Goal: Task Accomplishment & Management: Manage account settings

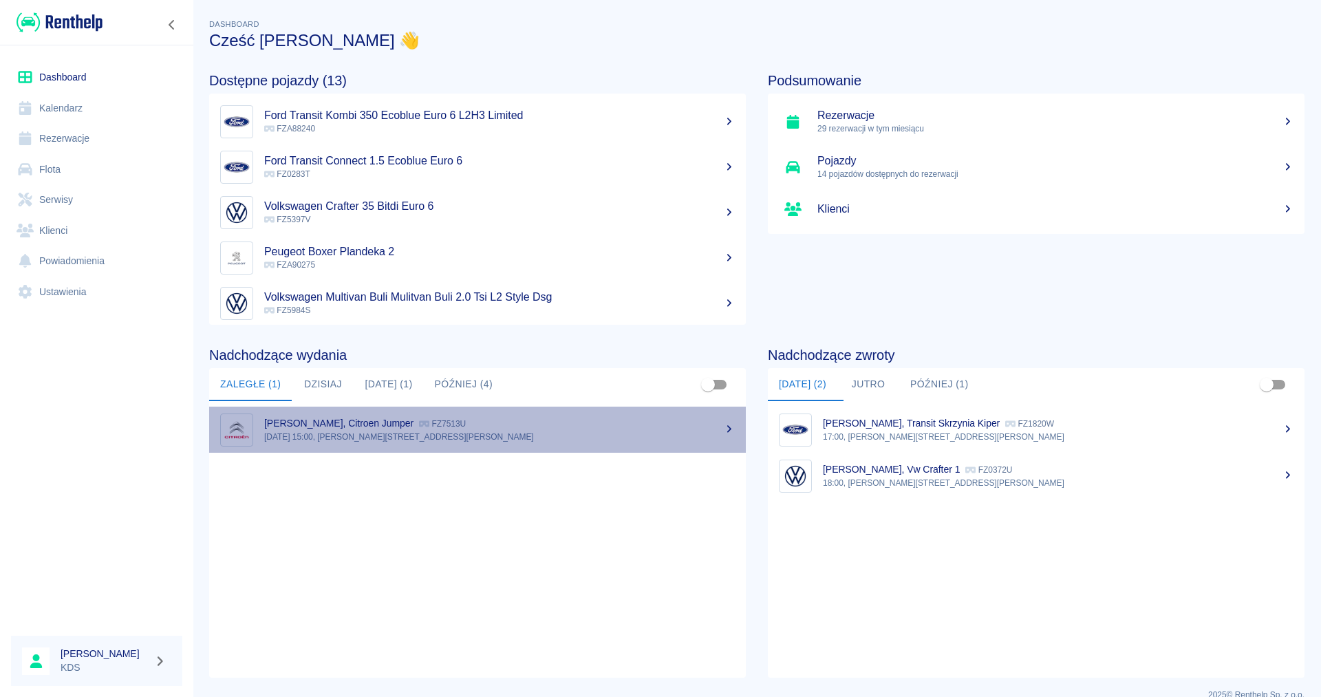
click at [333, 425] on p "Marek Boczarski, Citroen Jumper" at bounding box center [338, 423] width 149 height 11
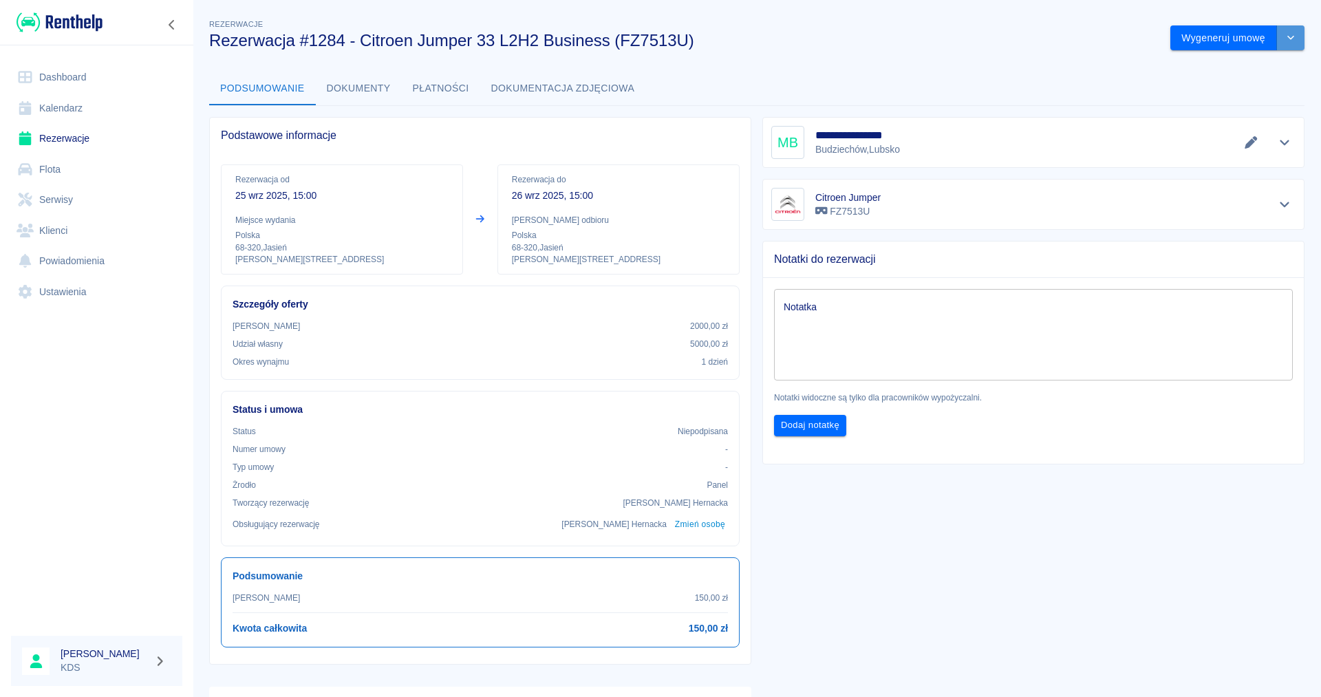
click at [1295, 39] on icon "drop-down" at bounding box center [1290, 37] width 11 height 9
click at [1222, 34] on button "Wygeneruj umowę" at bounding box center [1223, 37] width 107 height 25
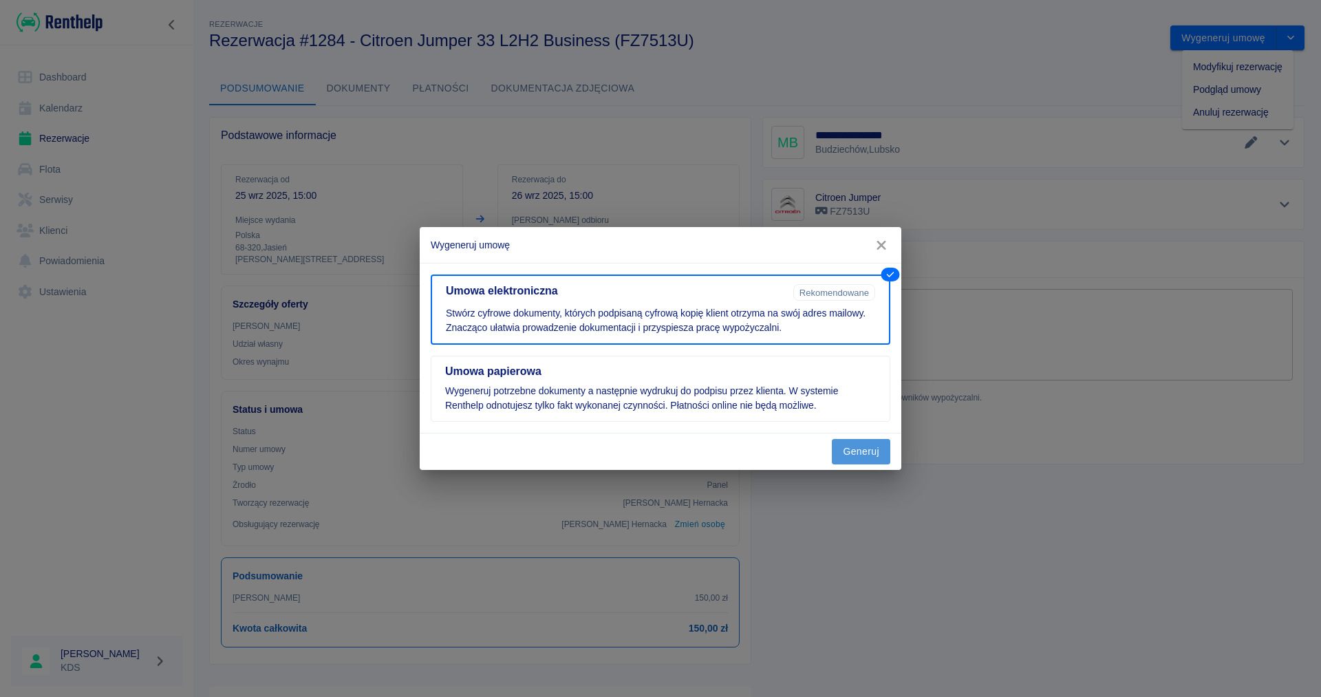
click at [848, 449] on button "Generuj" at bounding box center [861, 451] width 58 height 25
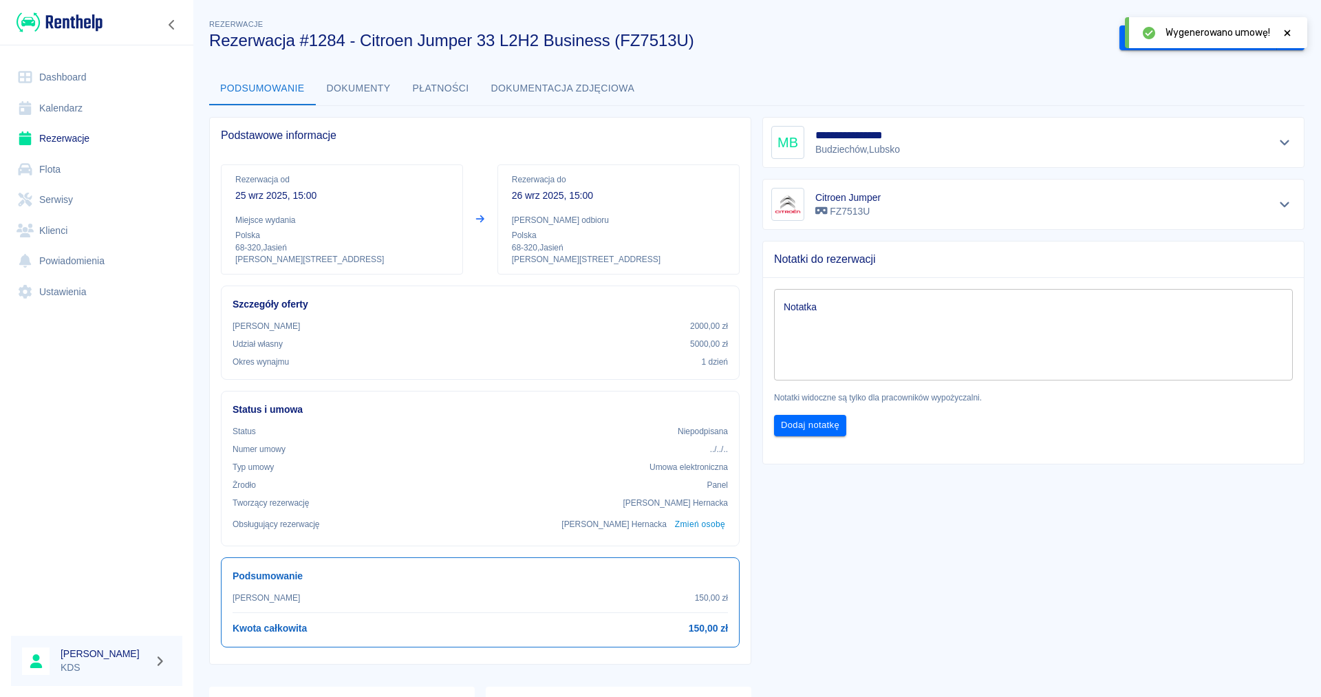
click at [1287, 33] on icon at bounding box center [1287, 33] width 6 height 6
click at [1191, 36] on button "Podpisz umowę elektroniczną" at bounding box center [1198, 37] width 158 height 25
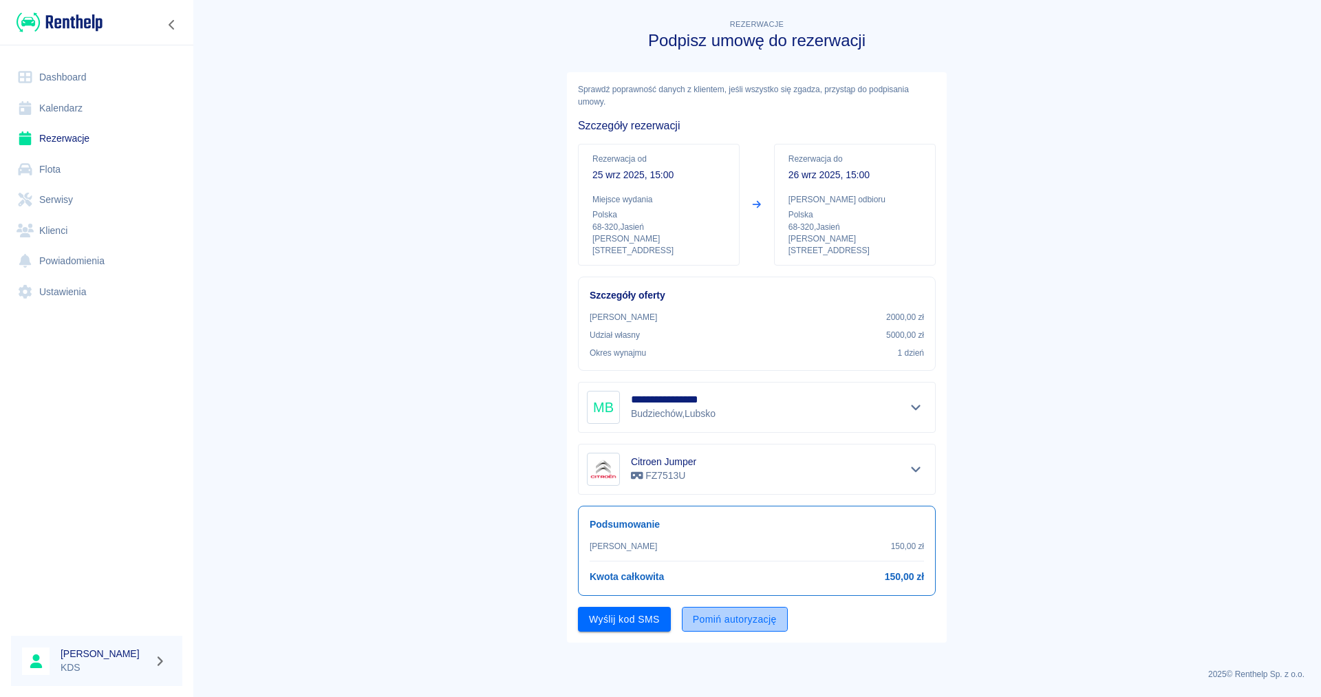
click at [713, 612] on button "Pomiń autoryzację" at bounding box center [735, 619] width 106 height 25
click at [636, 612] on button "Podpisz umowę" at bounding box center [625, 619] width 94 height 25
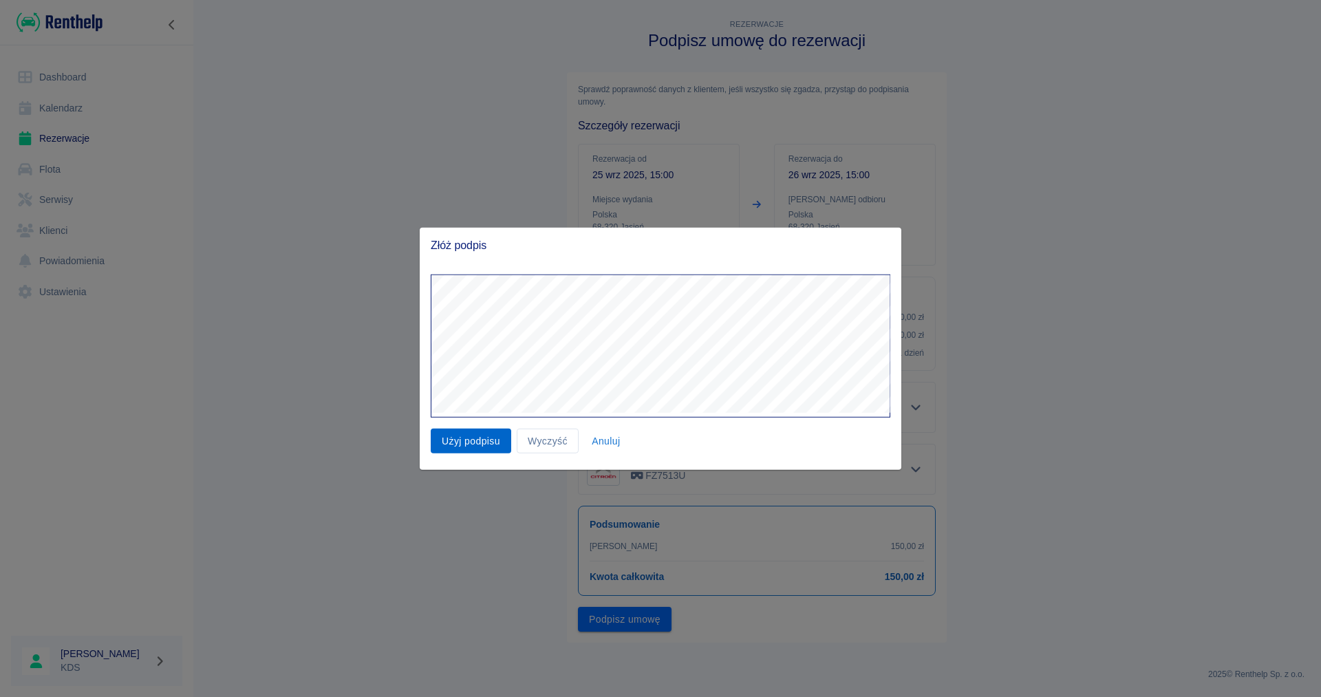
click at [488, 446] on button "Użyj podpisu" at bounding box center [471, 440] width 80 height 25
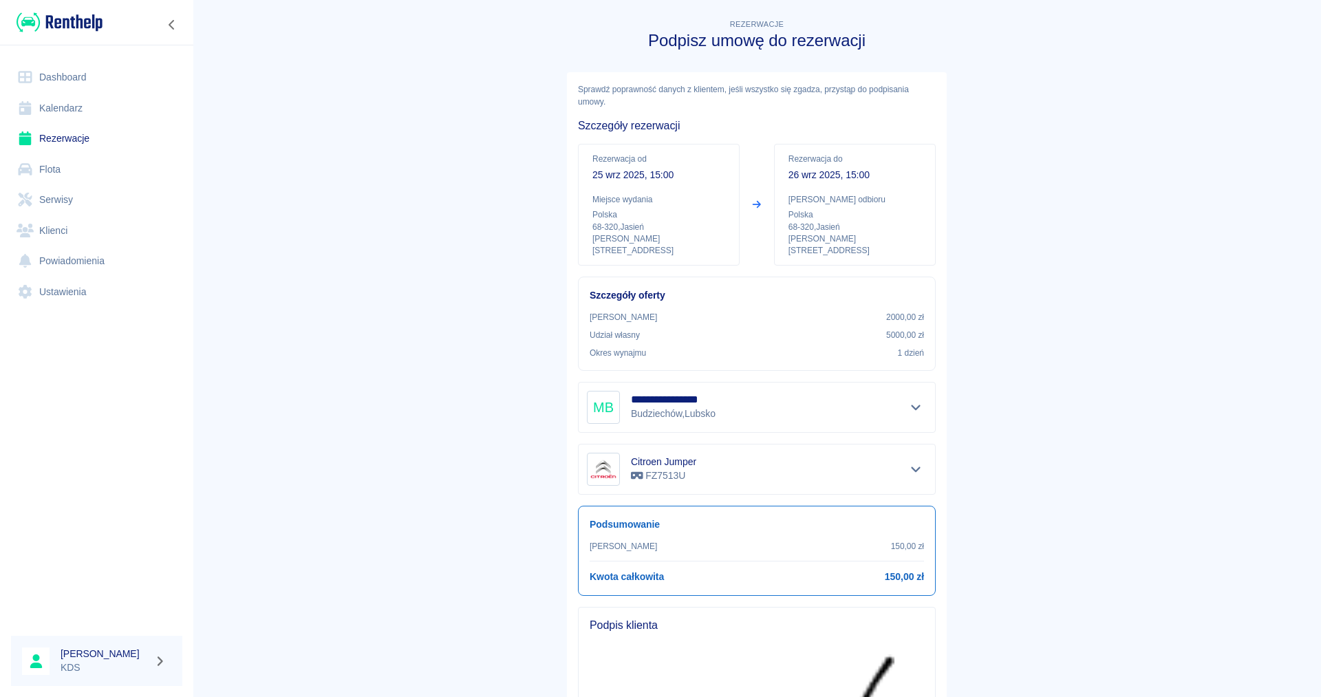
scroll to position [290, 0]
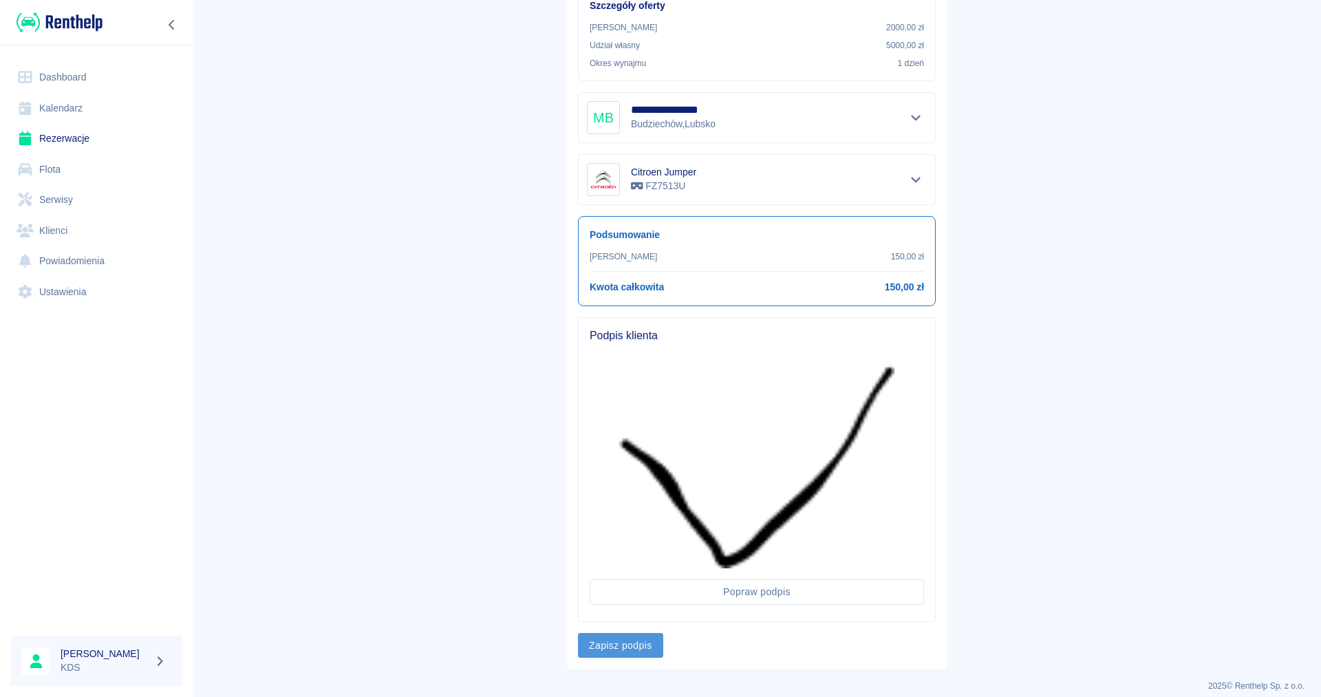
click at [599, 633] on button "Zapisz podpis" at bounding box center [620, 645] width 85 height 25
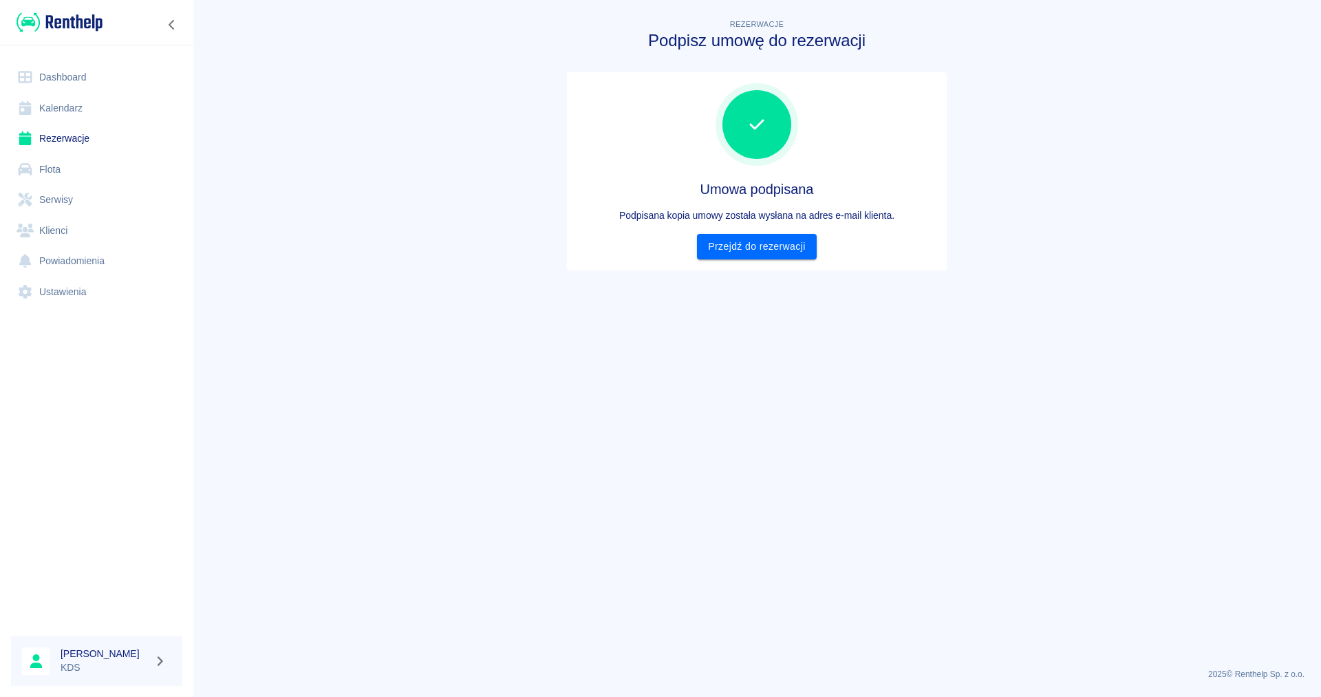
scroll to position [0, 0]
click at [766, 246] on link "Przejdź do rezerwacji" at bounding box center [756, 246] width 119 height 25
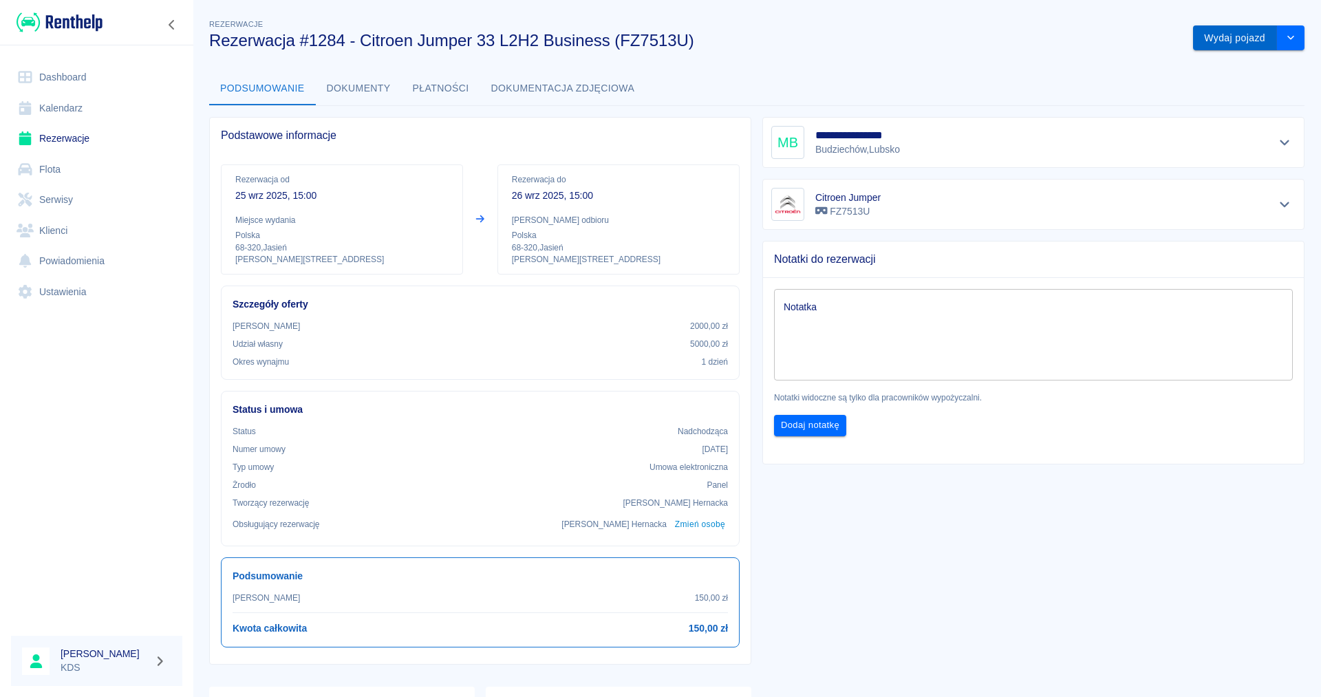
click at [1230, 42] on button "Wydaj pojazd" at bounding box center [1235, 37] width 84 height 25
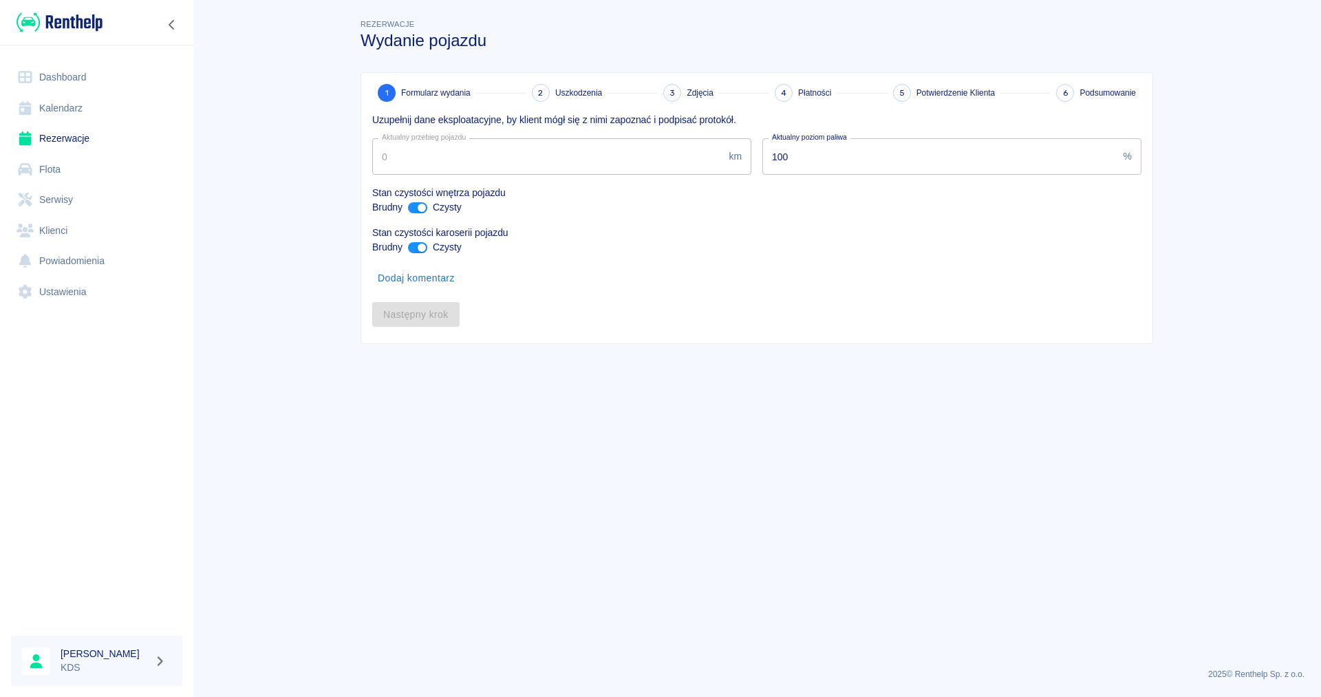
type input "84962"
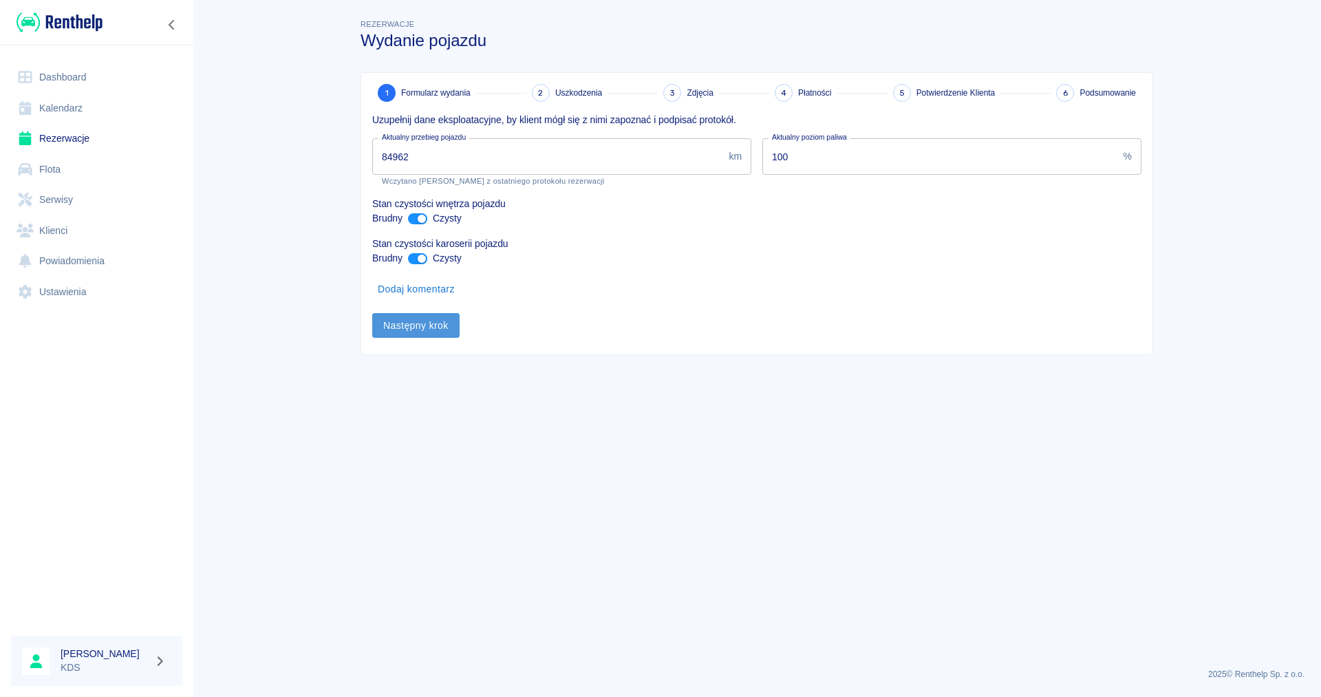
click at [407, 319] on button "Następny krok" at bounding box center [415, 325] width 87 height 25
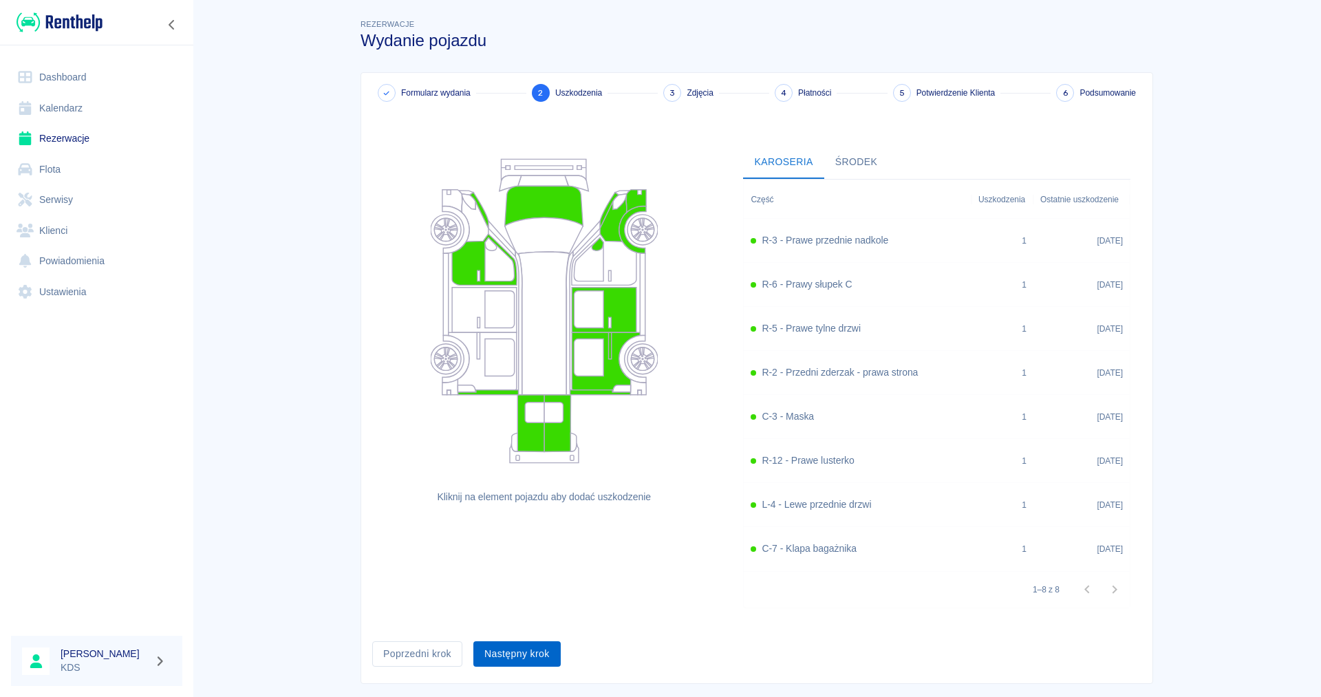
click at [560, 654] on div "Poprzedni krok Następny krok" at bounding box center [751, 648] width 780 height 36
click at [557, 654] on button "Następny krok" at bounding box center [516, 653] width 87 height 25
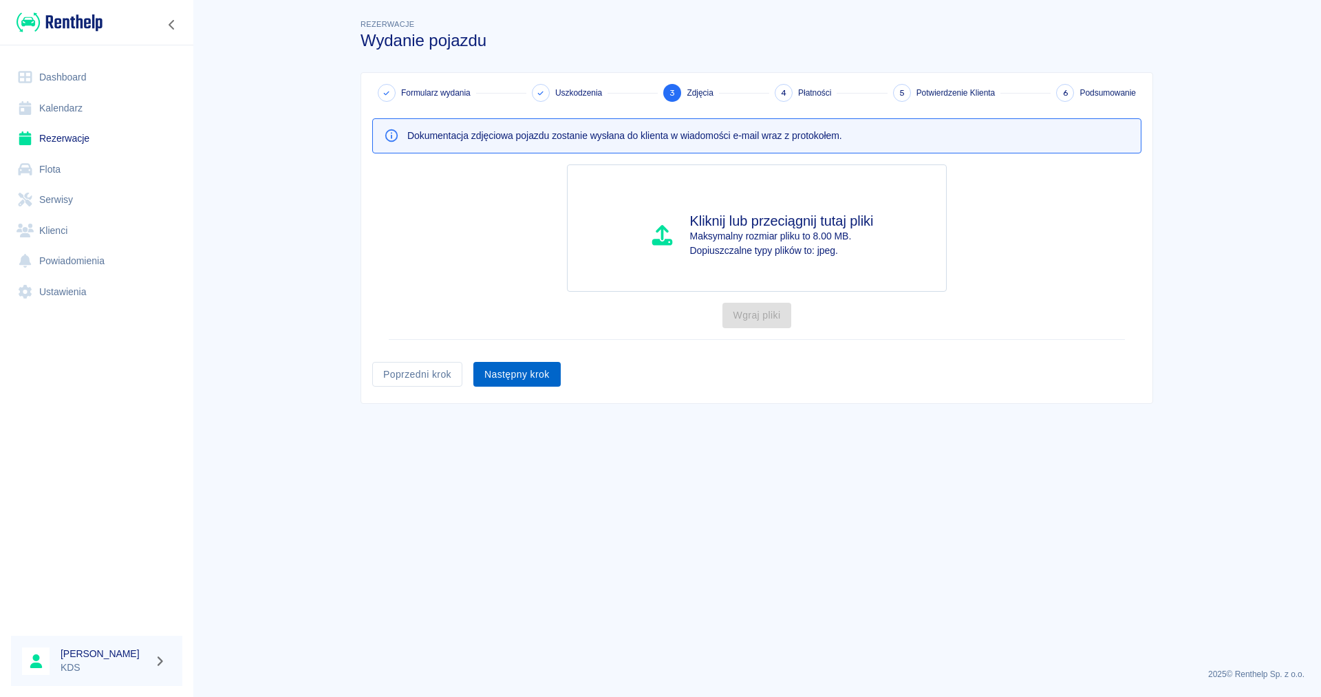
click at [520, 377] on button "Następny krok" at bounding box center [516, 374] width 87 height 25
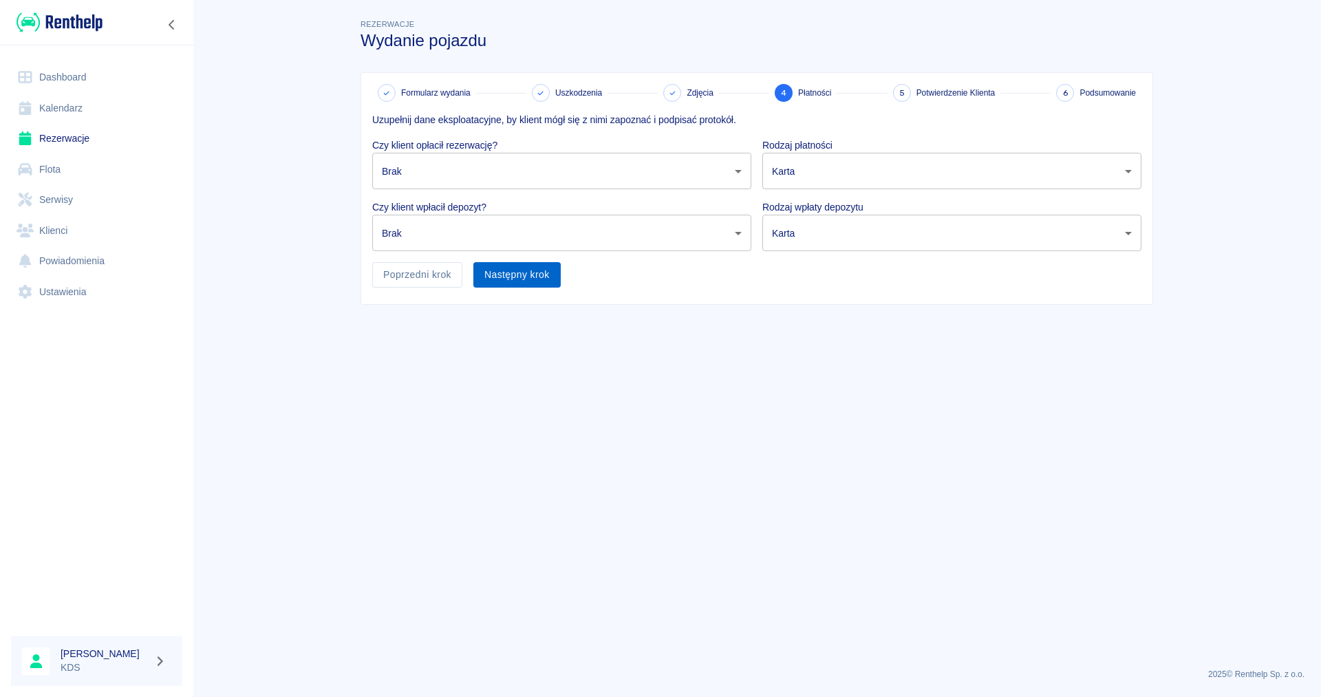
click at [517, 280] on button "Następny krok" at bounding box center [516, 274] width 87 height 25
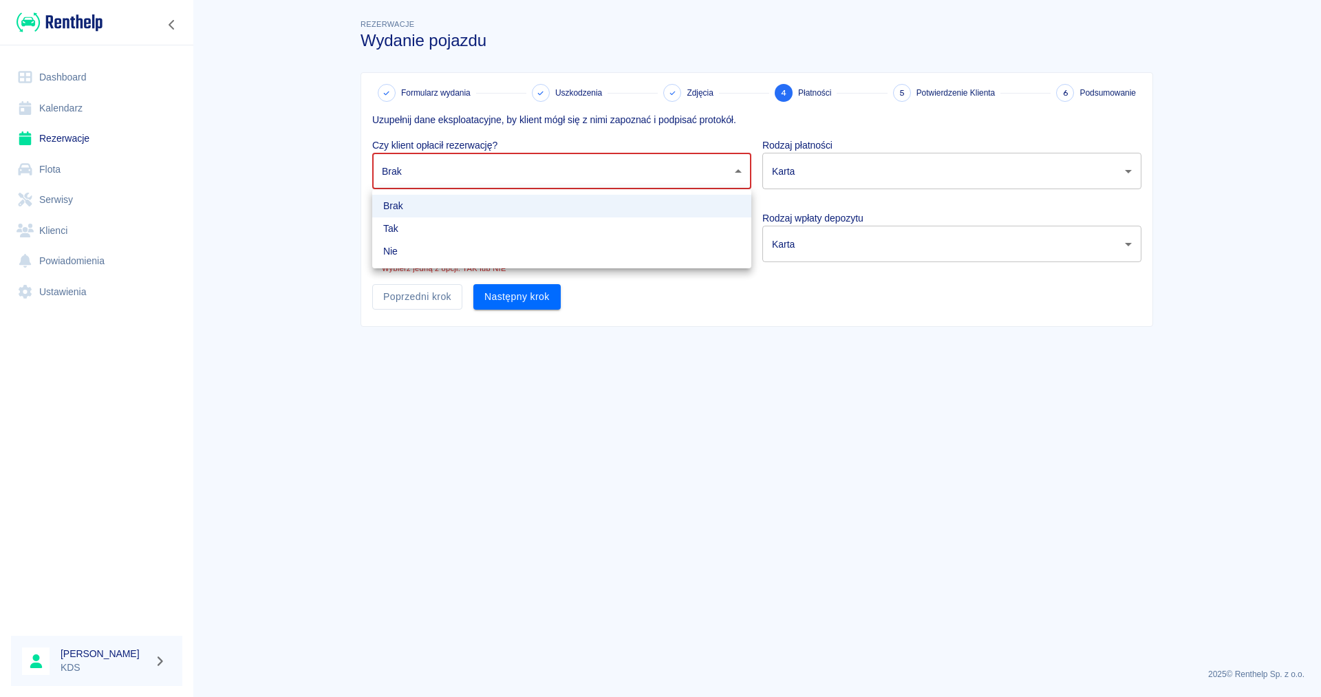
click at [565, 177] on body "Używamy plików Cookies, by zapewnić Ci najlepsze możliwe doświadczenie. Aby dow…" at bounding box center [660, 348] width 1321 height 697
click at [405, 211] on li "Brak" at bounding box center [561, 206] width 379 height 23
click at [477, 170] on body "Używamy plików Cookies, by zapewnić Ci najlepsze możliwe doświadczenie. Aby dow…" at bounding box center [660, 348] width 1321 height 697
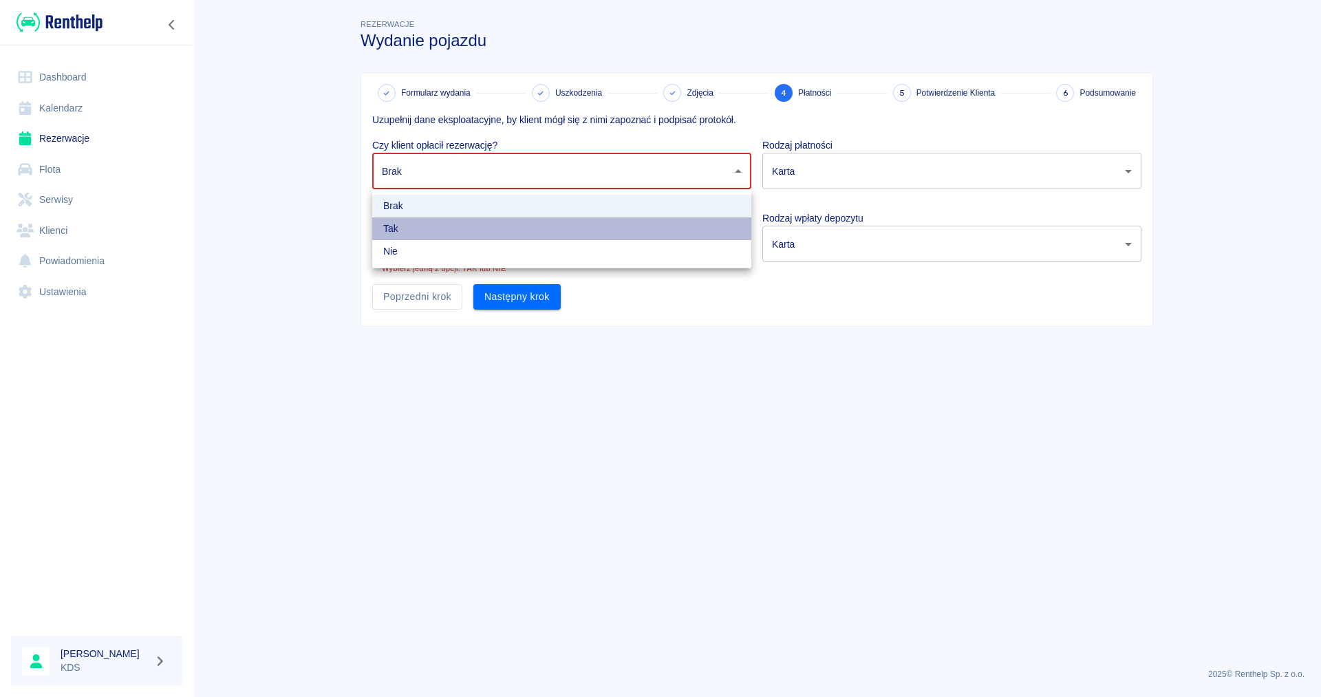
click at [462, 233] on li "Tak" at bounding box center [561, 228] width 379 height 23
type input "true"
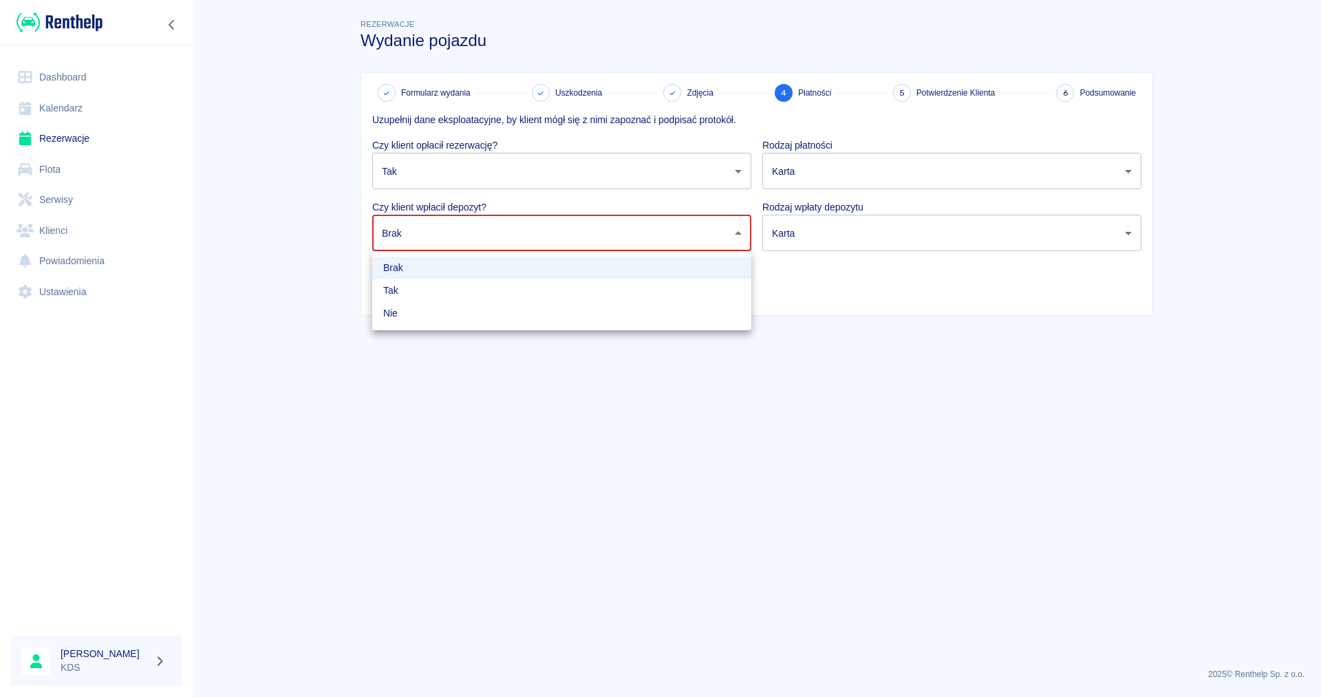
click at [437, 233] on body "Używamy plików Cookies, by zapewnić Ci najlepsze możliwe doświadczenie. Aby dow…" at bounding box center [660, 348] width 1321 height 697
click at [409, 299] on li "Tak" at bounding box center [561, 290] width 379 height 23
type input "true"
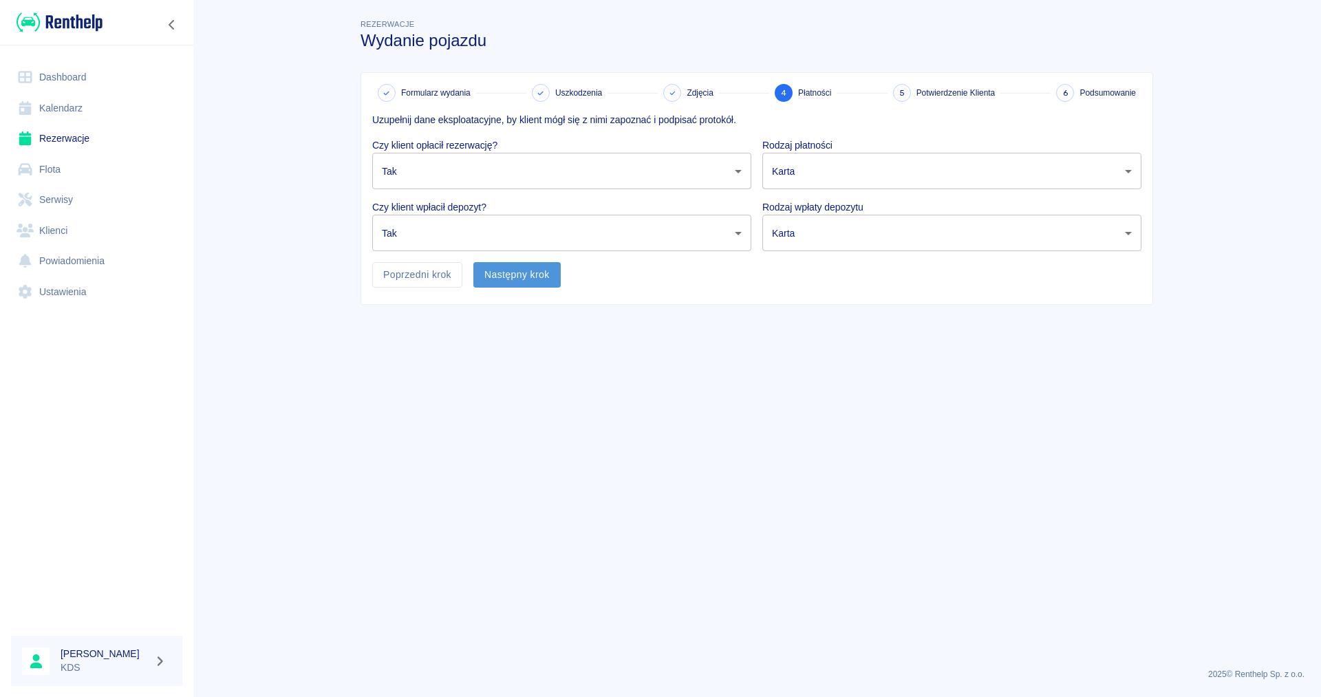
click at [545, 279] on button "Następny krok" at bounding box center [516, 274] width 87 height 25
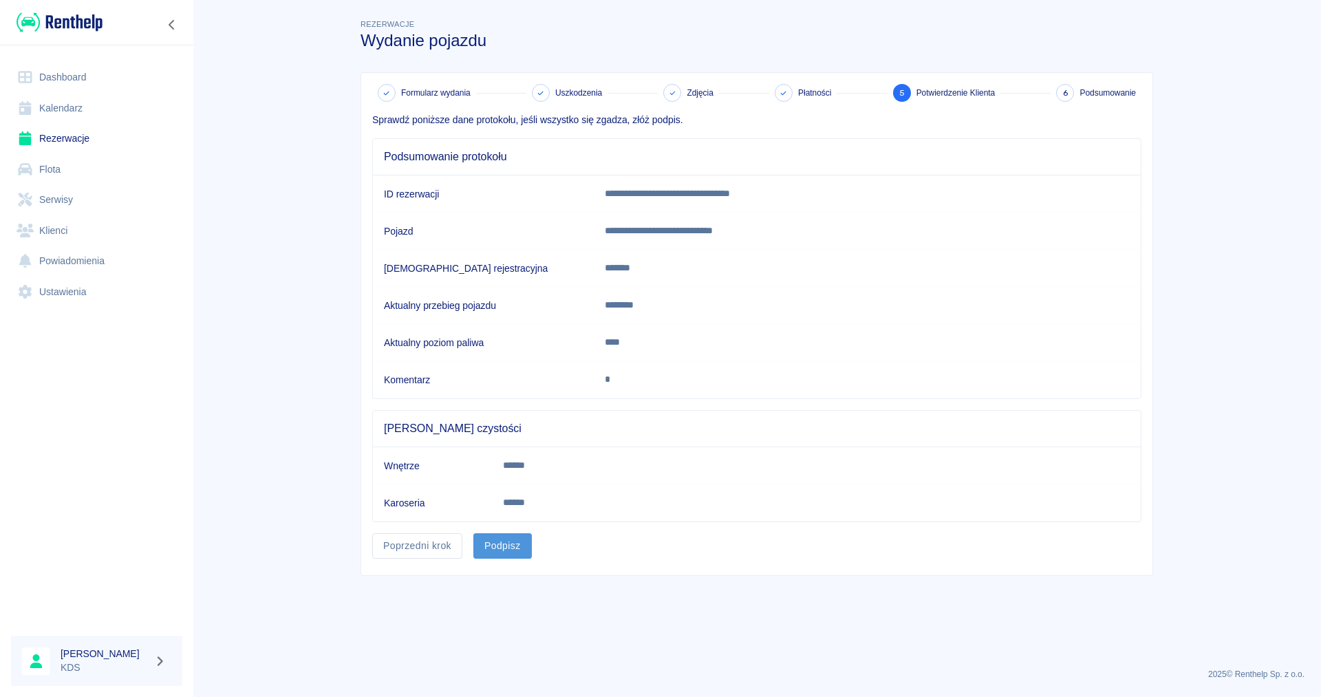
click at [514, 549] on button "Podpisz" at bounding box center [502, 545] width 58 height 25
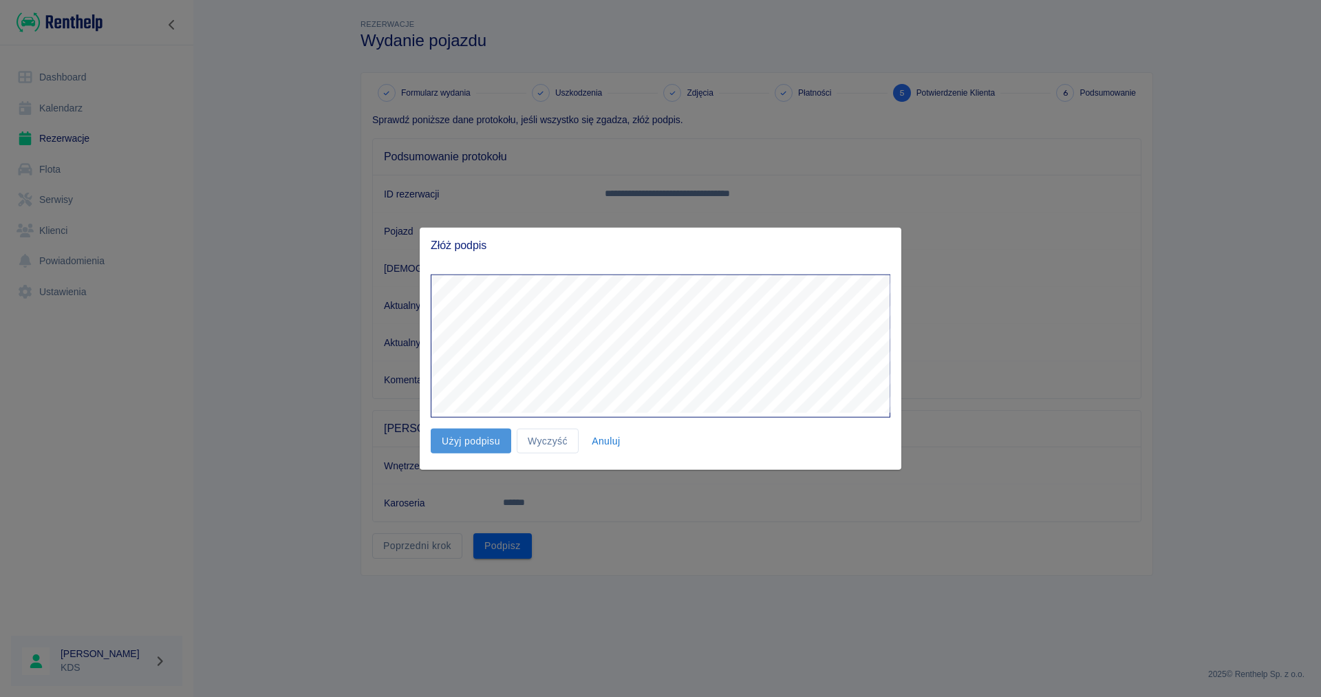
click at [482, 447] on button "Użyj podpisu" at bounding box center [471, 440] width 80 height 25
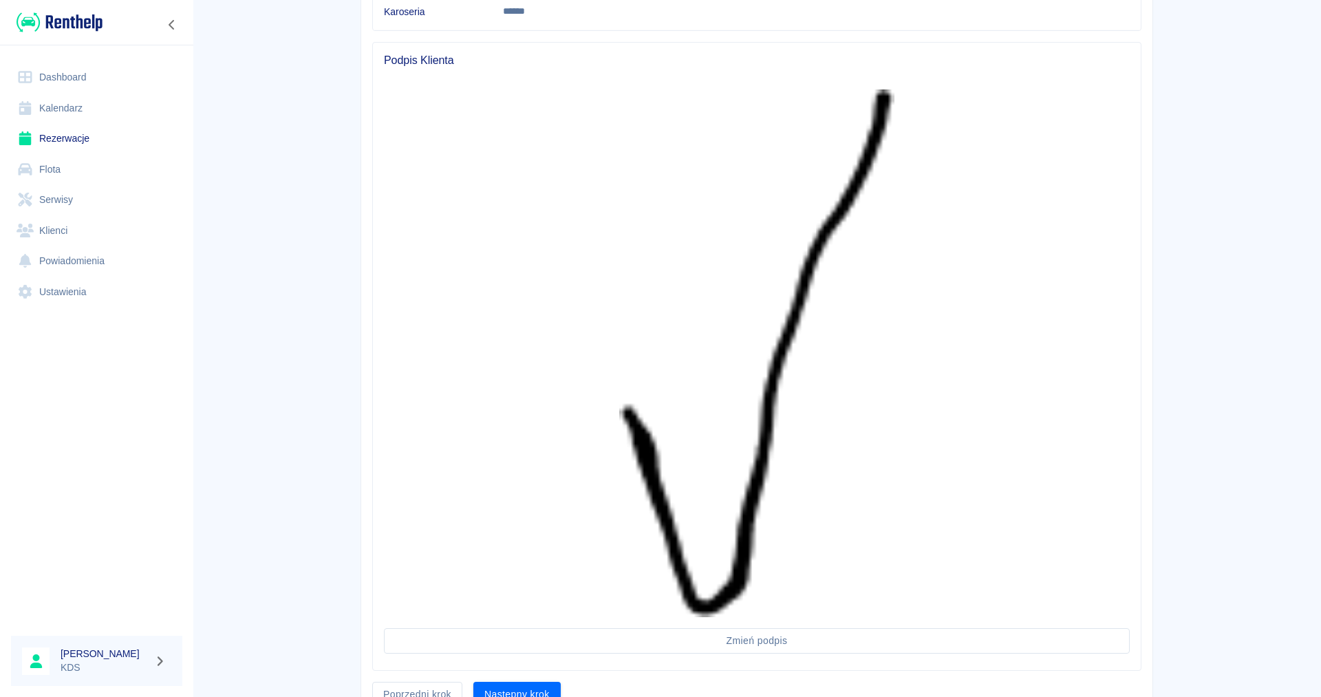
scroll to position [558, 0]
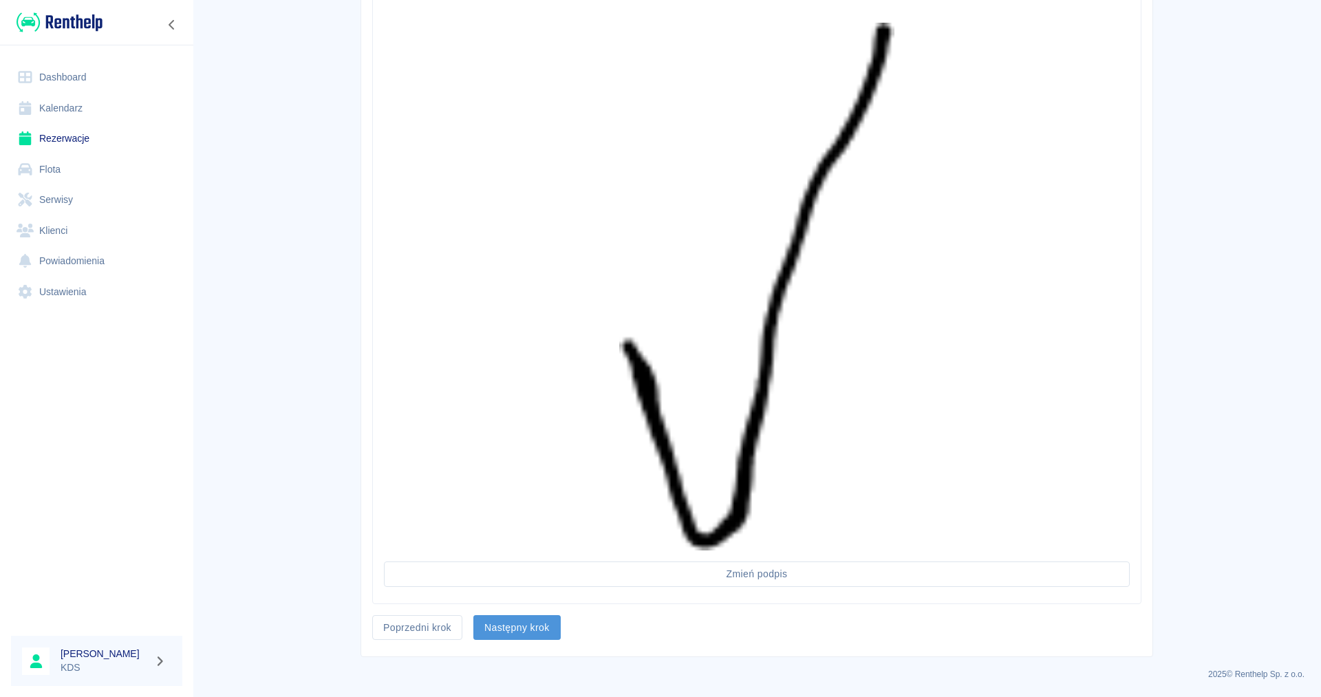
click at [528, 626] on button "Następny krok" at bounding box center [516, 627] width 87 height 25
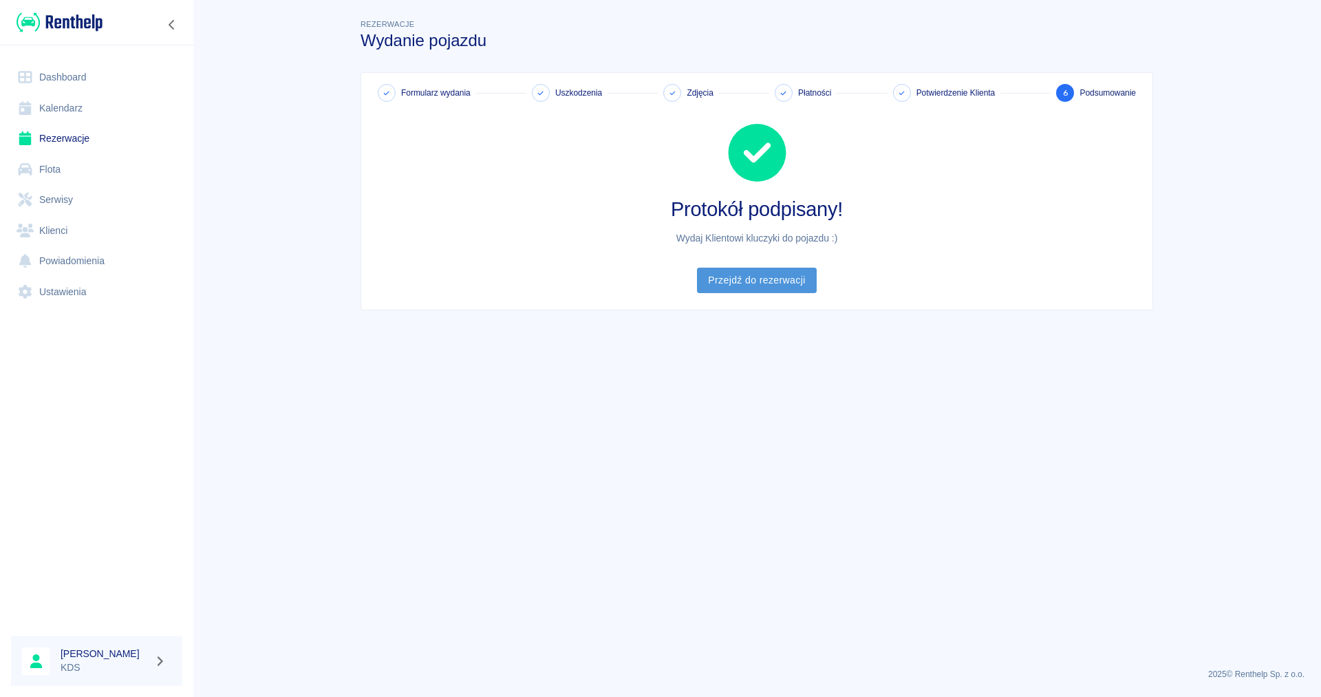
click at [739, 280] on link "Przejdź do rezerwacji" at bounding box center [756, 280] width 119 height 25
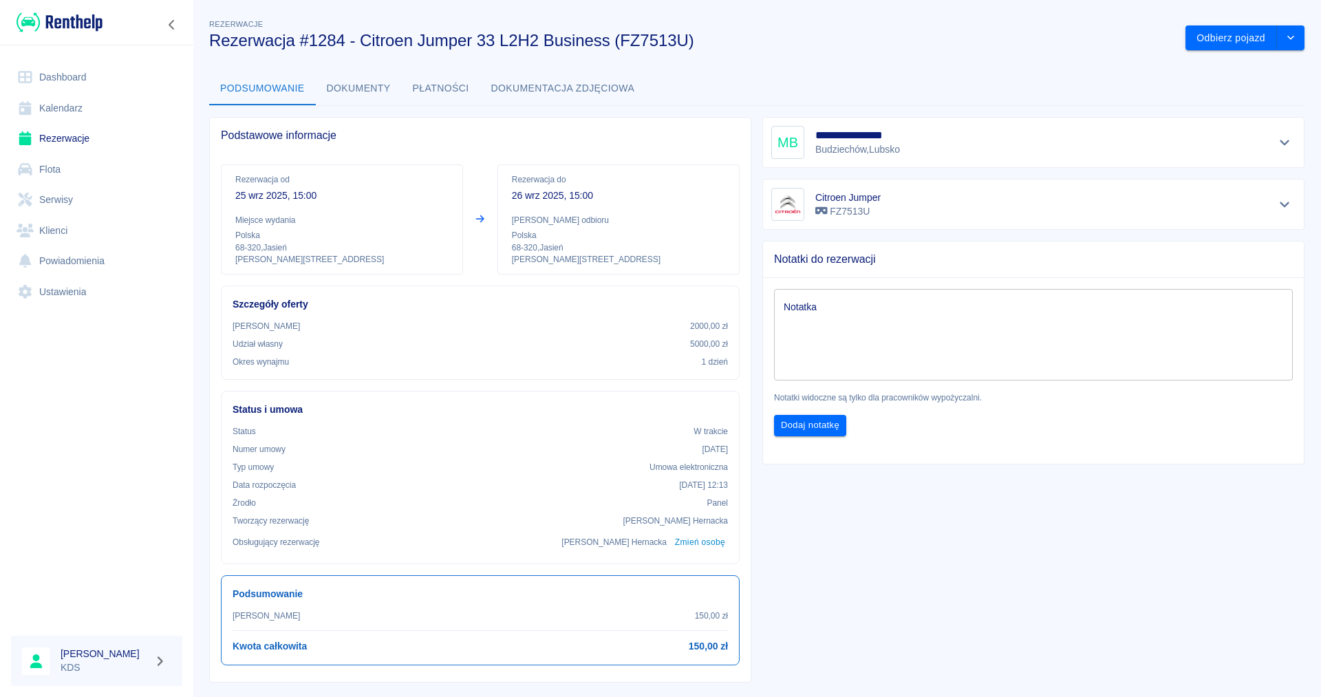
click at [69, 101] on link "Kalendarz" at bounding box center [96, 108] width 171 height 31
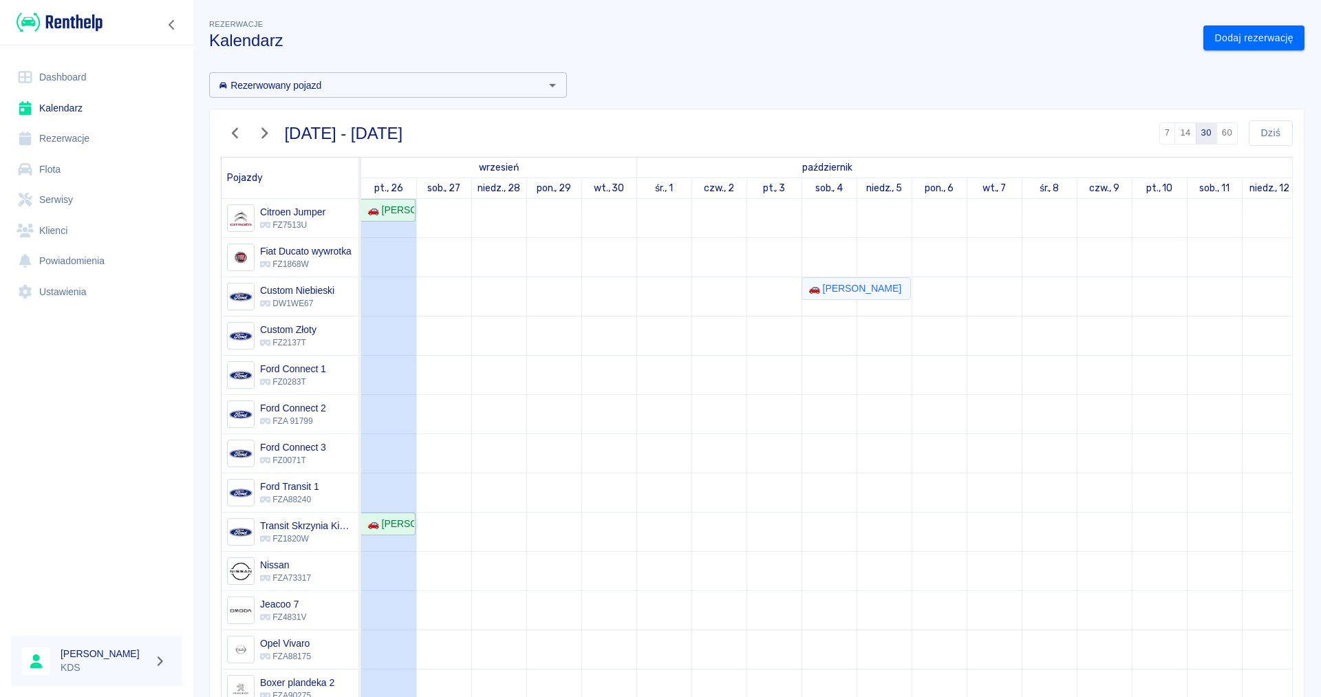
click at [72, 68] on link "Dashboard" at bounding box center [96, 77] width 171 height 31
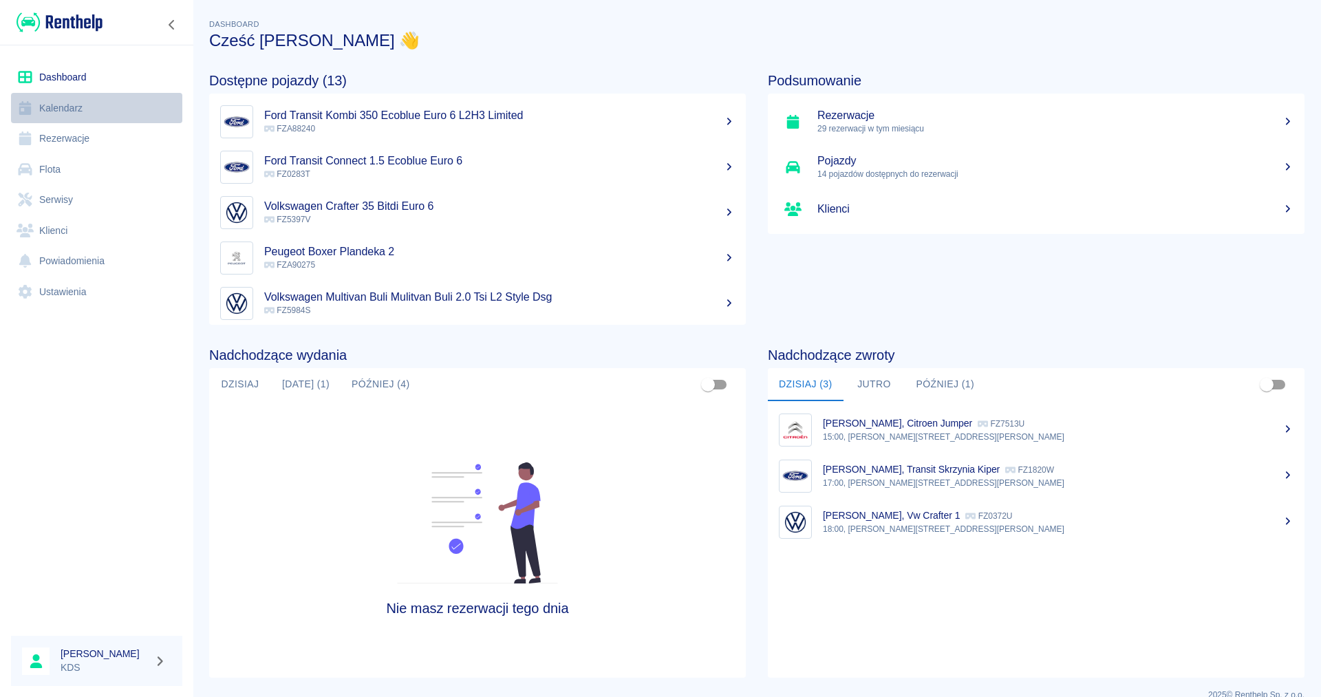
click at [70, 110] on link "Kalendarz" at bounding box center [96, 108] width 171 height 31
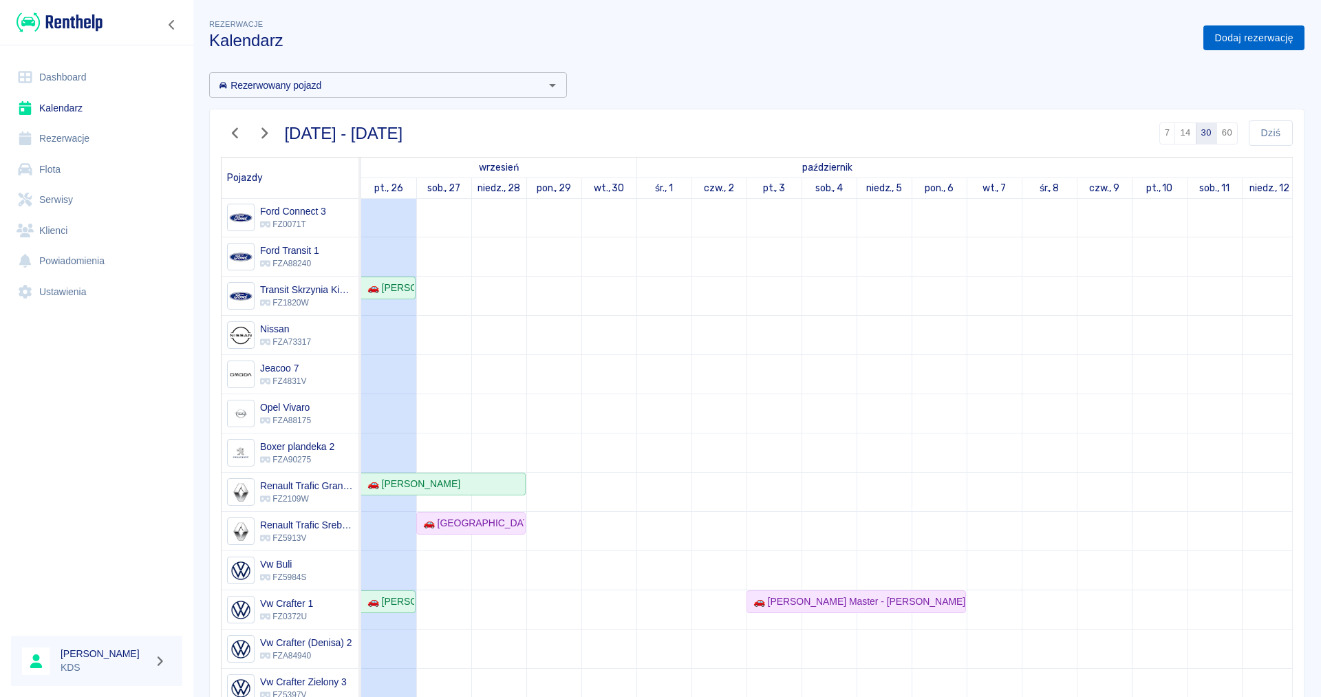
click at [1254, 41] on link "Dodaj rezerwację" at bounding box center [1253, 37] width 101 height 25
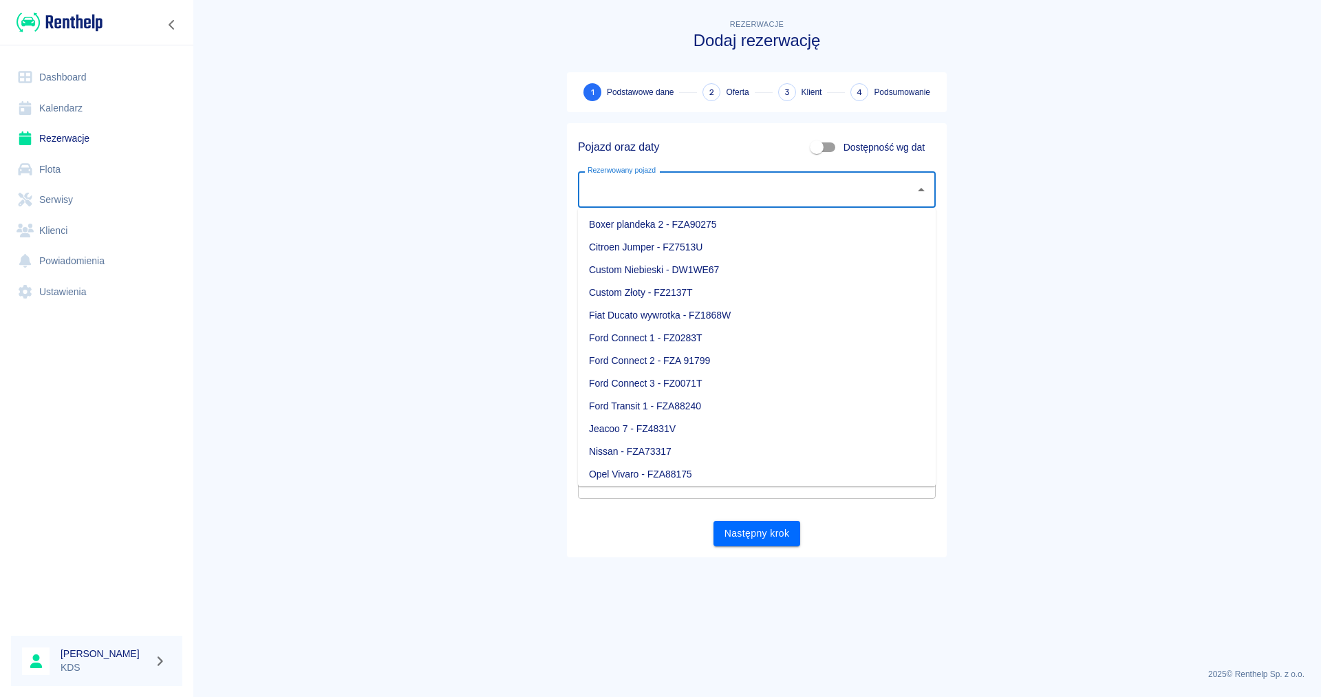
click at [813, 186] on input "Rezerwowany pojazd" at bounding box center [746, 189] width 325 height 24
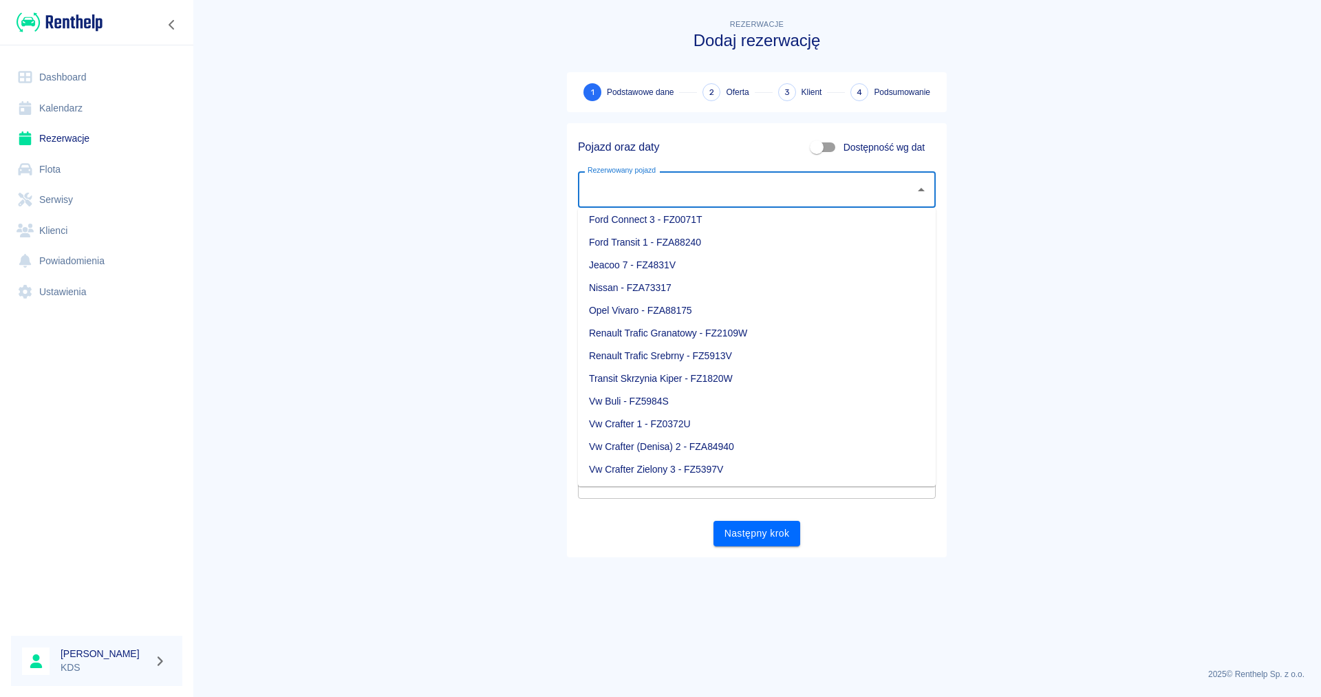
click at [704, 468] on li "Vw Crafter Zielony 3 - FZ5397V" at bounding box center [757, 469] width 358 height 23
type input "Vw Crafter Zielony 3 - FZ5397V"
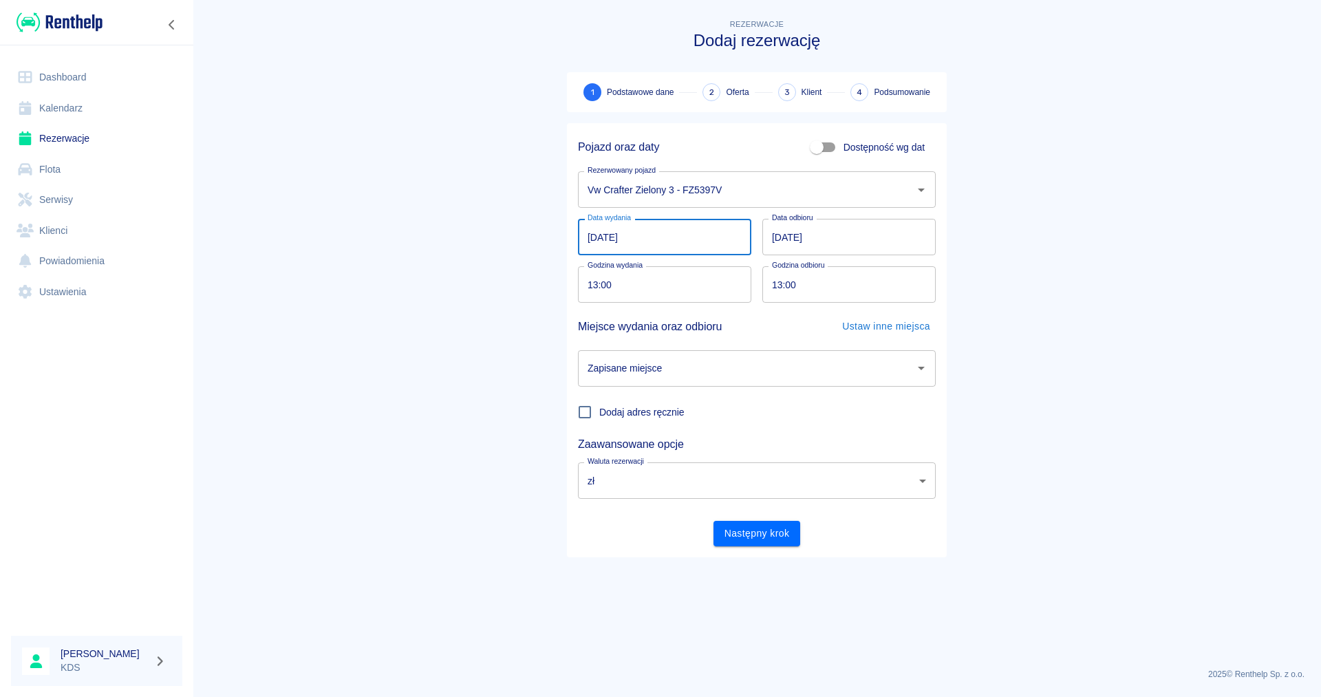
click at [673, 235] on input "26.09.2025" at bounding box center [664, 237] width 173 height 36
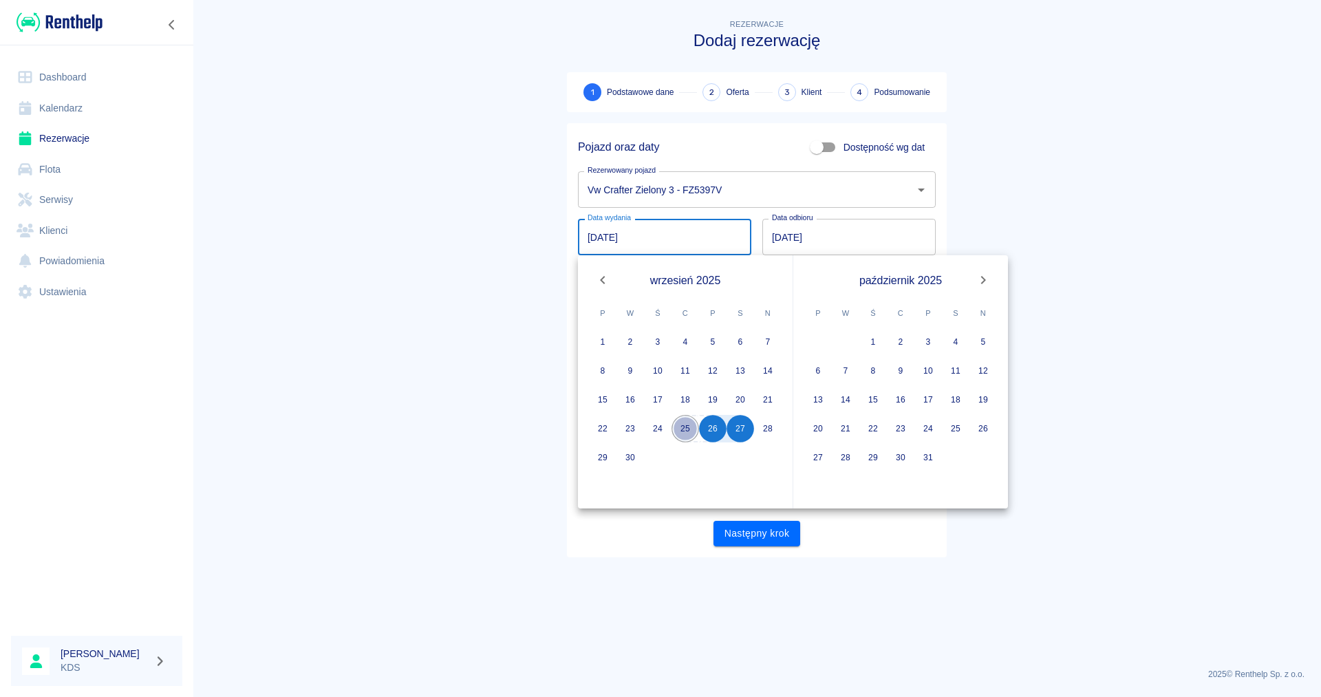
click at [688, 431] on button "25" at bounding box center [685, 429] width 28 height 28
type input "25.09.2025"
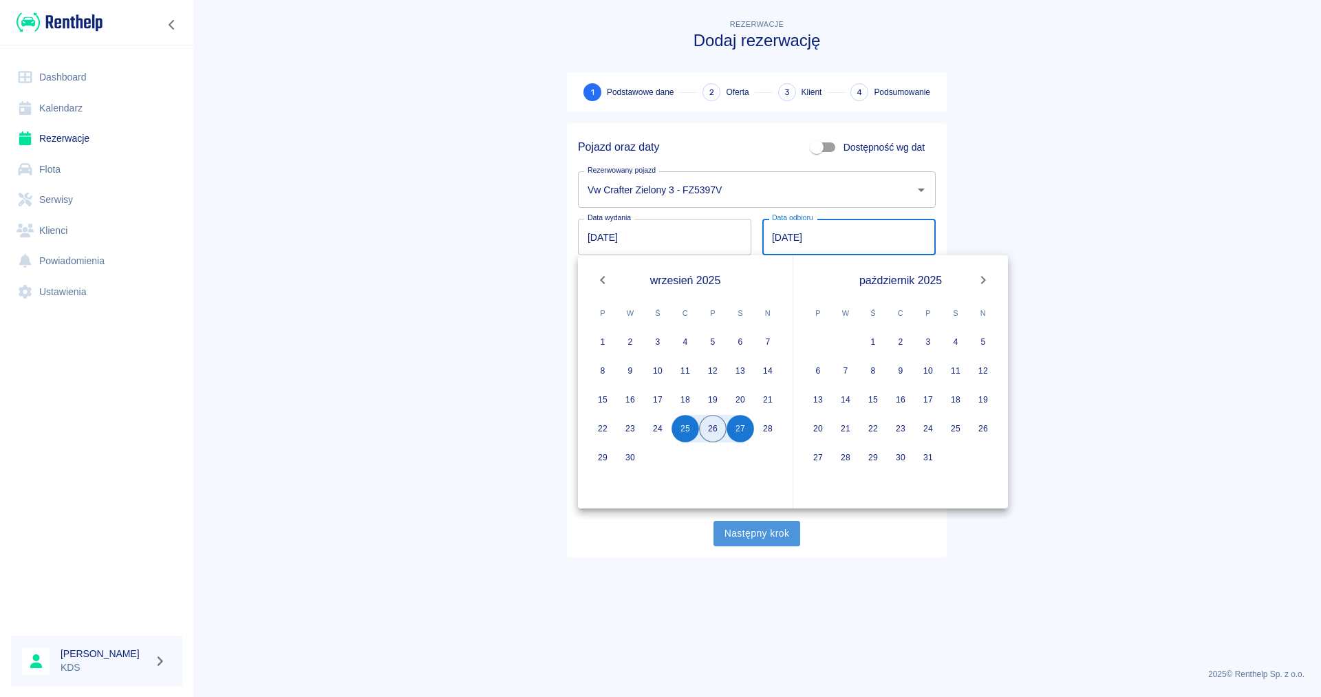
click at [757, 532] on button "Następny krok" at bounding box center [756, 533] width 87 height 25
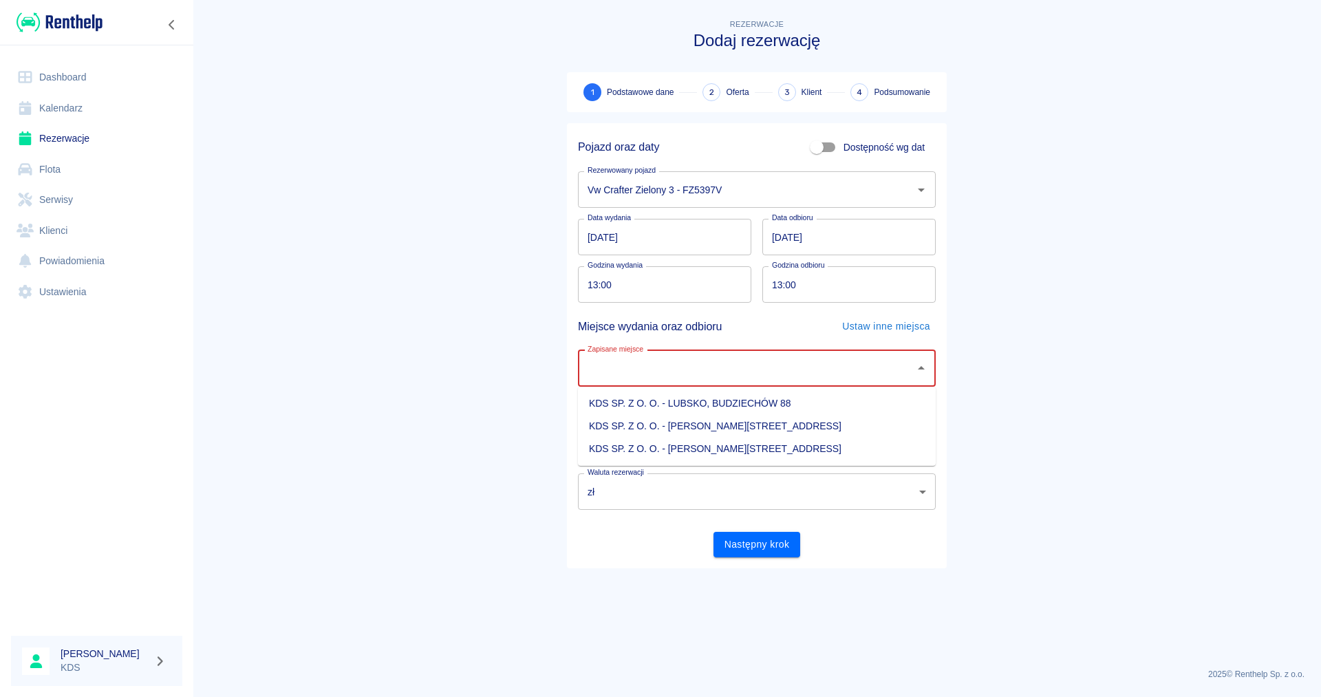
click at [718, 365] on input "Zapisane miejsce" at bounding box center [746, 368] width 325 height 24
click at [734, 445] on li "KDS SP. Z O. O. - Jasień, Sienkiewicza 52" at bounding box center [757, 449] width 358 height 23
type input "KDS SP. Z O. O. - Jasień, Sienkiewicza 52"
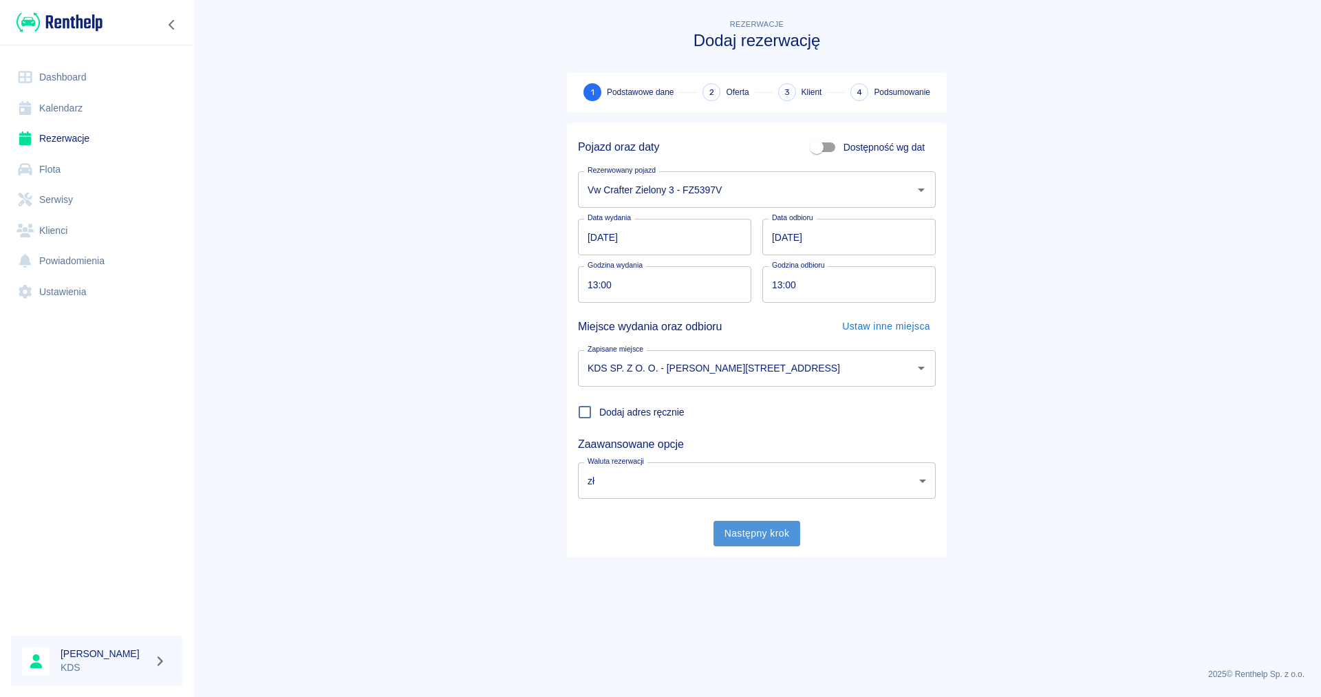
click at [759, 538] on button "Następny krok" at bounding box center [756, 533] width 87 height 25
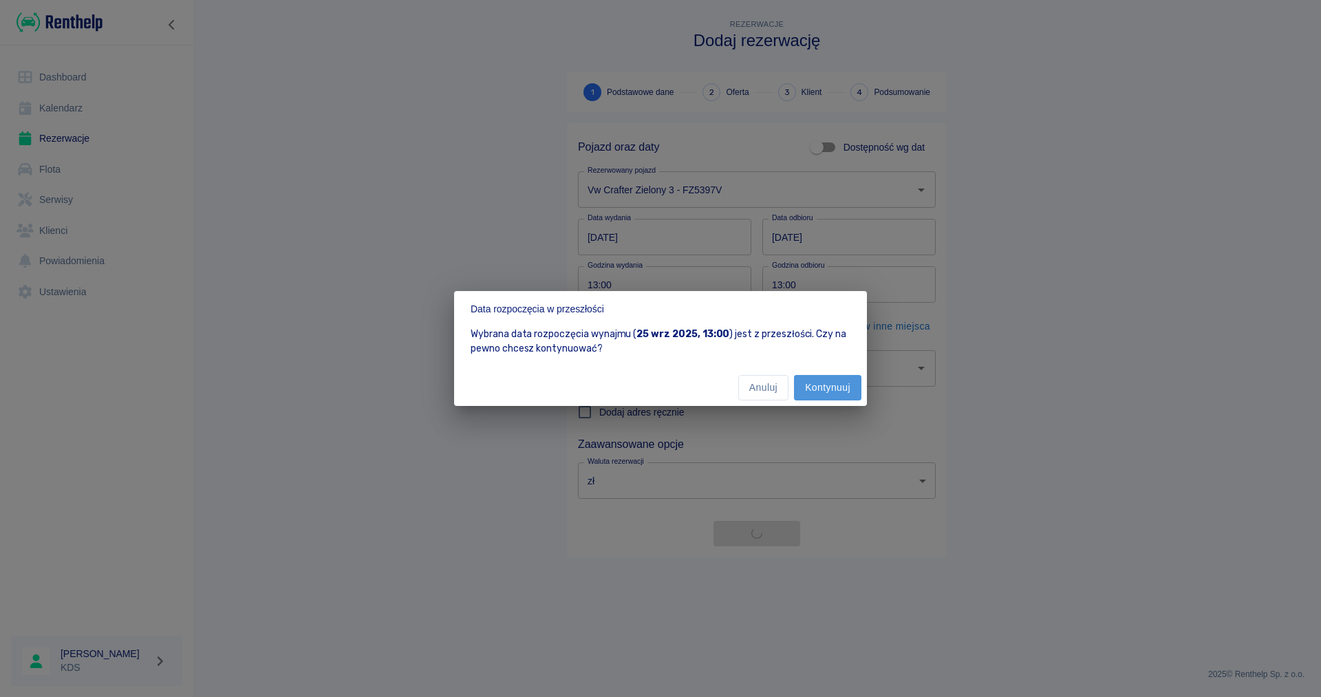
click at [804, 387] on button "Kontynuuj" at bounding box center [827, 387] width 67 height 25
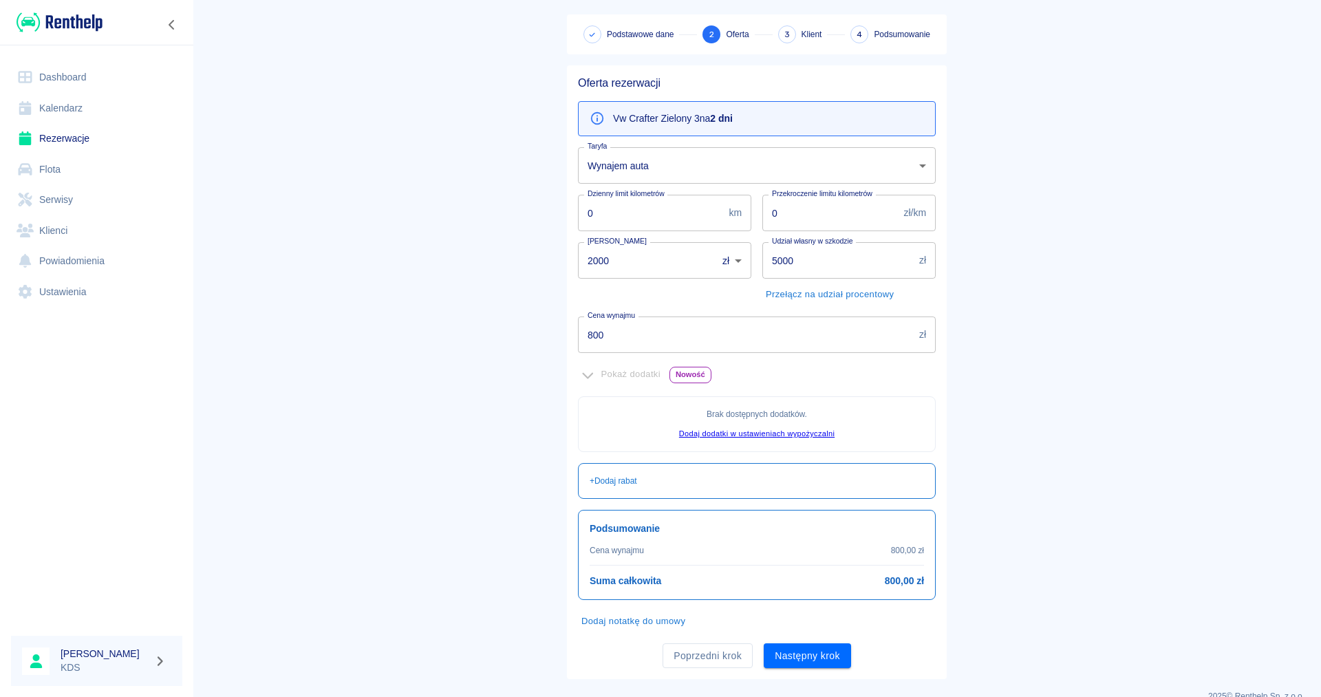
scroll to position [80, 0]
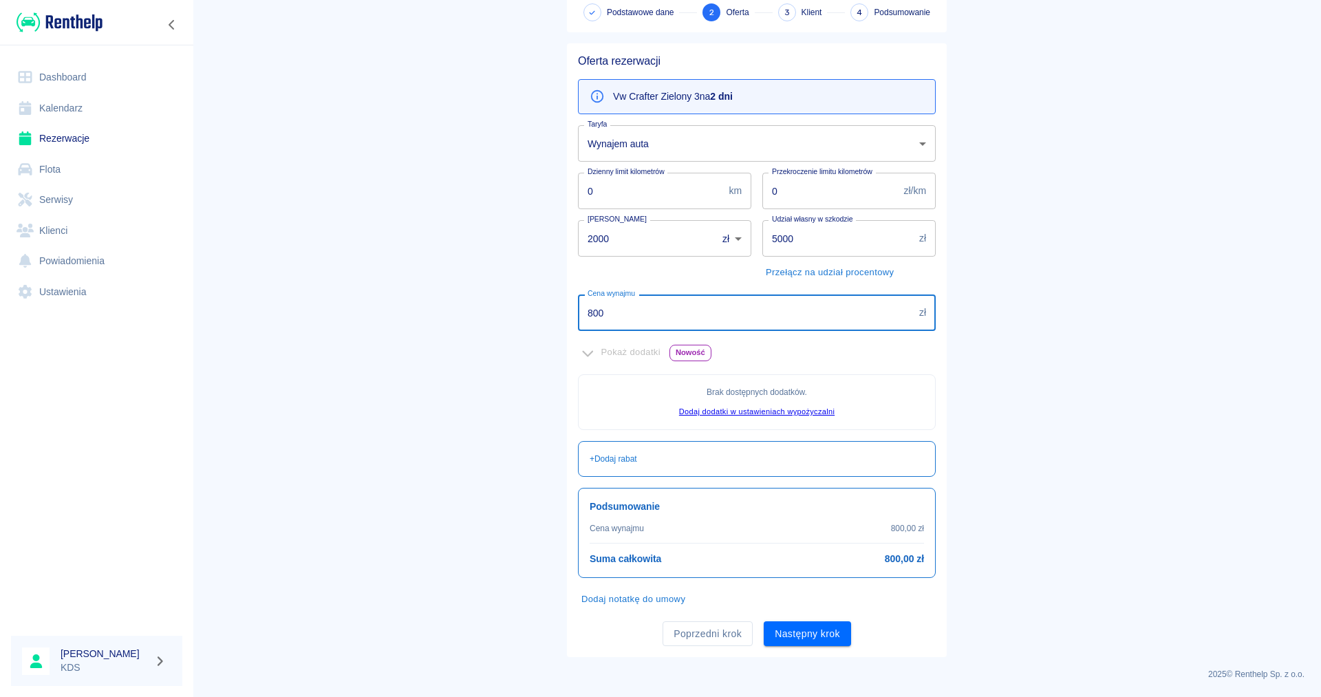
drag, startPoint x: 640, startPoint y: 313, endPoint x: 358, endPoint y: 288, distance: 282.4
click at [578, 294] on input "800" at bounding box center [746, 312] width 336 height 36
type input "100"
click at [812, 636] on button "Następny krok" at bounding box center [807, 633] width 87 height 25
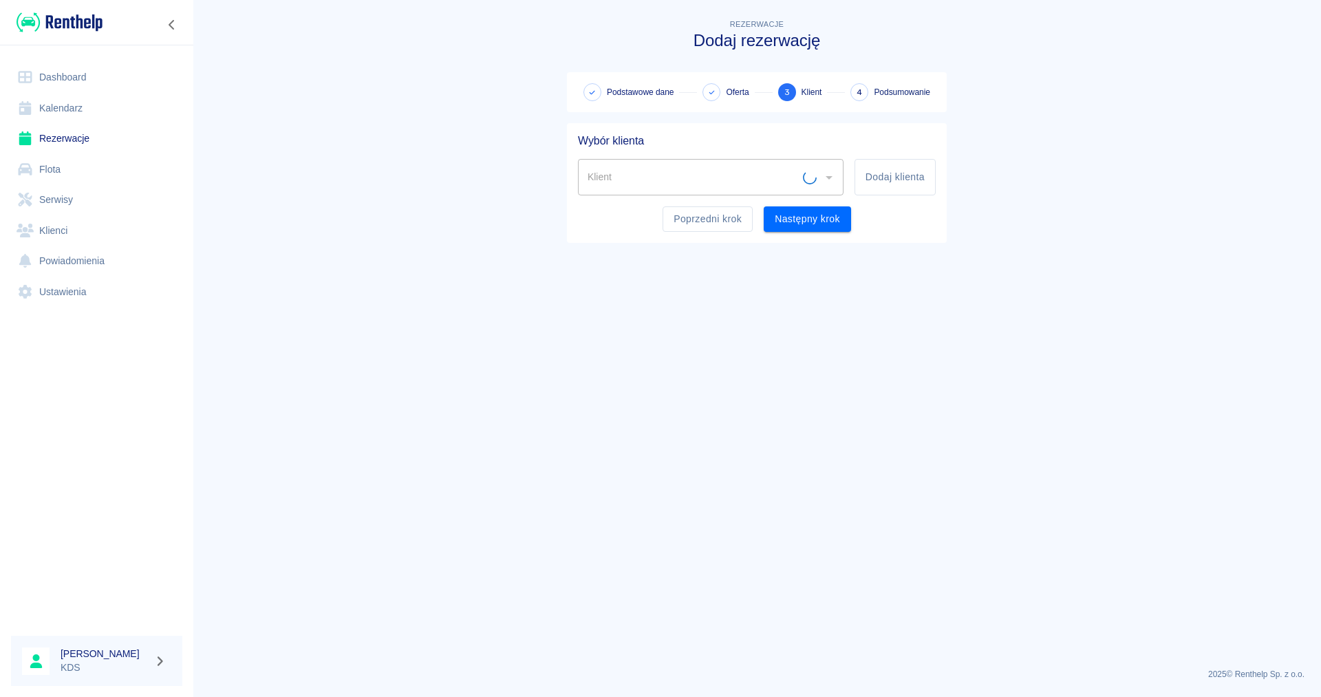
scroll to position [0, 0]
click at [830, 177] on icon "Otwórz" at bounding box center [828, 177] width 7 height 3
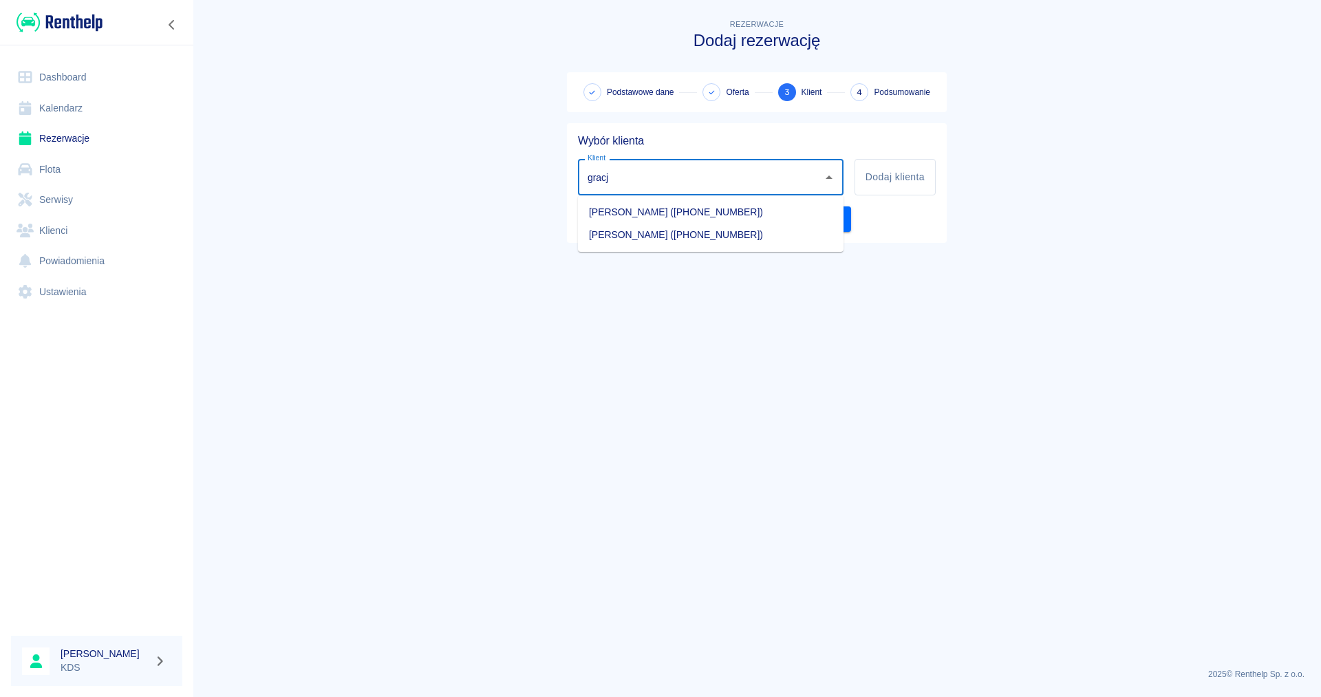
click at [689, 238] on li "Gracjan Sługocki (+48796027116)" at bounding box center [711, 235] width 266 height 23
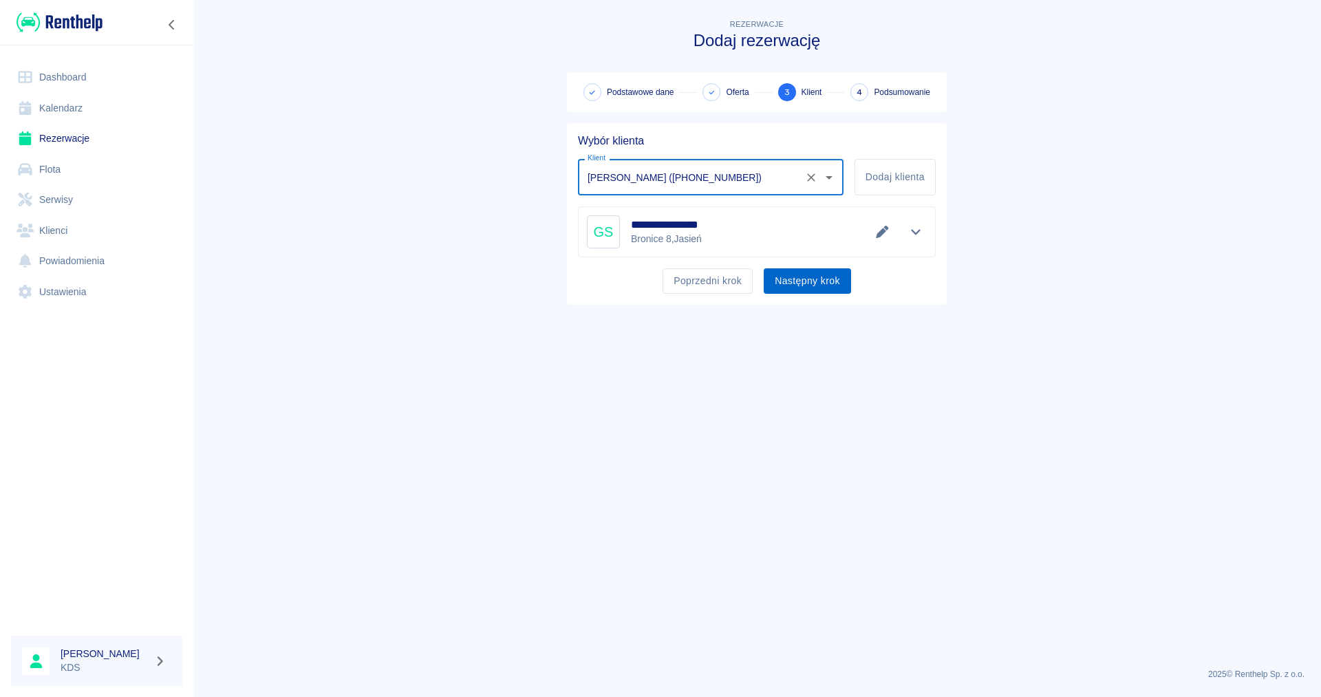
type input "Gracjan Sługocki (+48796027116)"
click at [799, 283] on button "Następny krok" at bounding box center [807, 280] width 87 height 25
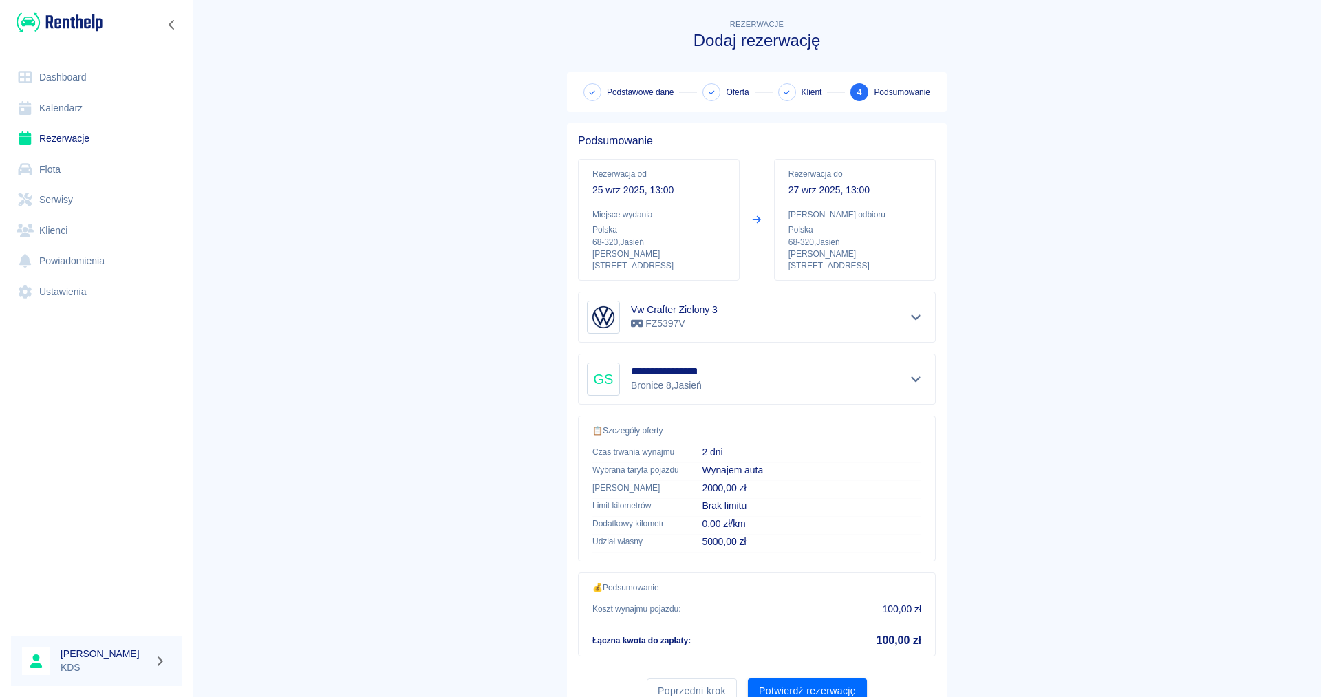
scroll to position [45, 0]
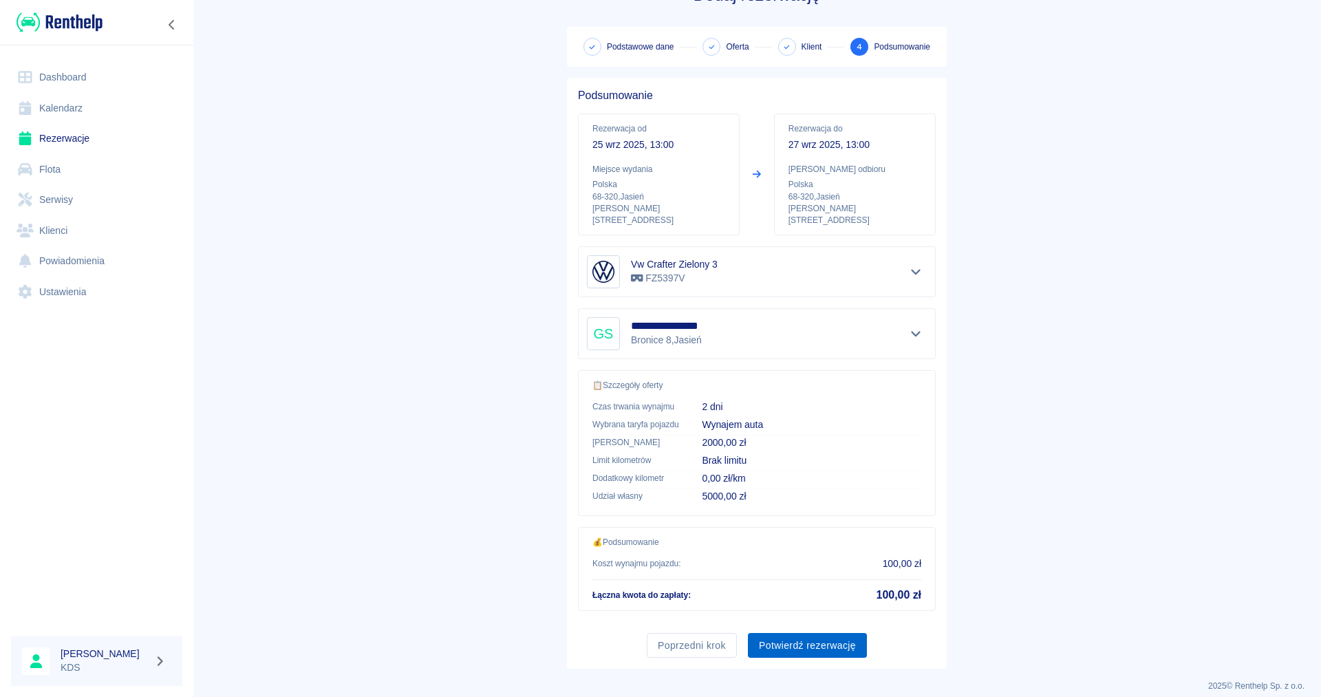
click at [834, 634] on button "Potwierdź rezerwację" at bounding box center [807, 645] width 119 height 25
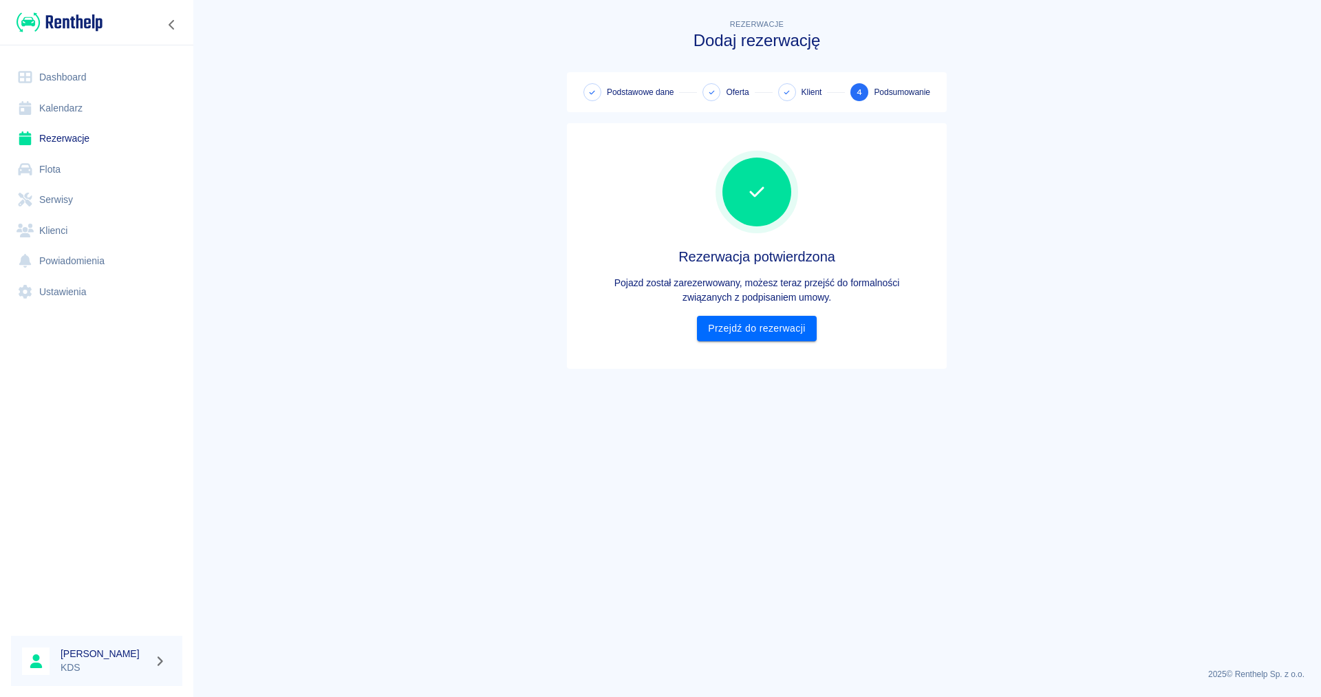
scroll to position [0, 0]
click at [715, 323] on link "Przejdź do rezerwacji" at bounding box center [756, 328] width 119 height 25
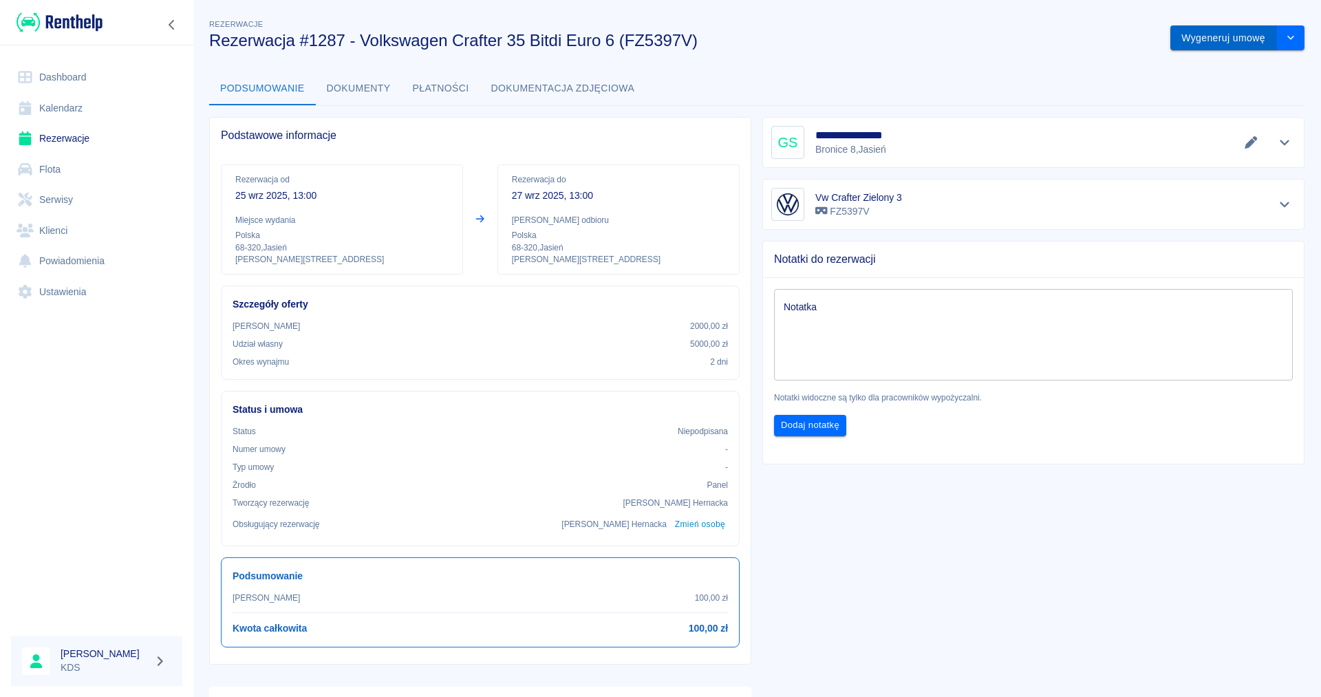
click at [1230, 38] on button "Wygeneruj umowę" at bounding box center [1223, 37] width 107 height 25
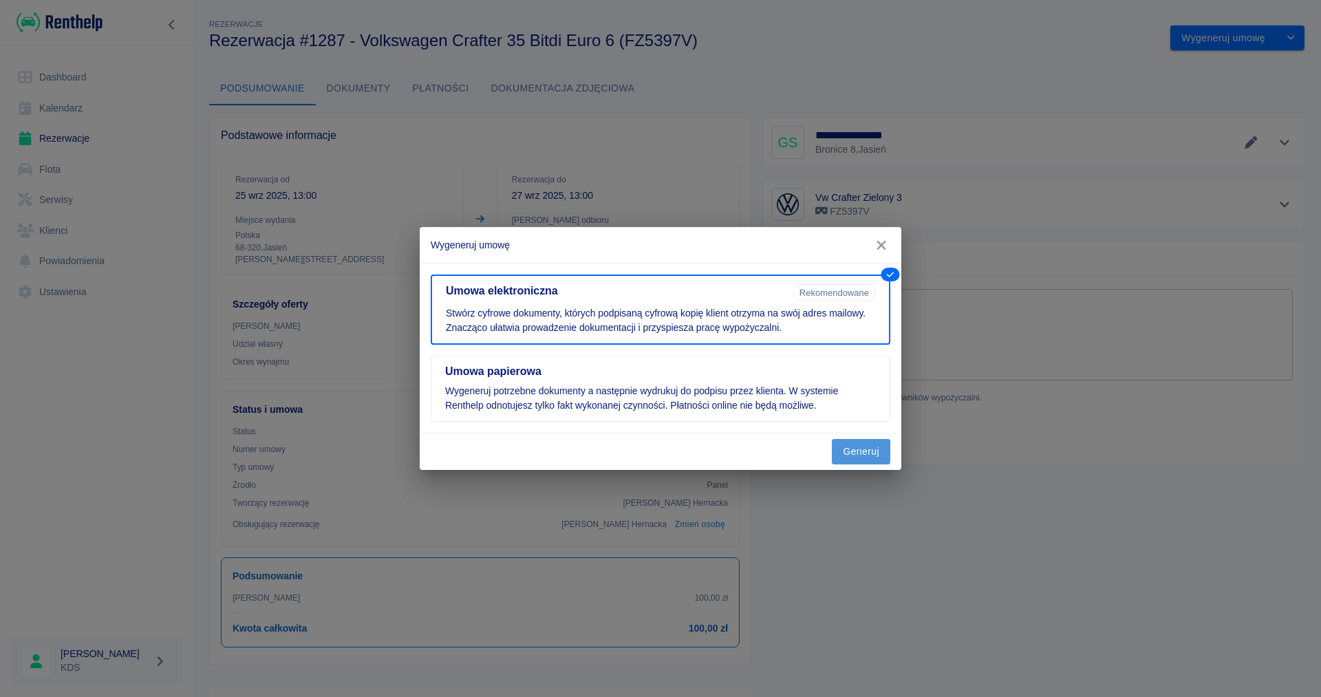
click at [853, 454] on button "Generuj" at bounding box center [861, 451] width 58 height 25
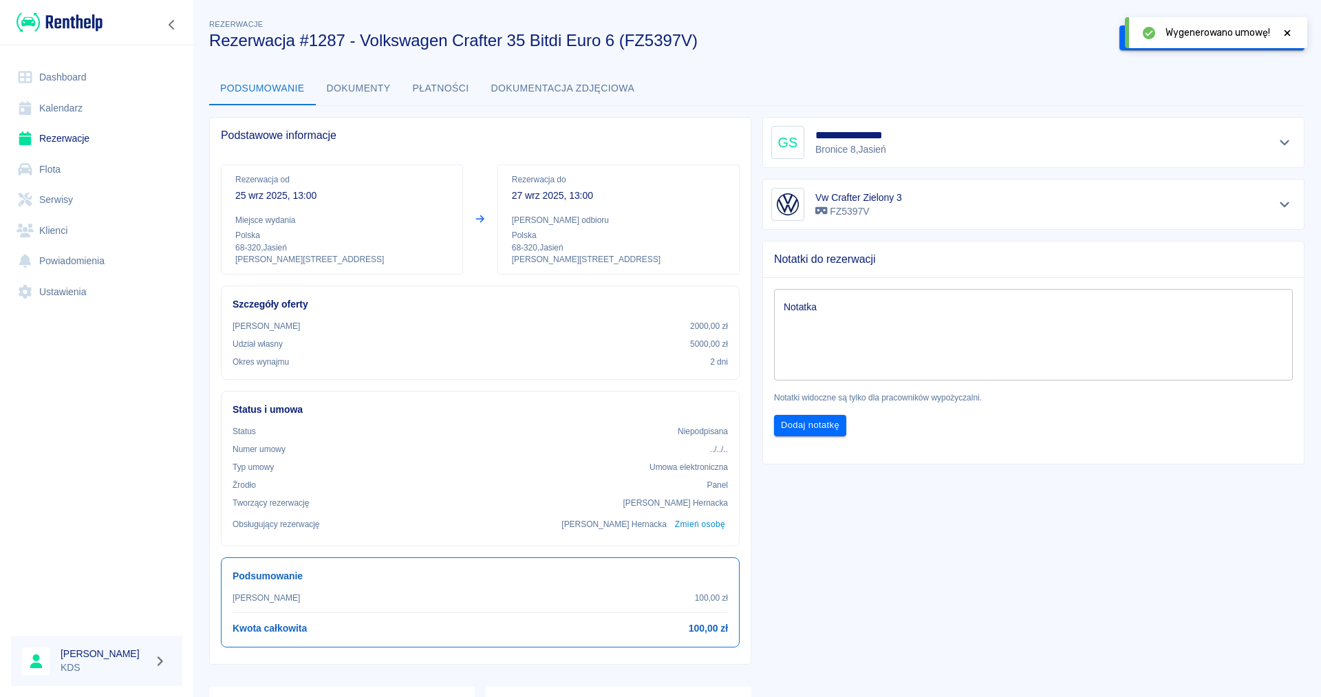
click at [1285, 32] on icon at bounding box center [1287, 33] width 6 height 6
click at [1209, 39] on button "Podpisz umowę elektroniczną" at bounding box center [1198, 37] width 158 height 25
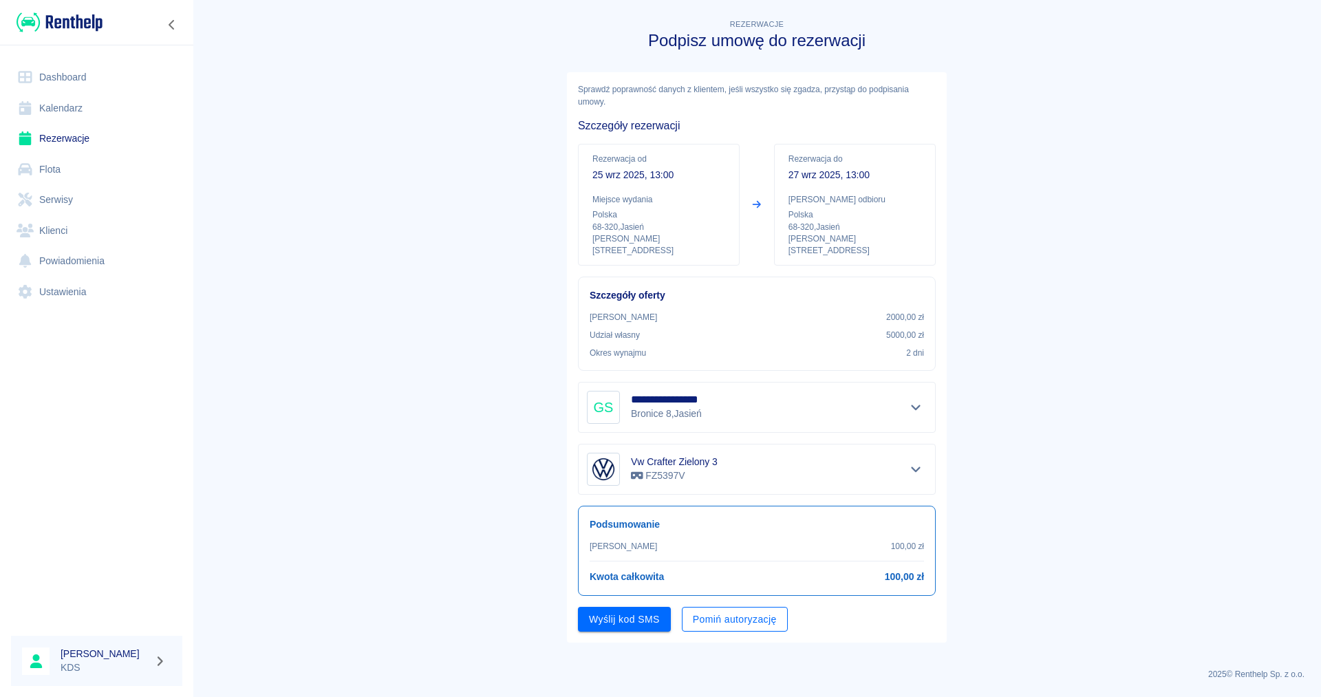
click at [775, 614] on button "Pomiń autoryzację" at bounding box center [735, 619] width 106 height 25
click at [652, 607] on button "Podpisz umowę" at bounding box center [625, 619] width 94 height 25
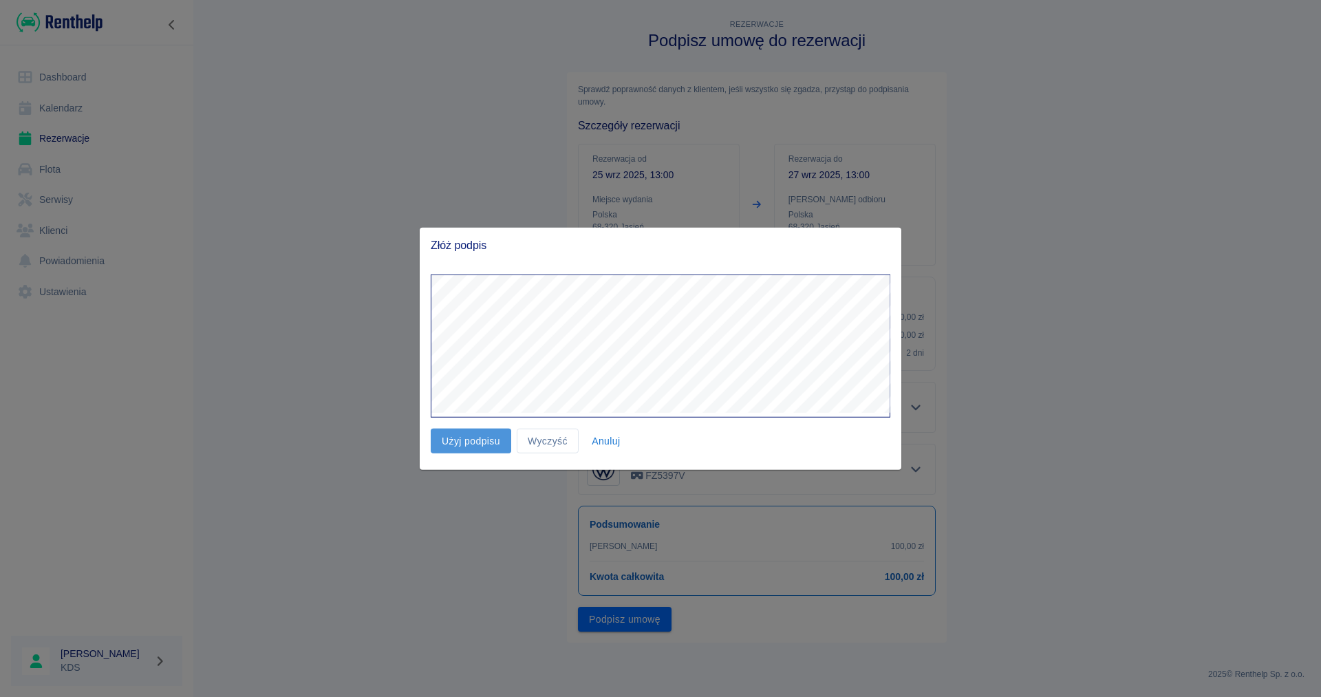
click at [481, 445] on button "Użyj podpisu" at bounding box center [471, 440] width 80 height 25
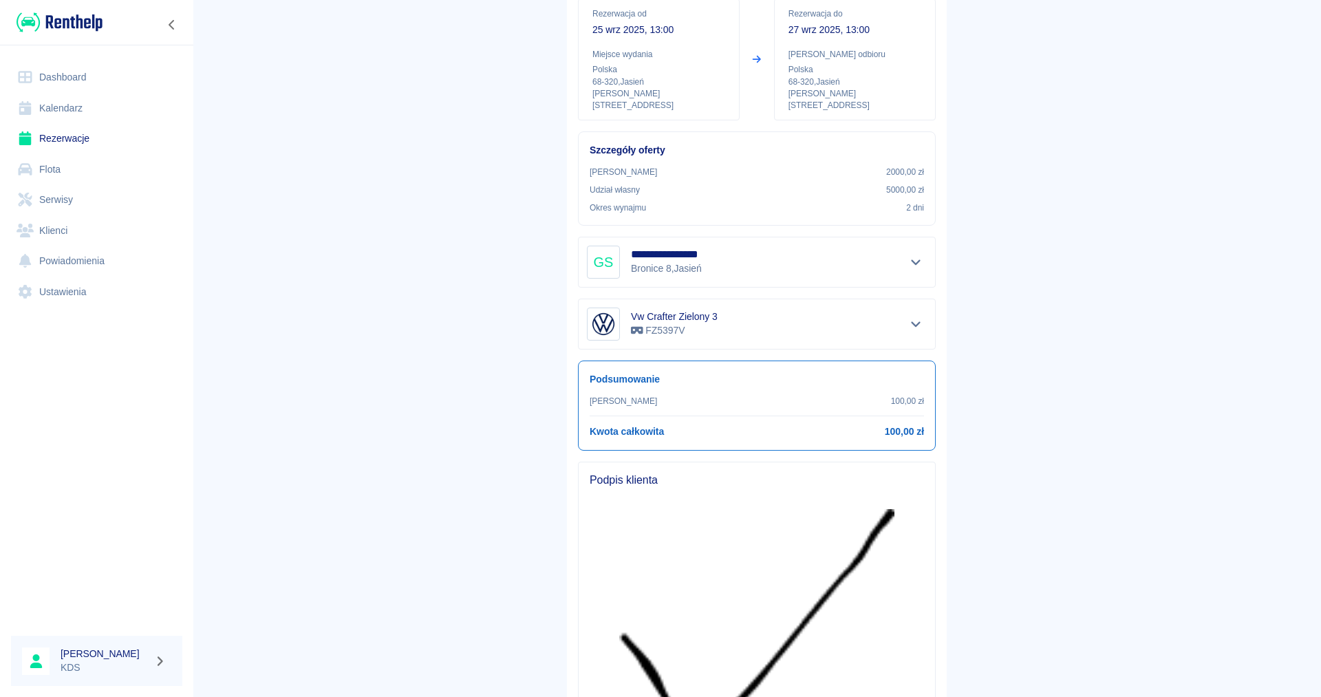
scroll to position [317, 0]
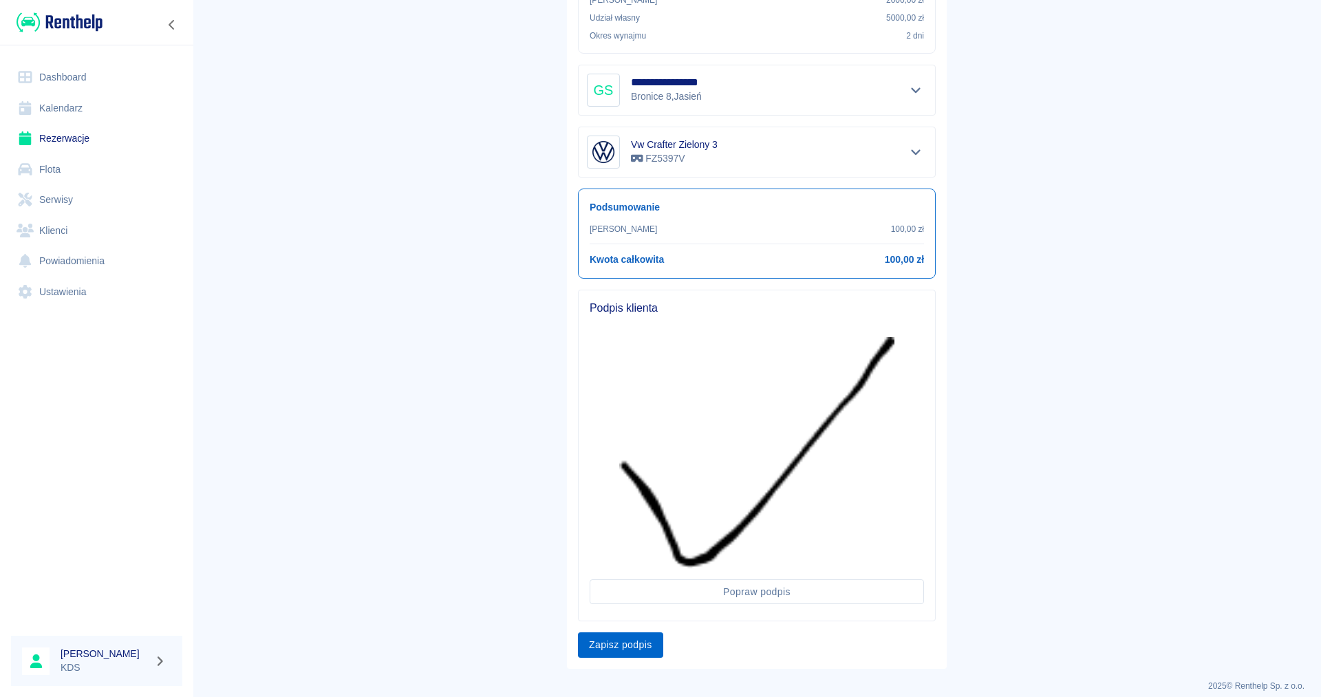
click at [590, 640] on button "Zapisz podpis" at bounding box center [620, 644] width 85 height 25
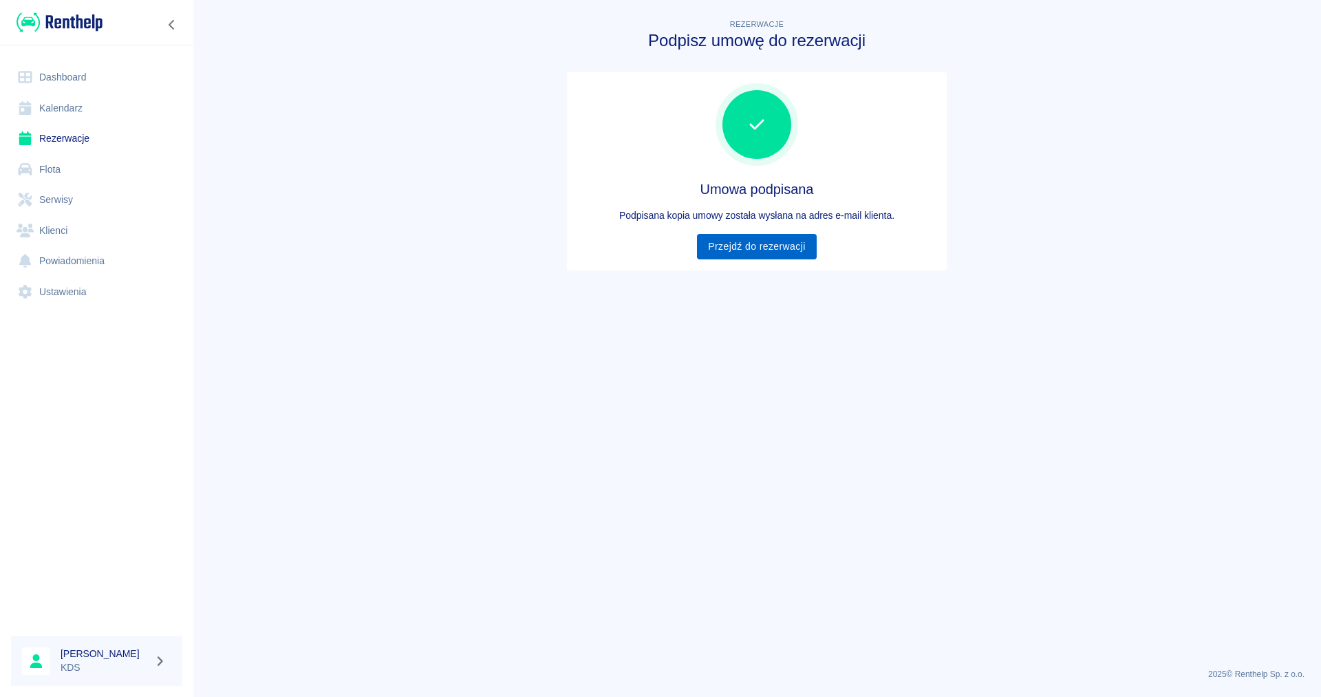
click at [760, 244] on link "Przejdź do rezerwacji" at bounding box center [756, 246] width 119 height 25
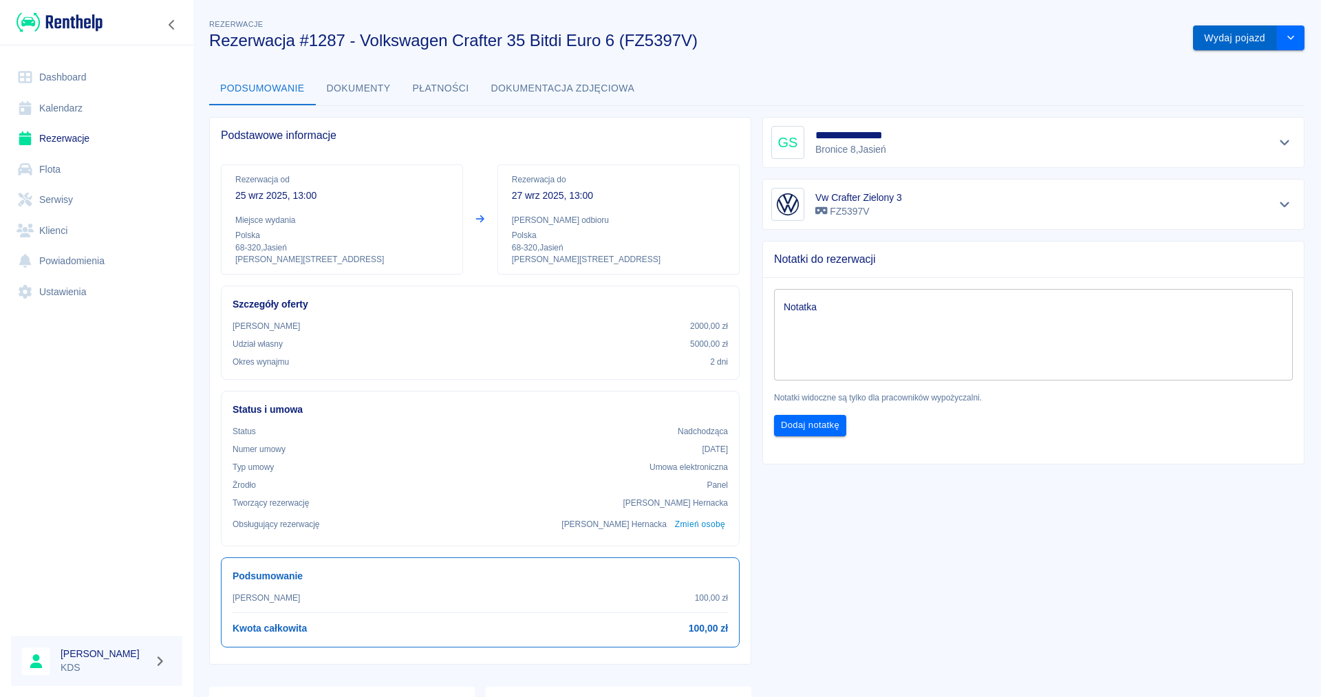
click at [1211, 39] on button "Wydaj pojazd" at bounding box center [1235, 37] width 84 height 25
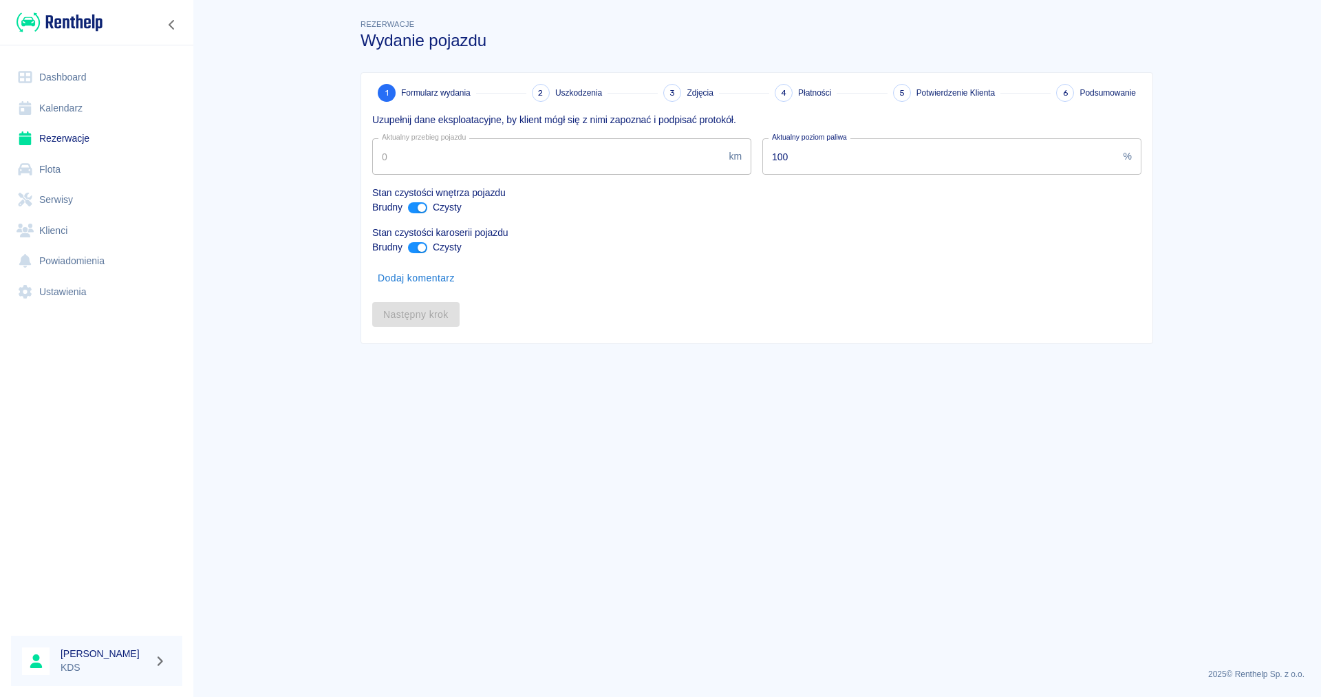
type input "35836"
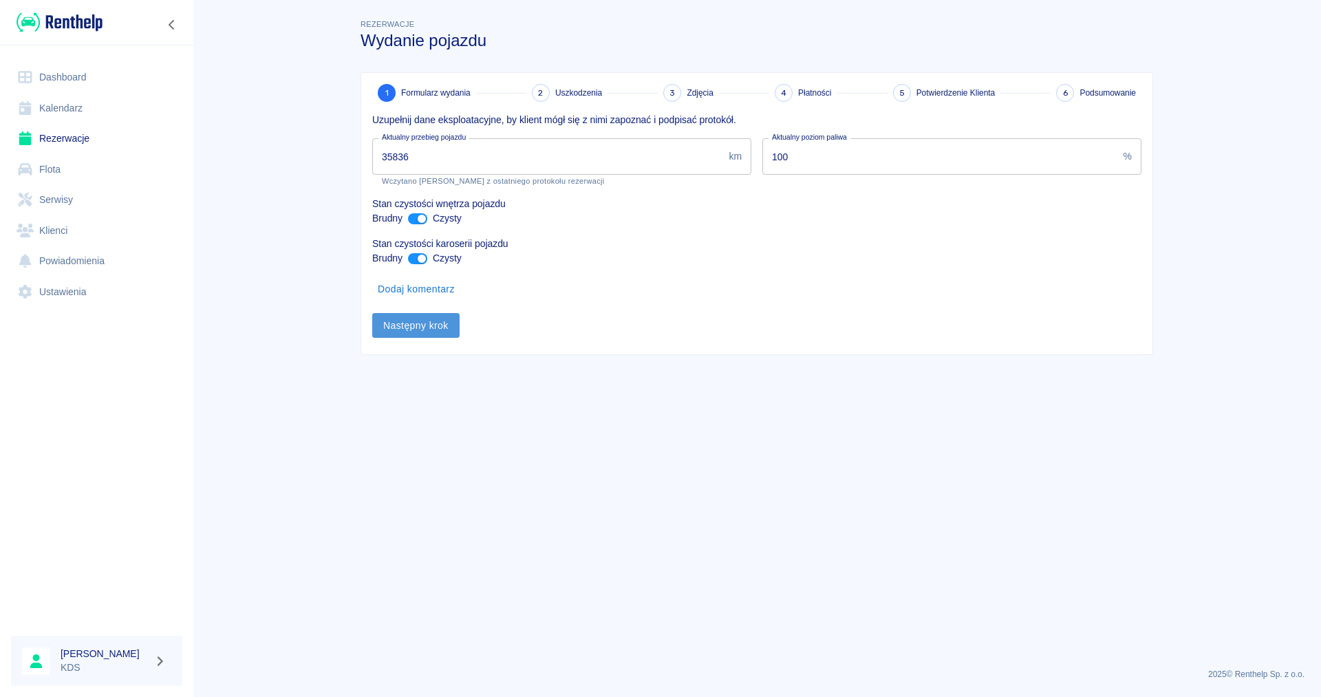
click at [442, 330] on button "Następny krok" at bounding box center [415, 325] width 87 height 25
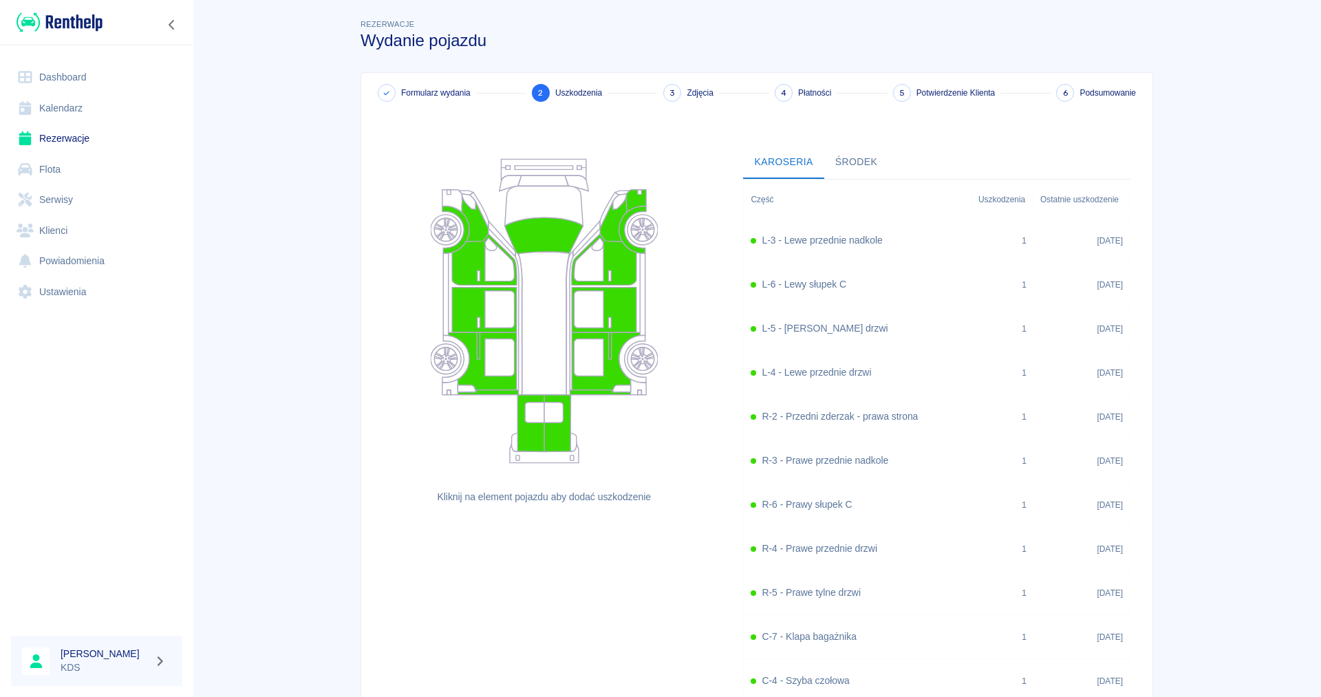
scroll to position [159, 0]
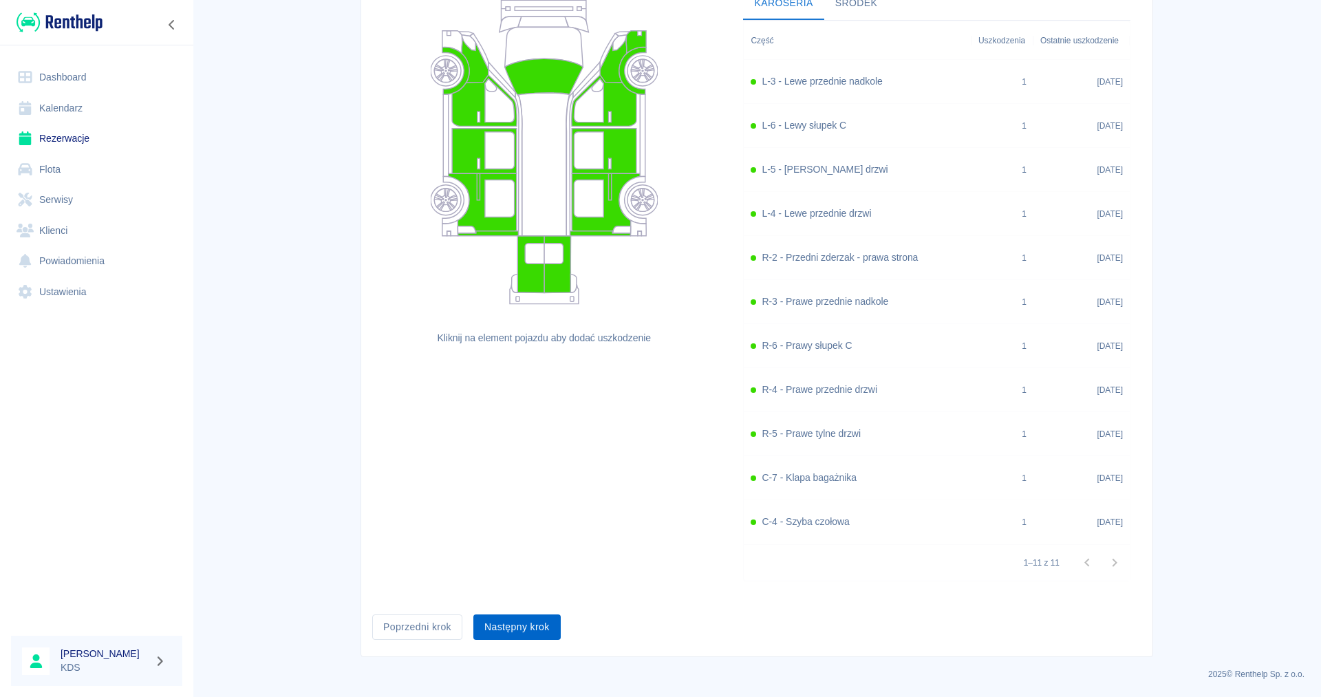
click at [495, 627] on button "Następny krok" at bounding box center [516, 626] width 87 height 25
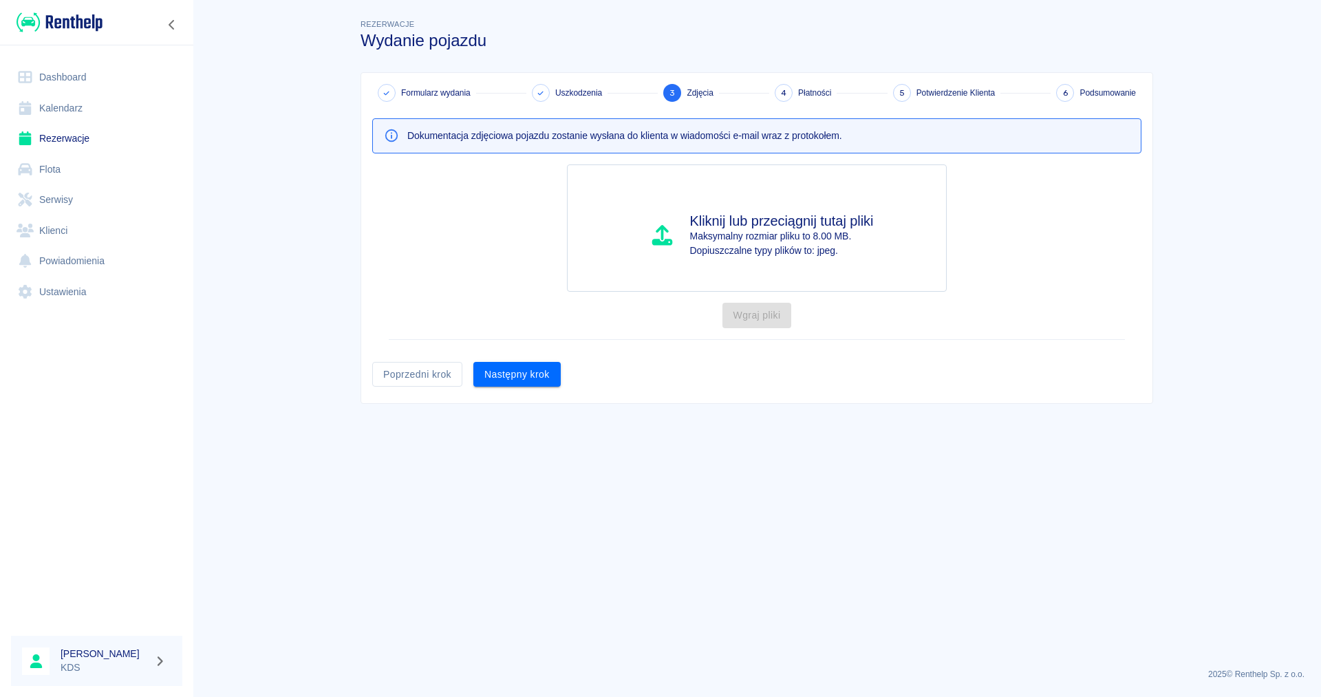
scroll to position [0, 0]
click at [506, 361] on div "Następny krok" at bounding box center [511, 369] width 98 height 36
click at [504, 373] on button "Następny krok" at bounding box center [516, 374] width 87 height 25
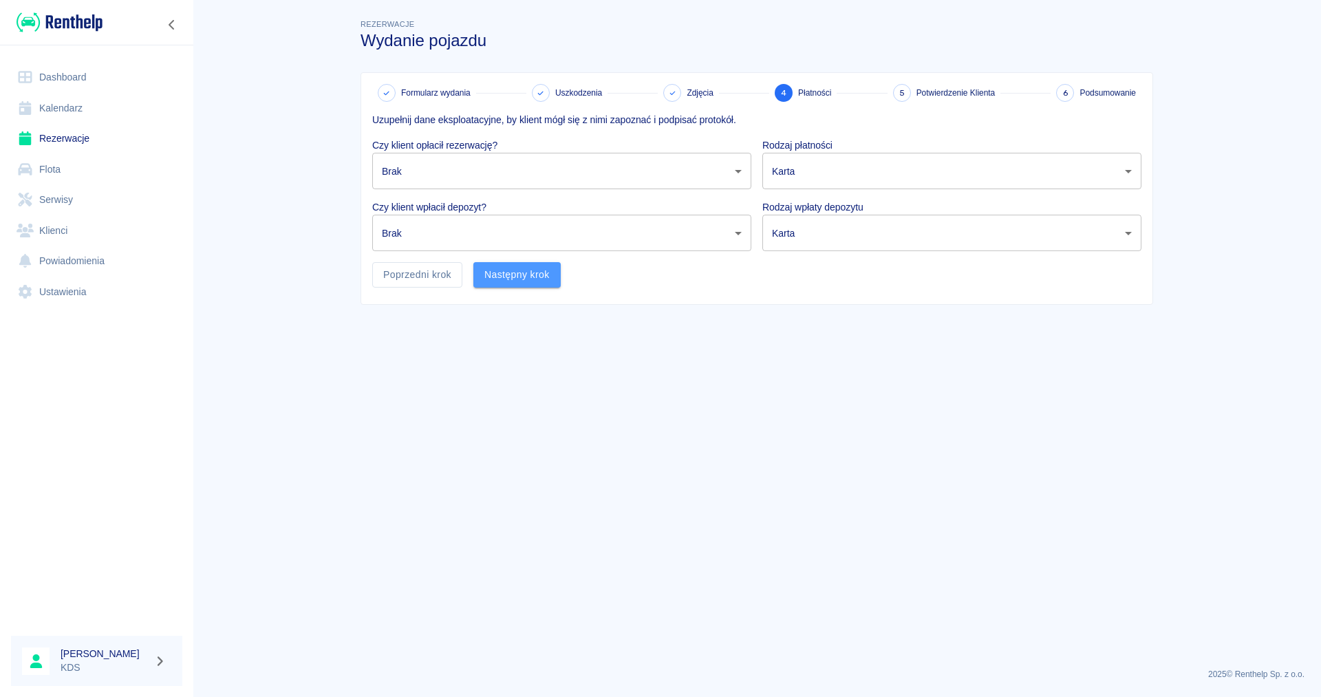
drag, startPoint x: 509, startPoint y: 279, endPoint x: 513, endPoint y: 246, distance: 34.0
click at [509, 261] on div "Następny krok" at bounding box center [511, 269] width 98 height 36
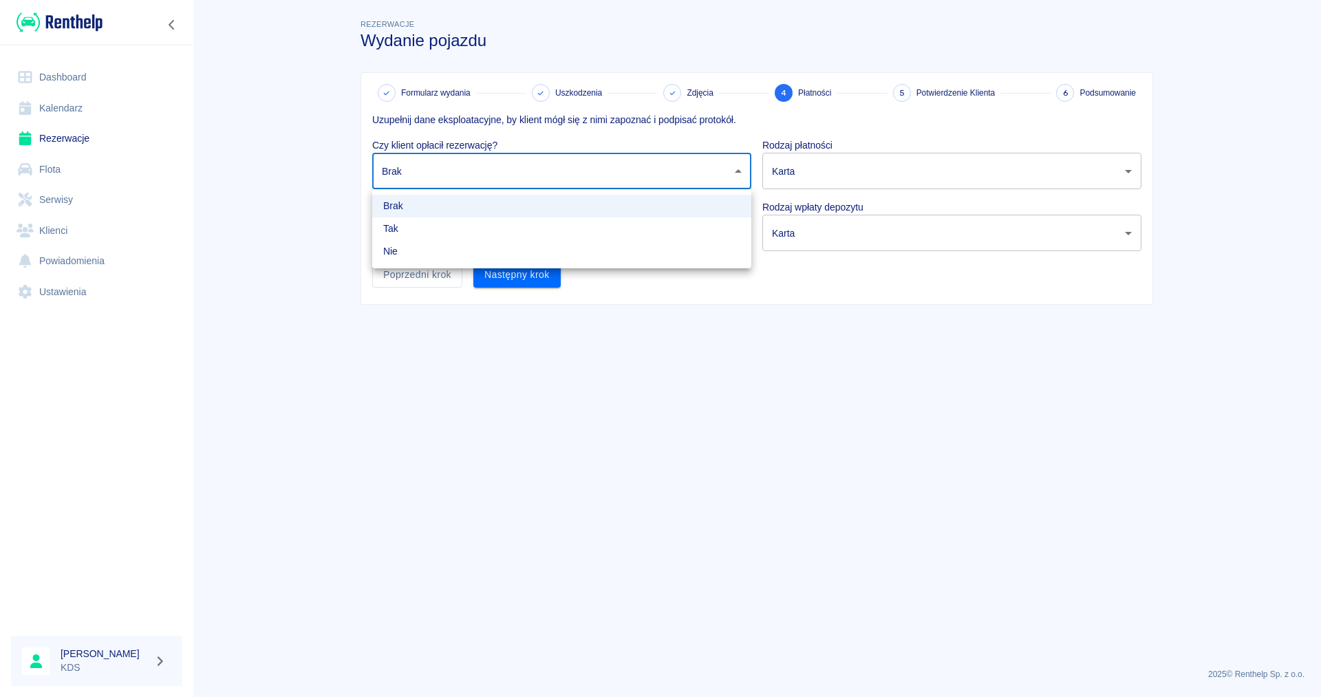
click at [520, 172] on body "Używamy plików Cookies, by zapewnić Ci najlepsze możliwe doświadczenie. Aby dow…" at bounding box center [660, 348] width 1321 height 697
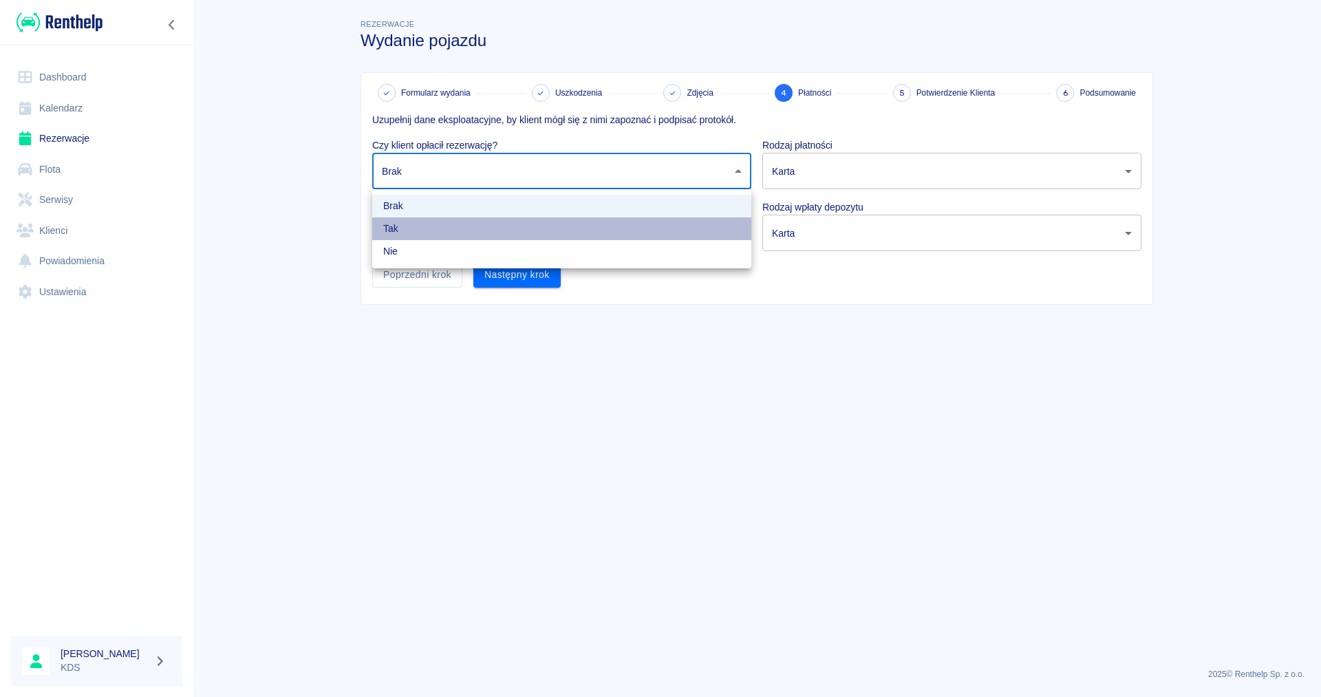
click at [509, 229] on li "Tak" at bounding box center [561, 228] width 379 height 23
type input "true"
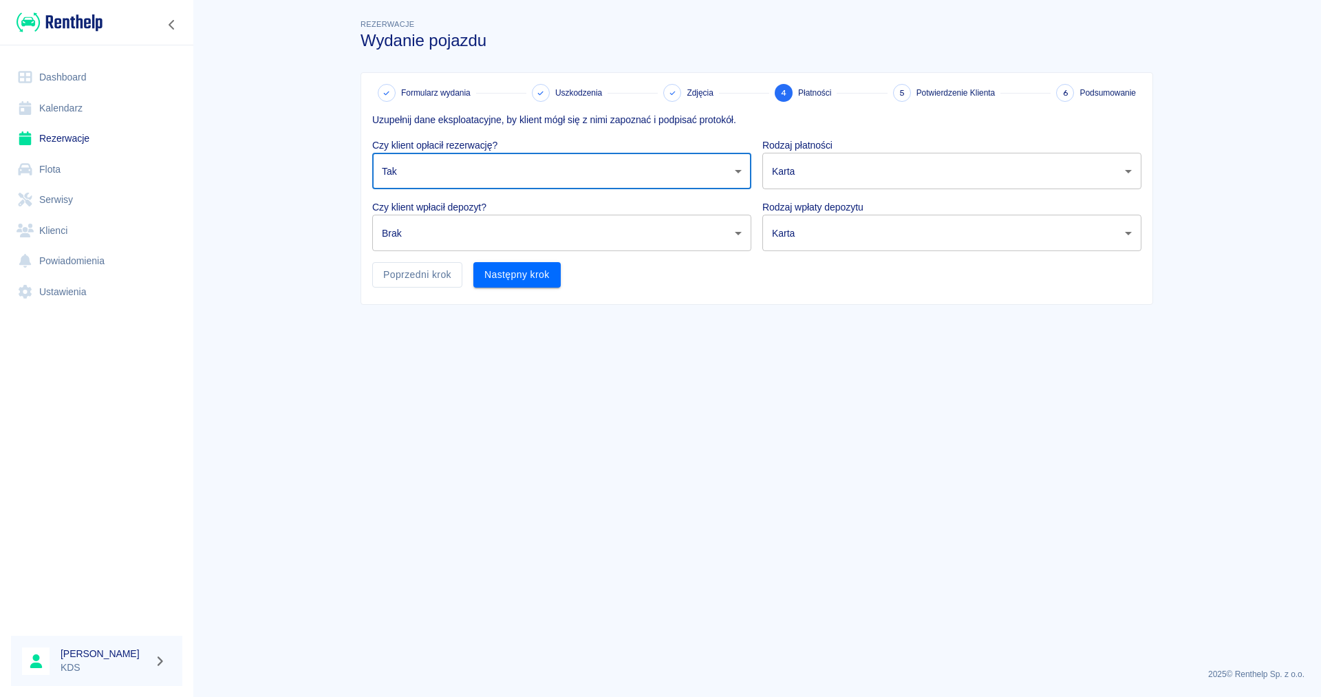
click at [511, 221] on body "Używamy plików Cookies, by zapewnić Ci najlepsze możliwe doświadczenie. Aby dow…" at bounding box center [660, 348] width 1321 height 697
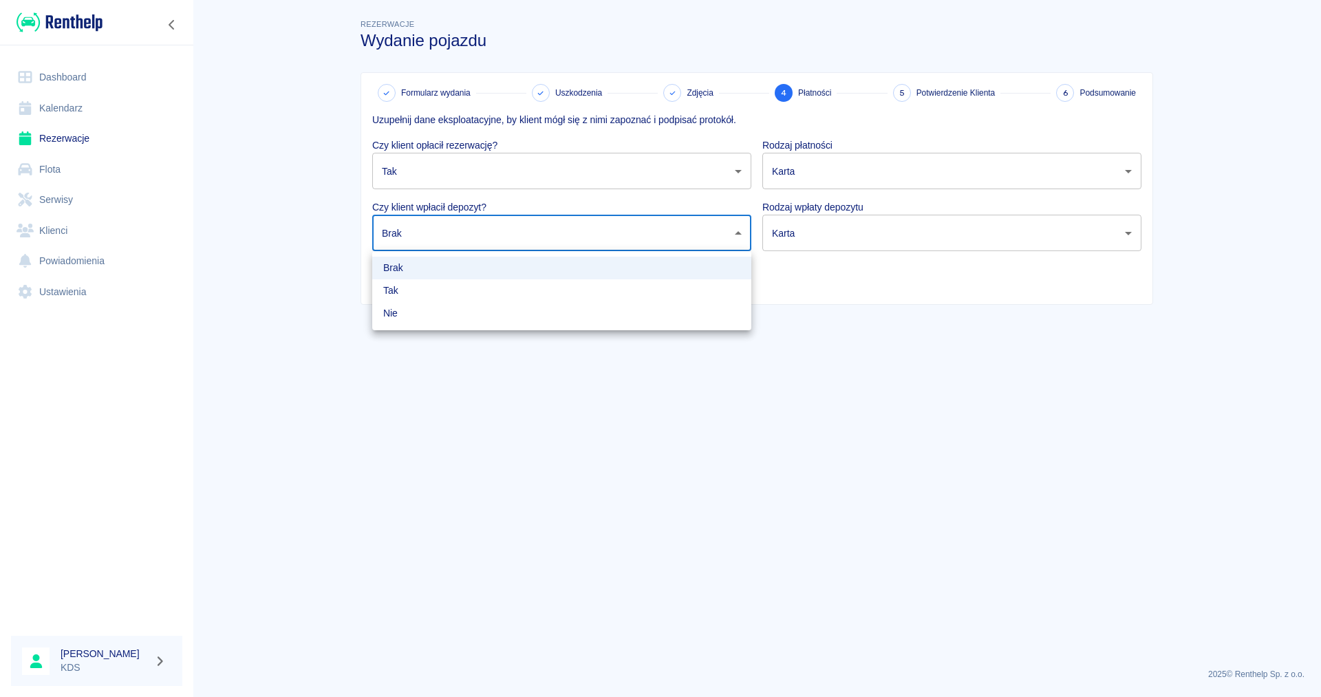
click at [495, 288] on li "Tak" at bounding box center [561, 290] width 379 height 23
type input "true"
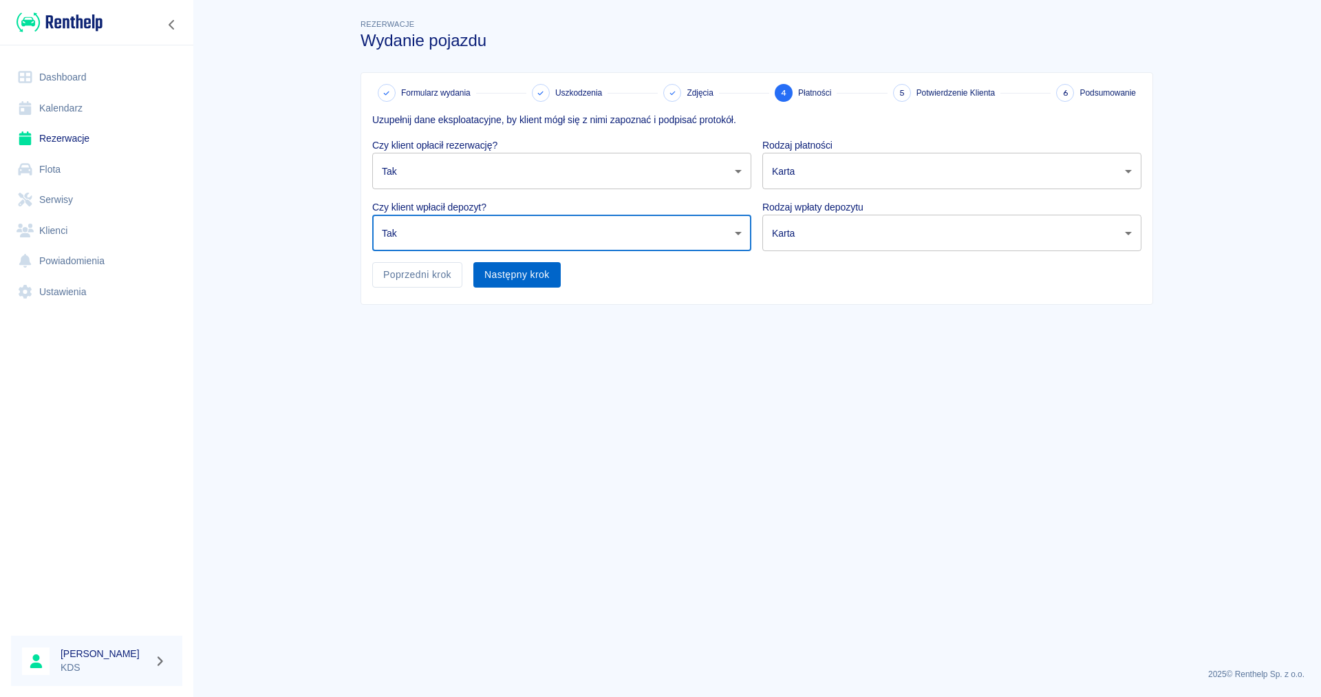
click at [535, 277] on button "Następny krok" at bounding box center [516, 274] width 87 height 25
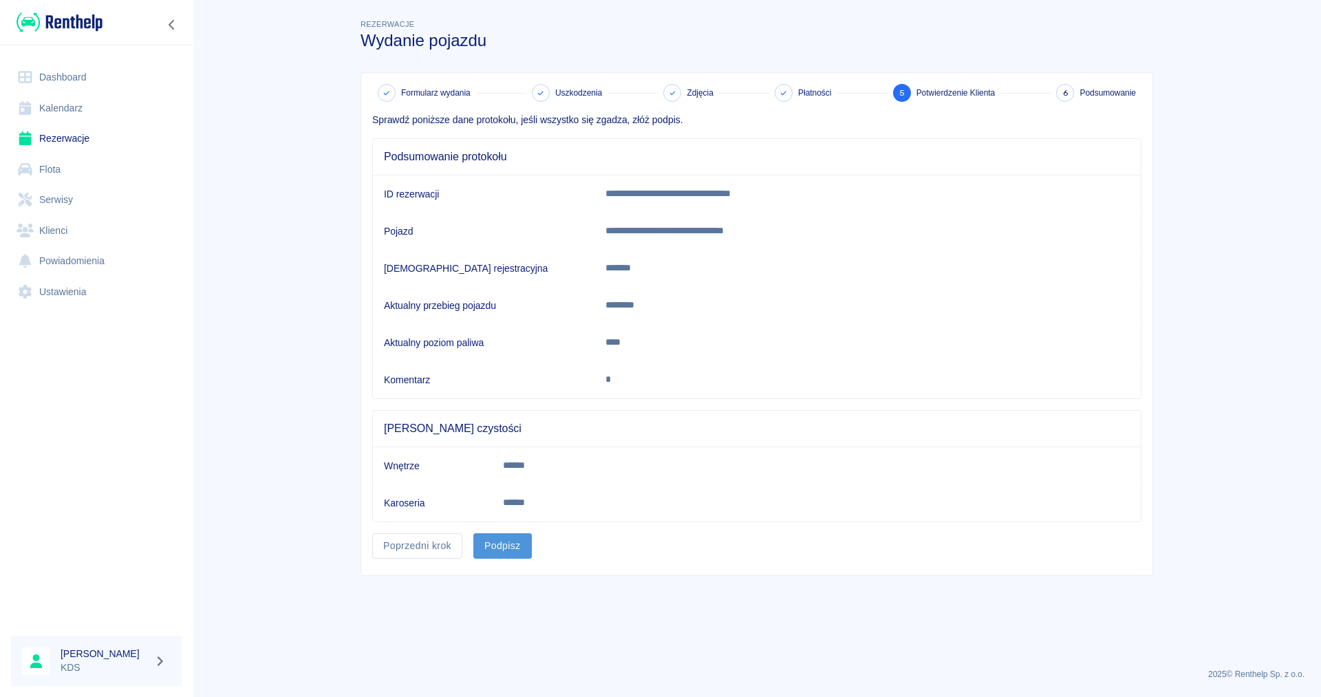
click at [510, 550] on button "Podpisz" at bounding box center [502, 545] width 58 height 25
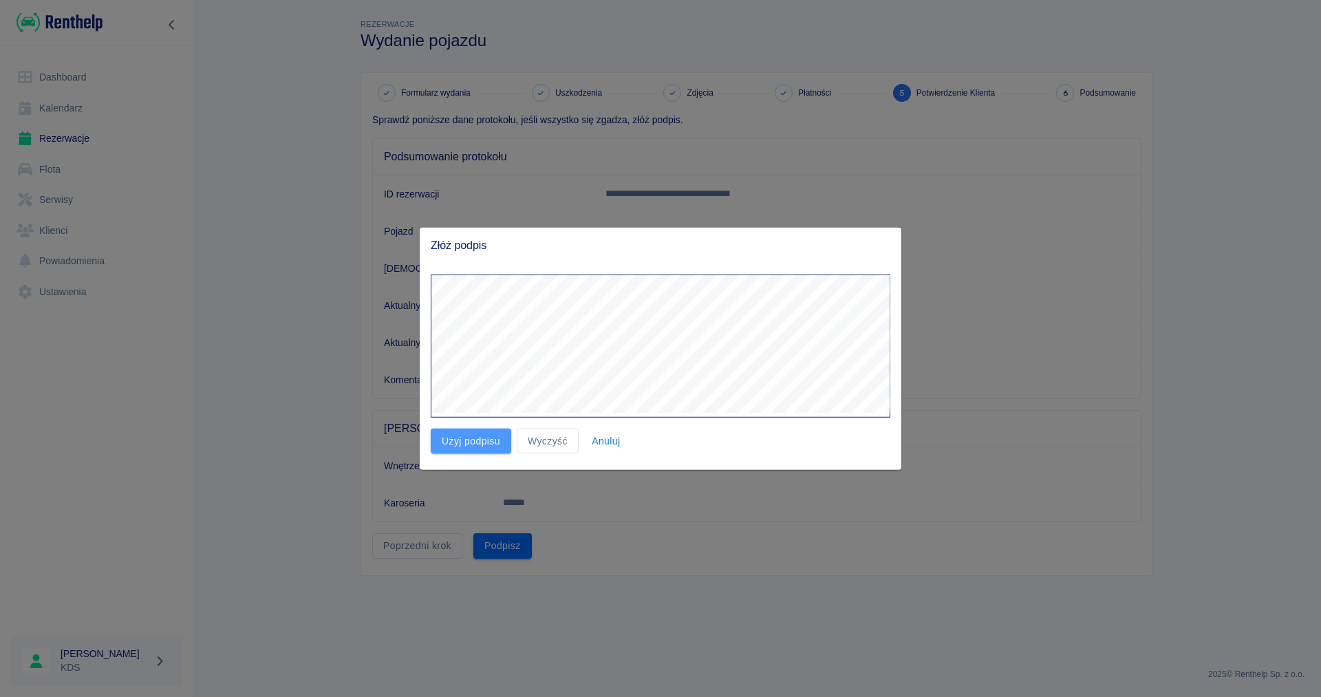
click at [464, 445] on button "Użyj podpisu" at bounding box center [471, 440] width 80 height 25
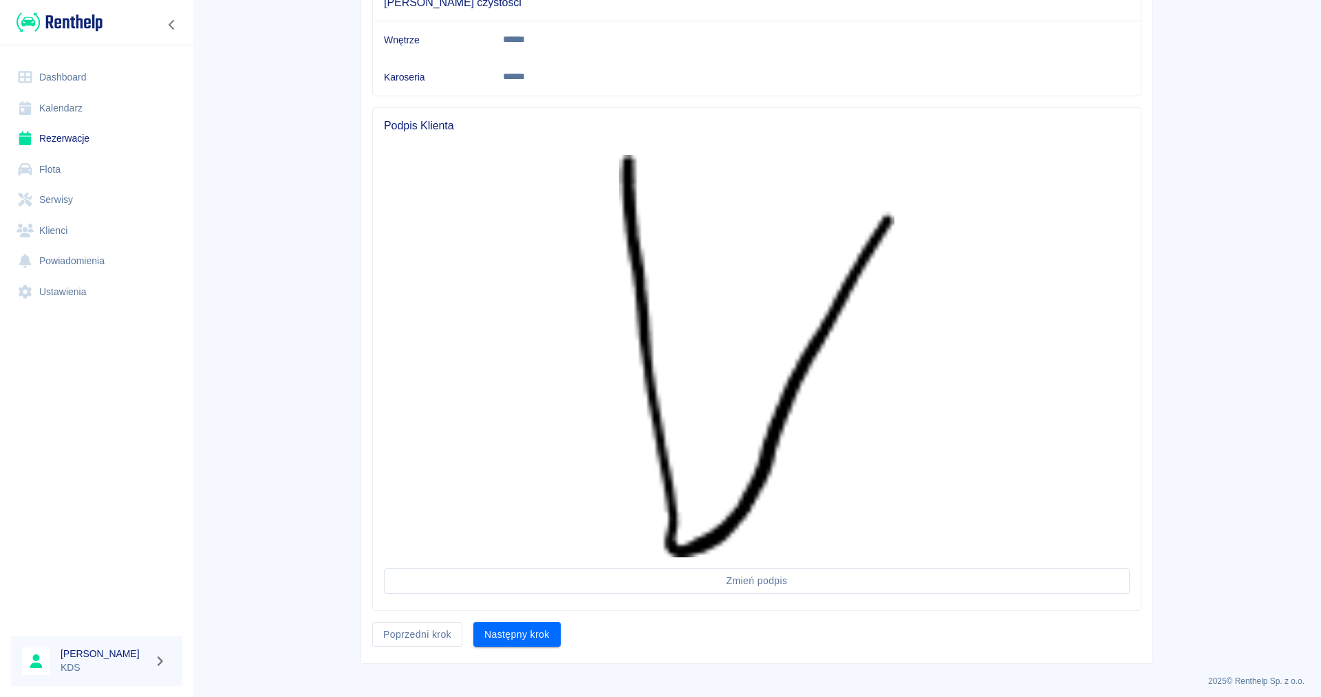
scroll to position [433, 0]
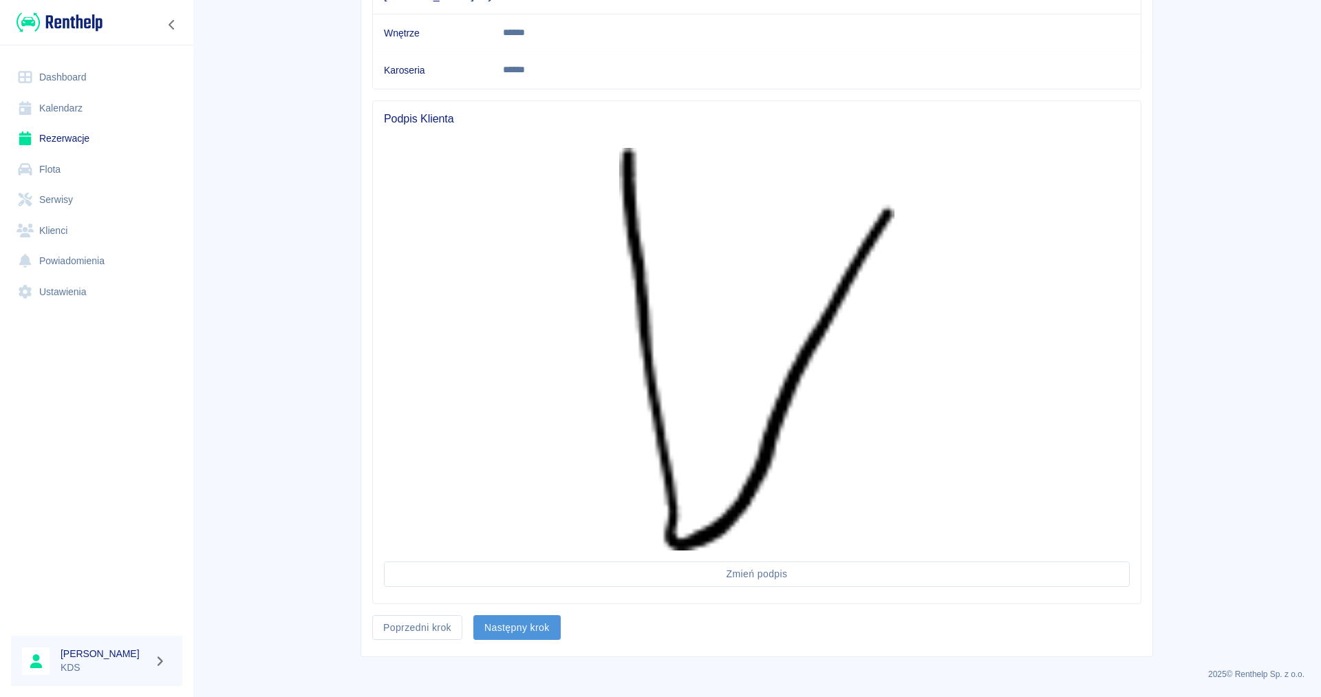
click at [539, 627] on button "Następny krok" at bounding box center [516, 627] width 87 height 25
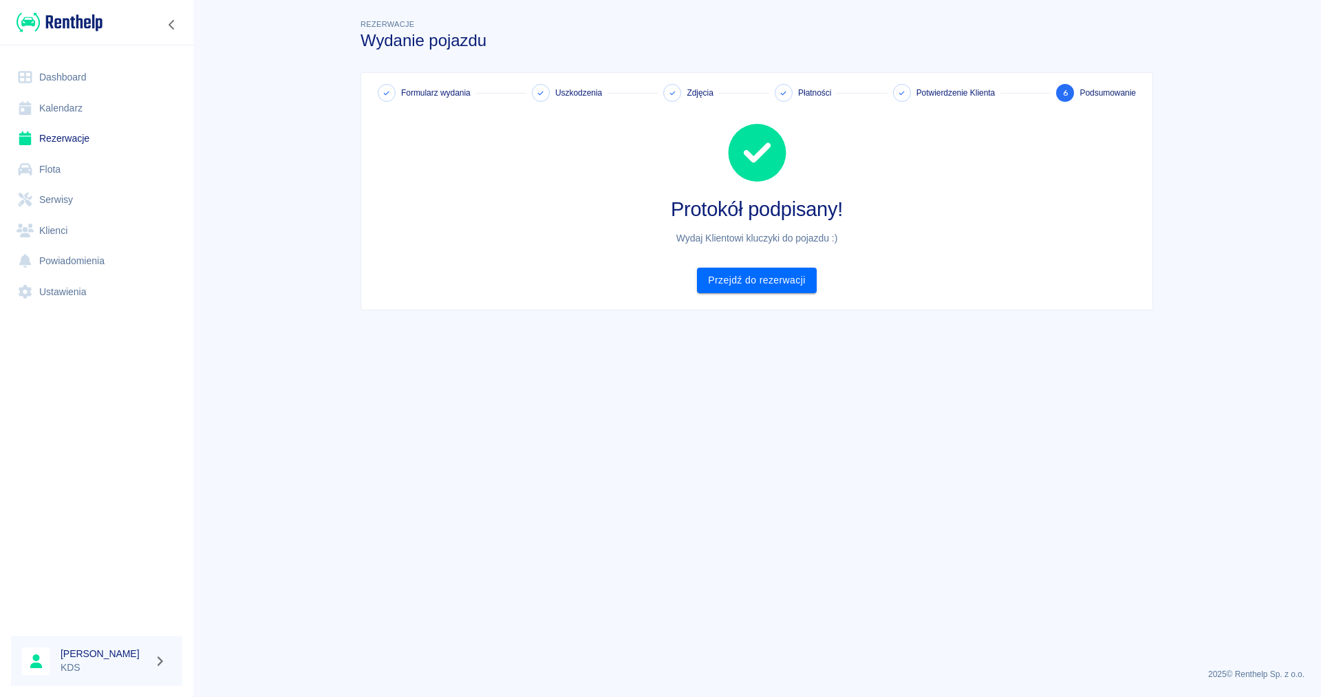
scroll to position [0, 0]
click at [775, 285] on link "Przejdź do rezerwacji" at bounding box center [756, 280] width 119 height 25
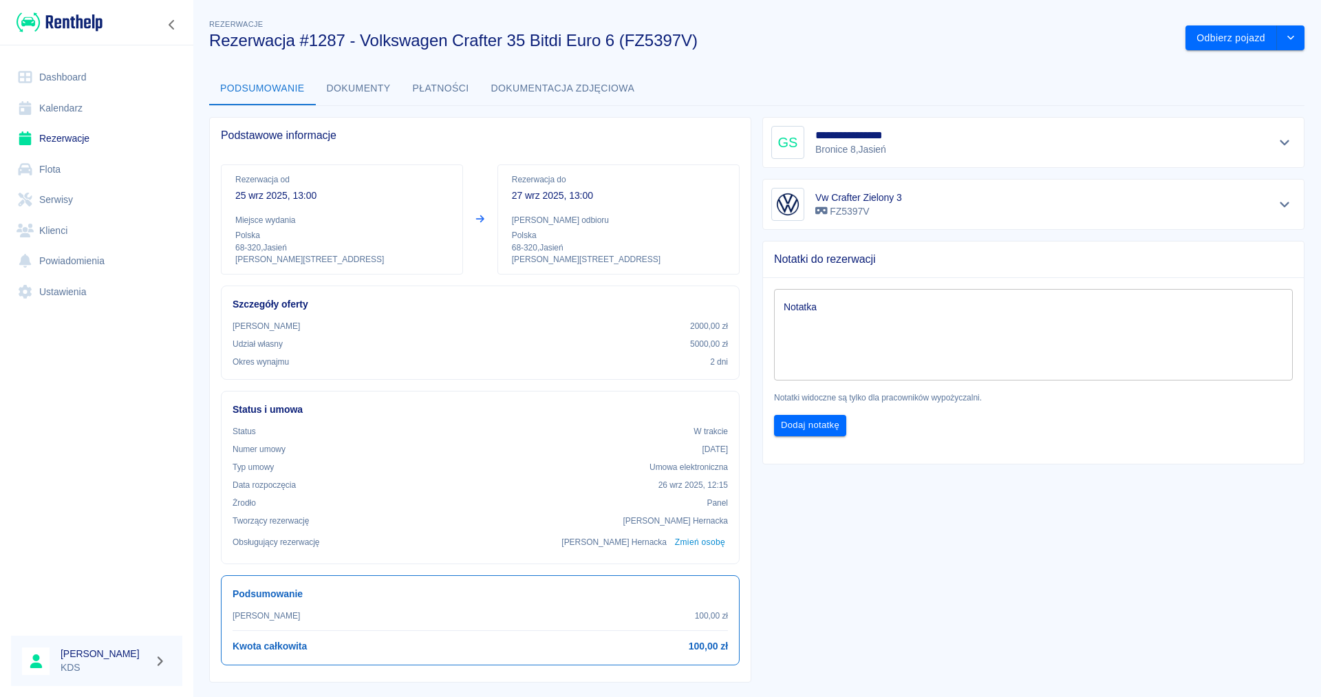
click at [69, 114] on link "Kalendarz" at bounding box center [96, 108] width 171 height 31
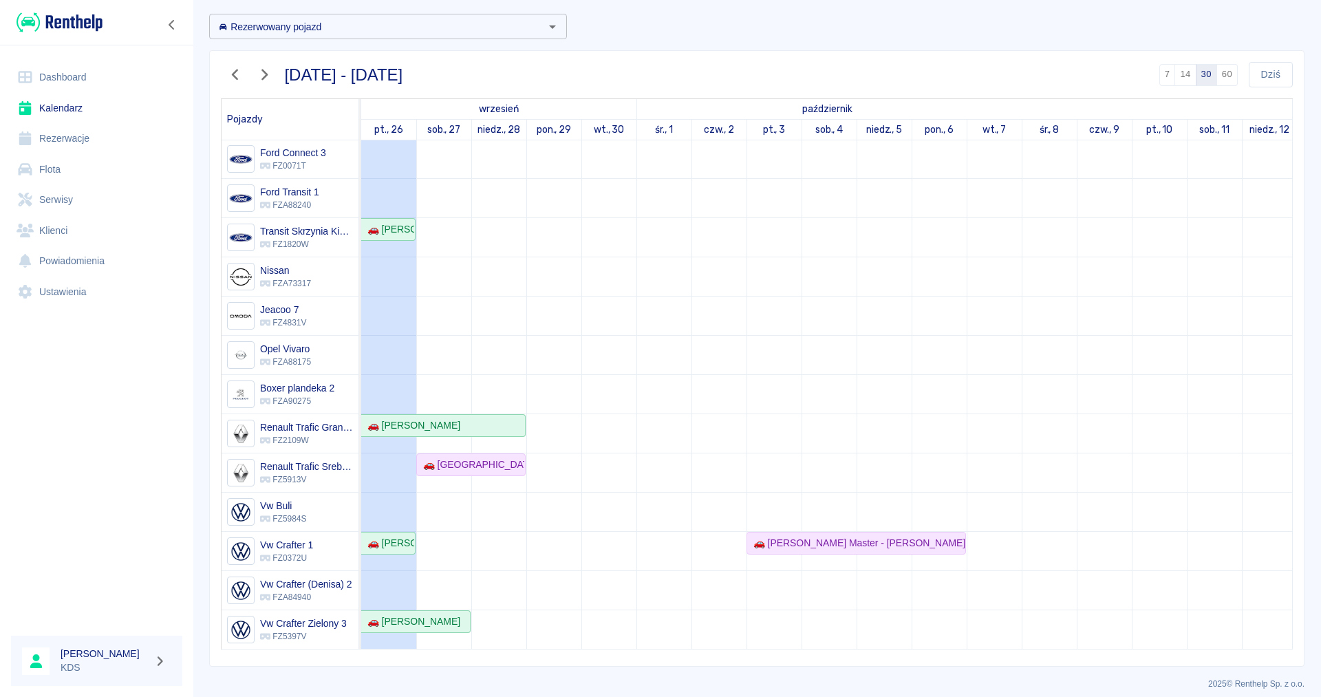
scroll to position [68, 0]
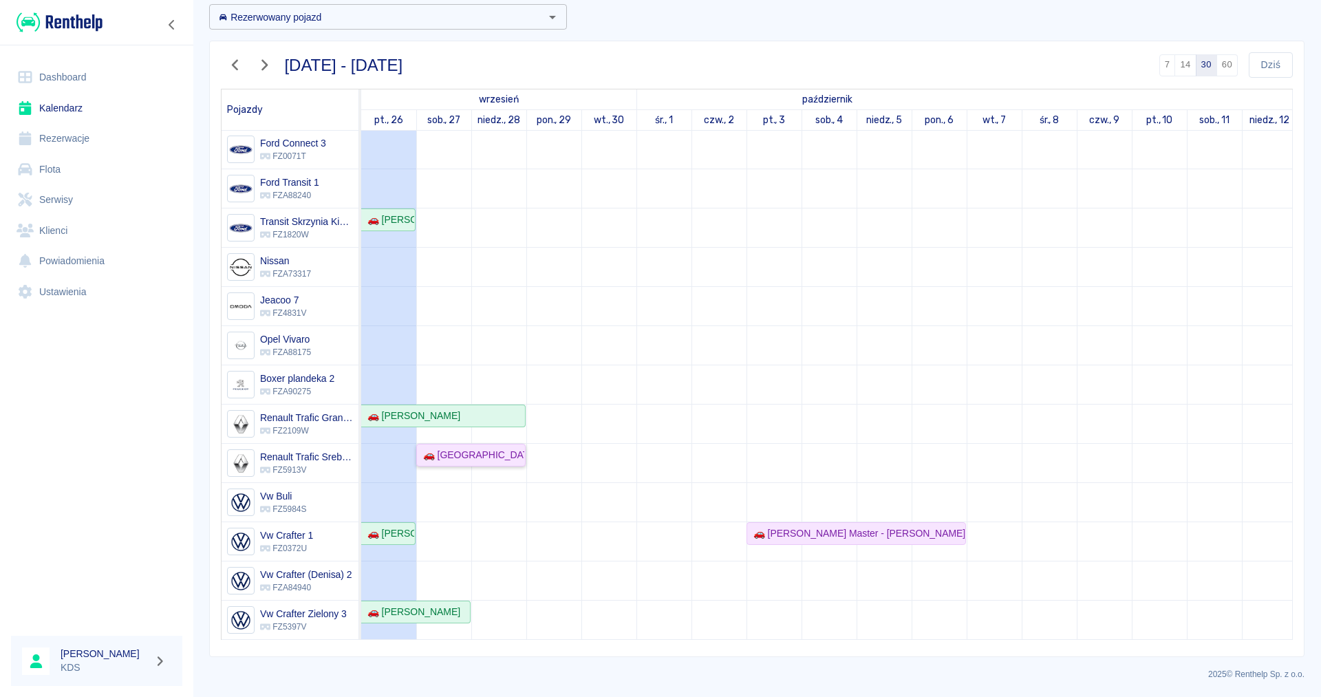
click at [455, 460] on div "🚗 Gmina Jasień Biblioteka" at bounding box center [471, 455] width 107 height 14
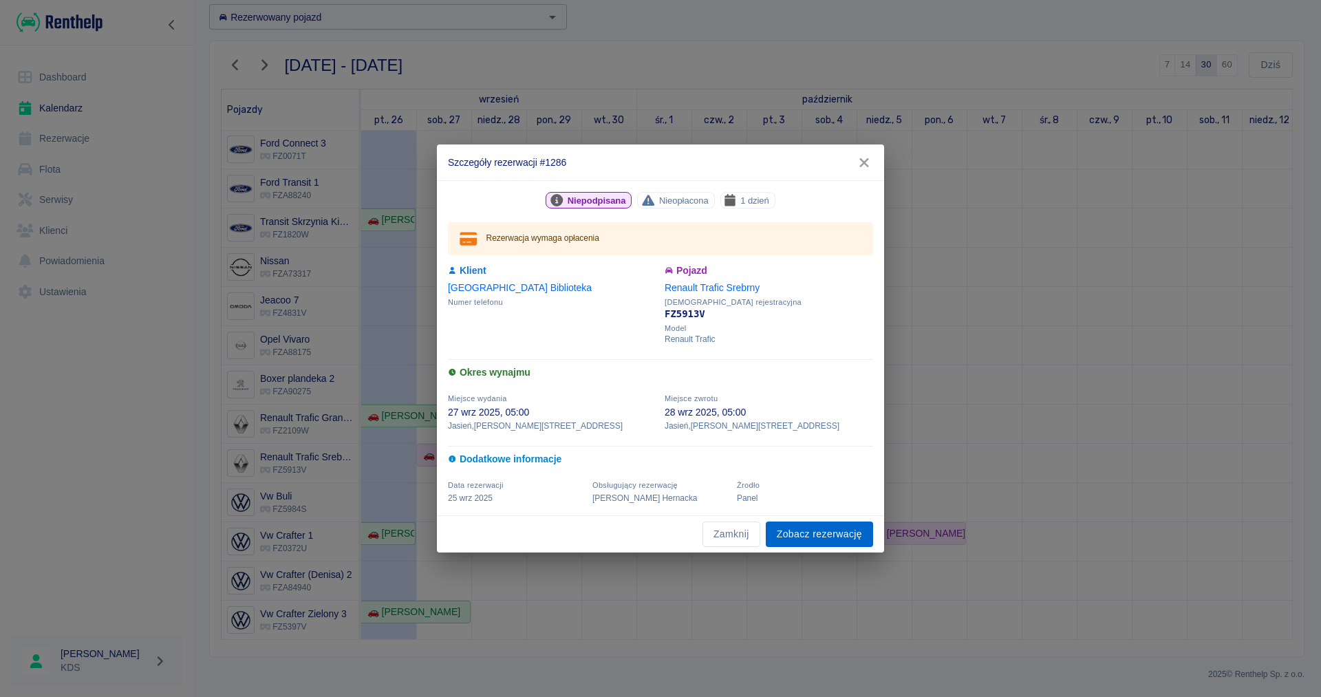
click at [854, 537] on link "Zobacz rezerwację" at bounding box center [819, 533] width 107 height 25
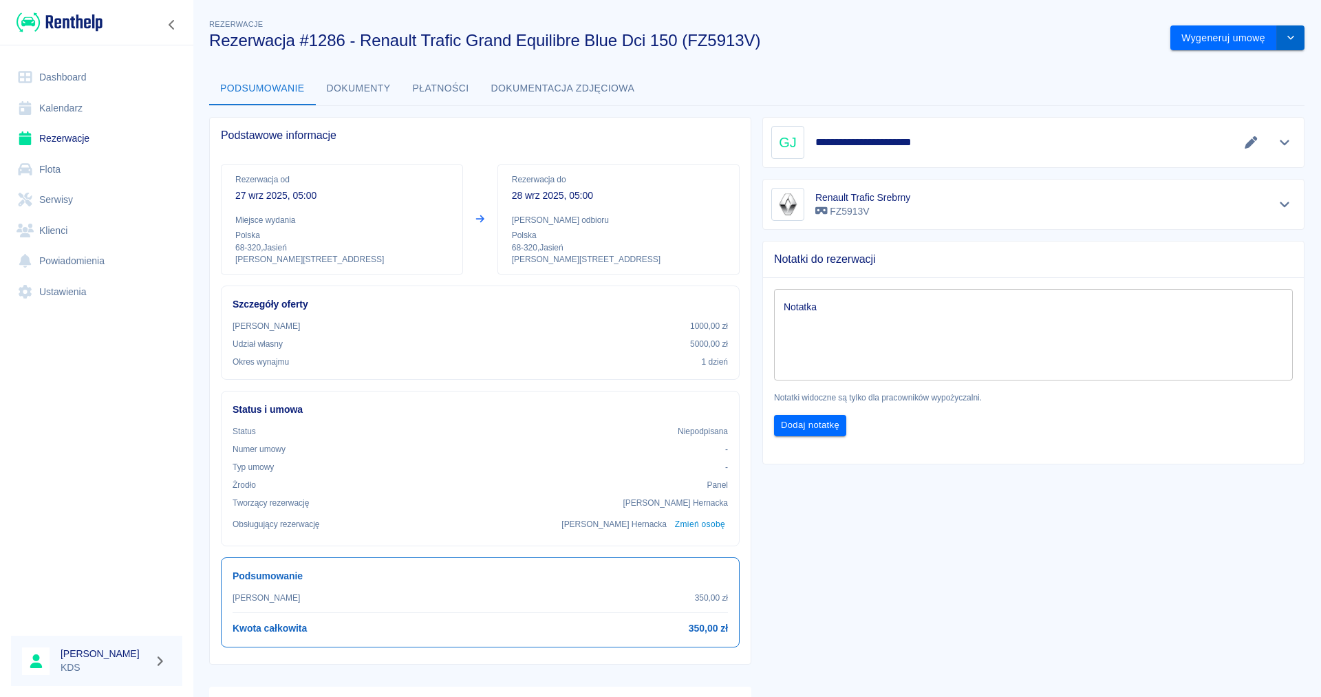
click at [1293, 39] on icon "drop-down" at bounding box center [1290, 37] width 11 height 9
click at [1257, 65] on li "Modyfikuj rezerwację" at bounding box center [1237, 67] width 111 height 23
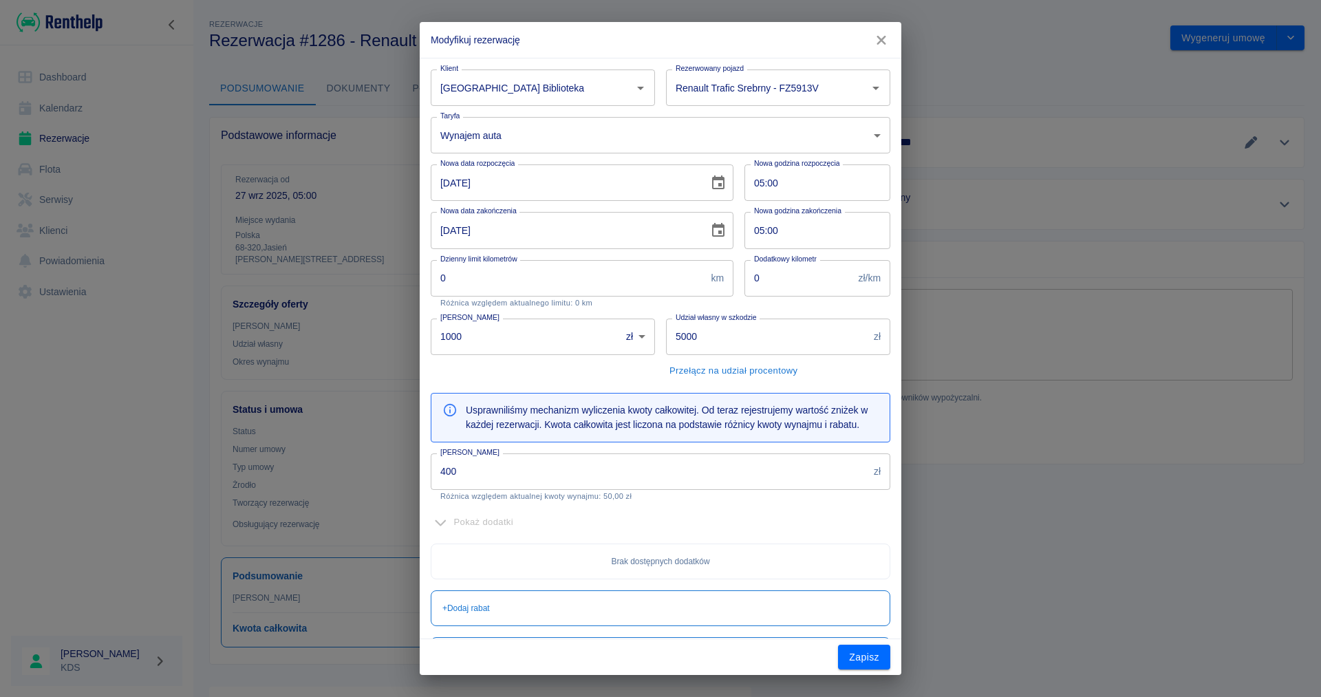
type input "1000"
type input "5000"
type input "400"
click at [876, 36] on icon "button" at bounding box center [881, 40] width 18 height 14
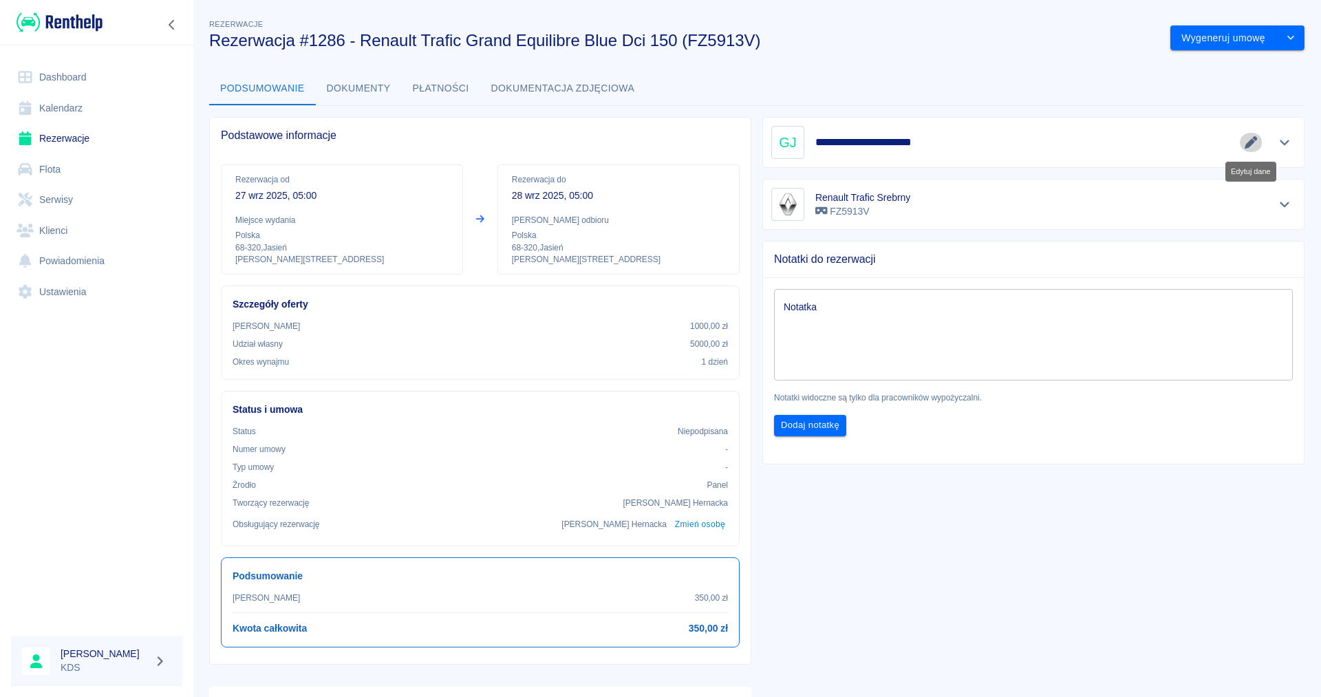
click at [1257, 138] on icon "Edytuj dane" at bounding box center [1250, 142] width 12 height 12
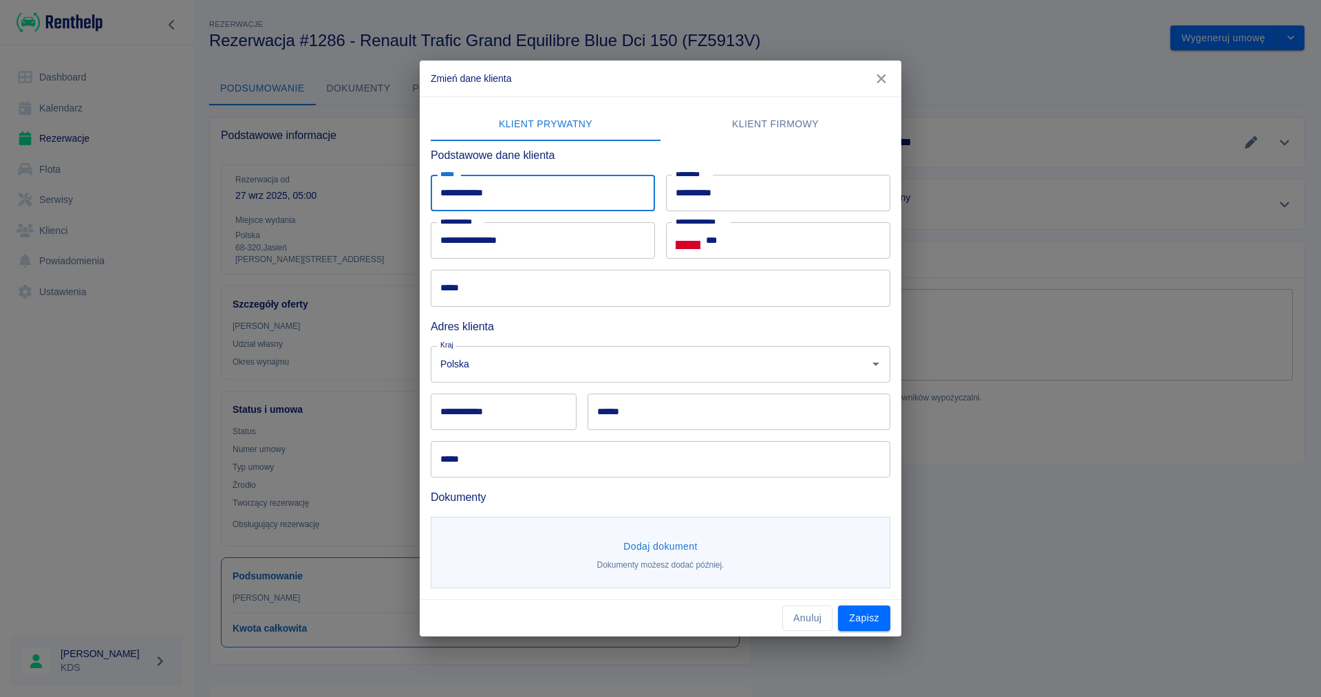
drag, startPoint x: 546, startPoint y: 202, endPoint x: 136, endPoint y: 205, distance: 410.0
click at [136, 205] on div "**********" at bounding box center [660, 348] width 1321 height 697
type input "*"
type input "**********"
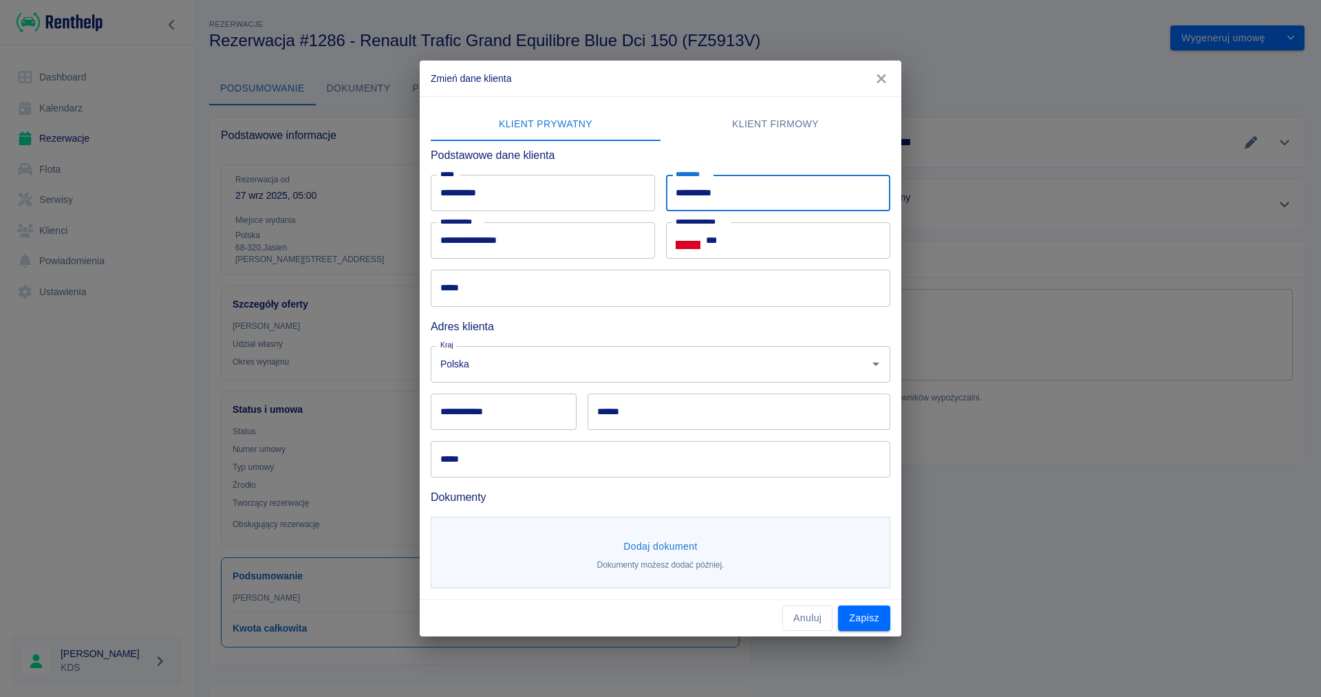
drag, startPoint x: 808, startPoint y: 199, endPoint x: 614, endPoint y: 212, distance: 194.4
click at [666, 200] on input "**********" at bounding box center [778, 193] width 224 height 36
type input "**********"
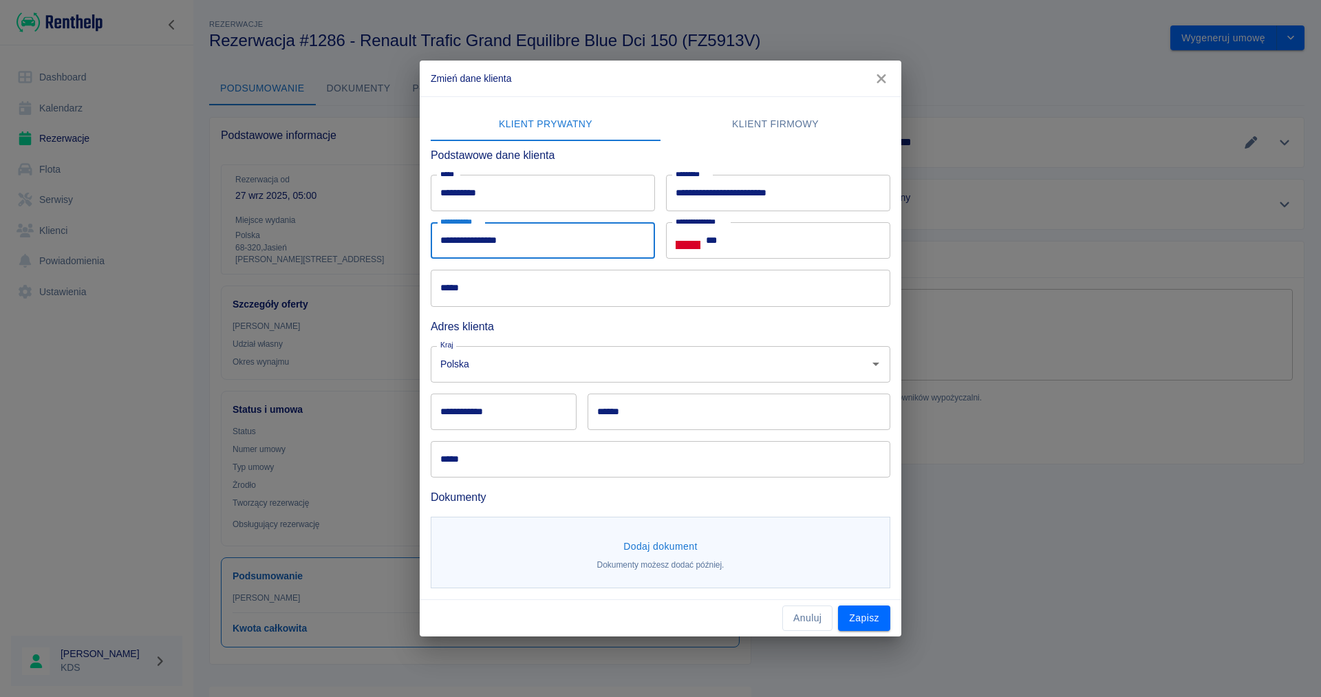
drag, startPoint x: 535, startPoint y: 239, endPoint x: 279, endPoint y: 239, distance: 255.2
click at [431, 239] on input "**********" at bounding box center [543, 240] width 224 height 36
paste input "**********"
type input "**********"
click at [742, 242] on input "***" at bounding box center [798, 240] width 184 height 36
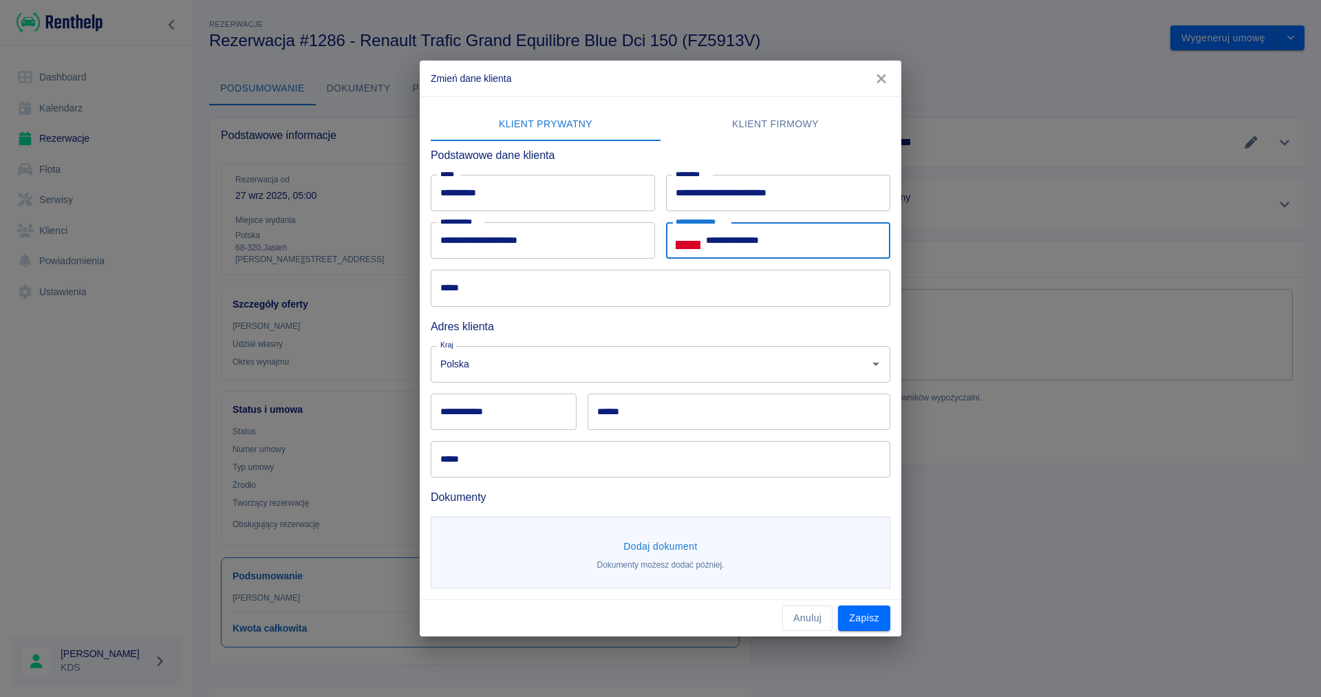
type input "**********"
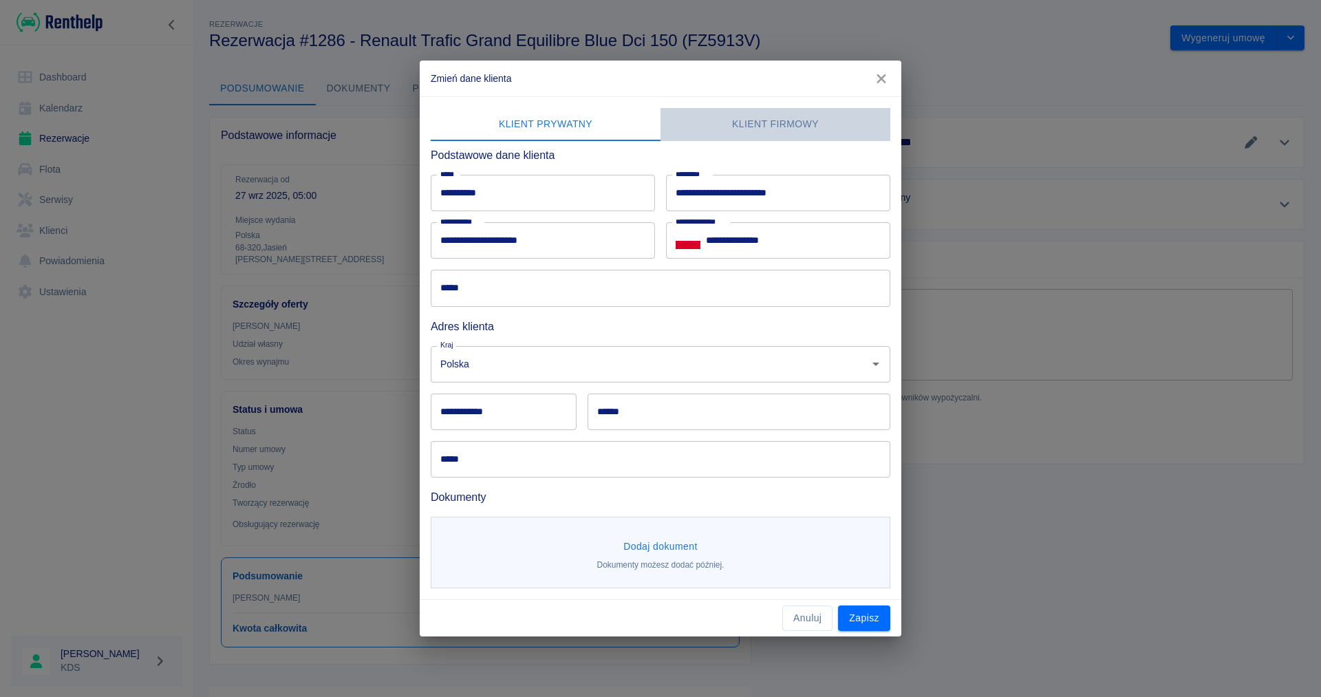
click at [775, 118] on button "Klient firmowy" at bounding box center [775, 124] width 230 height 33
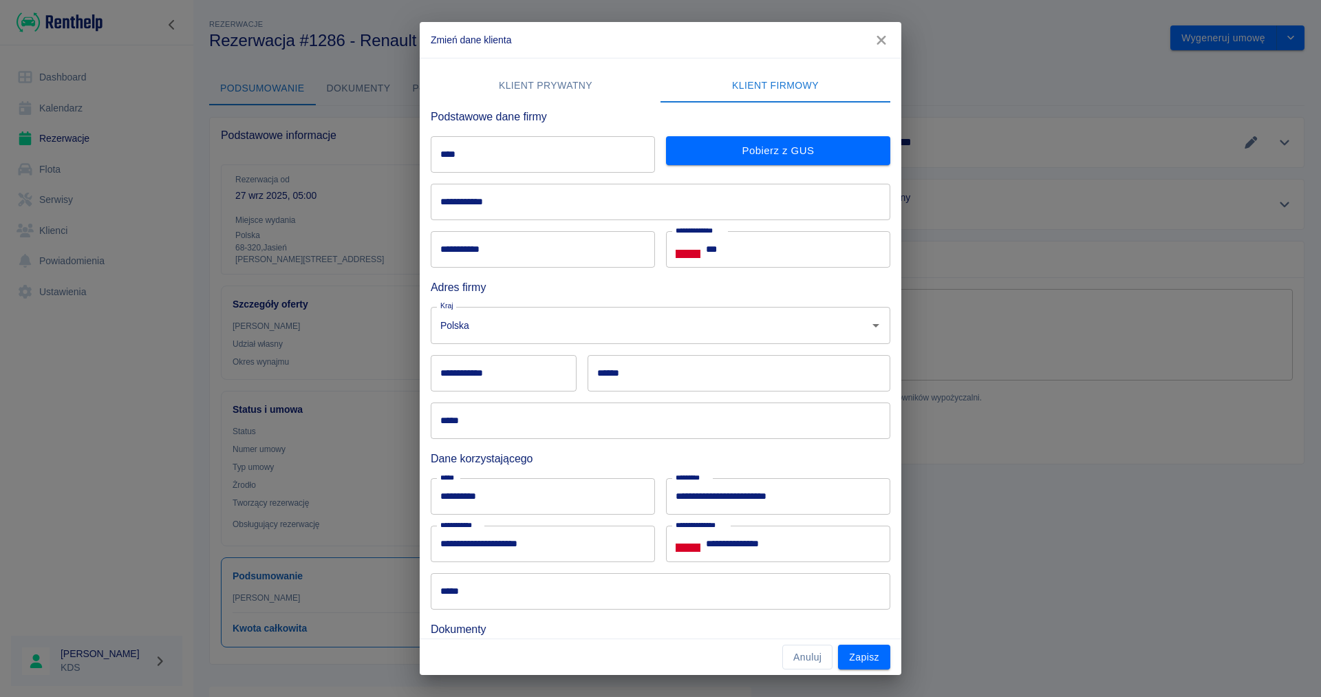
click at [598, 145] on input "****" at bounding box center [543, 154] width 224 height 36
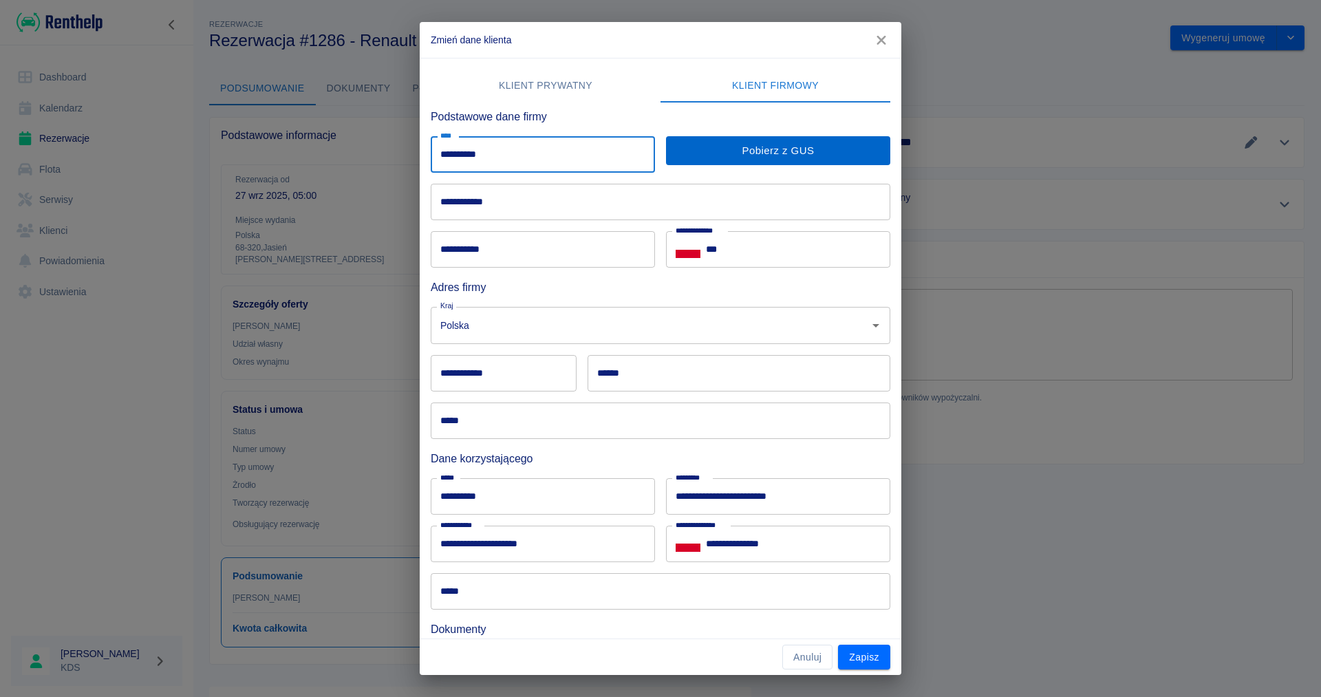
type input "**********"
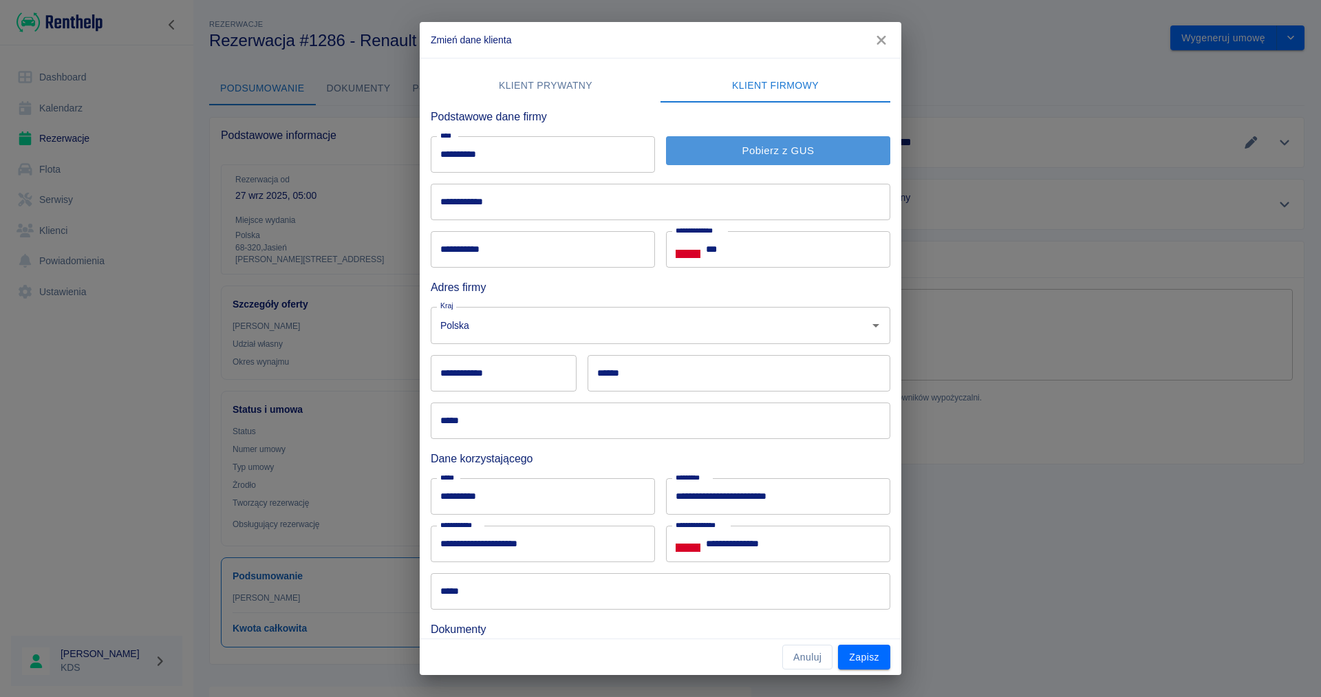
click at [804, 155] on button "Pobierz z GUS" at bounding box center [778, 150] width 224 height 29
type input "**********"
type input "******"
type input "**********"
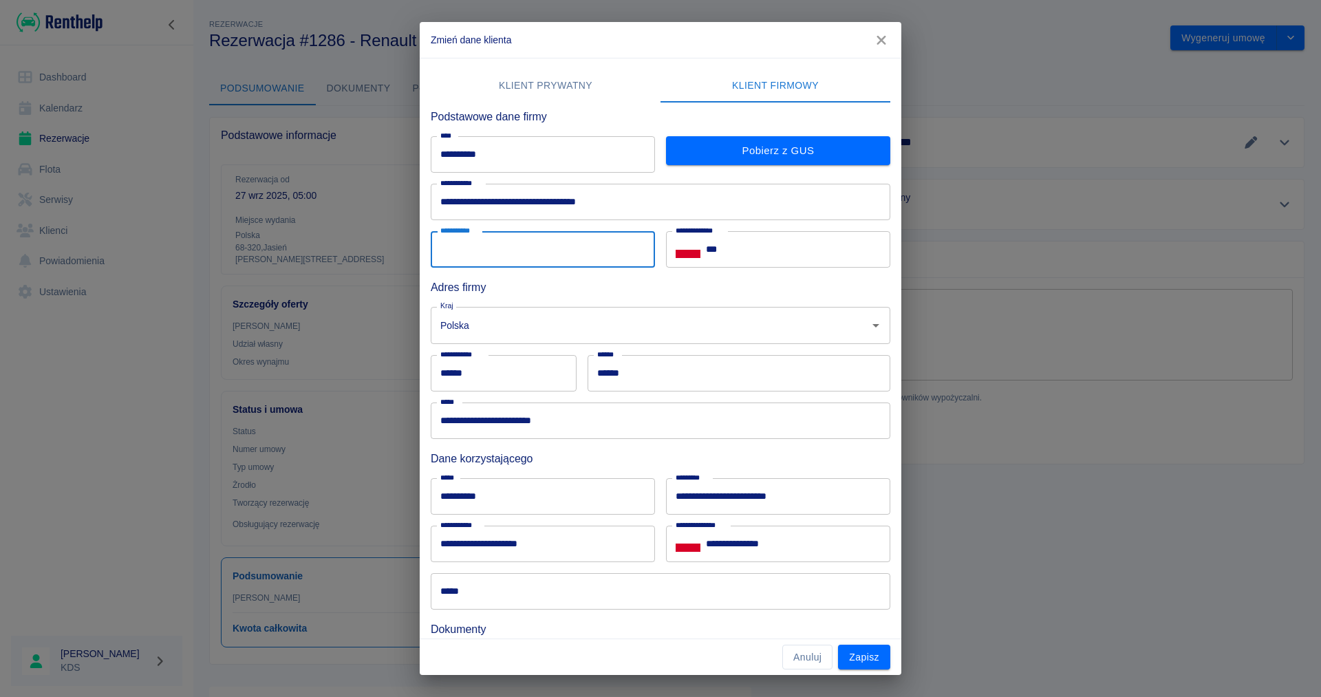
paste input "**********"
type input "**********"
click at [764, 246] on input "***" at bounding box center [798, 249] width 184 height 36
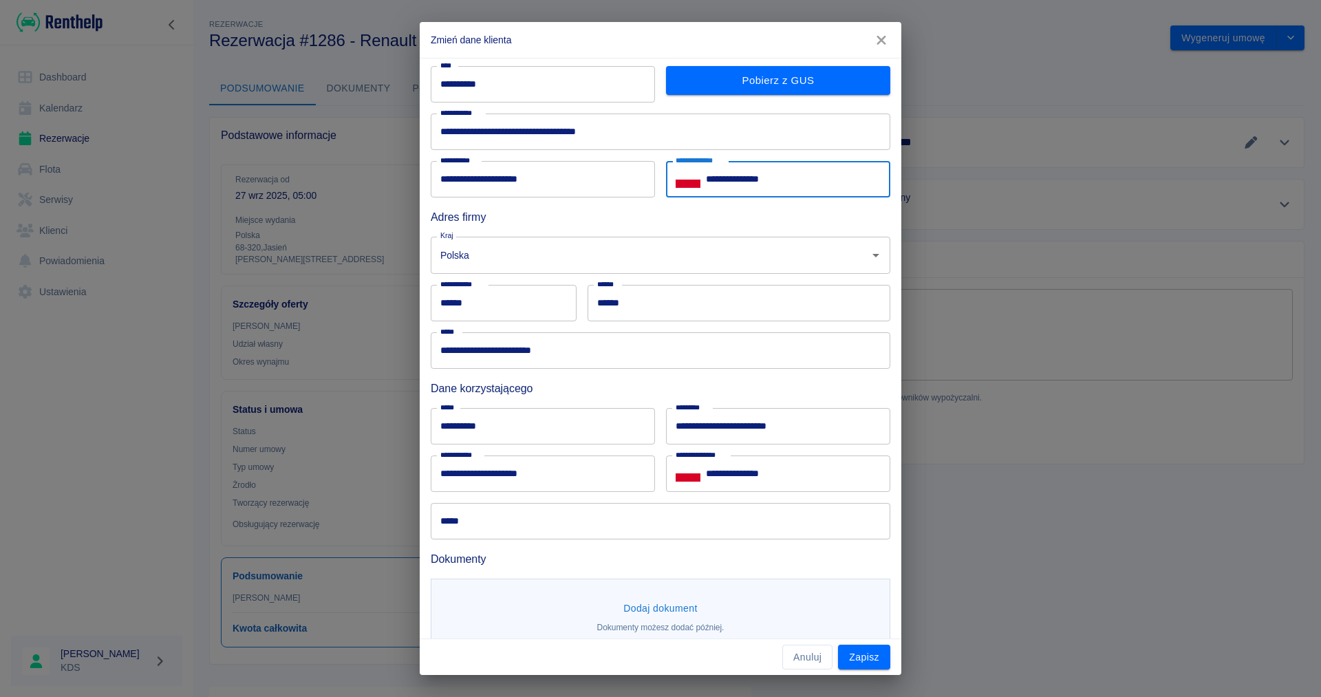
scroll to position [94, 0]
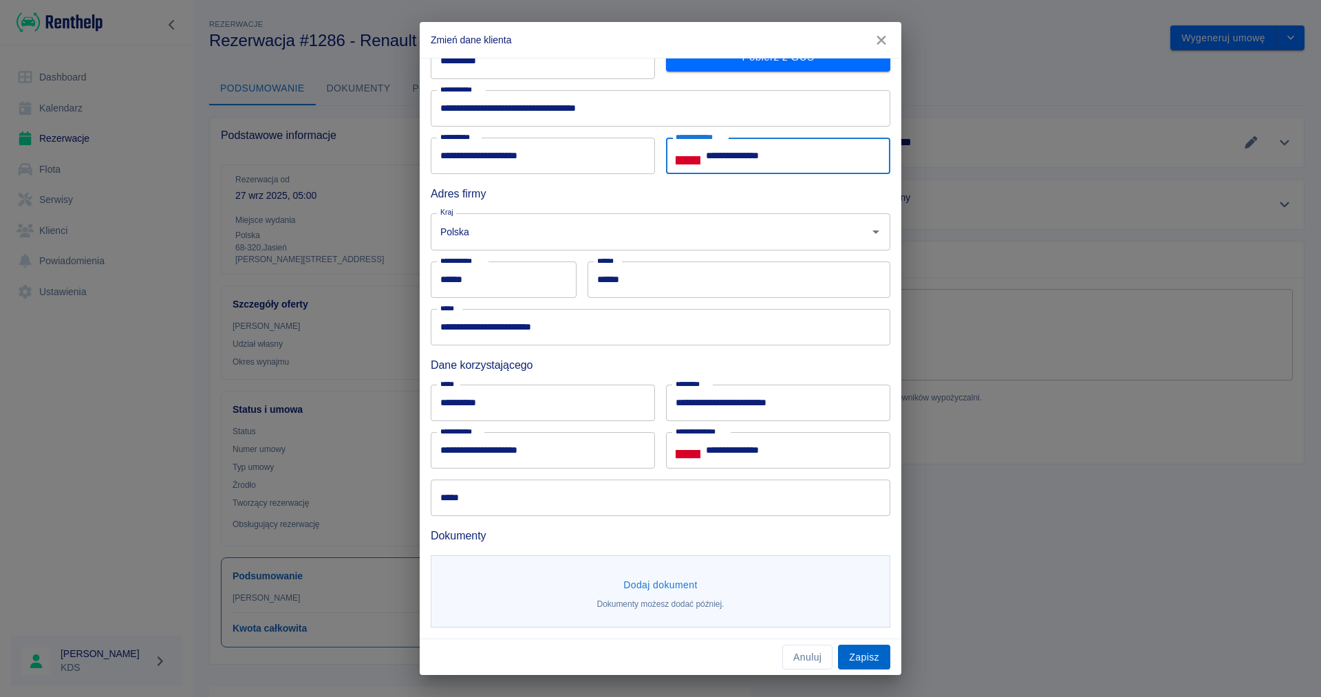
type input "**********"
click at [863, 653] on button "Zapisz" at bounding box center [864, 657] width 52 height 25
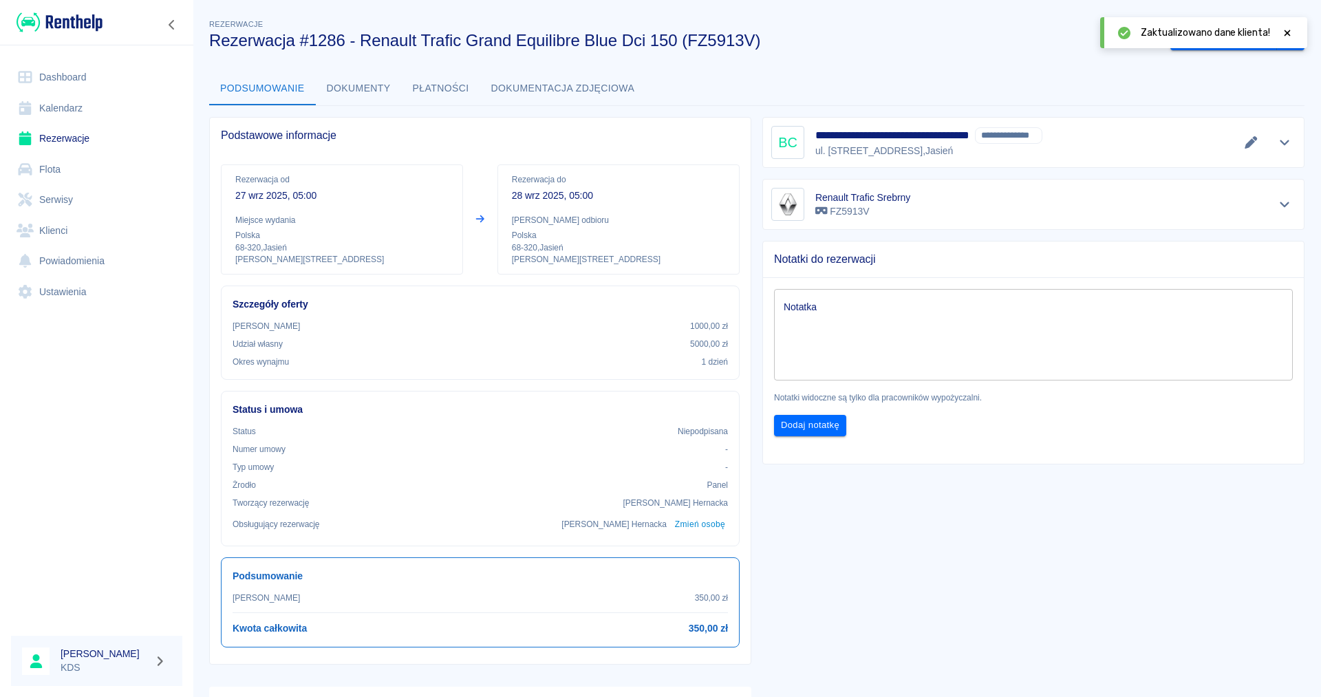
click at [1288, 28] on div at bounding box center [1287, 32] width 12 height 14
click at [1262, 37] on button "Wygeneruj umowę" at bounding box center [1223, 37] width 107 height 25
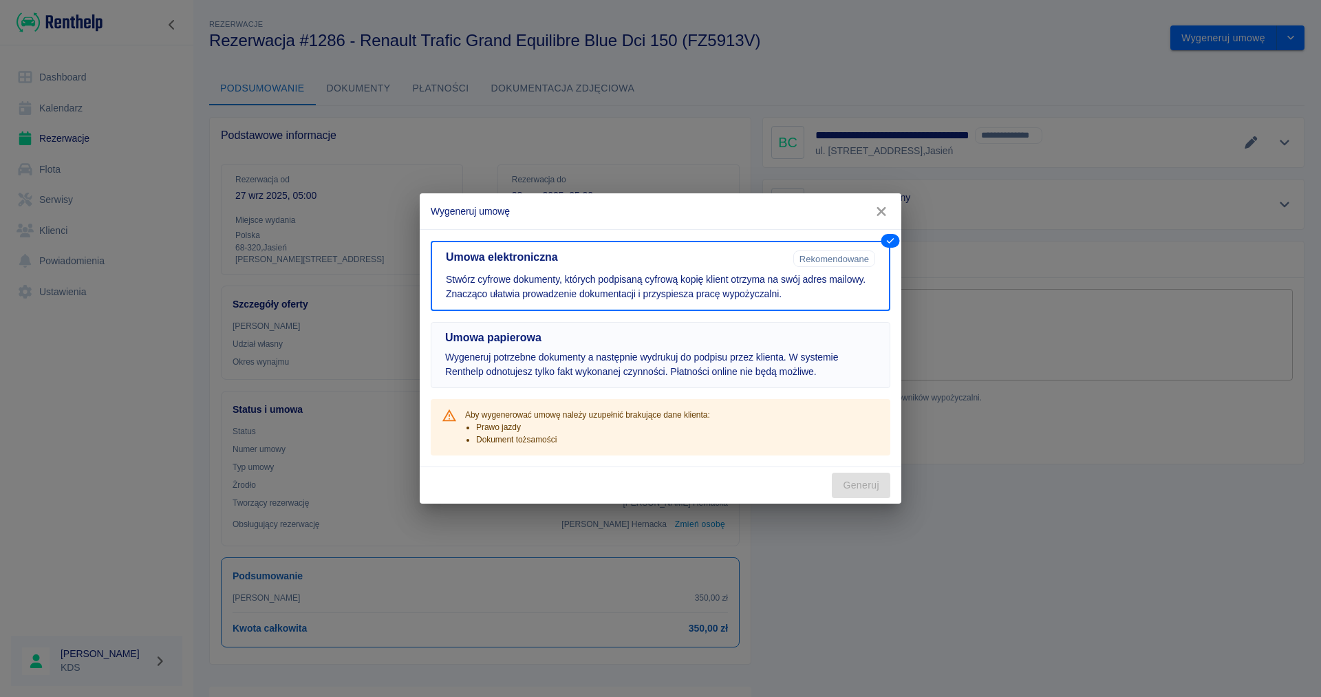
click at [596, 350] on p "Wygeneruj potrzebne dokumenty a następnie wydrukuj do podpisu przez klienta. W …" at bounding box center [660, 364] width 431 height 29
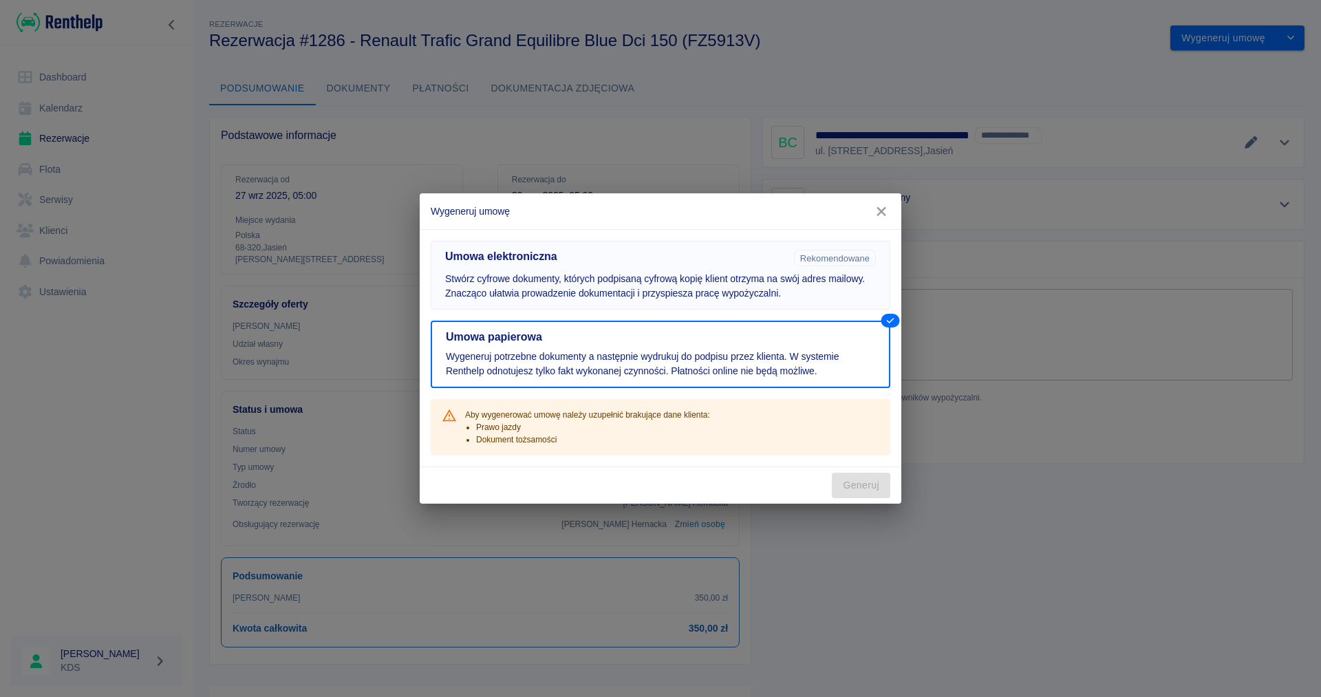
click at [781, 288] on p "Stwórz cyfrowe dokumenty, których podpisaną cyfrową kopię klient otrzyma na swó…" at bounding box center [660, 286] width 431 height 29
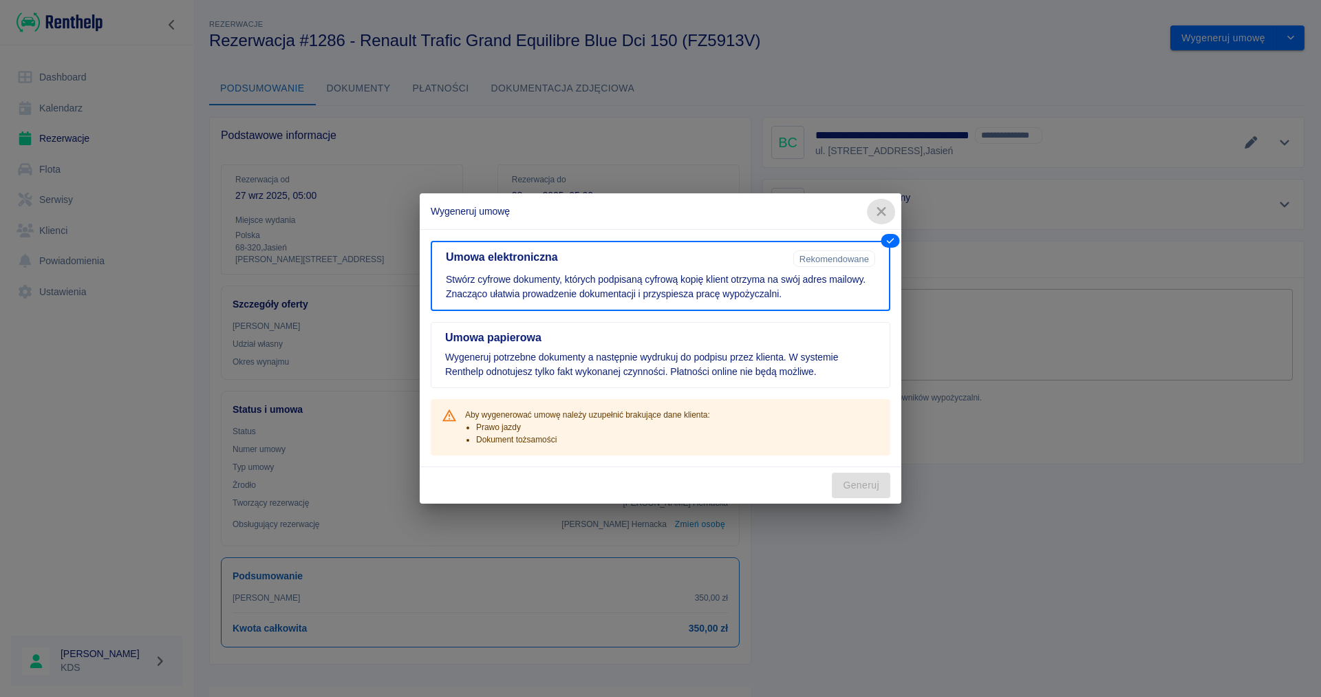
click at [887, 211] on icon "button" at bounding box center [881, 211] width 18 height 14
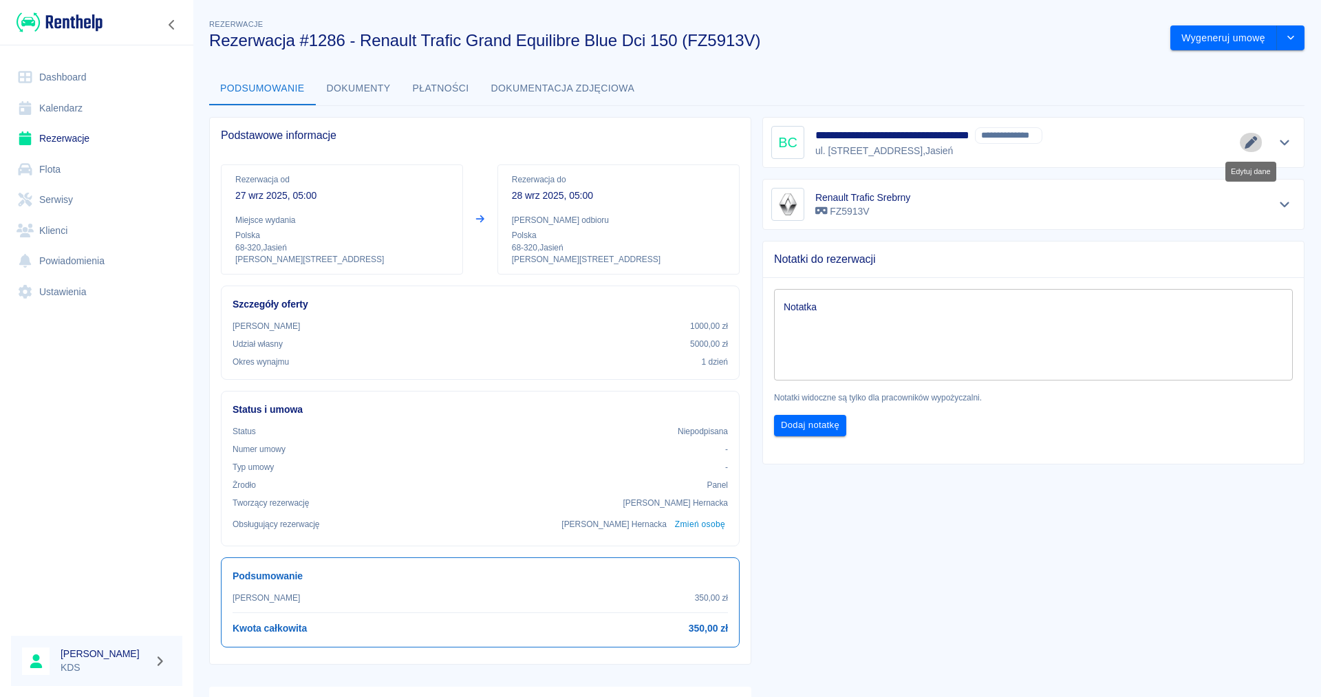
click at [1257, 145] on icon "Edytuj dane" at bounding box center [1251, 142] width 16 height 12
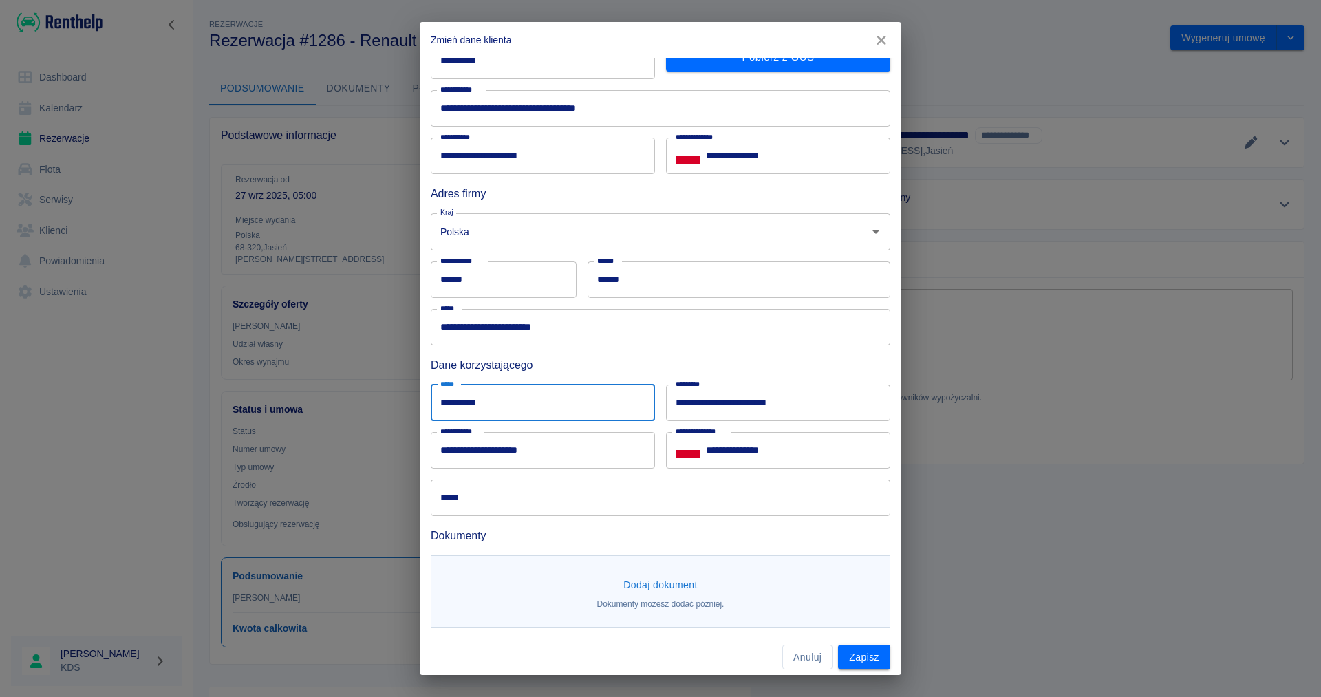
drag, startPoint x: 520, startPoint y: 399, endPoint x: 401, endPoint y: 401, distance: 119.0
click at [401, 401] on div "**********" at bounding box center [660, 348] width 1321 height 697
type input "*"
type input "******"
drag, startPoint x: 817, startPoint y: 406, endPoint x: 625, endPoint y: 378, distance: 194.0
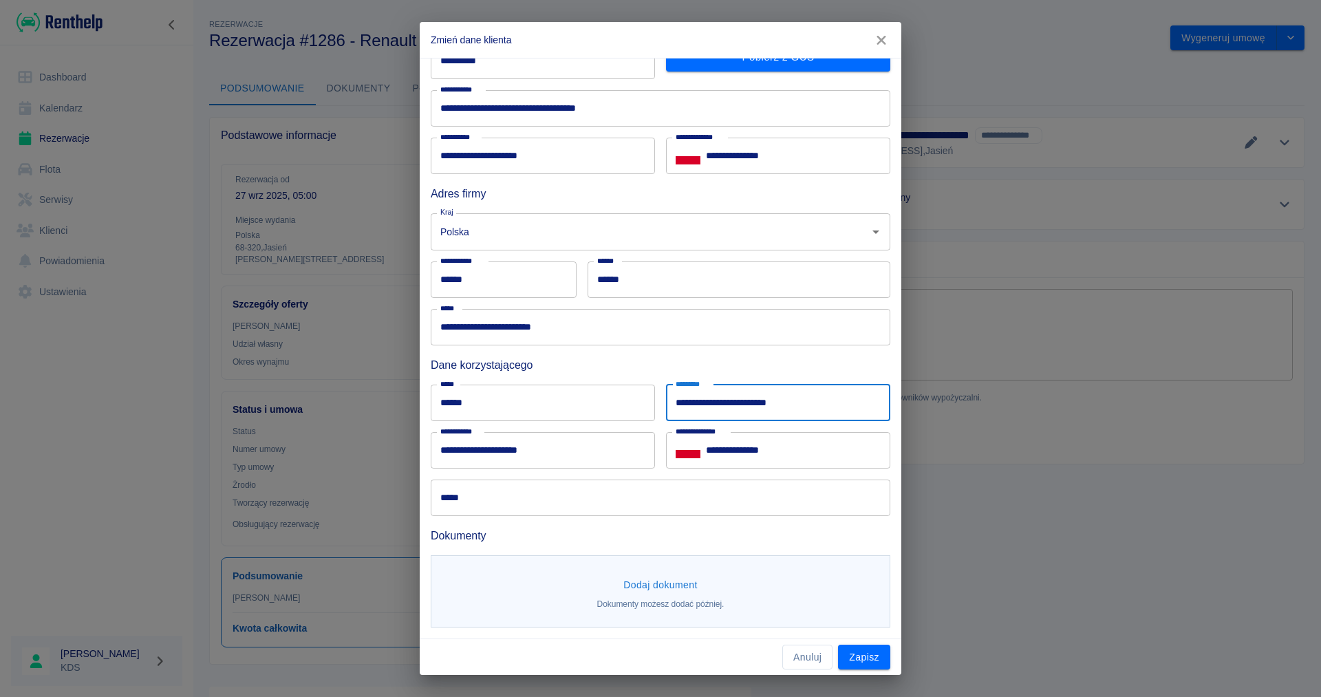
click at [666, 391] on input "**********" at bounding box center [778, 403] width 224 height 36
type input "**********"
click at [548, 501] on input "*****" at bounding box center [661, 497] width 460 height 36
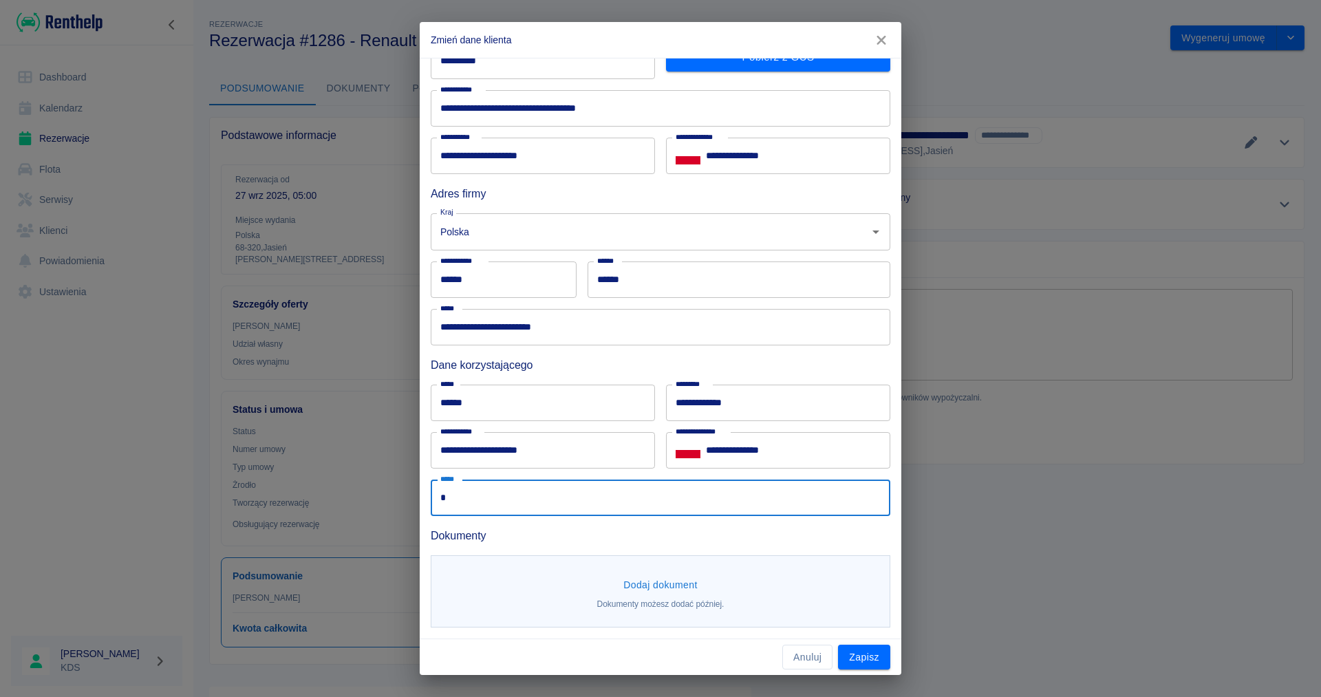
type input "*"
click at [653, 585] on button "Dodaj dokument" at bounding box center [660, 584] width 85 height 25
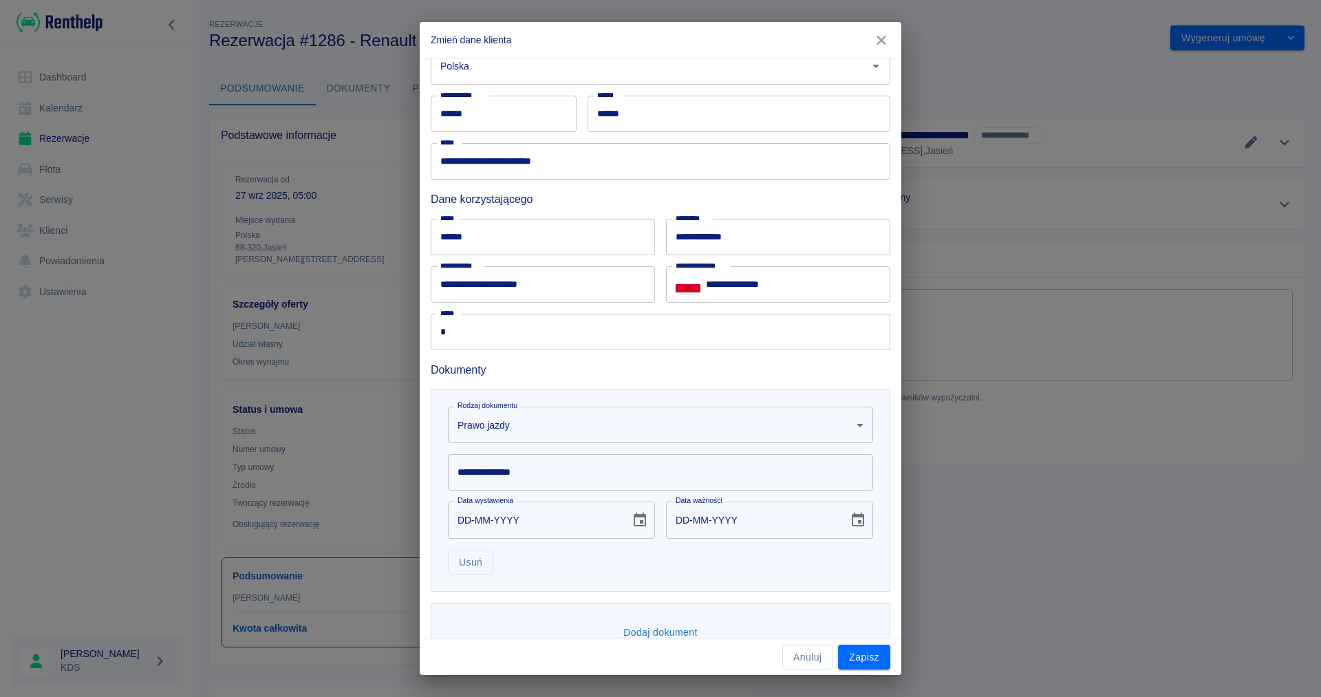
scroll to position [294, 0]
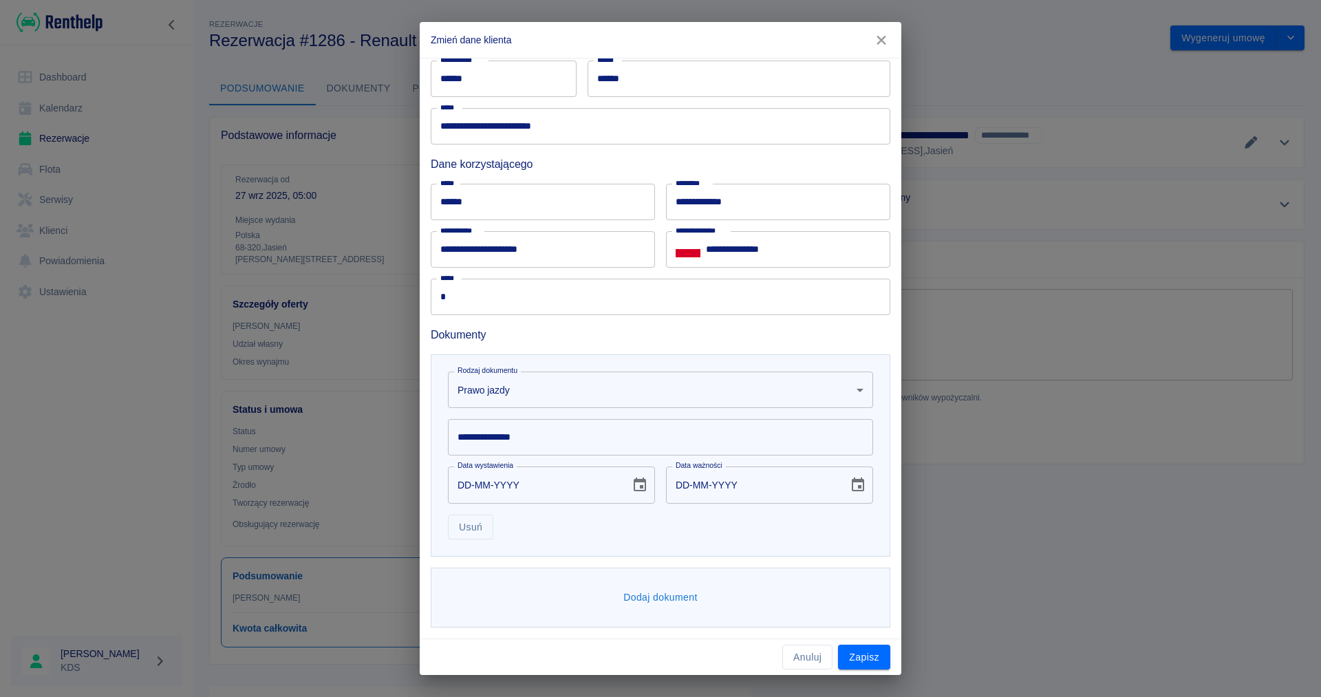
click at [862, 391] on body "Używamy plików Cookies, by zapewnić Ci najlepsze możliwe doświadczenie. Aby dow…" at bounding box center [660, 348] width 1321 height 697
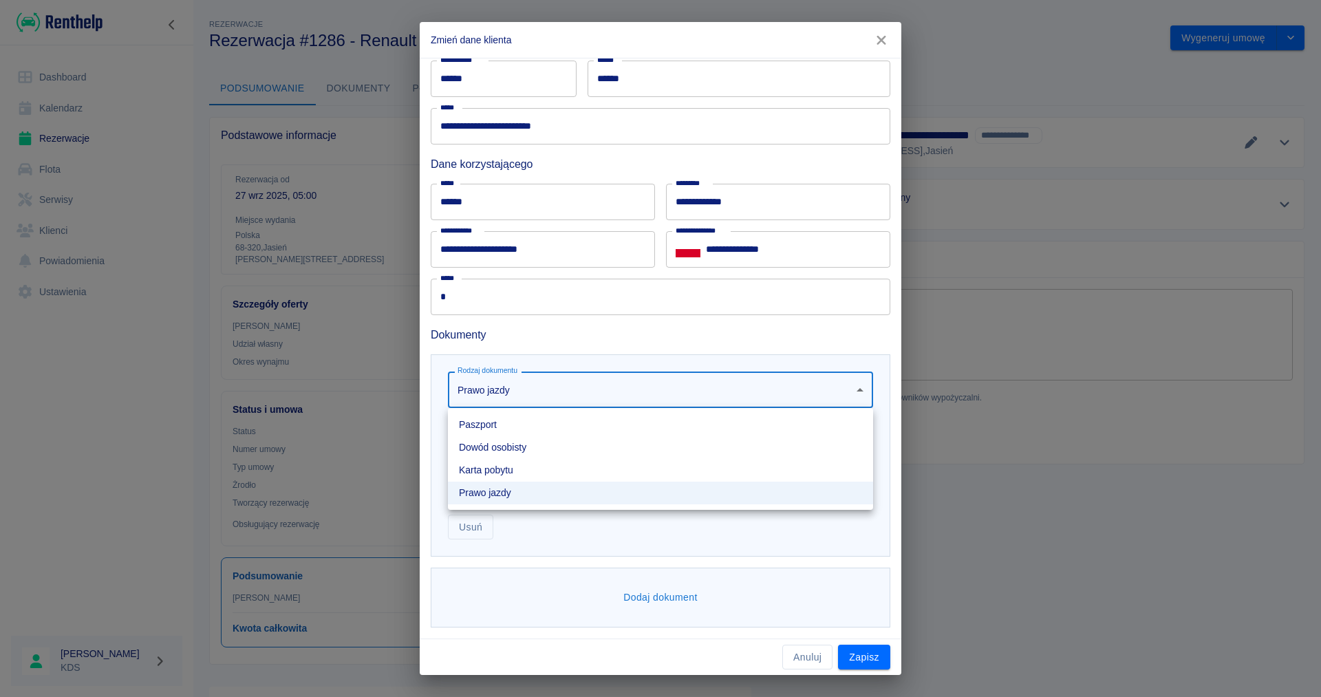
click at [489, 493] on li "Prawo jazdy" at bounding box center [660, 493] width 425 height 23
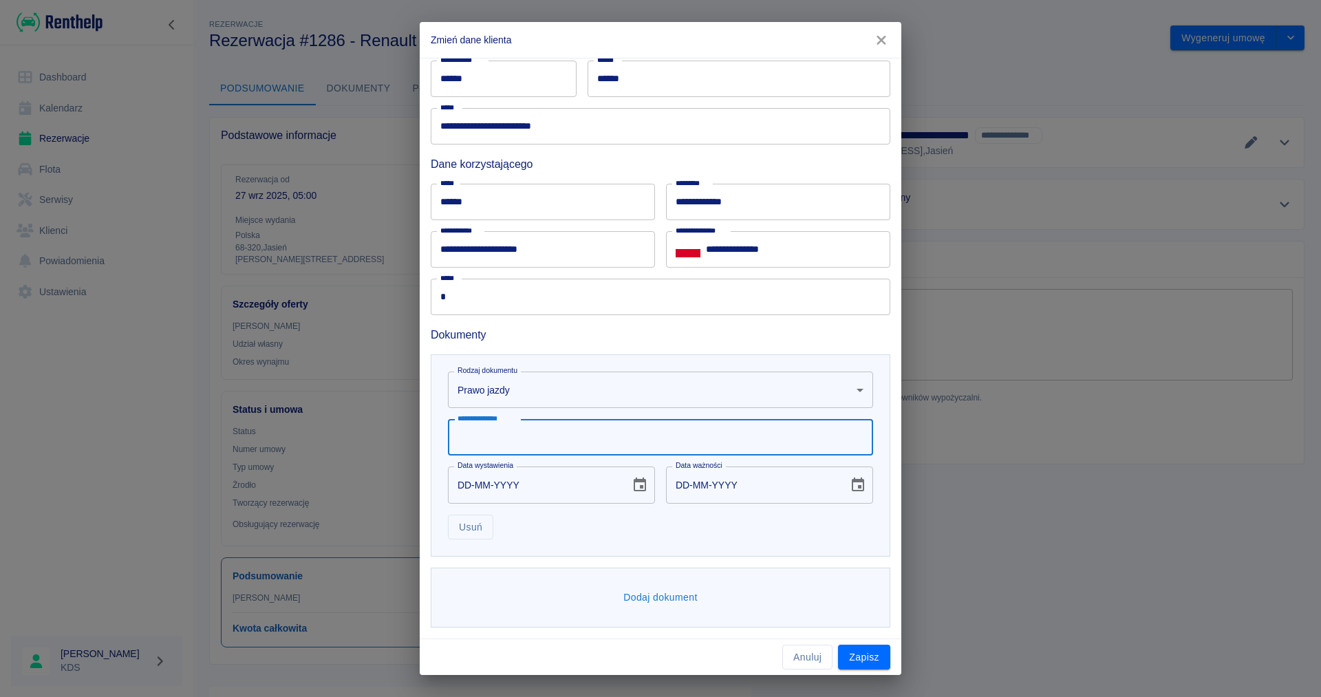
click at [490, 444] on input "**********" at bounding box center [660, 437] width 425 height 36
type input "*"
click at [874, 657] on button "Zapisz" at bounding box center [864, 657] width 52 height 25
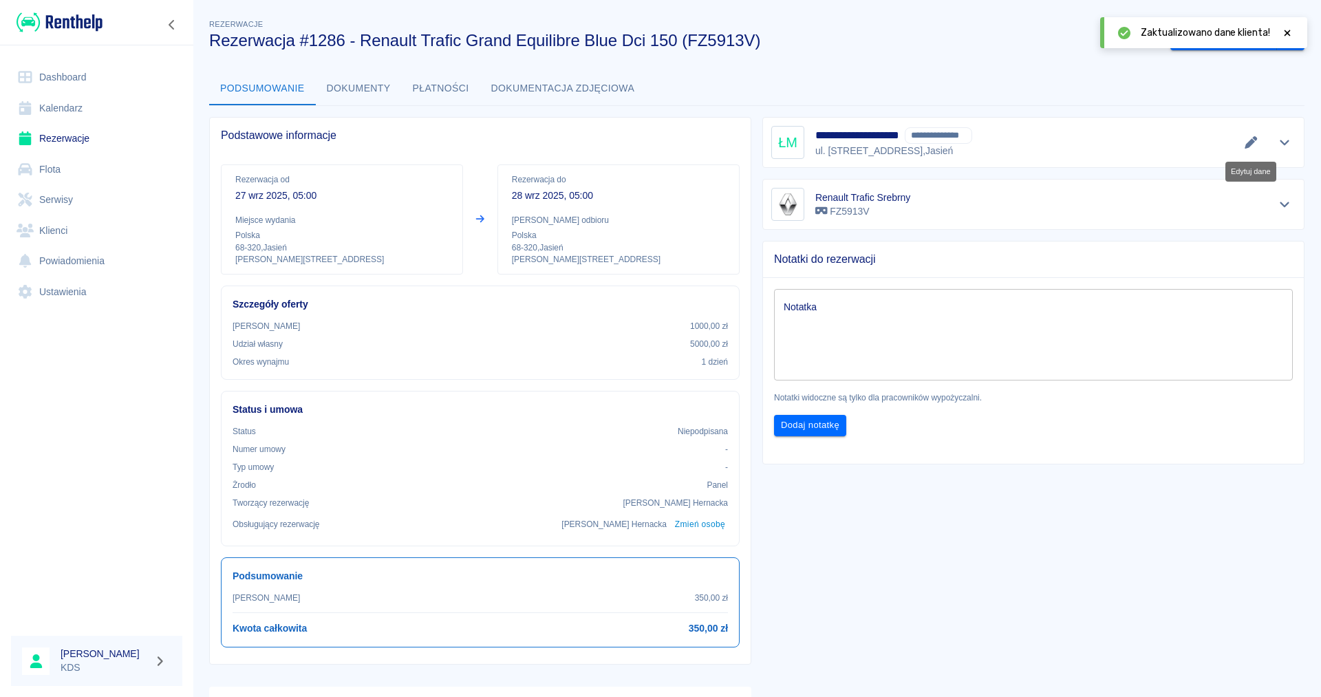
click at [1250, 138] on icon "Edytuj dane" at bounding box center [1251, 142] width 16 height 12
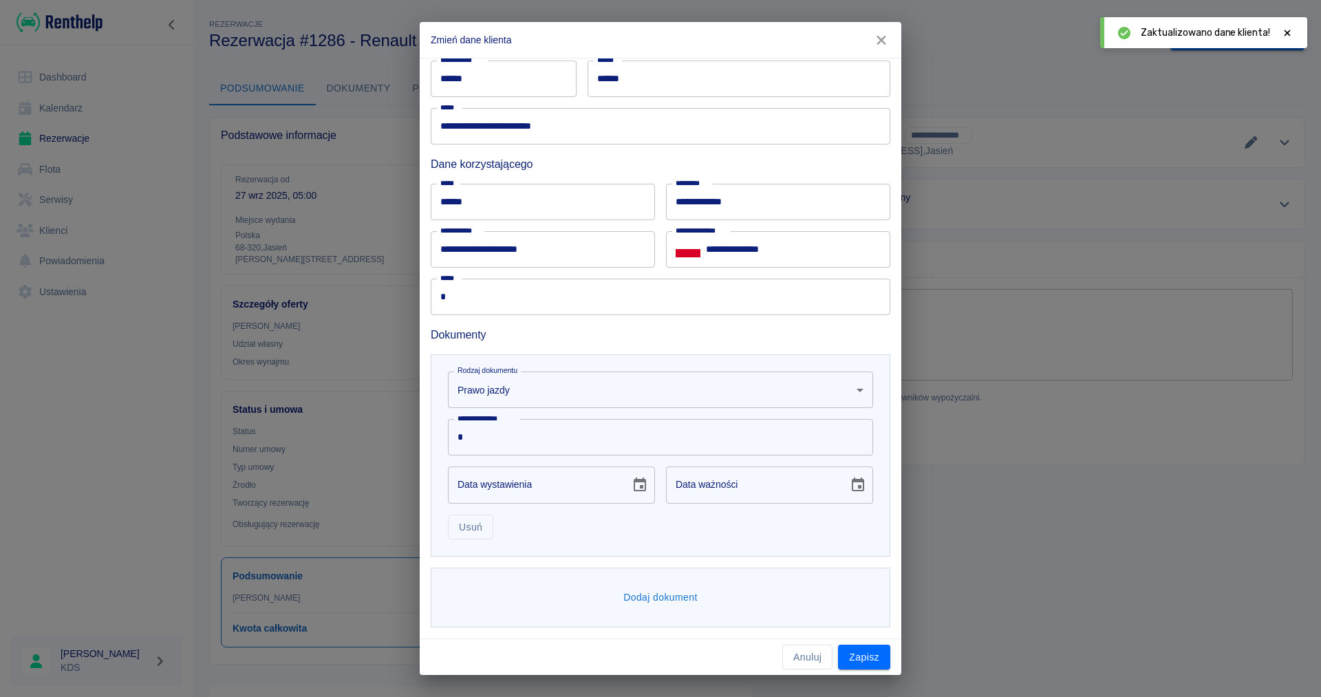
click at [675, 594] on button "Dodaj dokument" at bounding box center [660, 597] width 85 height 25
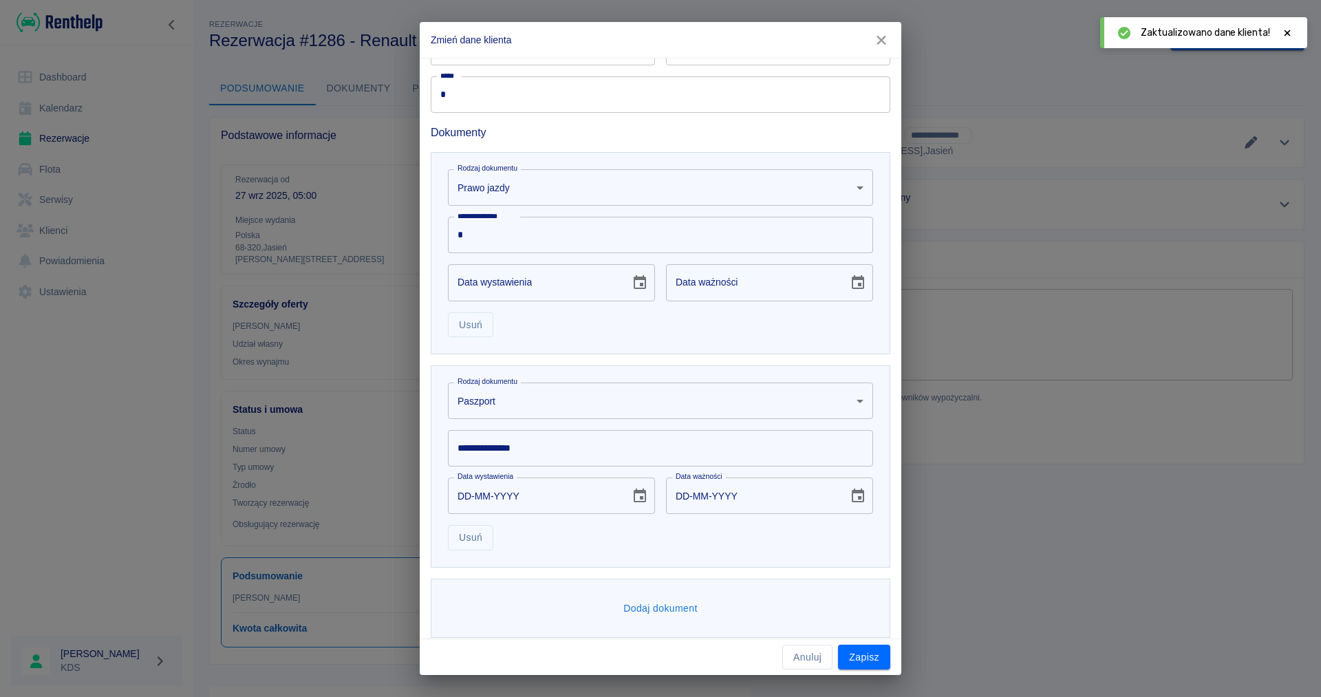
scroll to position [508, 0]
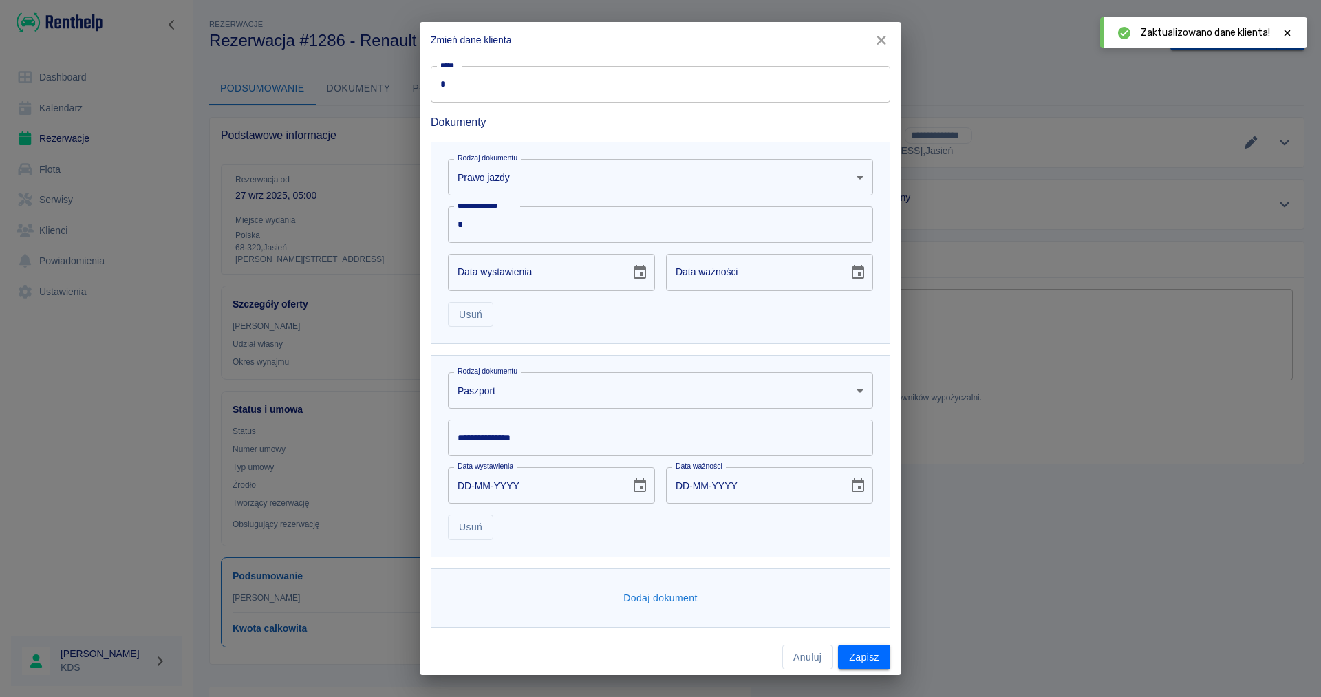
click at [858, 385] on body "Używamy plików Cookies, by zapewnić Ci najlepsze możliwe doświadczenie. Aby dow…" at bounding box center [660, 348] width 1321 height 697
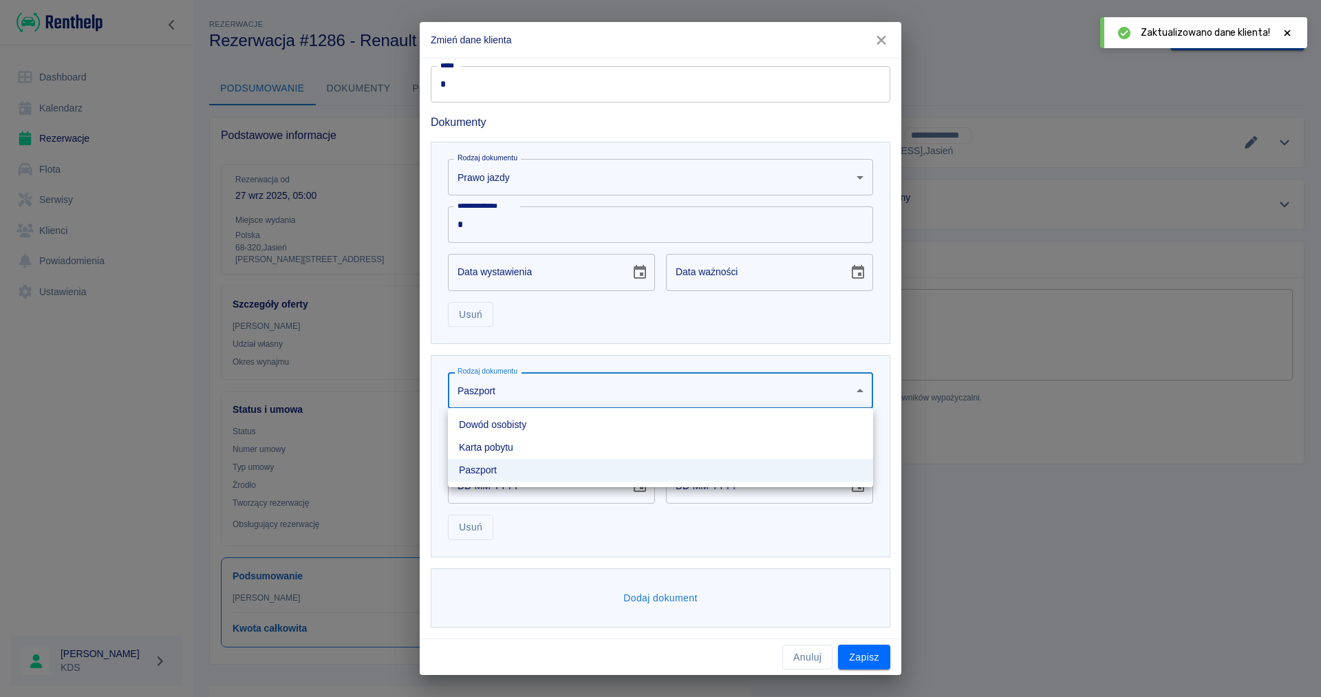
click at [504, 426] on li "Dowód osobisty" at bounding box center [660, 424] width 425 height 23
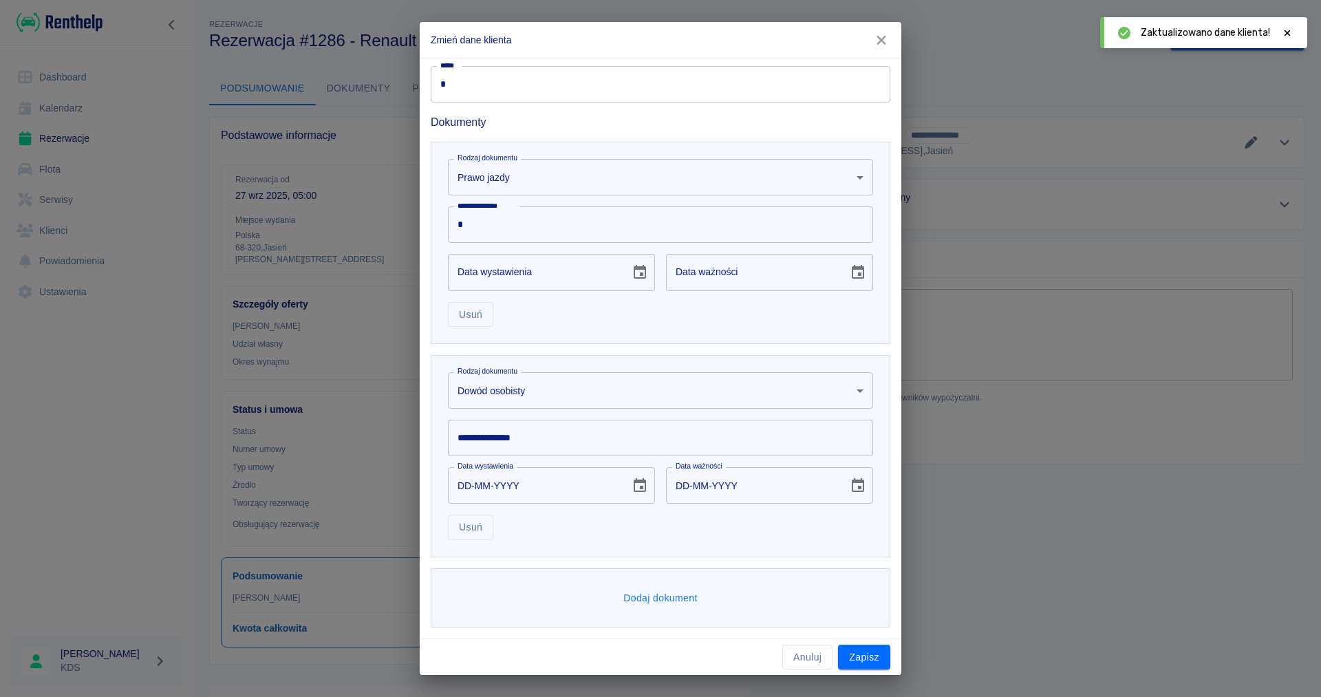
click at [512, 438] on input "**********" at bounding box center [660, 438] width 425 height 36
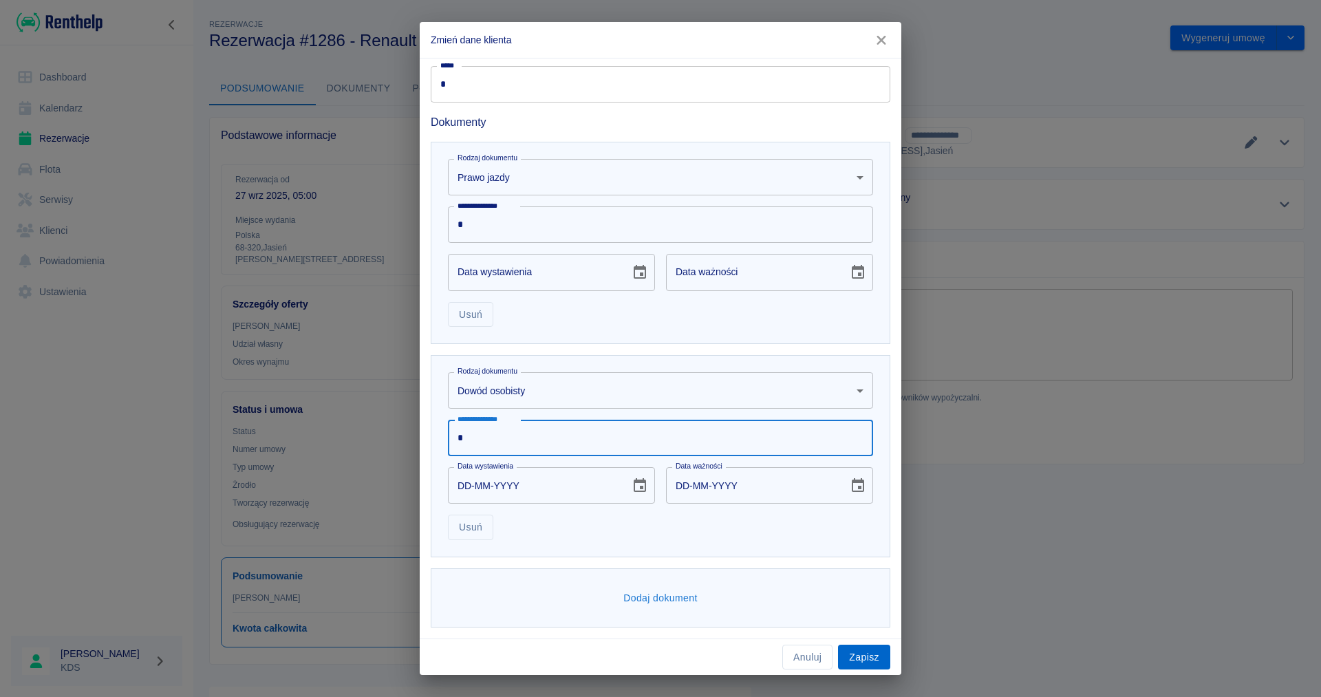
type input "*"
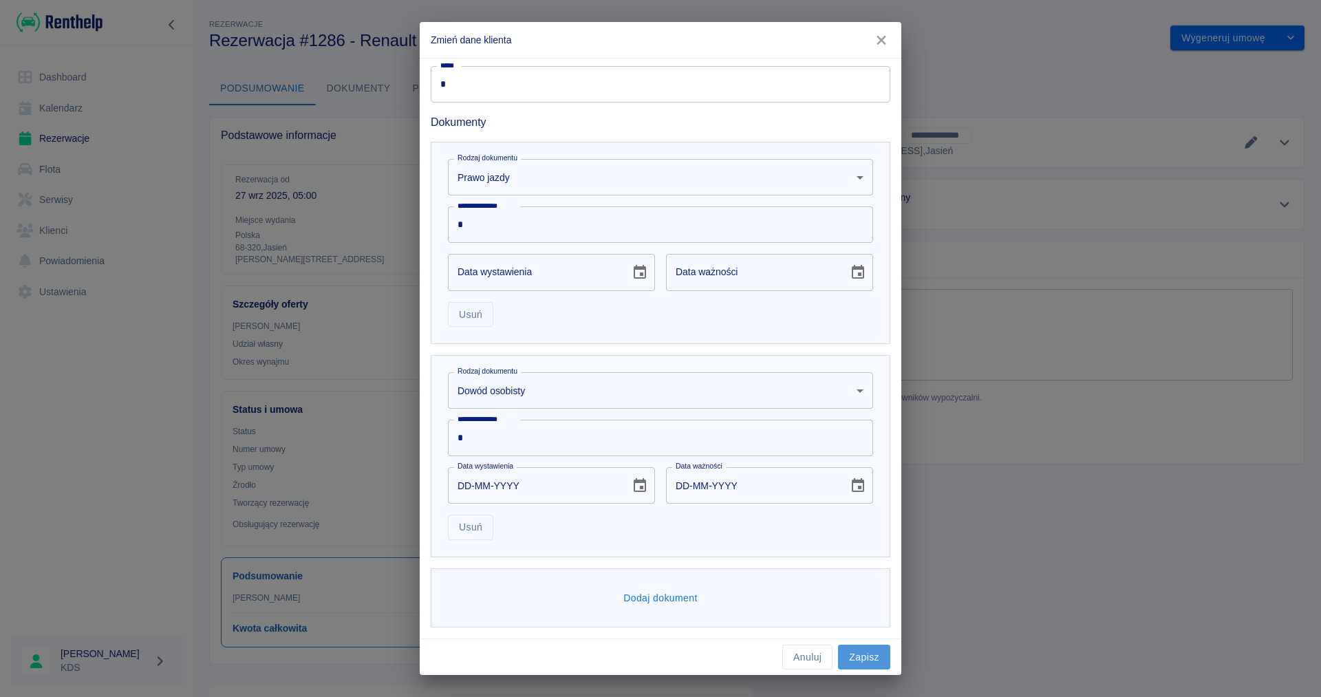
click at [886, 660] on button "Zapisz" at bounding box center [864, 657] width 52 height 25
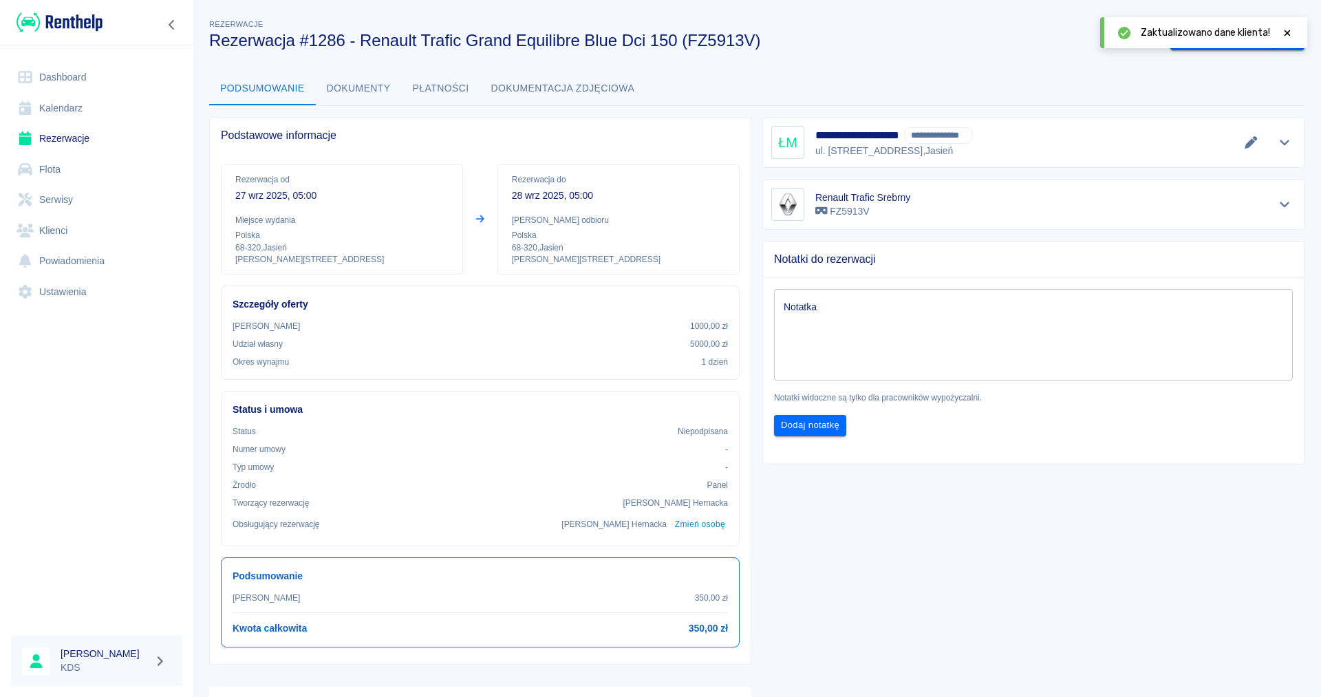
click at [1288, 33] on icon at bounding box center [1287, 33] width 6 height 6
click at [1291, 36] on icon "drop-down" at bounding box center [1290, 37] width 11 height 9
click at [1253, 85] on li "Podgląd umowy" at bounding box center [1237, 89] width 111 height 23
click at [1238, 32] on button "Wygeneruj umowę" at bounding box center [1223, 37] width 107 height 25
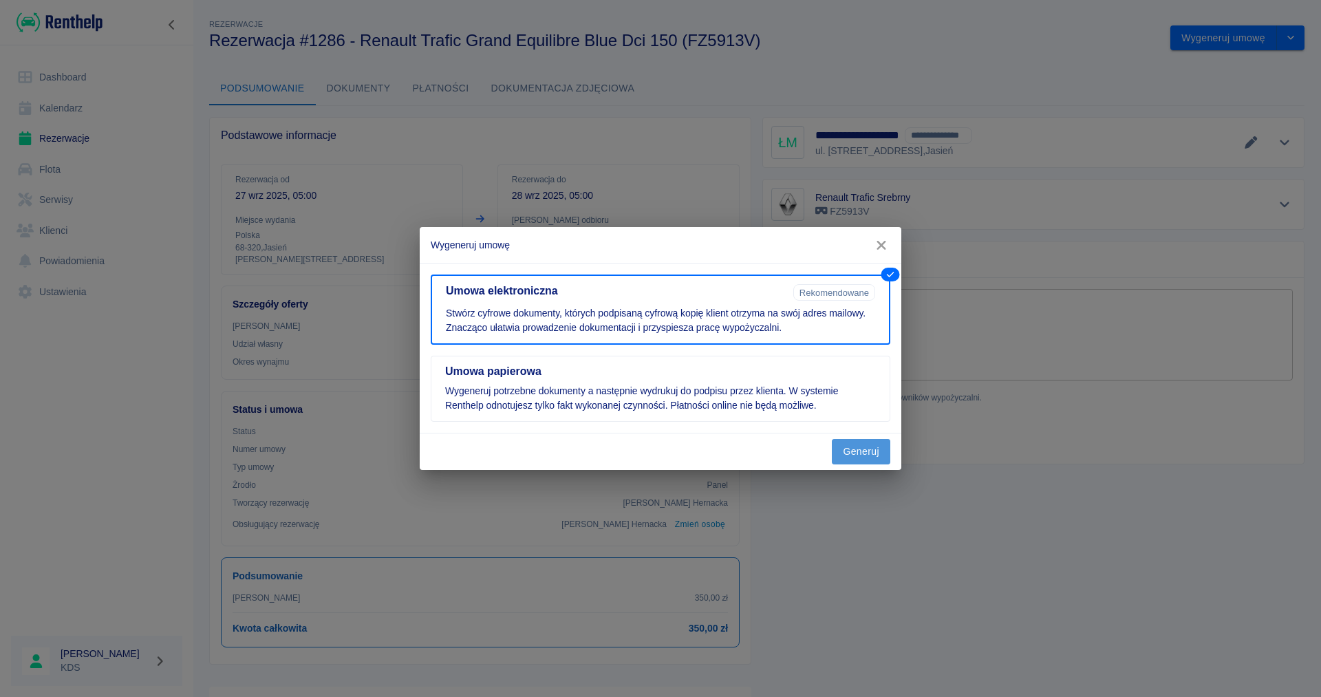
click at [869, 460] on button "Generuj" at bounding box center [861, 451] width 58 height 25
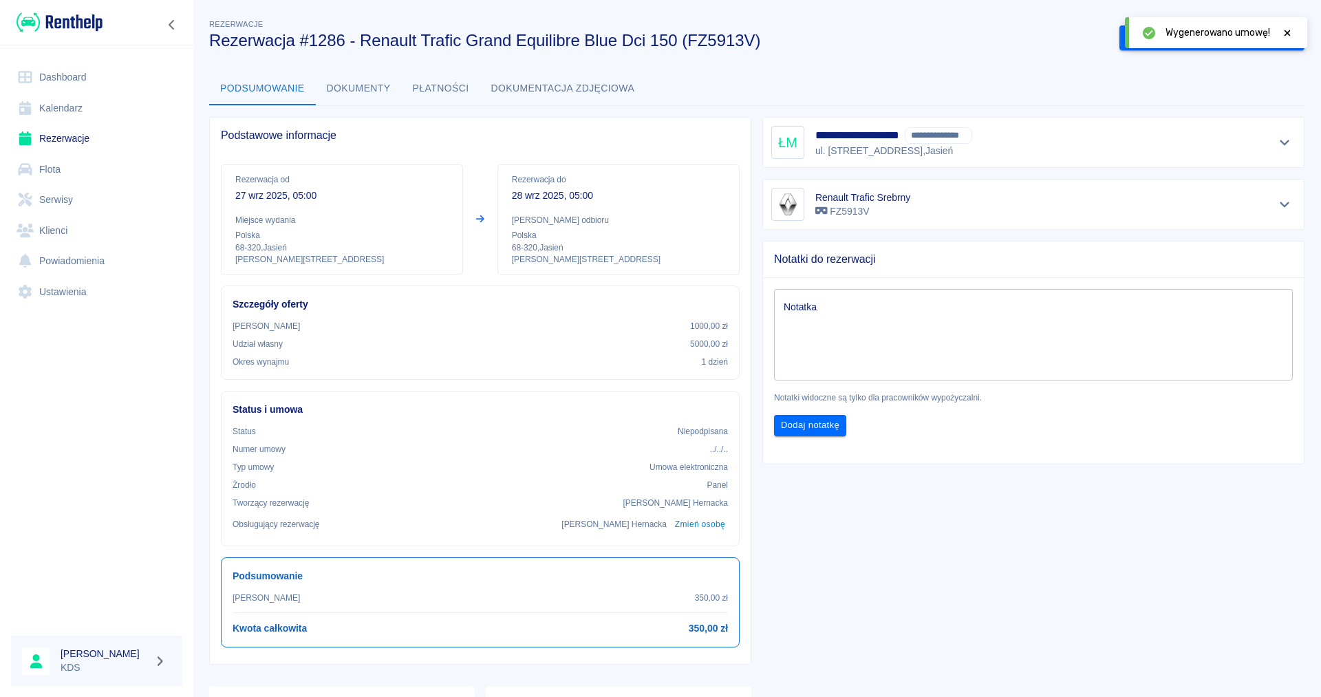
click at [1287, 34] on icon at bounding box center [1287, 33] width 12 height 10
drag, startPoint x: 1259, startPoint y: 39, endPoint x: 1320, endPoint y: 43, distance: 61.4
click at [1320, 43] on div "**********" at bounding box center [757, 348] width 1128 height 697
click at [1295, 41] on icon "drop-down" at bounding box center [1290, 37] width 11 height 9
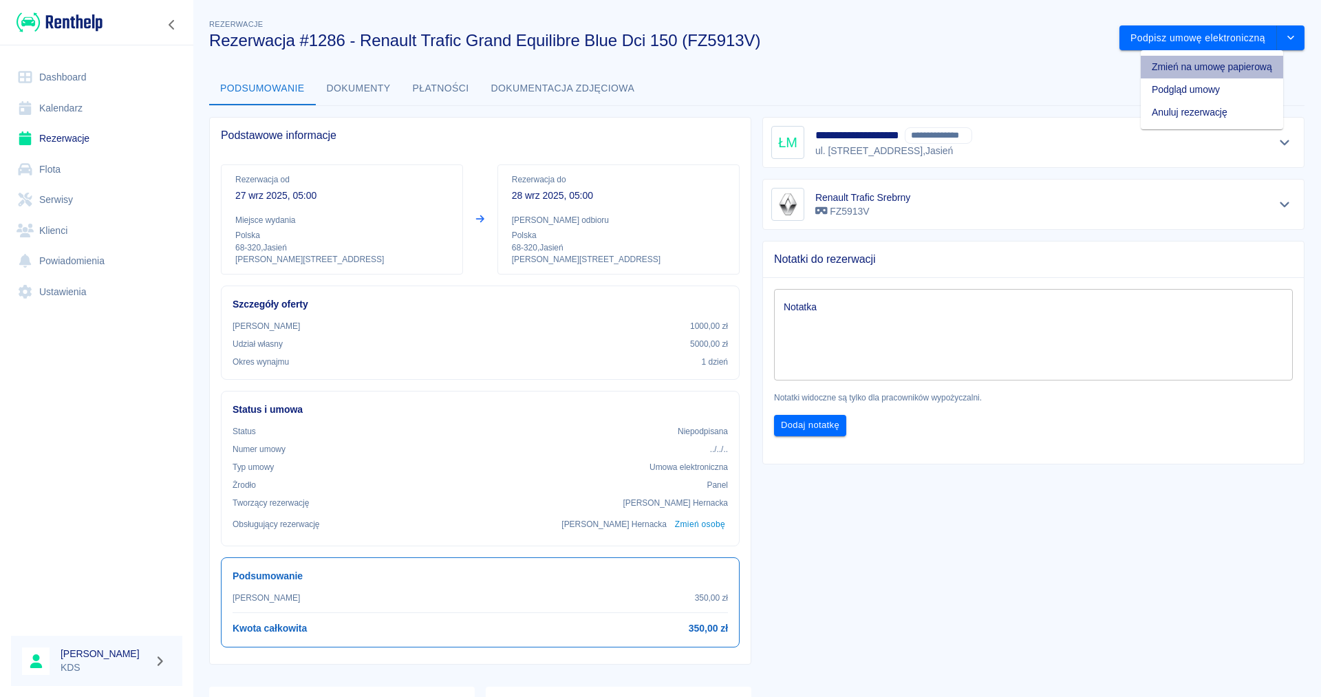
click at [1260, 69] on li "Zmień na umowę papierową" at bounding box center [1212, 67] width 142 height 23
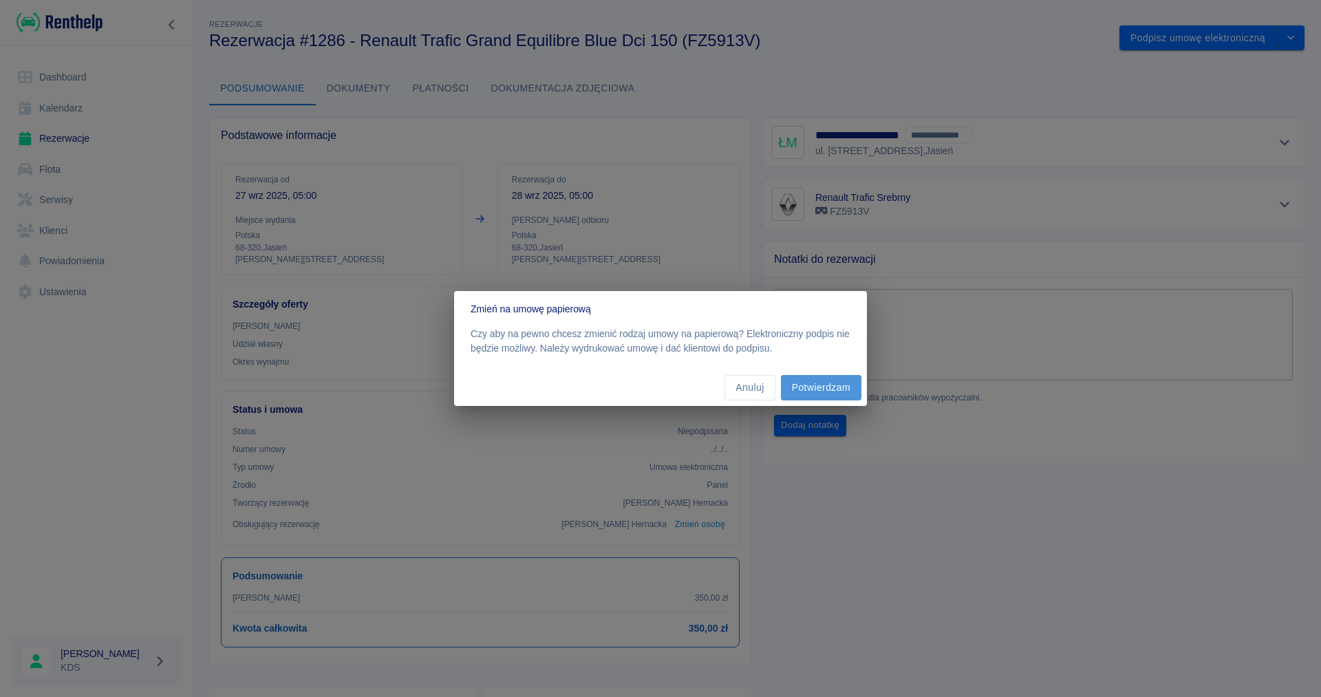
click at [851, 384] on button "Potwierdzam" at bounding box center [821, 387] width 80 height 25
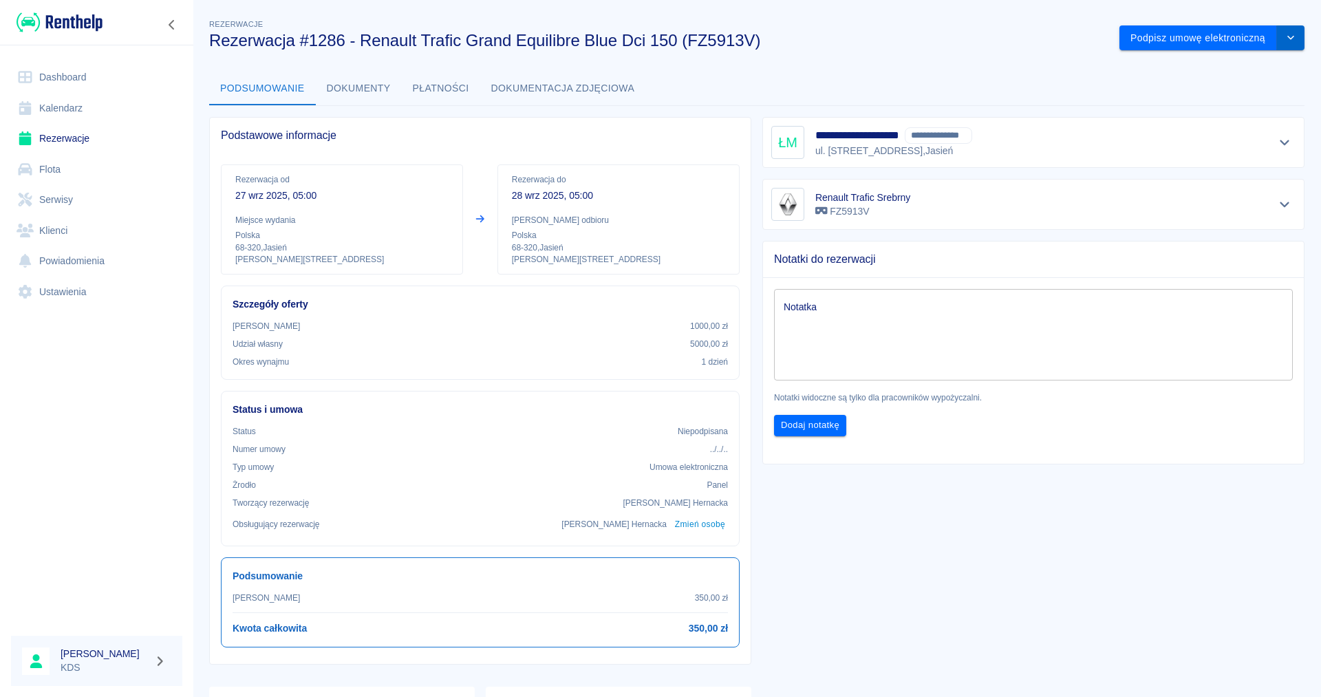
click at [1295, 33] on button "drop-down" at bounding box center [1291, 37] width 28 height 25
click at [1292, 39] on icon "drop-down" at bounding box center [1290, 38] width 7 height 4
click at [1249, 66] on li "Podgląd umowy" at bounding box center [1218, 67] width 98 height 23
click at [1293, 41] on icon "drop-down" at bounding box center [1290, 37] width 11 height 9
click at [381, 89] on button "Dokumenty" at bounding box center [359, 88] width 86 height 33
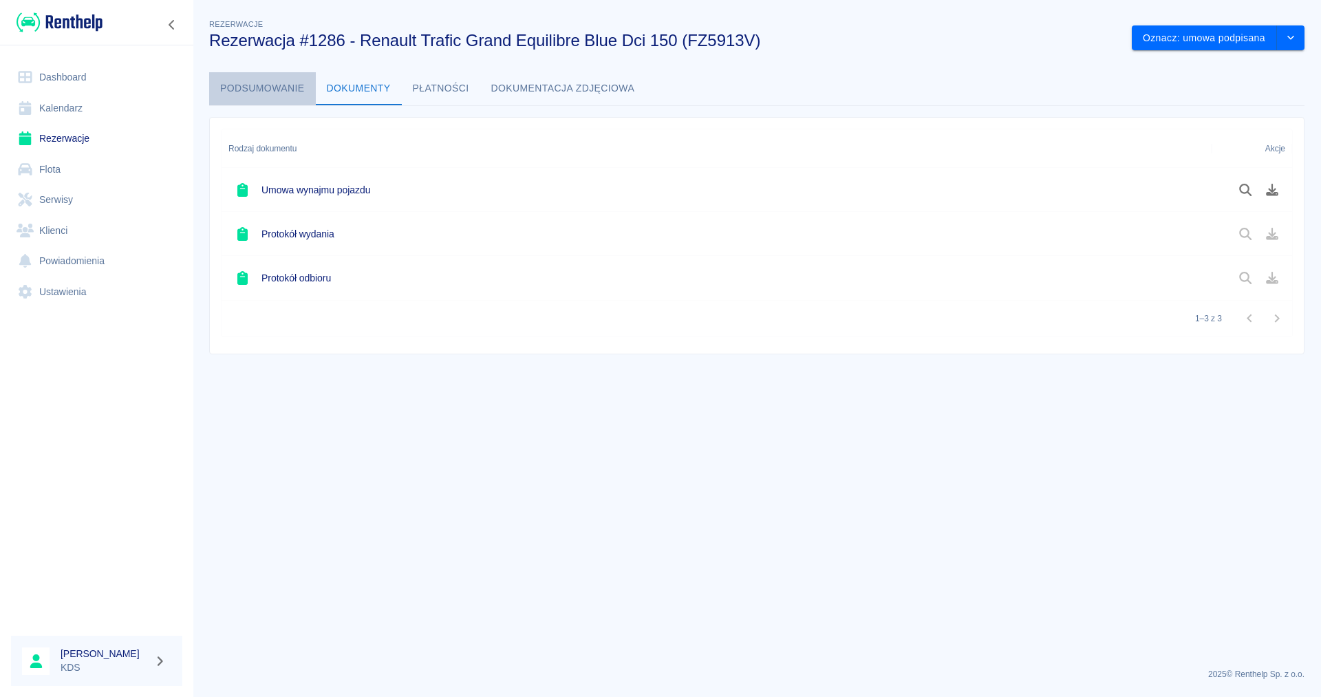
click at [274, 91] on button "Podsumowanie" at bounding box center [262, 88] width 107 height 33
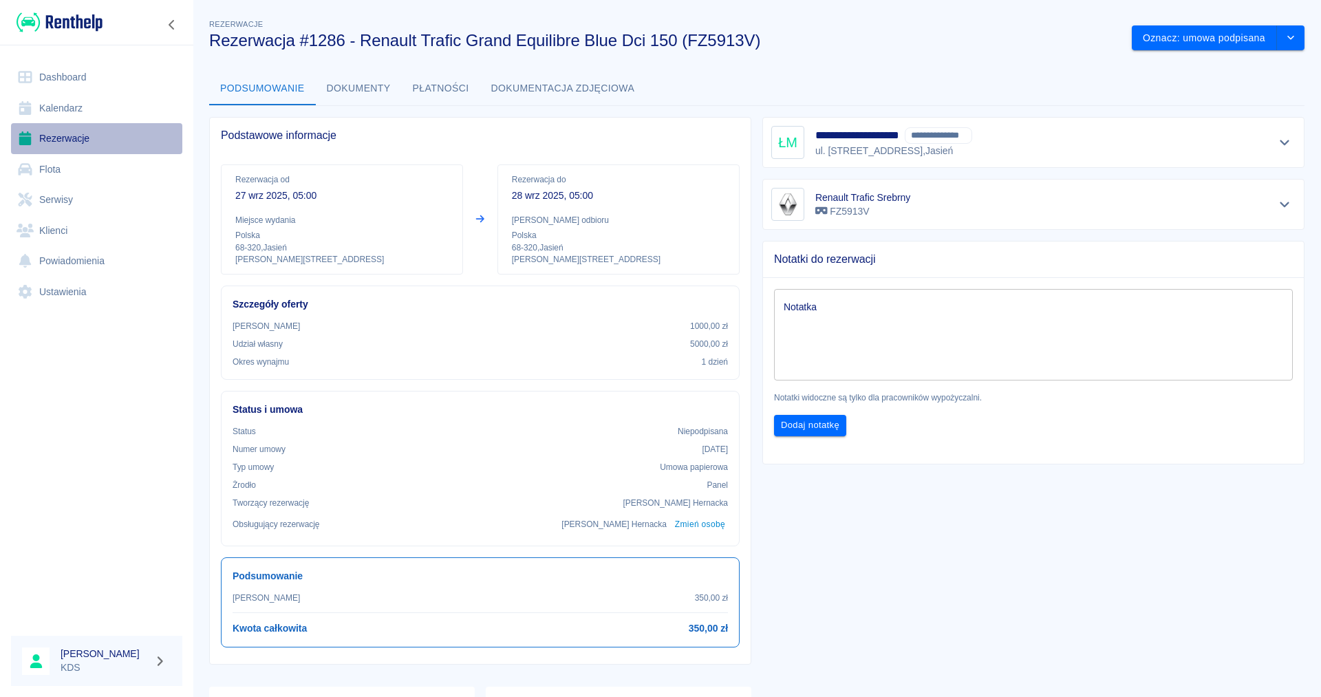
click at [71, 133] on link "Rezerwacje" at bounding box center [96, 138] width 171 height 31
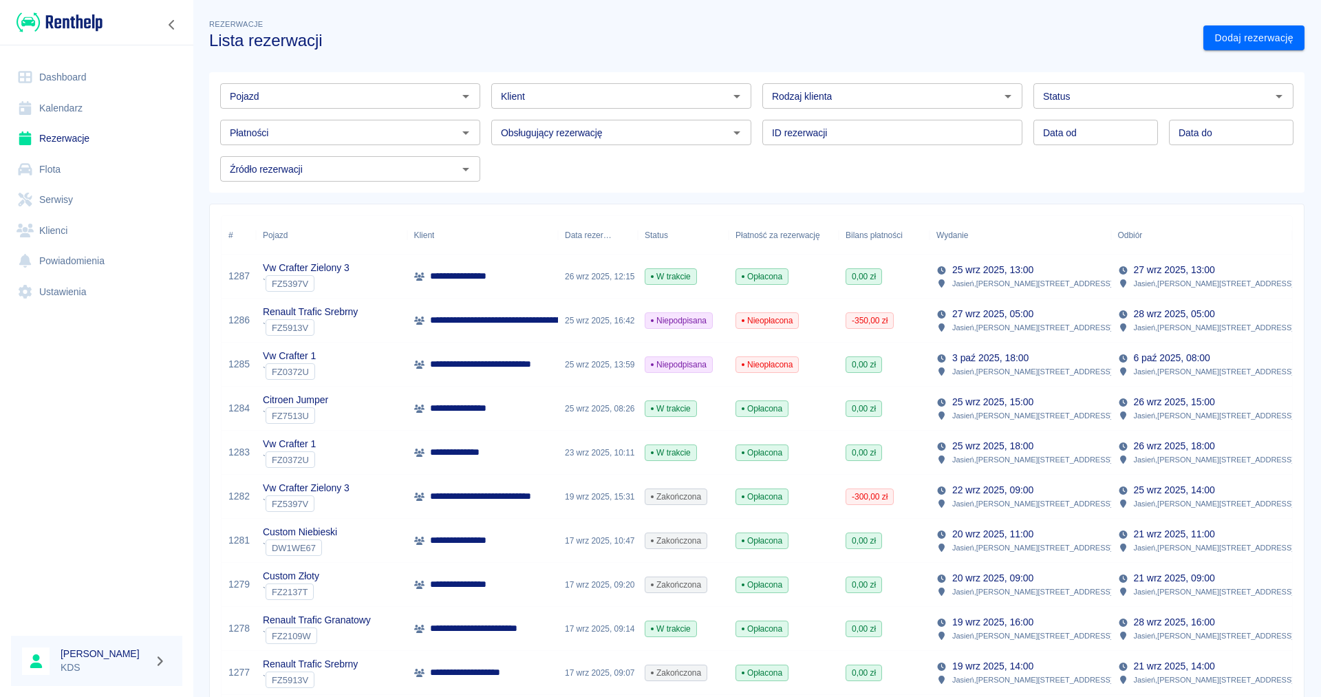
click at [507, 319] on p "**********" at bounding box center [538, 320] width 216 height 14
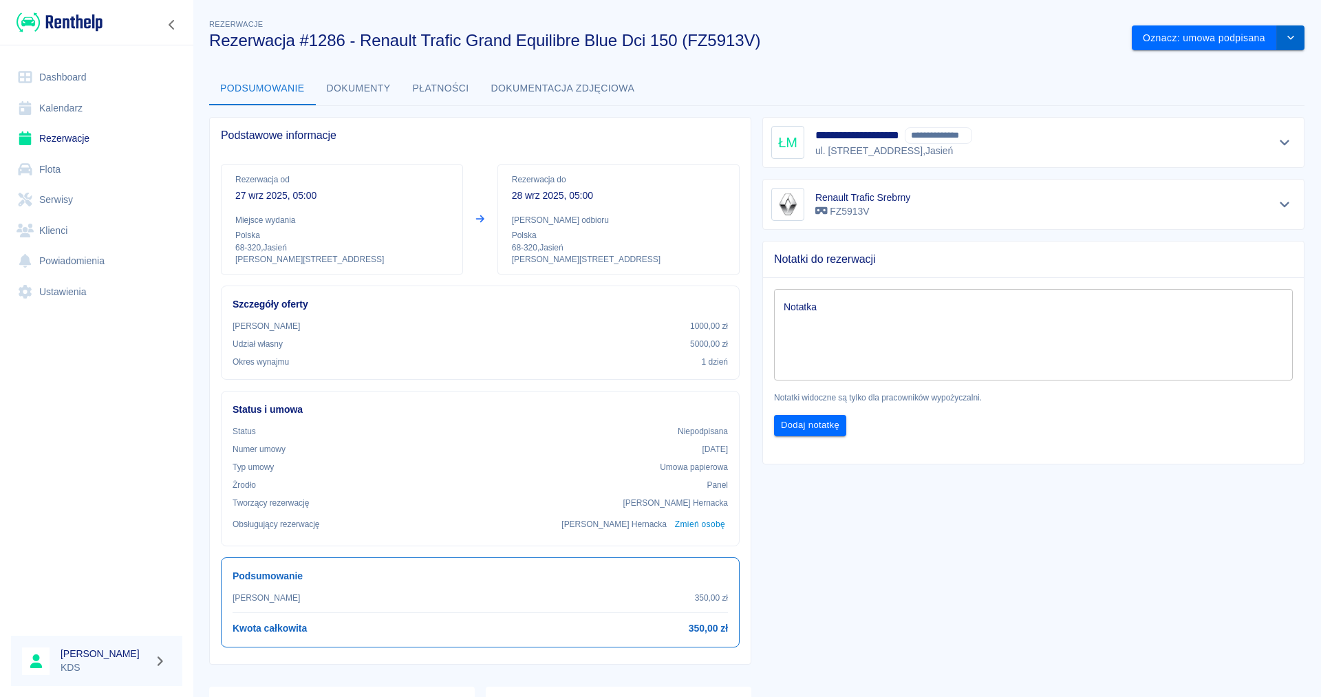
click at [1295, 37] on icon "drop-down" at bounding box center [1290, 37] width 11 height 9
click at [1243, 91] on li "Anuluj rezerwację" at bounding box center [1218, 89] width 98 height 23
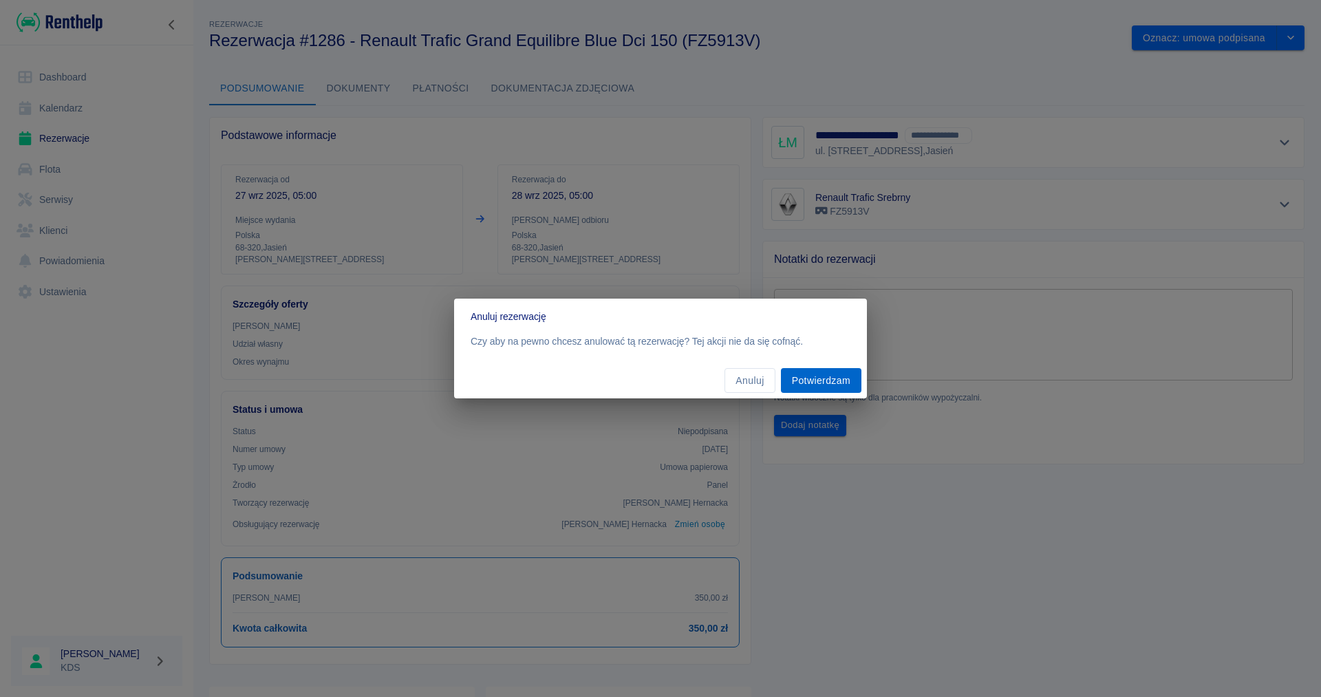
click at [837, 379] on button "Potwierdzam" at bounding box center [821, 380] width 80 height 25
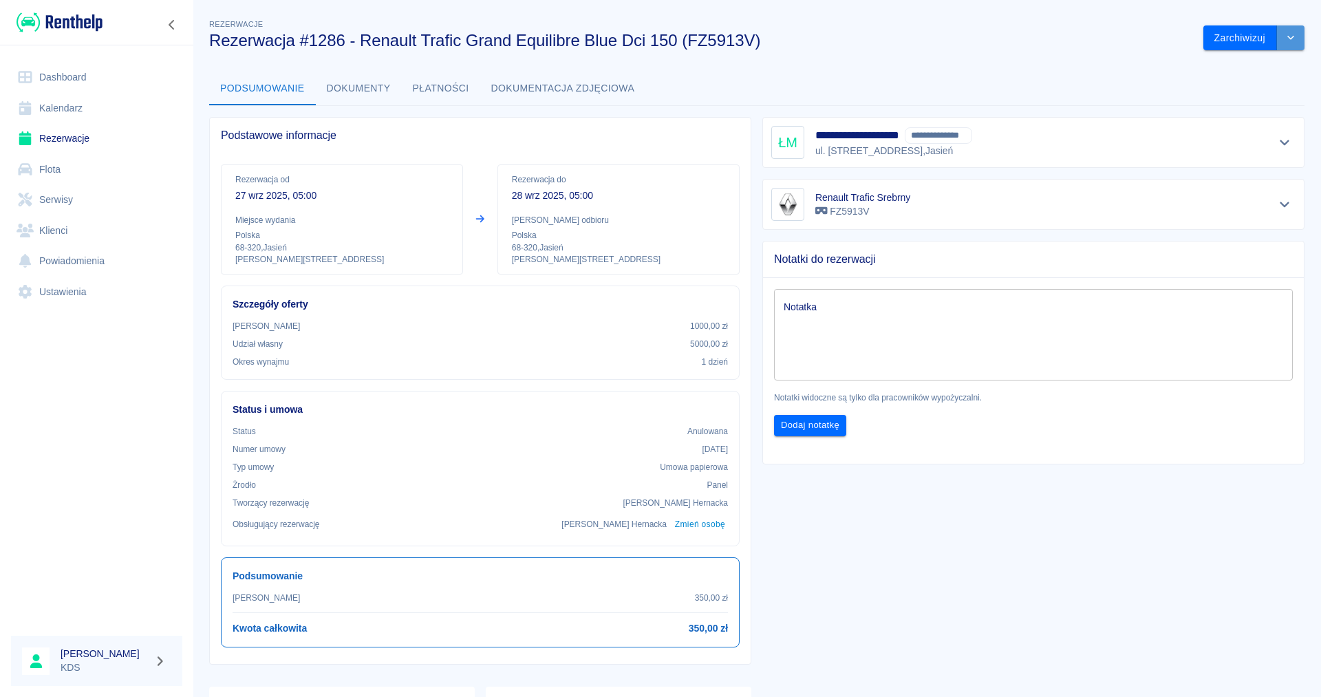
click at [1288, 41] on icon "drop-down" at bounding box center [1290, 37] width 11 height 9
click at [58, 109] on link "Kalendarz" at bounding box center [96, 108] width 171 height 31
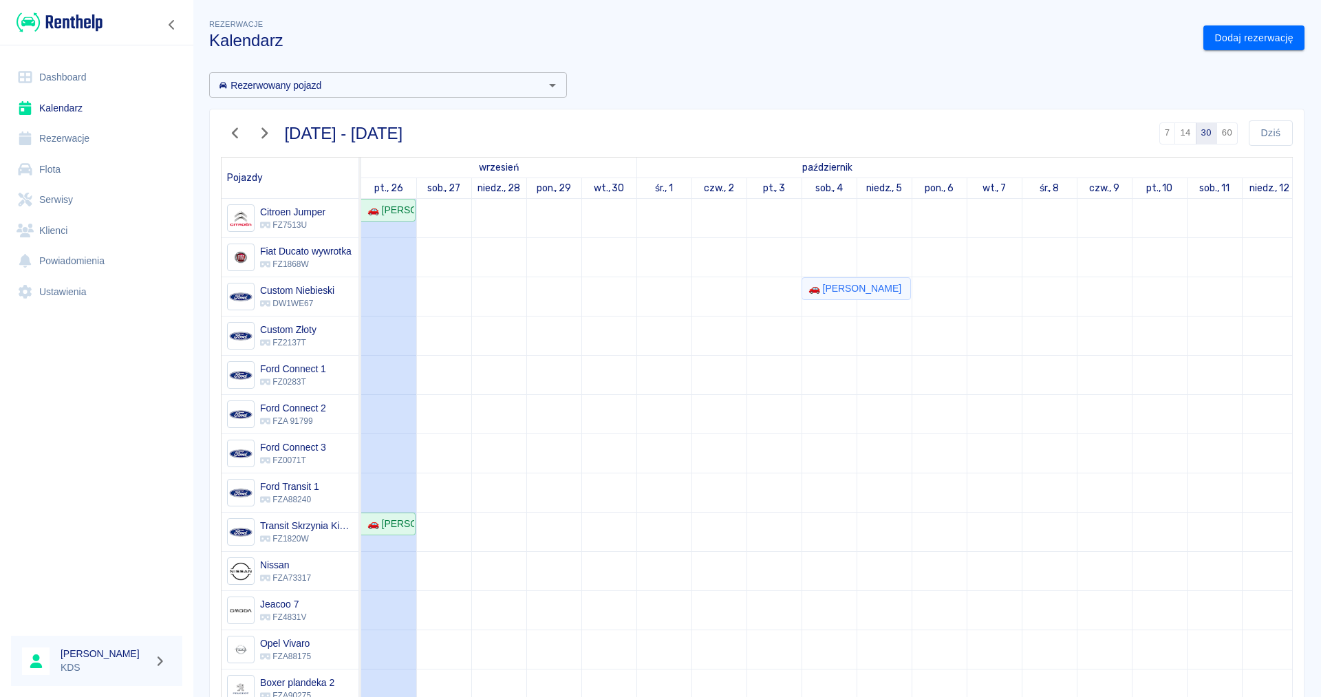
scroll to position [236, 0]
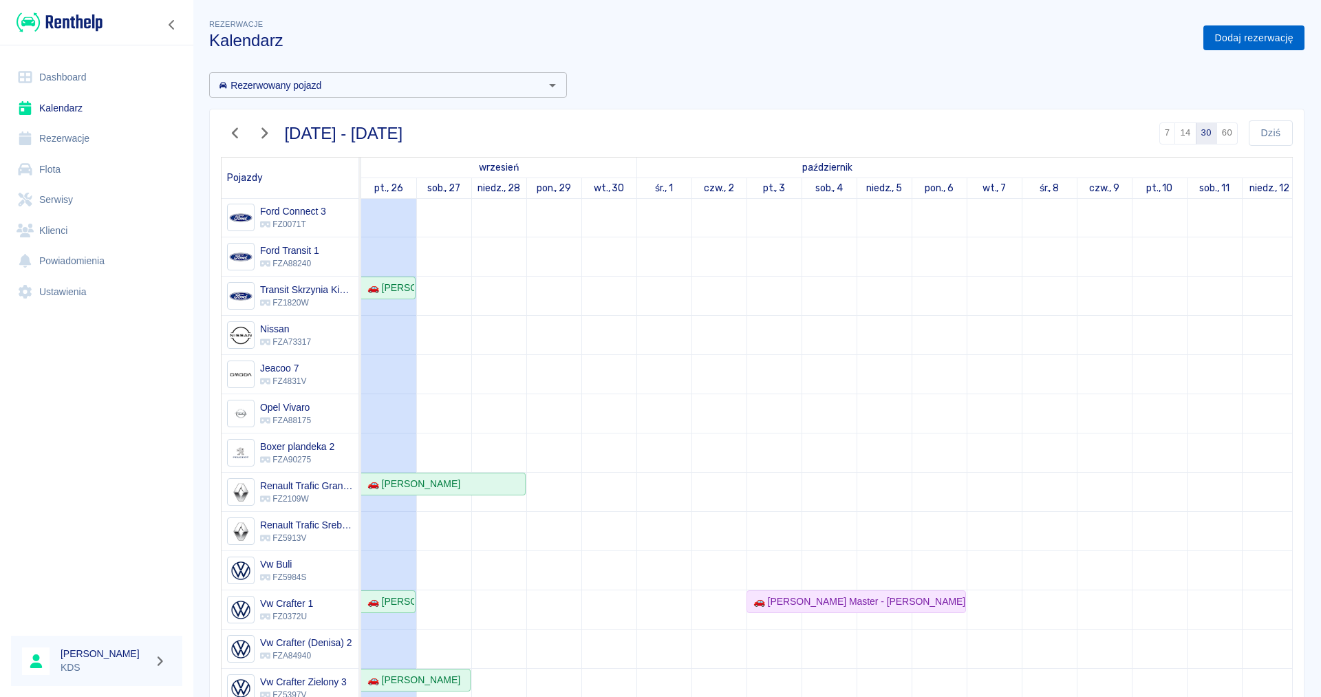
click at [1260, 41] on link "Dodaj rezerwację" at bounding box center [1253, 37] width 101 height 25
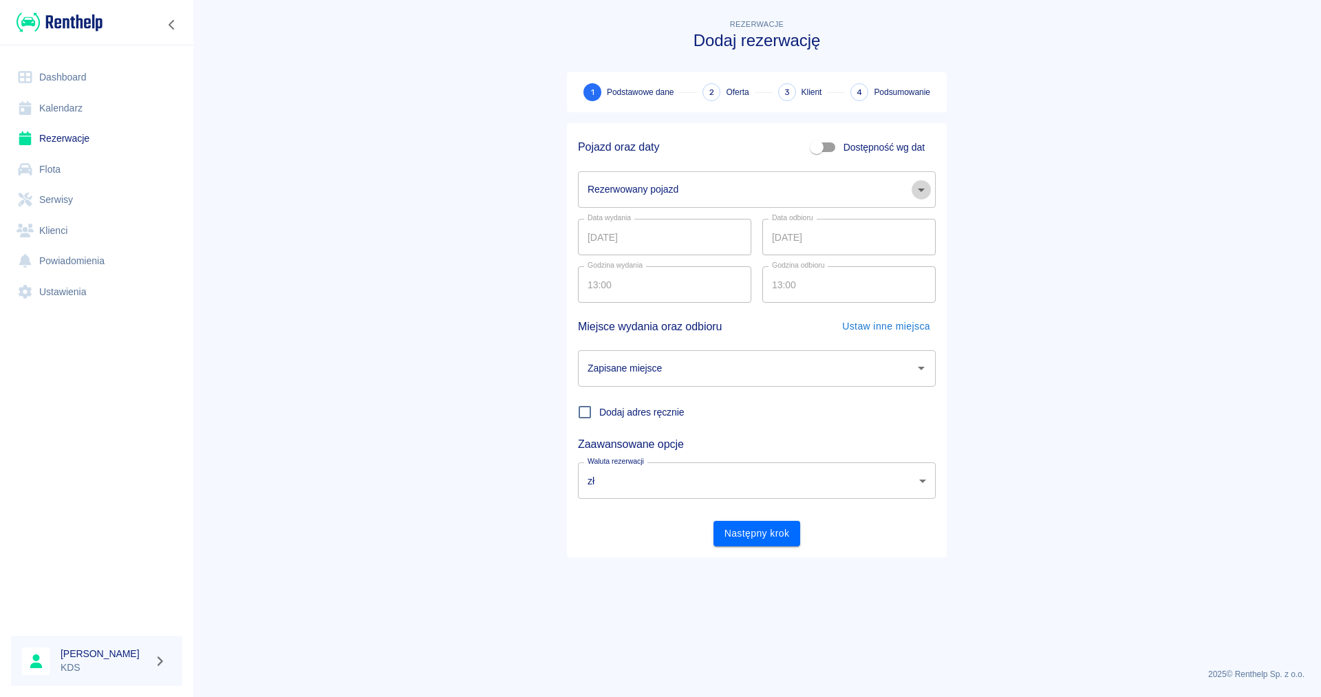
click at [924, 189] on icon "Otwórz" at bounding box center [921, 189] width 7 height 3
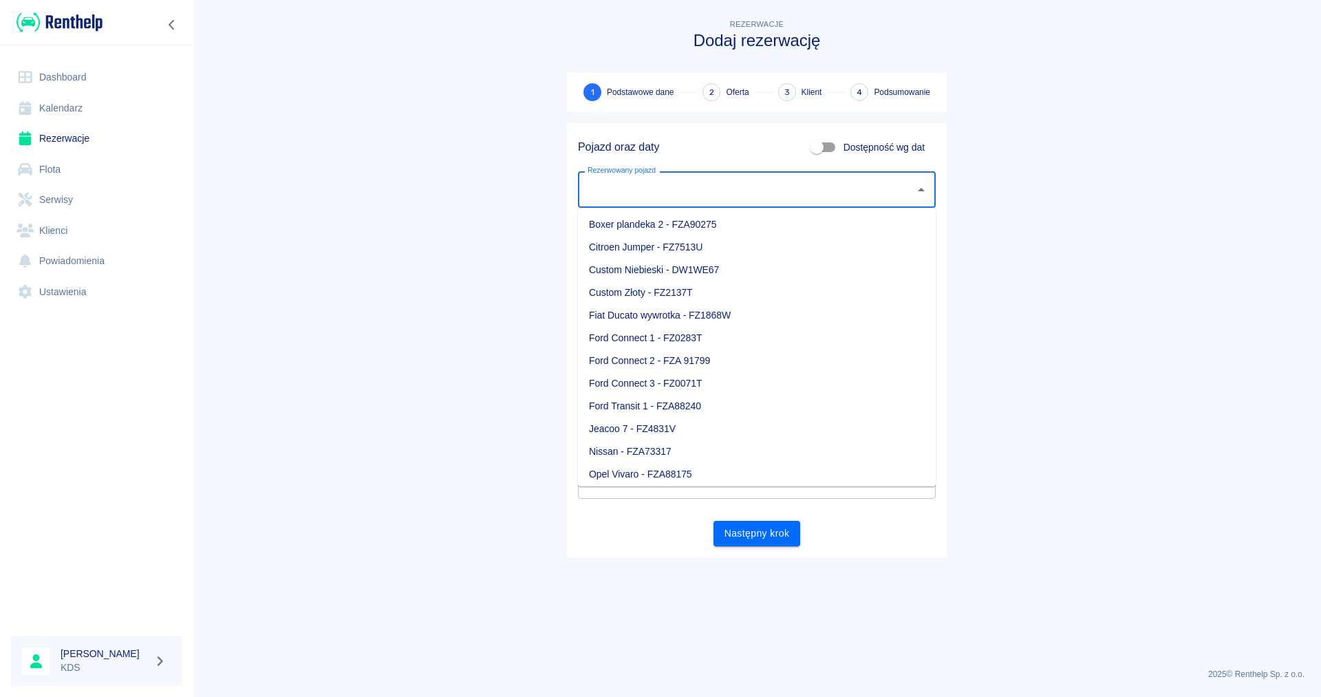
scroll to position [164, 0]
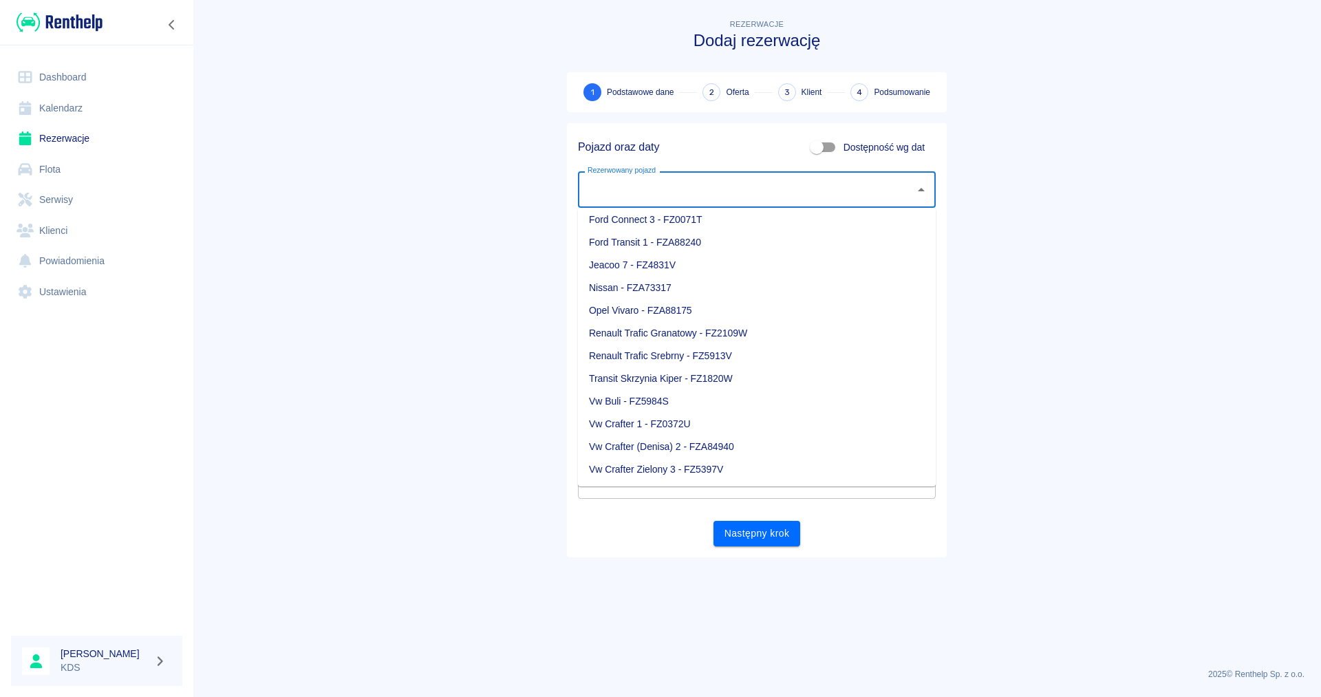
click at [746, 348] on li "Renault Trafic Srebrny - FZ5913V" at bounding box center [757, 356] width 358 height 23
type input "Renault Trafic Srebrny - FZ5913V"
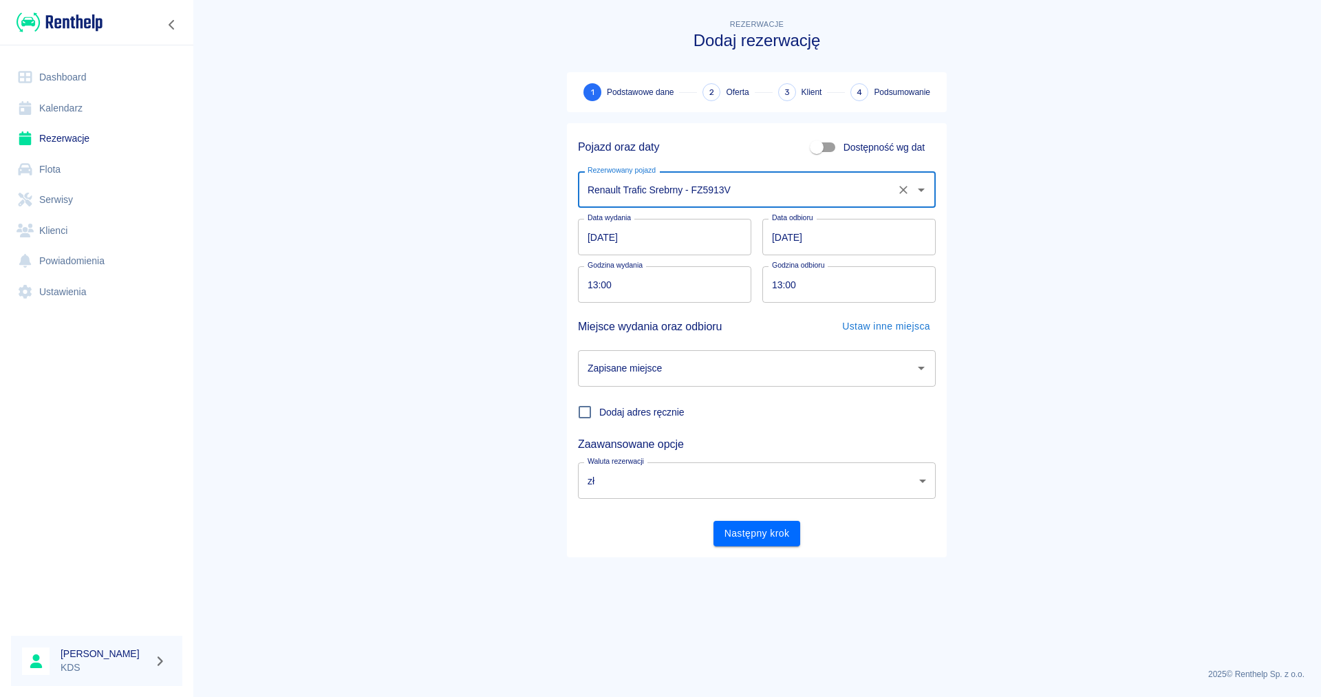
click at [711, 242] on input "26.09.2025" at bounding box center [664, 237] width 173 height 36
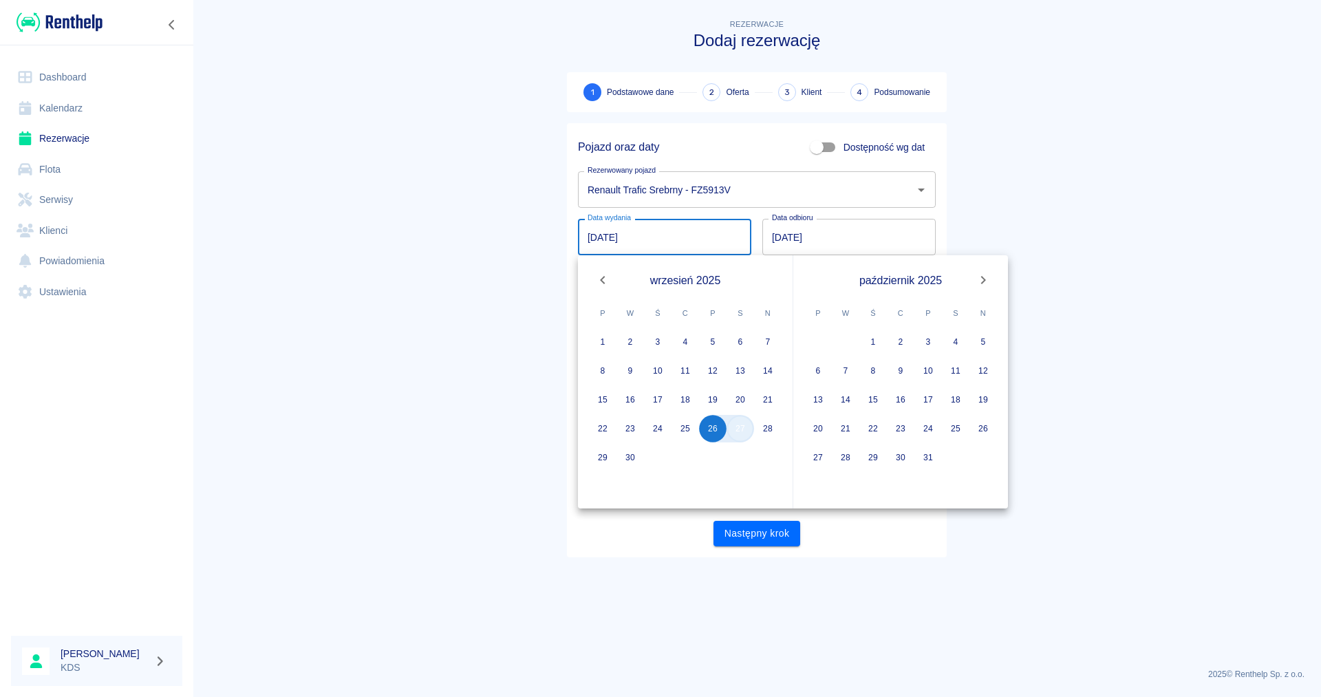
click at [744, 429] on button "27" at bounding box center [740, 429] width 28 height 28
type input "27.09.2025"
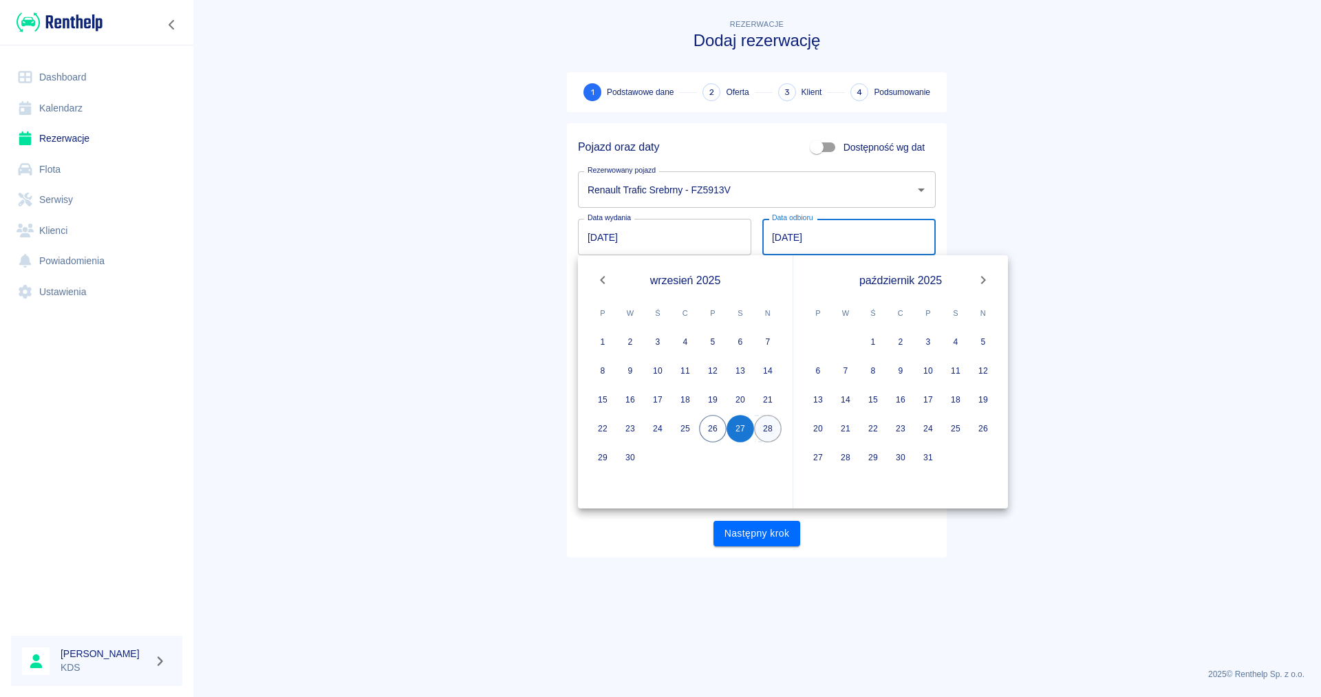
click at [768, 434] on button "28" at bounding box center [768, 429] width 28 height 28
type input "28.09.2025"
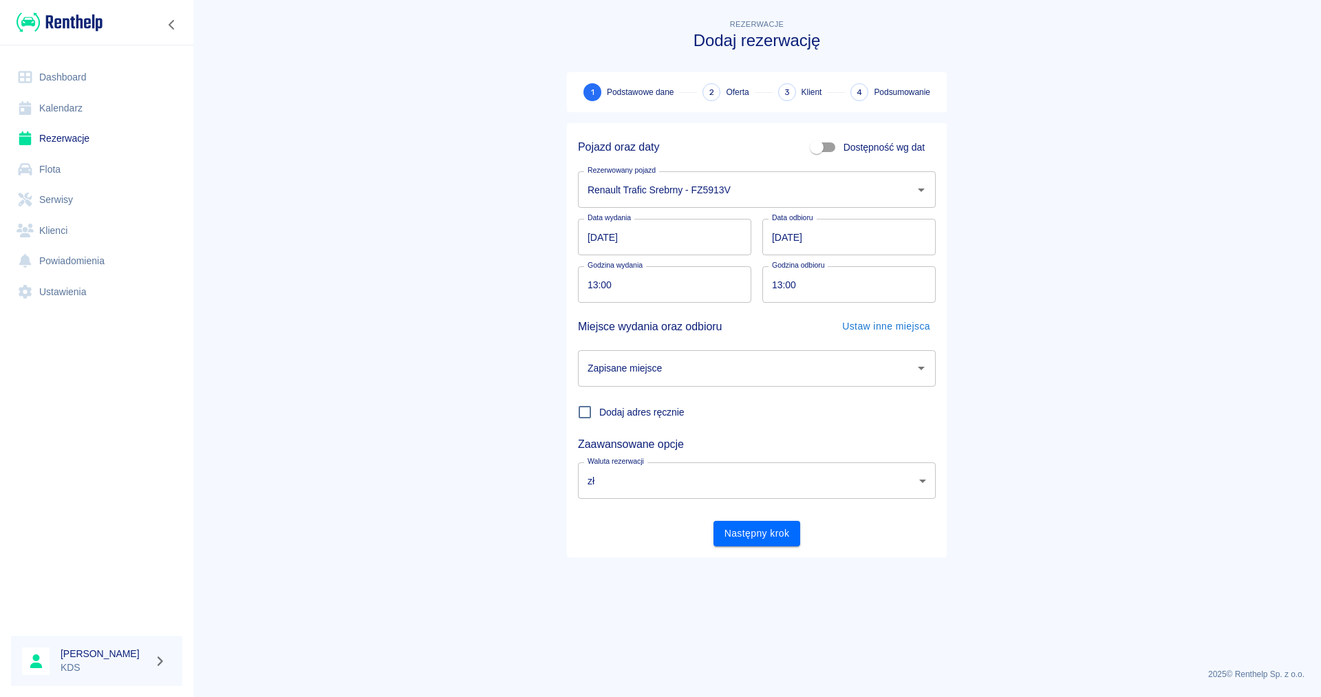
click at [679, 279] on input "13:00" at bounding box center [660, 284] width 164 height 36
type input "05:00"
click at [852, 290] on input "13:00" at bounding box center [844, 284] width 164 height 36
click at [926, 368] on icon "Otwórz" at bounding box center [921, 368] width 17 height 17
type input "05:00"
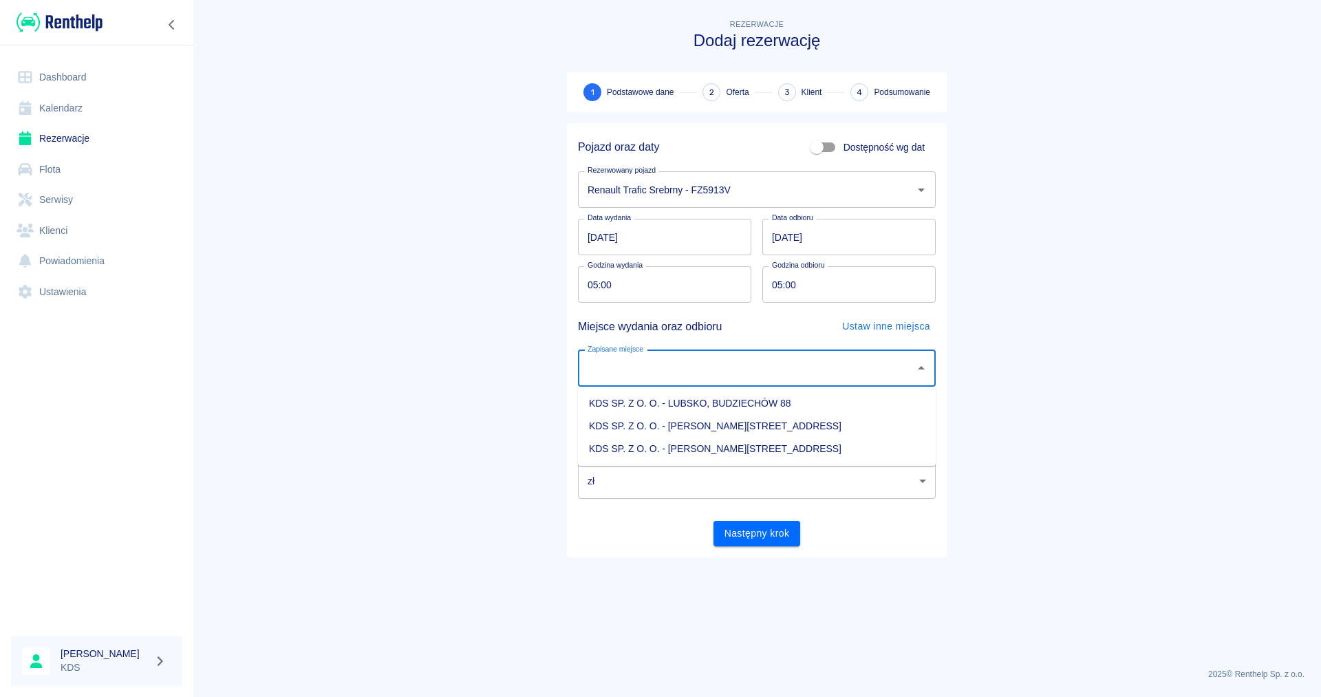
click at [757, 454] on li "KDS SP. Z O. O. - Jasień, Sienkiewicza 52" at bounding box center [757, 449] width 358 height 23
type input "KDS SP. Z O. O. - Jasień, Sienkiewicza 52"
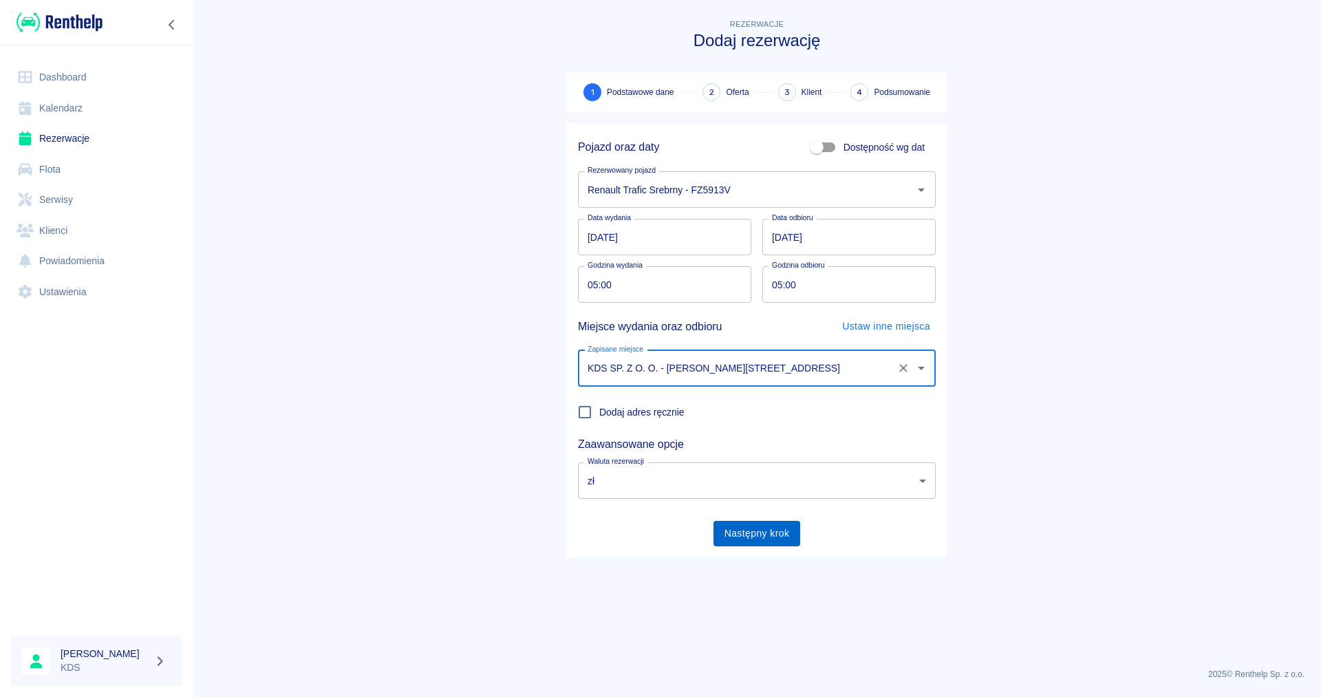
click at [751, 530] on button "Następny krok" at bounding box center [756, 533] width 87 height 25
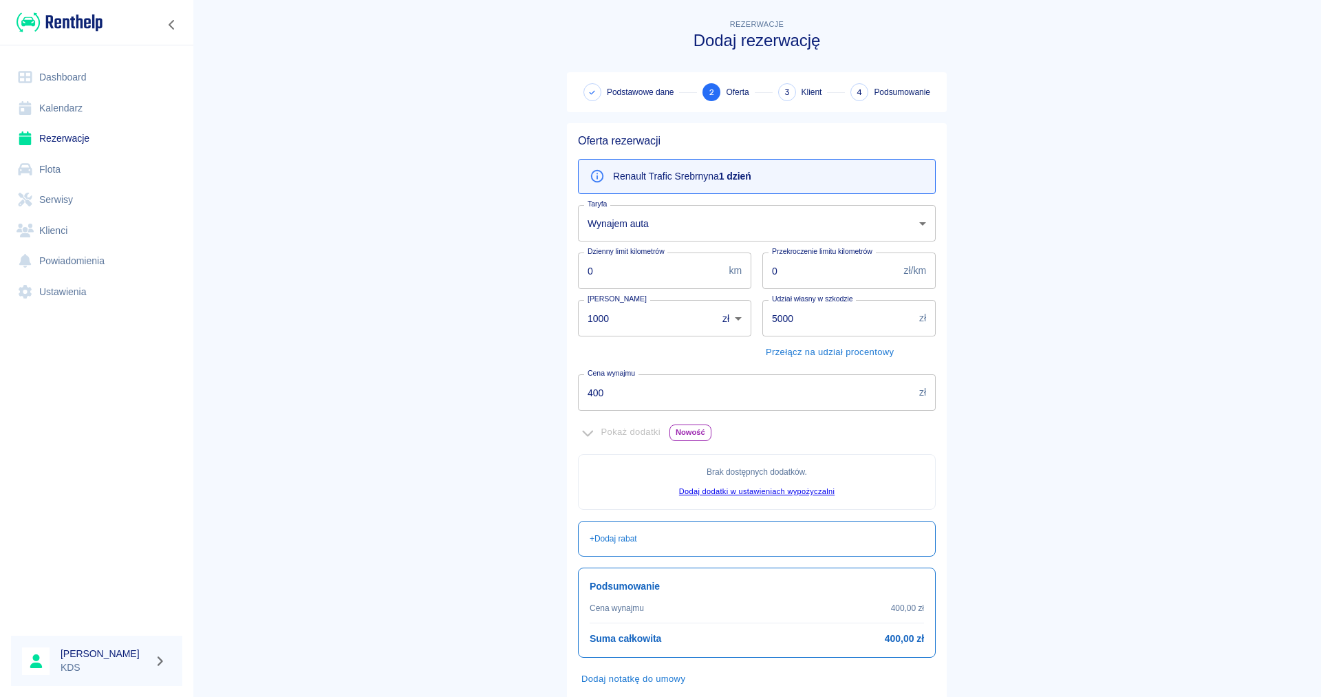
click at [736, 318] on body "Używamy plików Cookies, by zapewnić Ci najlepsze możliwe doświadczenie. Aby dow…" at bounding box center [660, 348] width 1321 height 697
click at [646, 323] on div at bounding box center [660, 348] width 1321 height 697
click at [631, 323] on input "1000" at bounding box center [642, 318] width 129 height 36
type input "1"
type input "0"
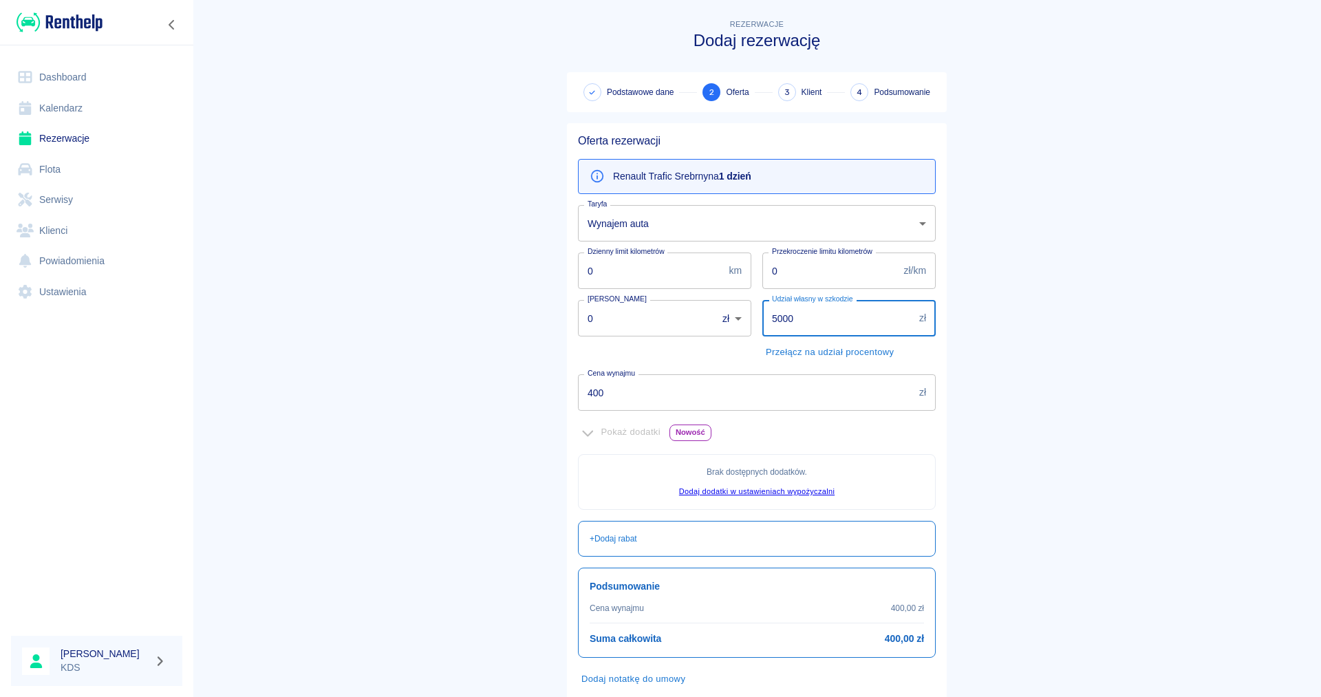
click at [826, 314] on input "5000" at bounding box center [837, 318] width 151 height 36
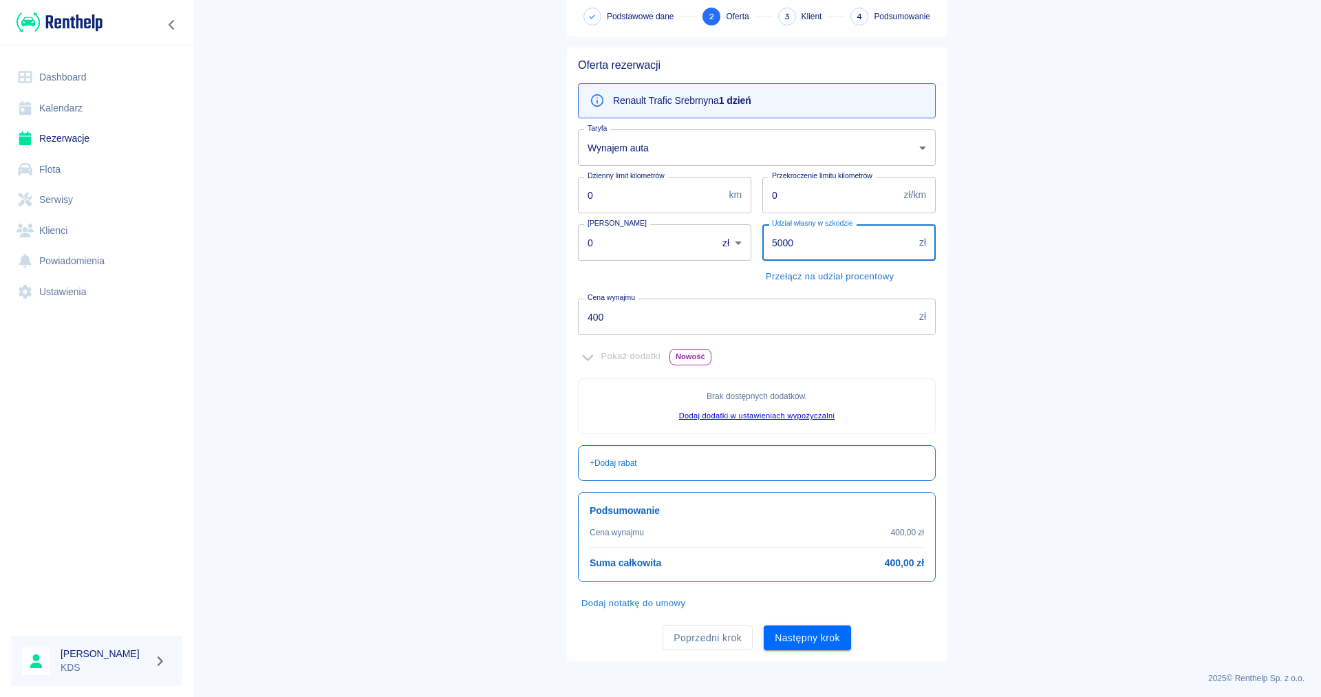
scroll to position [80, 0]
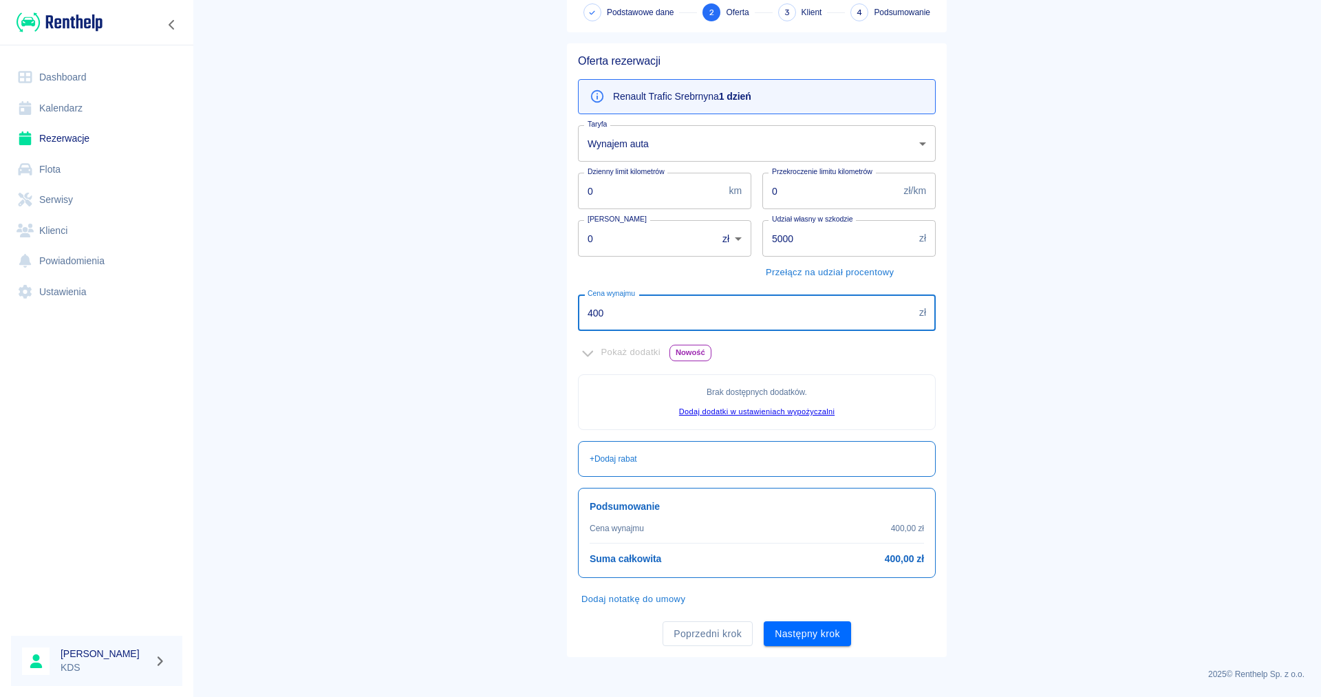
drag, startPoint x: 631, startPoint y: 314, endPoint x: 224, endPoint y: 283, distance: 408.4
click at [578, 310] on input "400" at bounding box center [746, 312] width 336 height 36
type input "350"
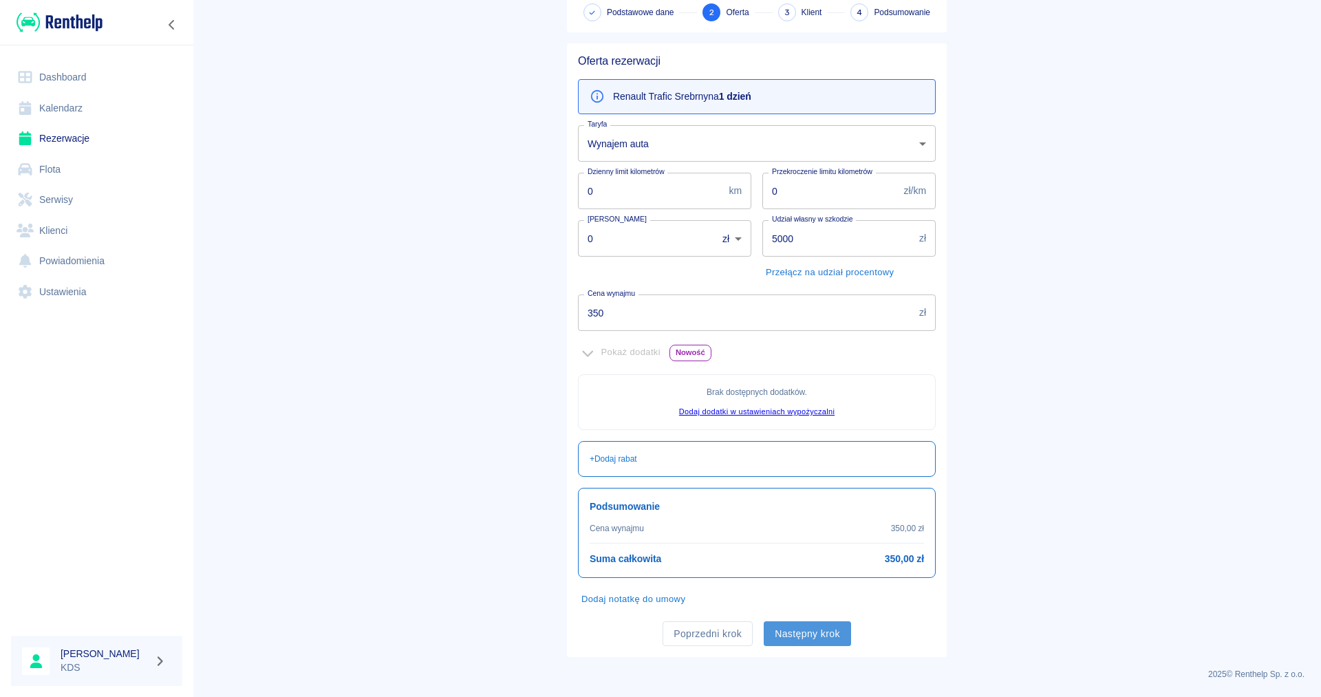
click at [832, 634] on button "Następny krok" at bounding box center [807, 633] width 87 height 25
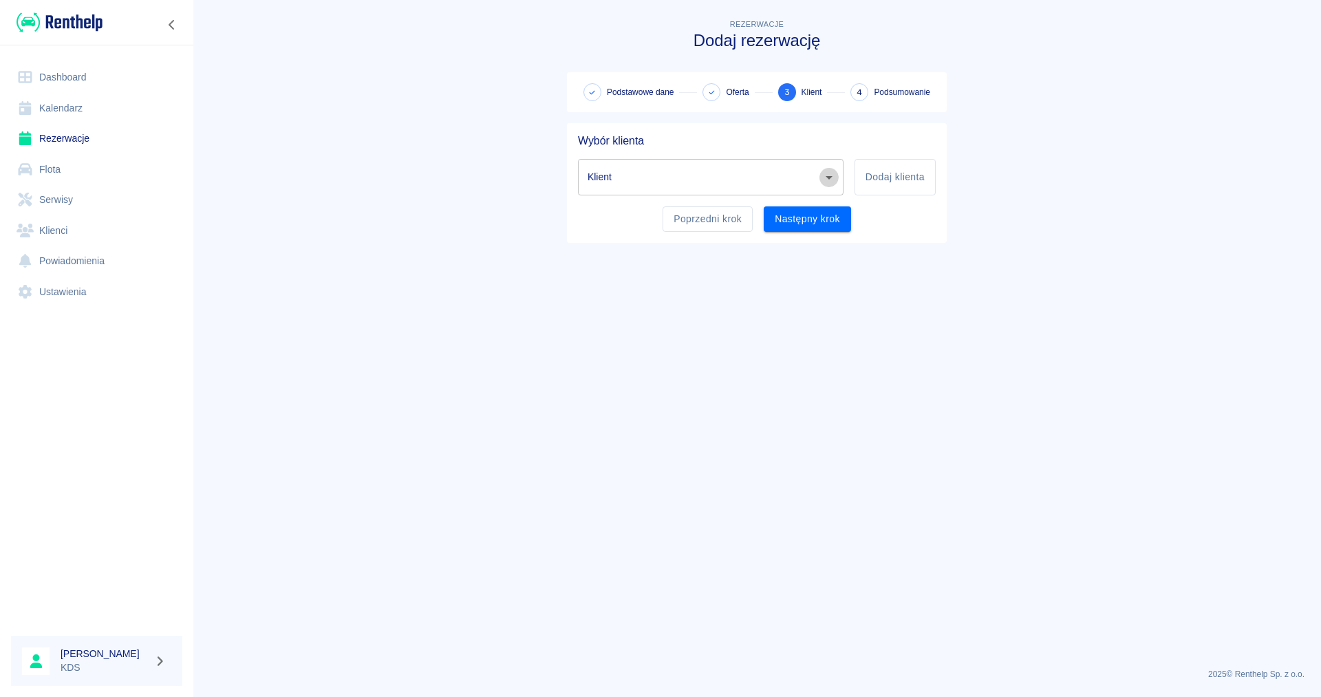
click at [829, 183] on icon "Otwórz" at bounding box center [829, 177] width 17 height 17
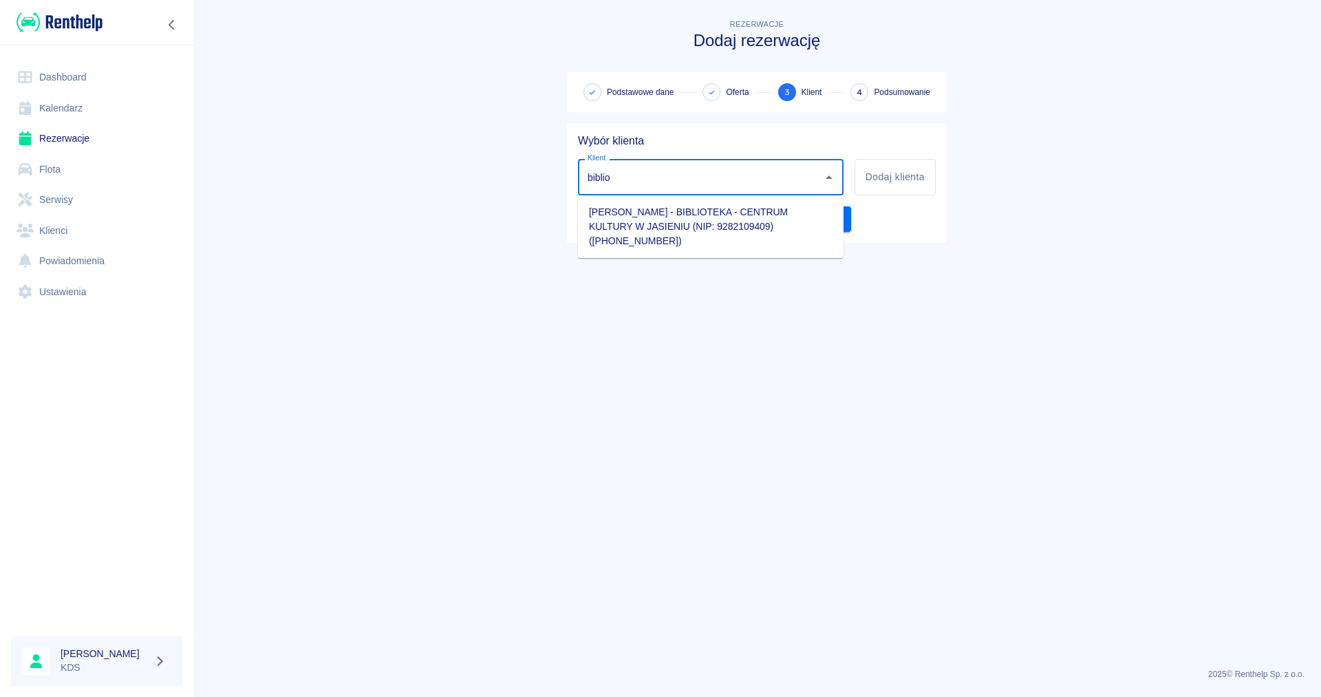
click at [713, 215] on li "Łukasz Michałkiewicz - BIBLIOTEKA - CENTRUM KULTURY W JASIENIU (NIP: 9282109409…" at bounding box center [711, 227] width 266 height 52
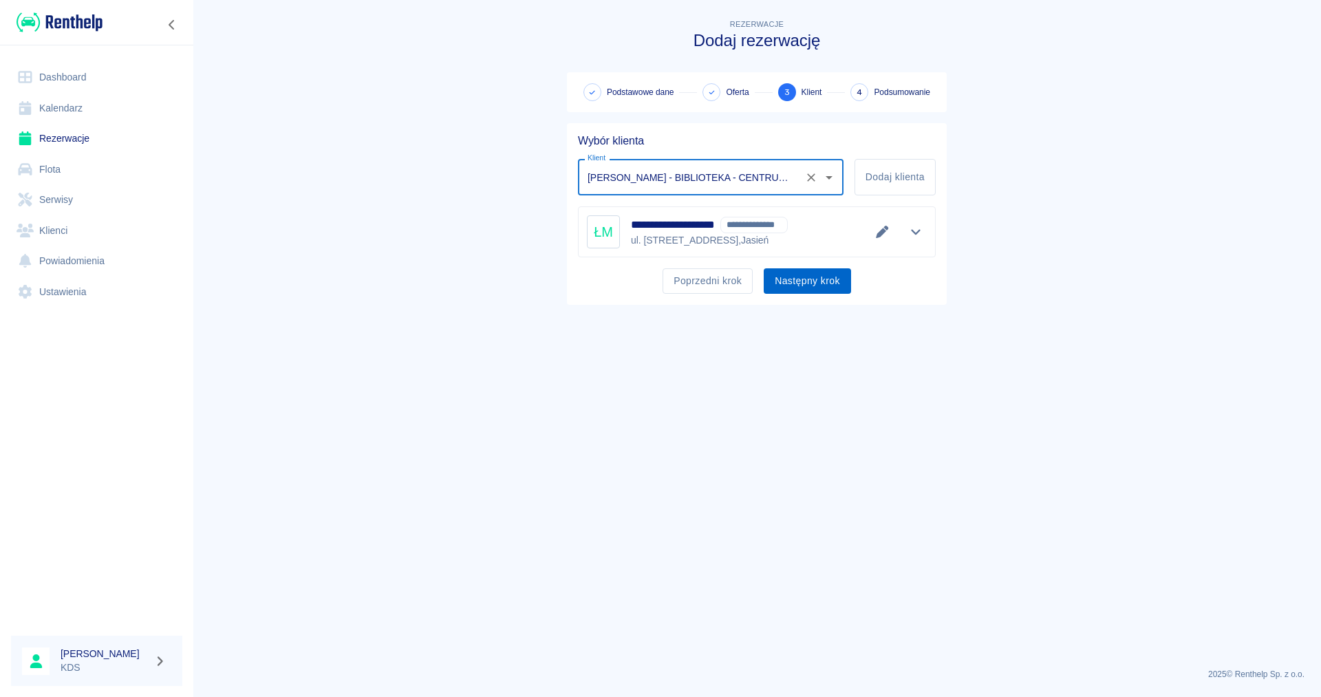
type input "Łukasz Michałkiewicz - BIBLIOTEKA - CENTRUM KULTURY W JASIENIU (NIP: 9282109409…"
click at [812, 280] on button "Następny krok" at bounding box center [807, 280] width 87 height 25
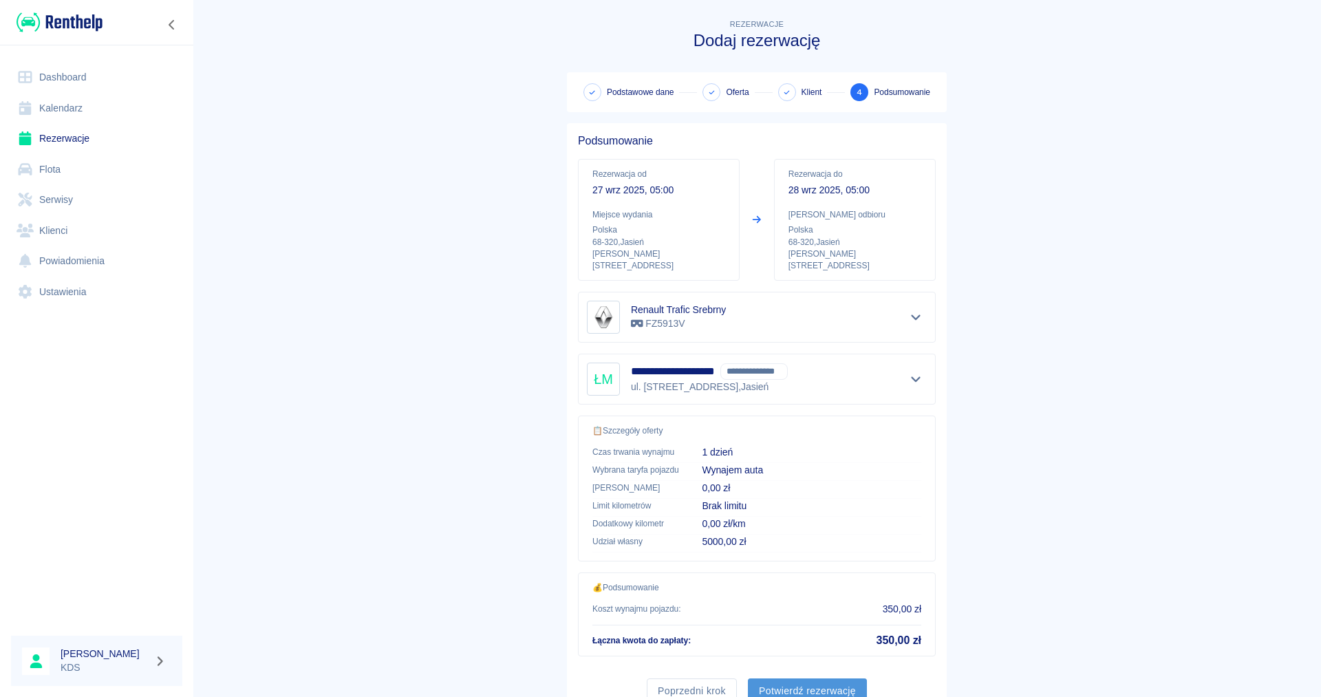
click at [806, 679] on button "Potwierdź rezerwację" at bounding box center [807, 690] width 119 height 25
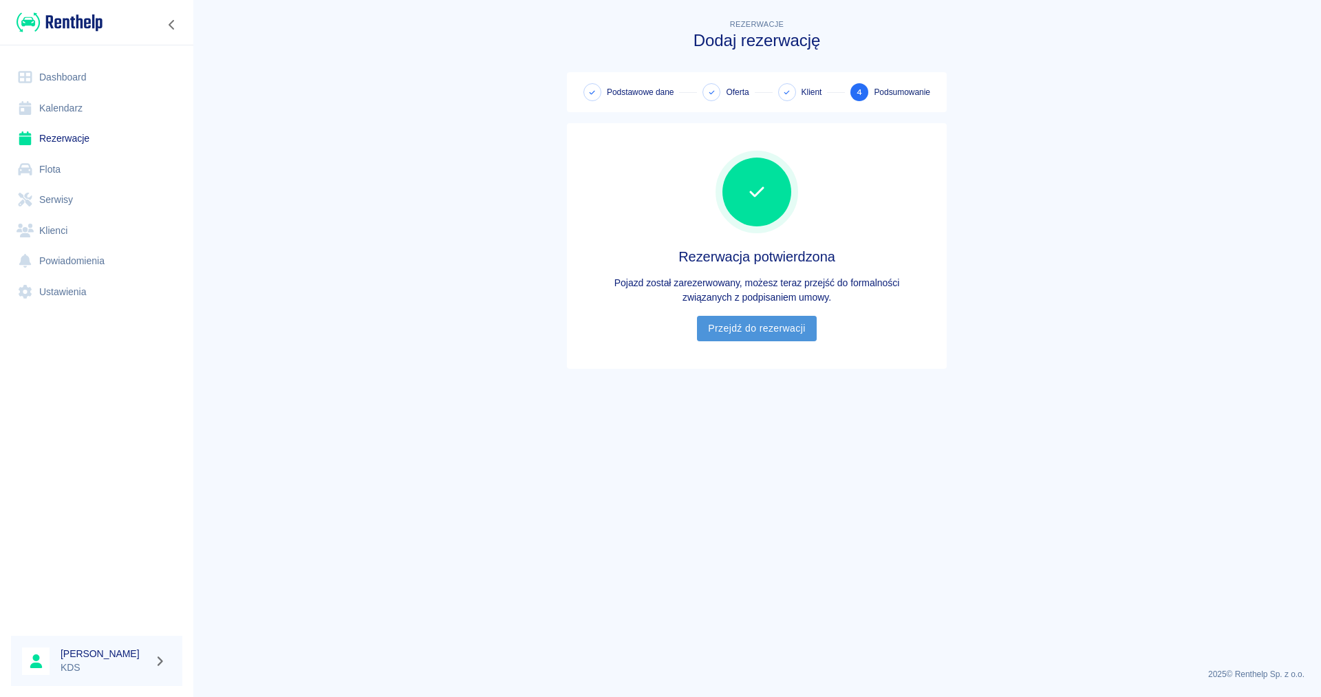
click at [770, 341] on link "Przejdź do rezerwacji" at bounding box center [756, 328] width 119 height 25
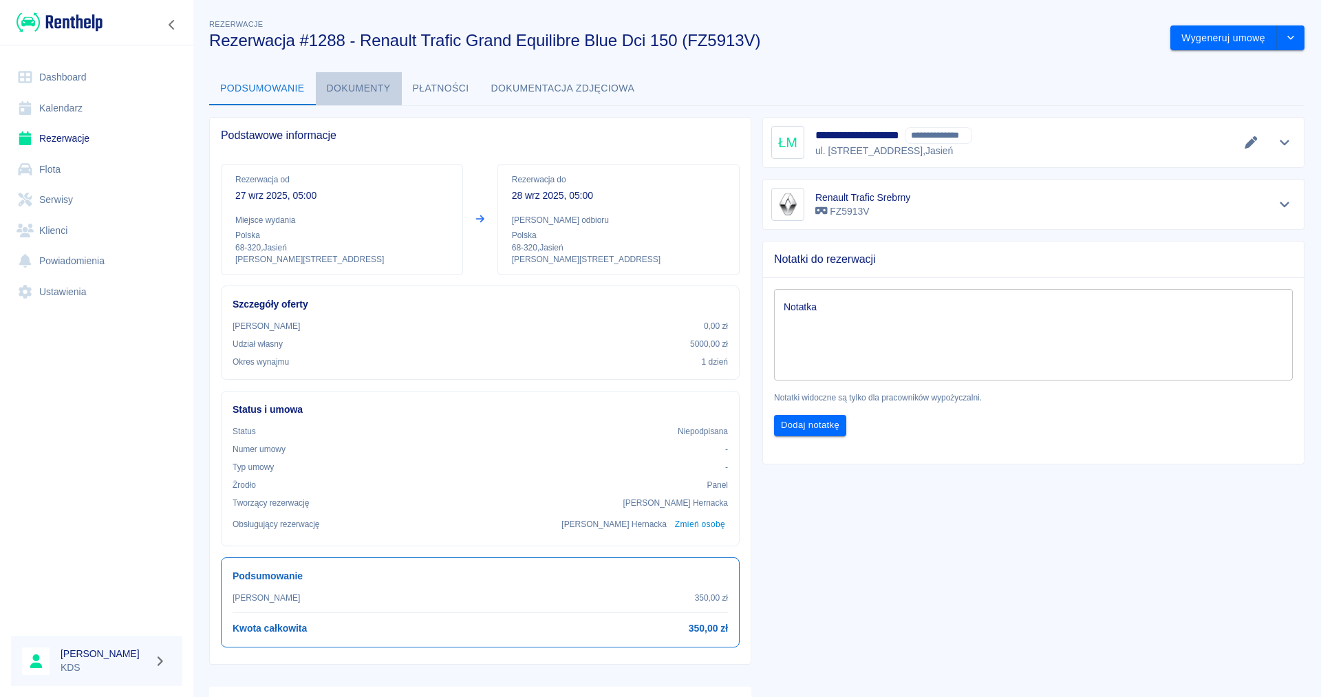
click at [356, 85] on button "Dokumenty" at bounding box center [359, 88] width 86 height 33
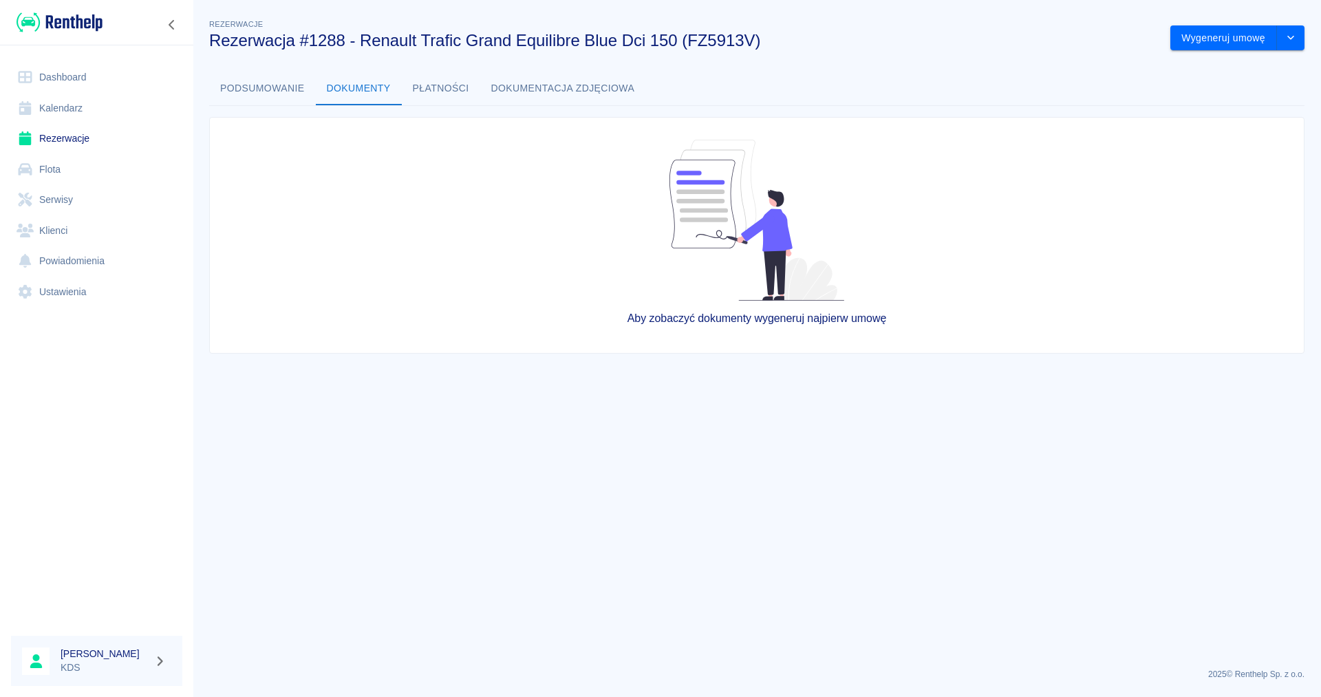
click at [268, 88] on button "Podsumowanie" at bounding box center [262, 88] width 107 height 33
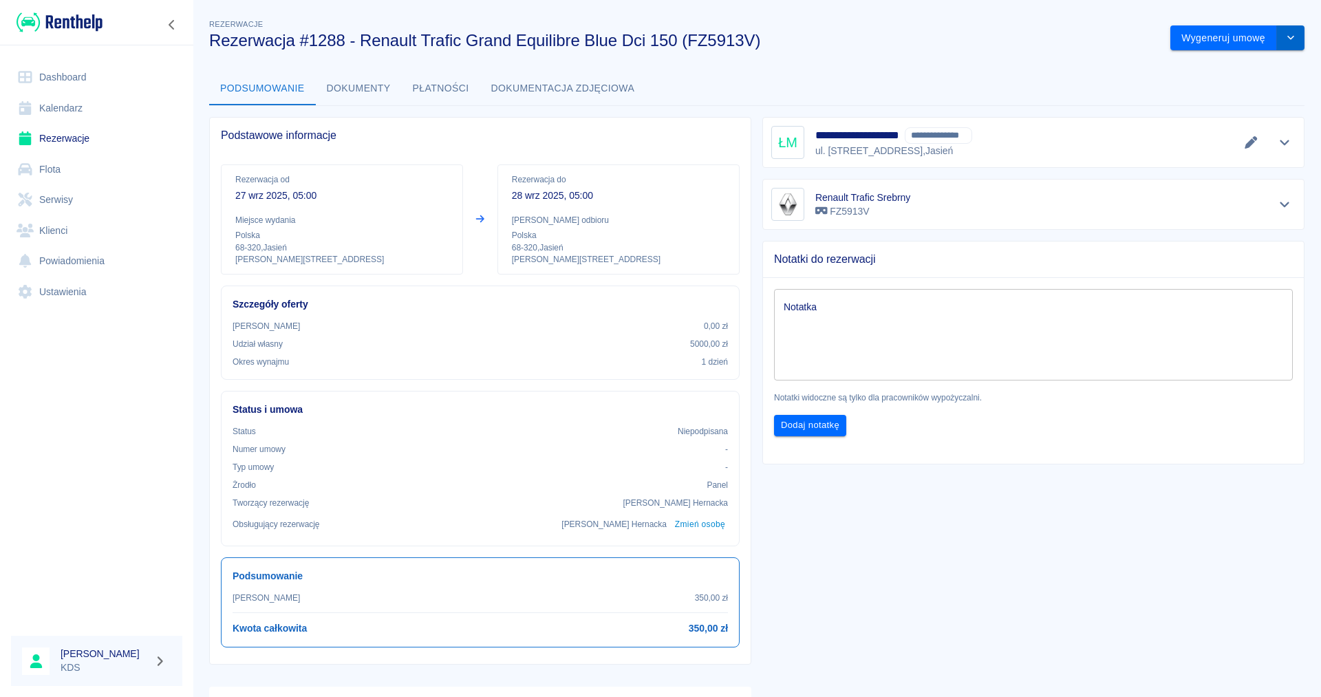
click at [1291, 41] on icon "drop-down" at bounding box center [1290, 37] width 11 height 9
click at [1238, 90] on li "Podgląd umowy" at bounding box center [1237, 89] width 111 height 23
click at [1210, 34] on button "Wygeneruj umowę" at bounding box center [1223, 37] width 107 height 25
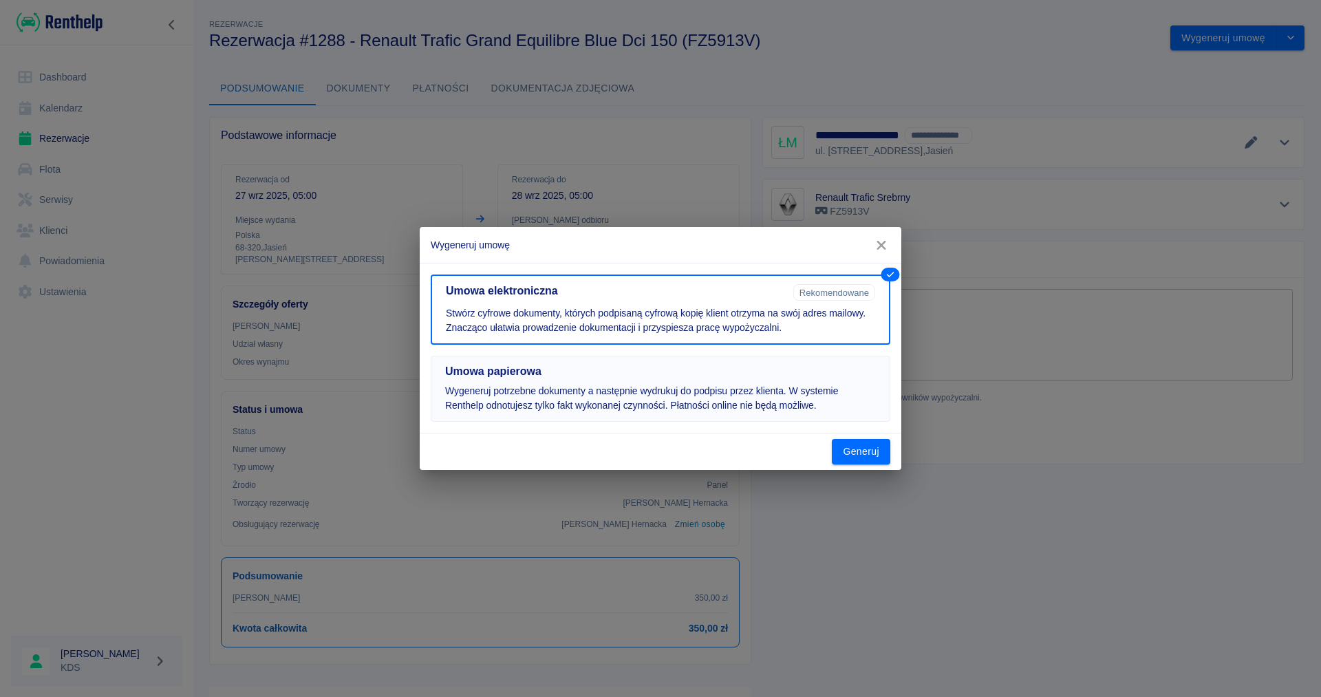
click at [706, 371] on h5 "Umowa papierowa" at bounding box center [660, 372] width 431 height 14
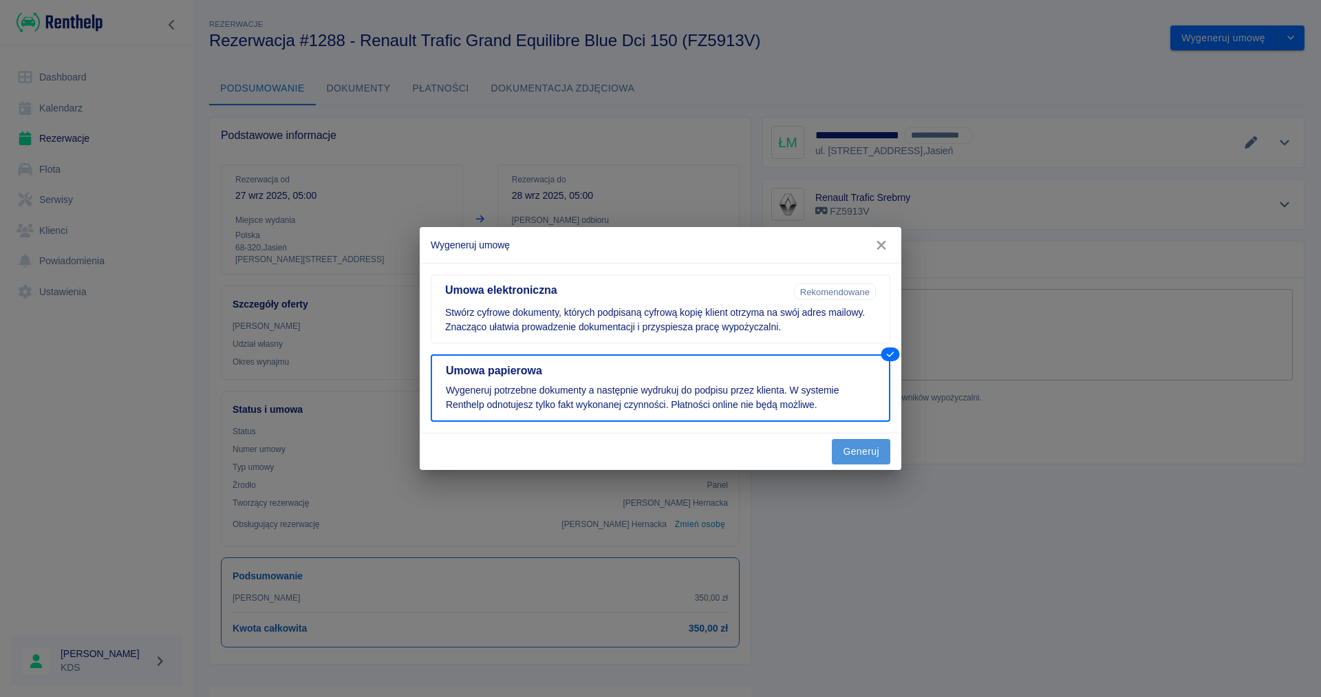
click at [857, 455] on button "Generuj" at bounding box center [861, 451] width 58 height 25
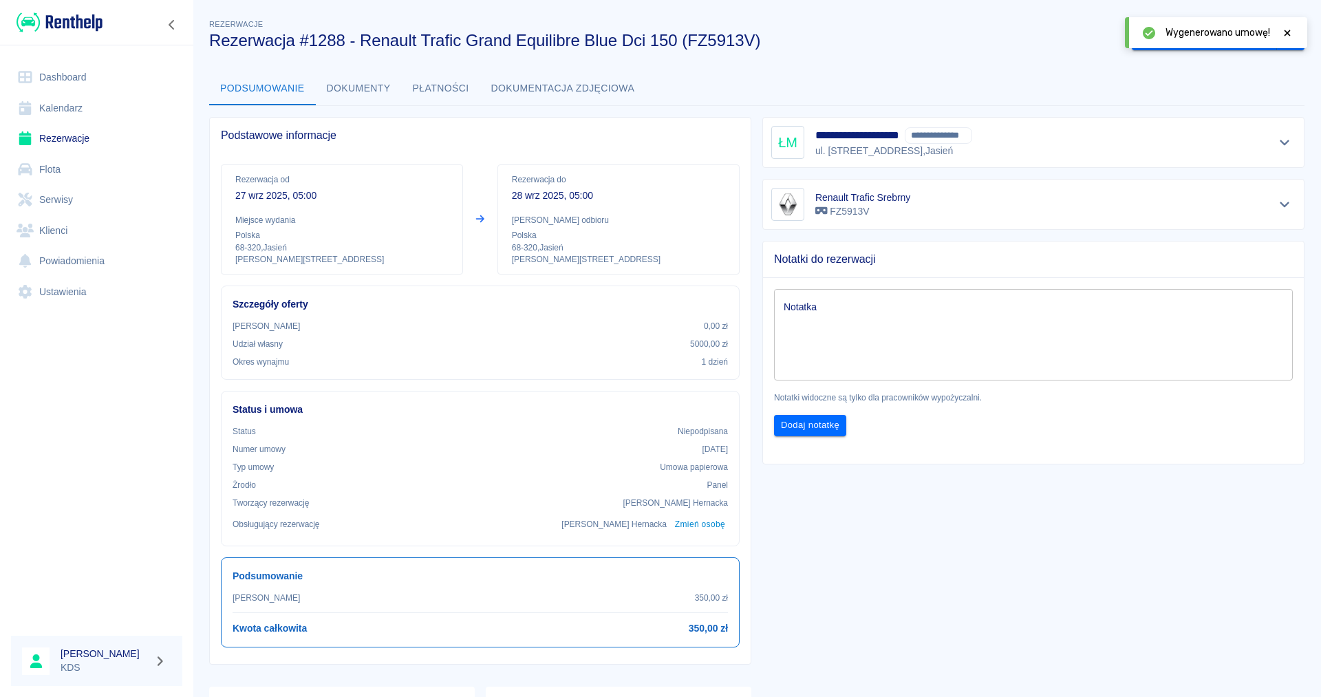
click at [1284, 28] on div at bounding box center [1287, 32] width 12 height 14
click at [1293, 41] on icon "drop-down" at bounding box center [1290, 37] width 11 height 9
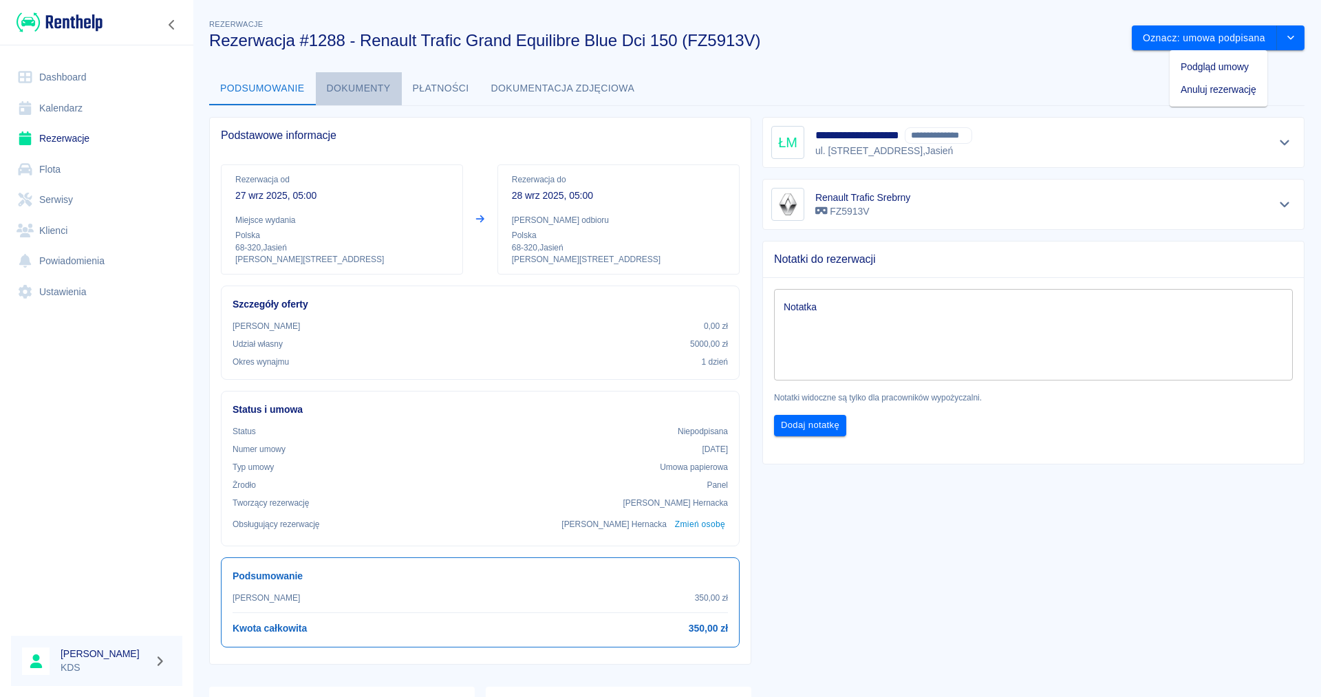
click at [339, 83] on button "Dokumenty" at bounding box center [359, 88] width 86 height 33
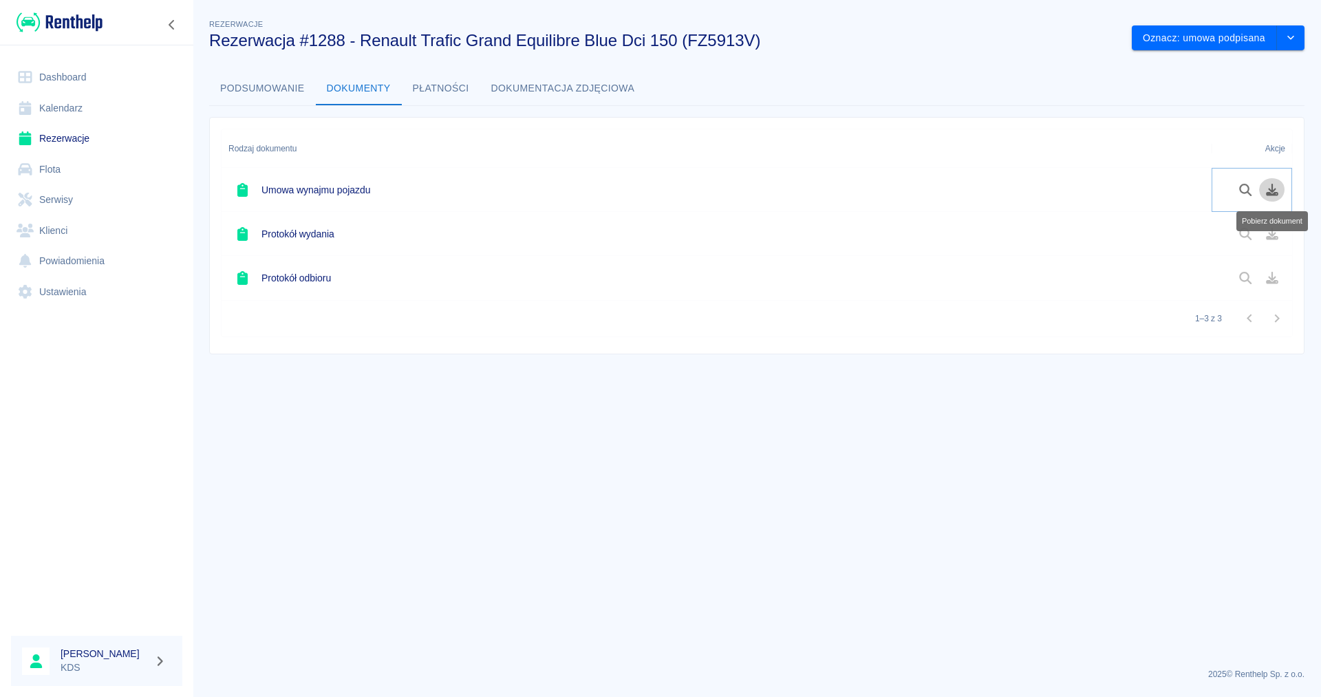
click at [1271, 193] on icon "Pobierz dokument" at bounding box center [1272, 190] width 12 height 12
click at [1295, 36] on icon "drop-down" at bounding box center [1290, 37] width 11 height 9
click at [1256, 69] on li "Podgląd umowy" at bounding box center [1218, 67] width 98 height 23
click at [61, 105] on link "Kalendarz" at bounding box center [96, 108] width 171 height 31
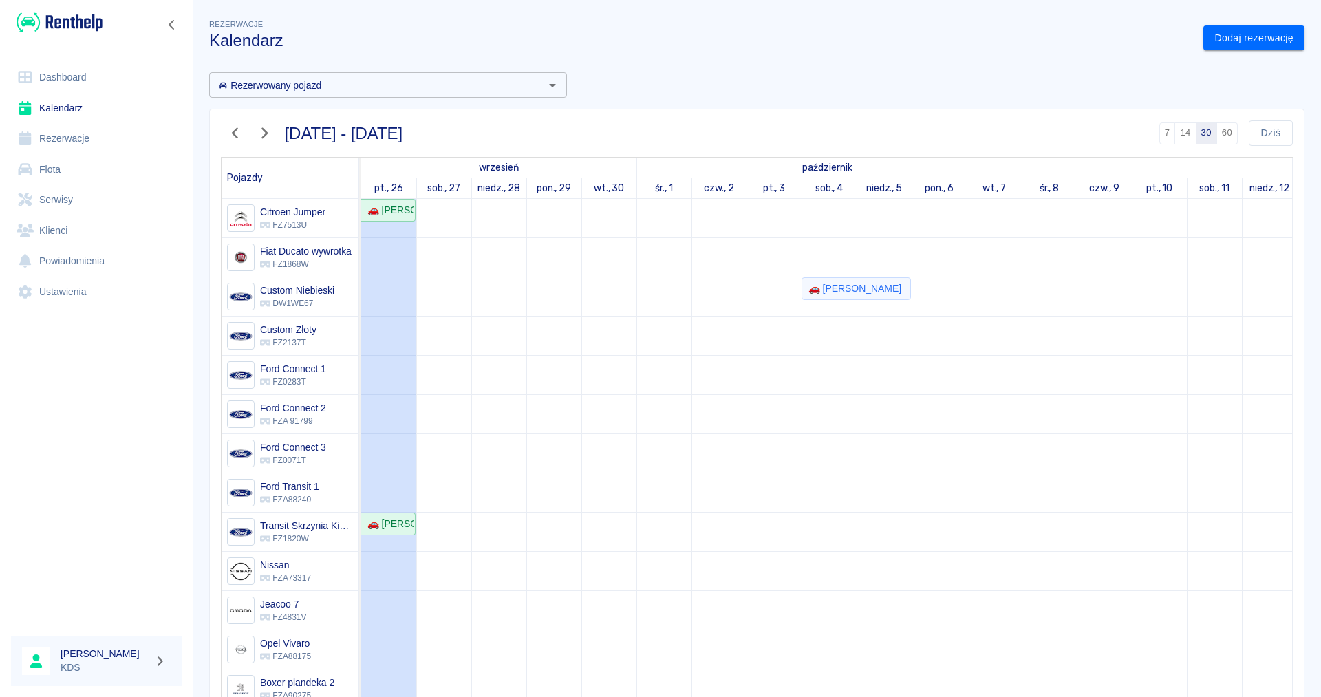
scroll to position [236, 0]
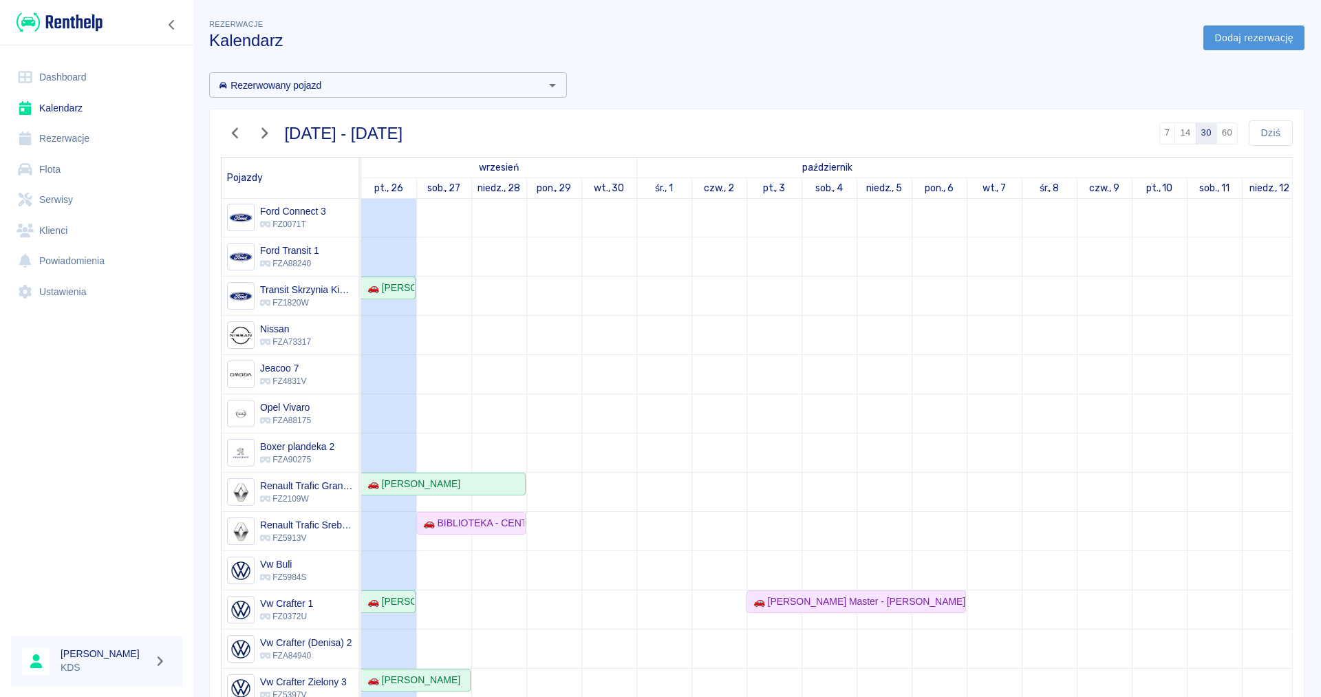
click at [1251, 47] on link "Dodaj rezerwację" at bounding box center [1253, 37] width 101 height 25
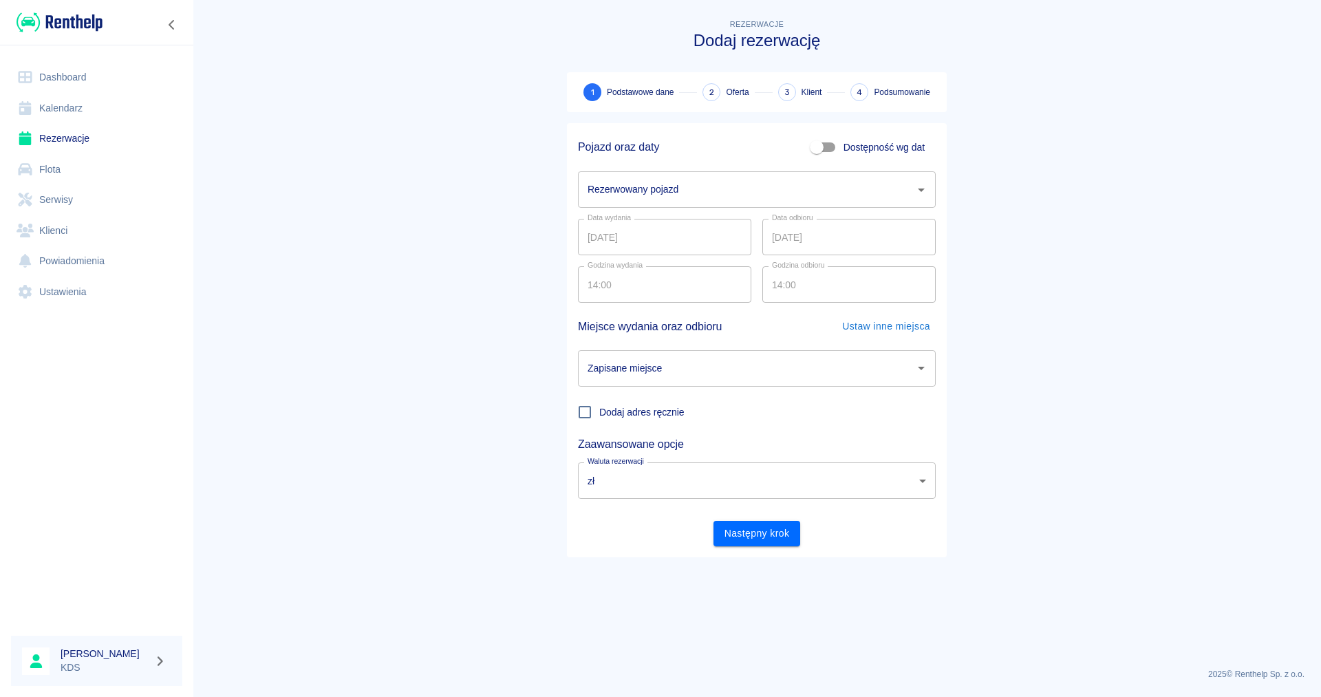
click at [926, 191] on icon "Otwórz" at bounding box center [921, 190] width 17 height 17
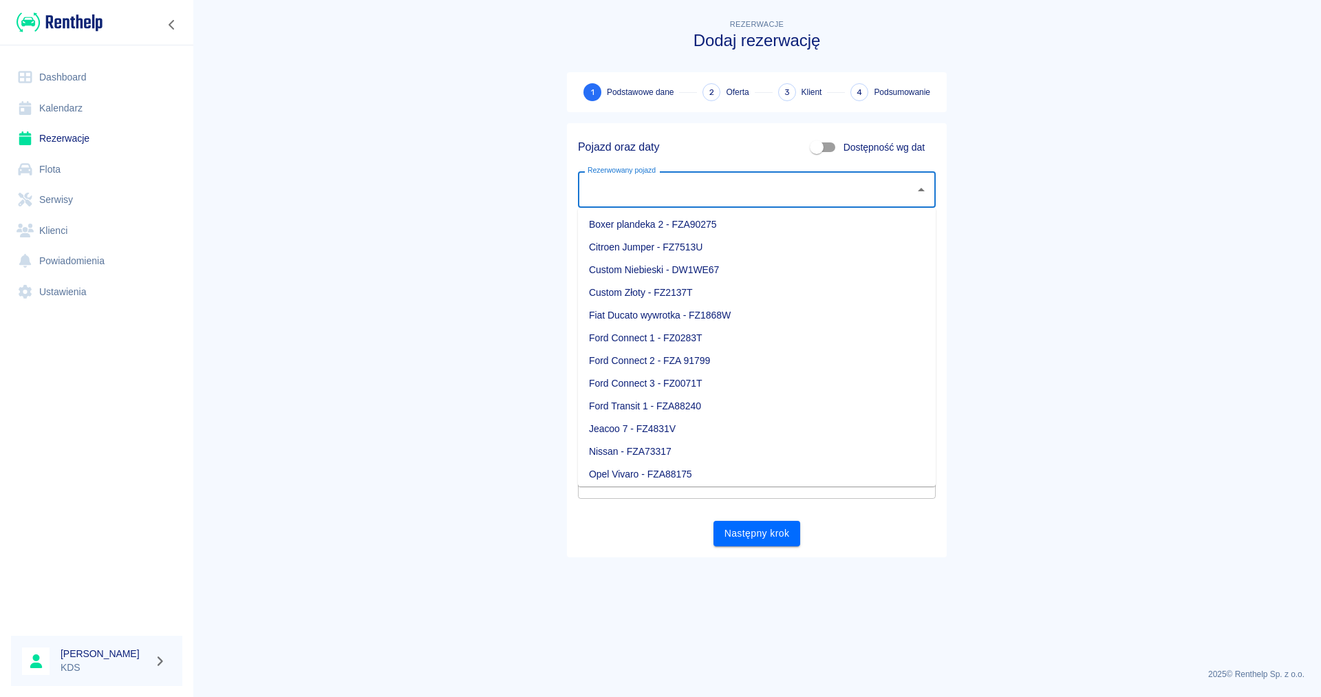
click at [717, 271] on li "Custom Niebieski - DW1WE67" at bounding box center [757, 270] width 358 height 23
type input "Custom Niebieski - DW1WE67"
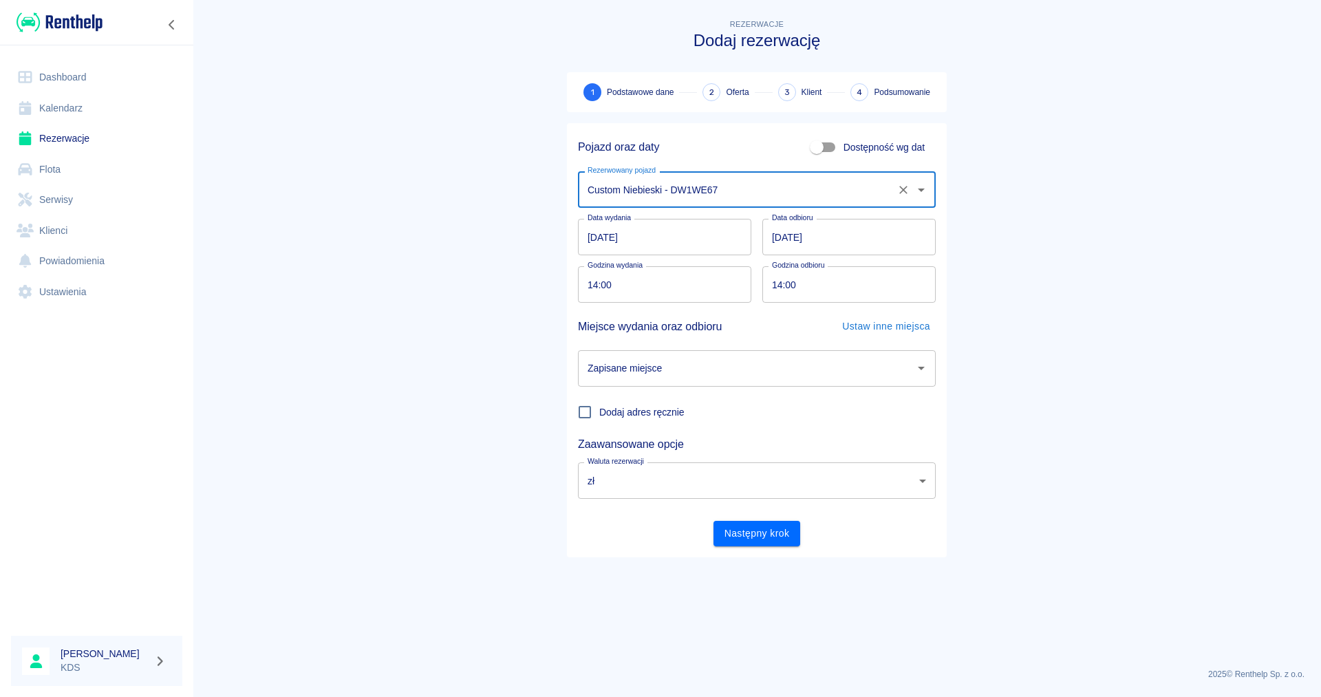
click at [692, 240] on input "26.09.2025" at bounding box center [664, 237] width 173 height 36
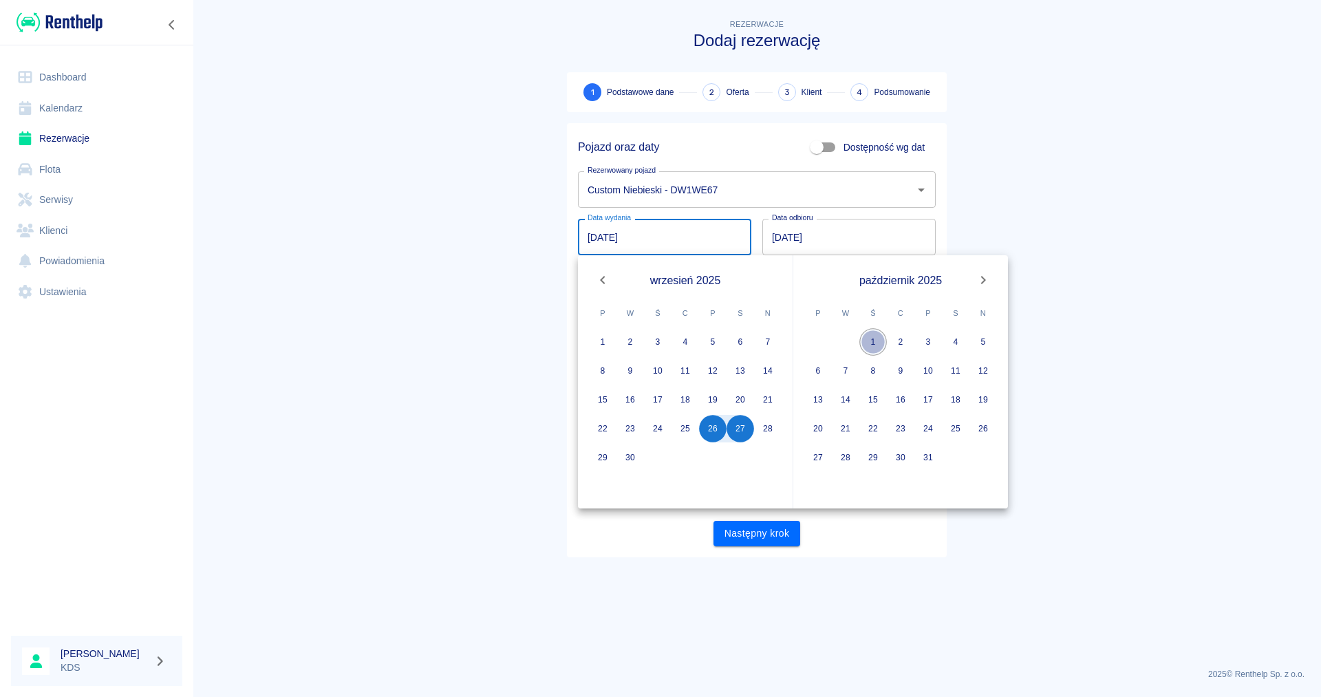
click at [877, 341] on button "1" at bounding box center [873, 342] width 28 height 28
type input "01.10.2025"
type input "DD.MM.YYYY"
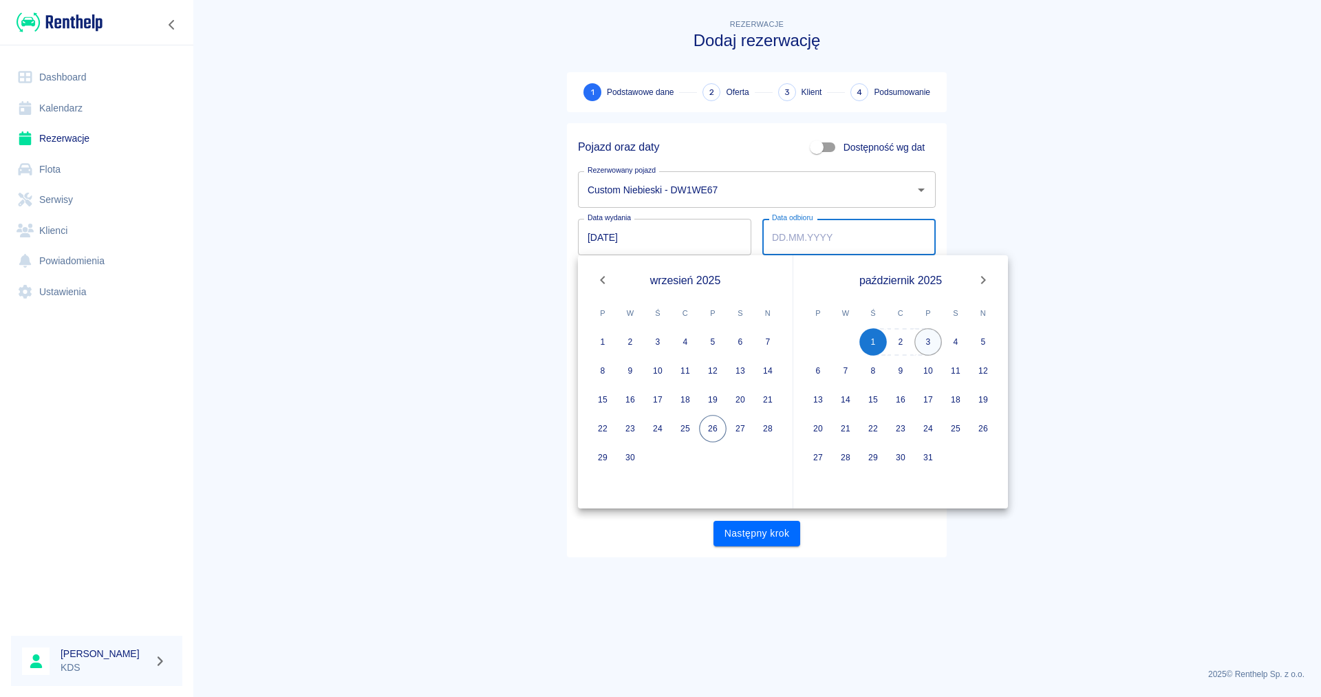
click at [935, 342] on button "3" at bounding box center [928, 342] width 28 height 28
type input "03.10.2025"
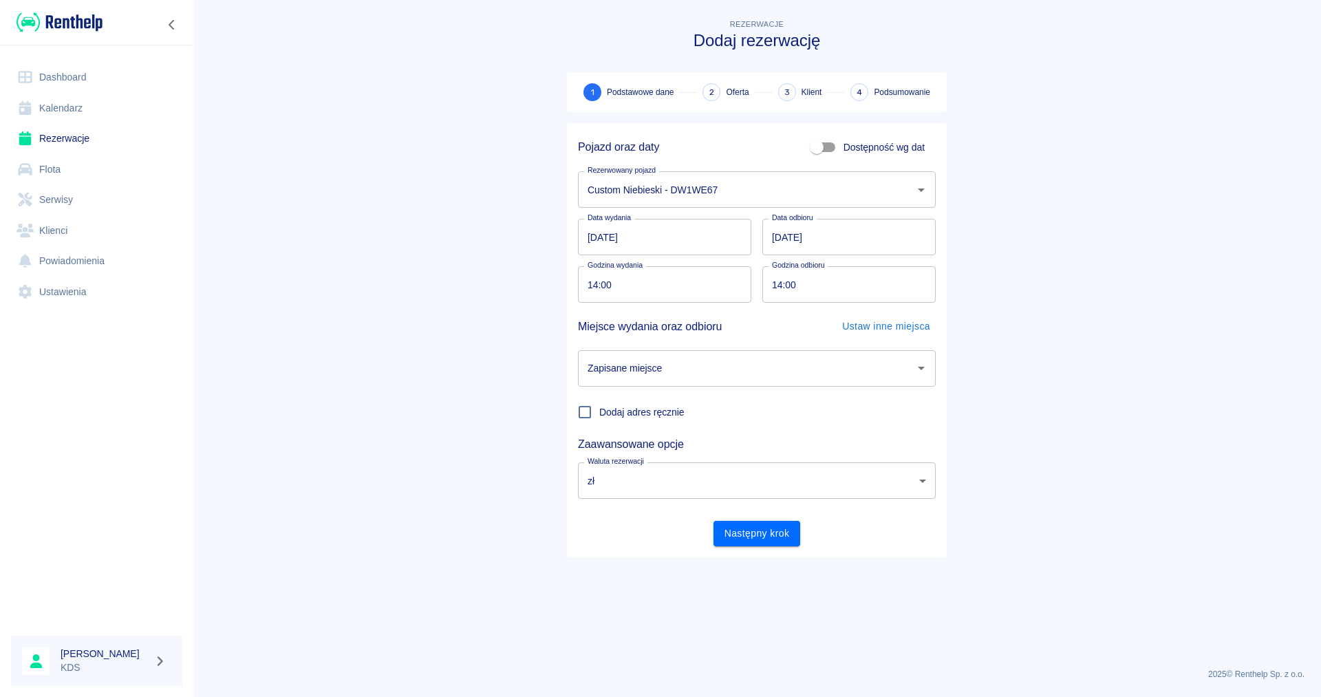
click at [671, 294] on input "14:00" at bounding box center [660, 284] width 164 height 36
type input "12:00"
click at [821, 291] on input "14:00" at bounding box center [844, 284] width 164 height 36
click at [925, 368] on icon "Otwórz" at bounding box center [921, 368] width 17 height 17
type input "17:00"
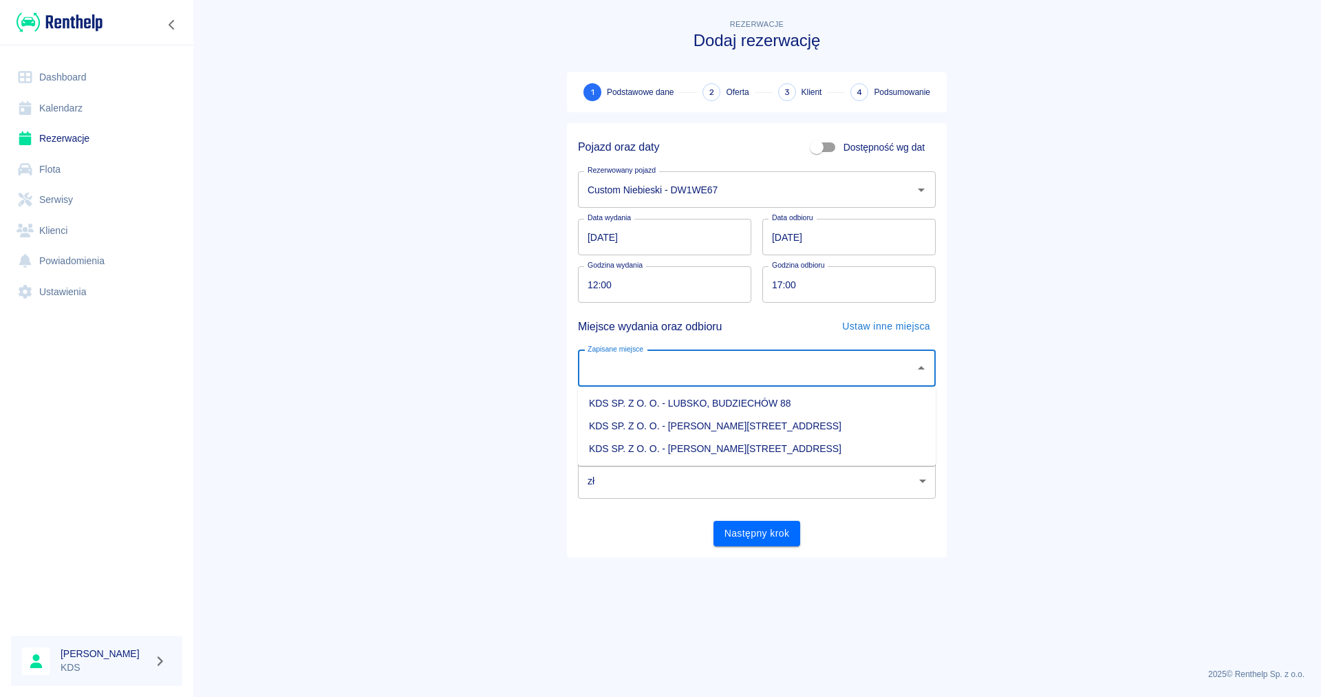
click at [744, 446] on li "KDS SP. Z O. O. - Jasień, Sienkiewicza 52" at bounding box center [757, 449] width 358 height 23
type input "KDS SP. Z O. O. - Jasień, Sienkiewicza 52"
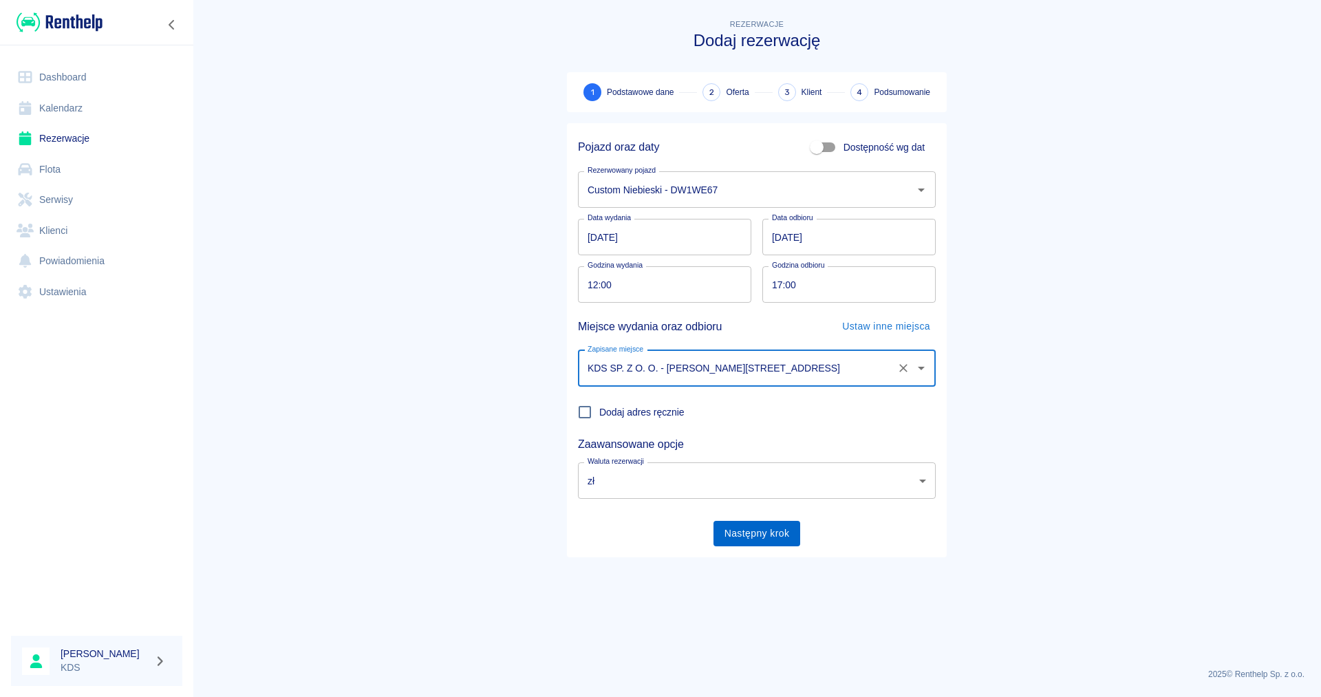
click at [763, 535] on button "Następny krok" at bounding box center [756, 533] width 87 height 25
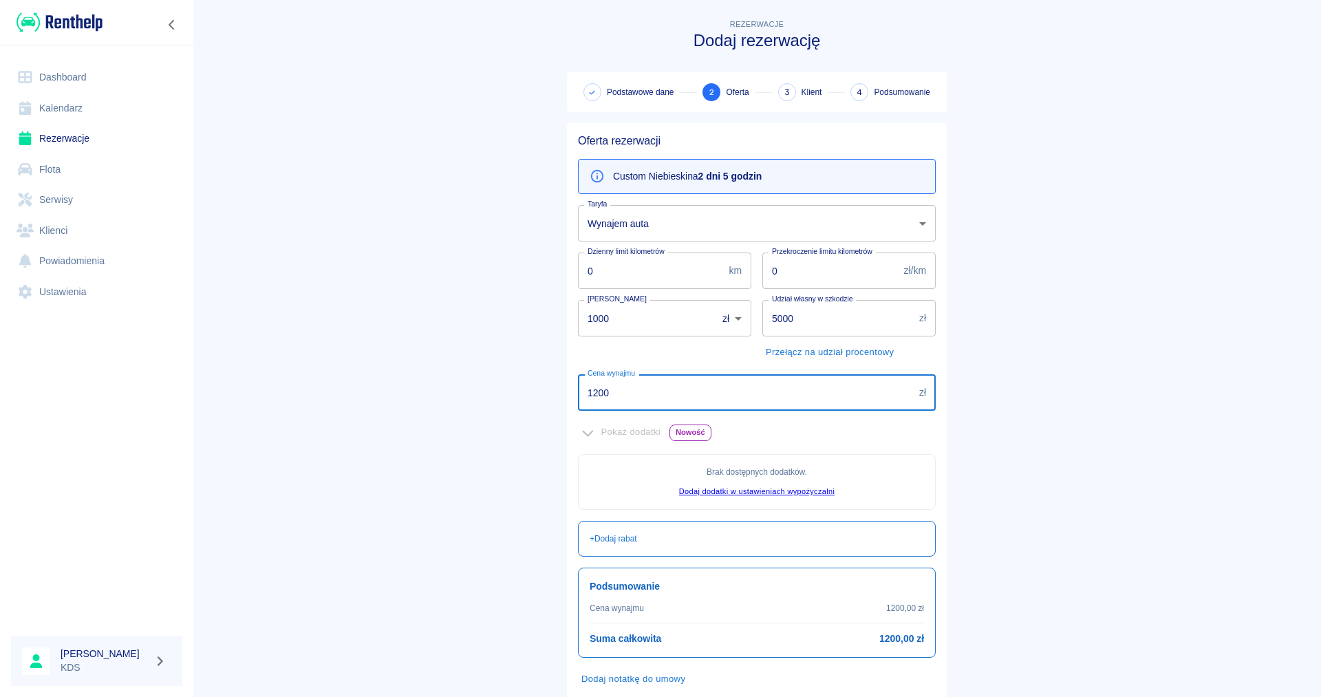
drag, startPoint x: 647, startPoint y: 389, endPoint x: 241, endPoint y: 408, distance: 406.3
click at [578, 408] on input "1200" at bounding box center [746, 392] width 336 height 36
type input "700"
click at [427, 338] on main "Rezerwacje Dodaj rezerwację Podstawowe dane 2 Oferta 3 Klient 4 Podsumowanie Of…" at bounding box center [757, 377] width 1128 height 720
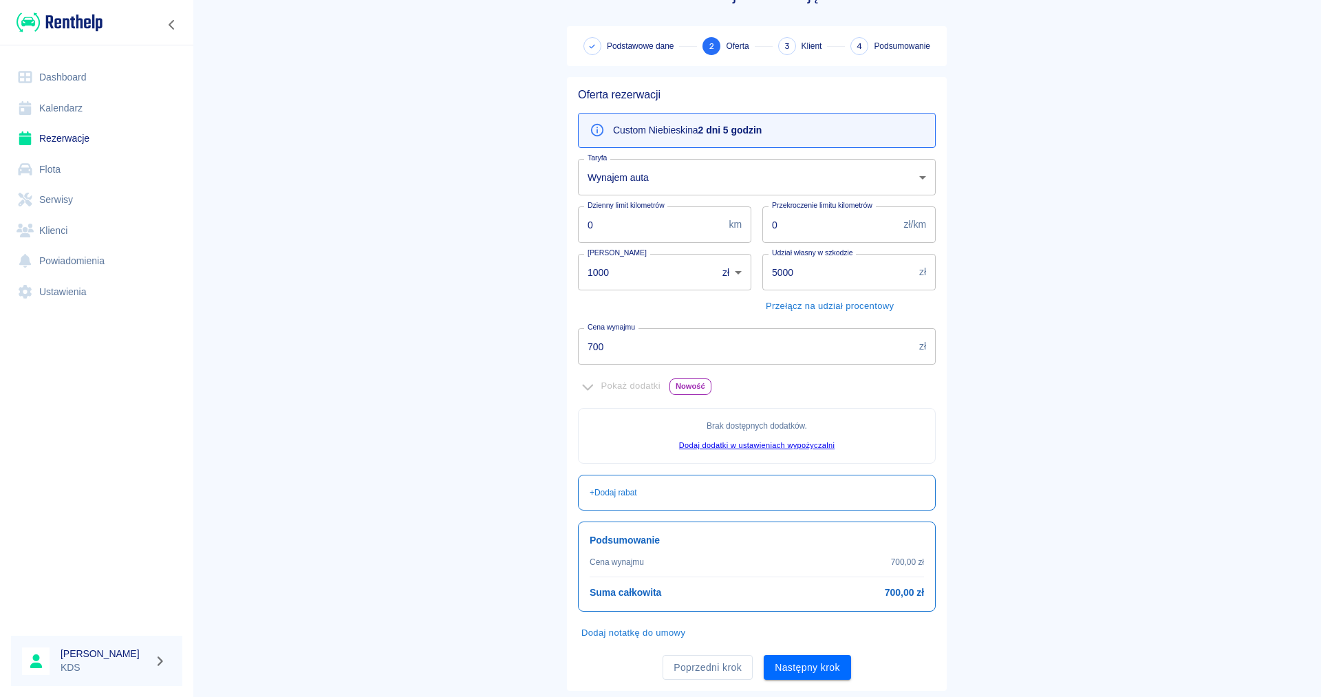
scroll to position [80, 0]
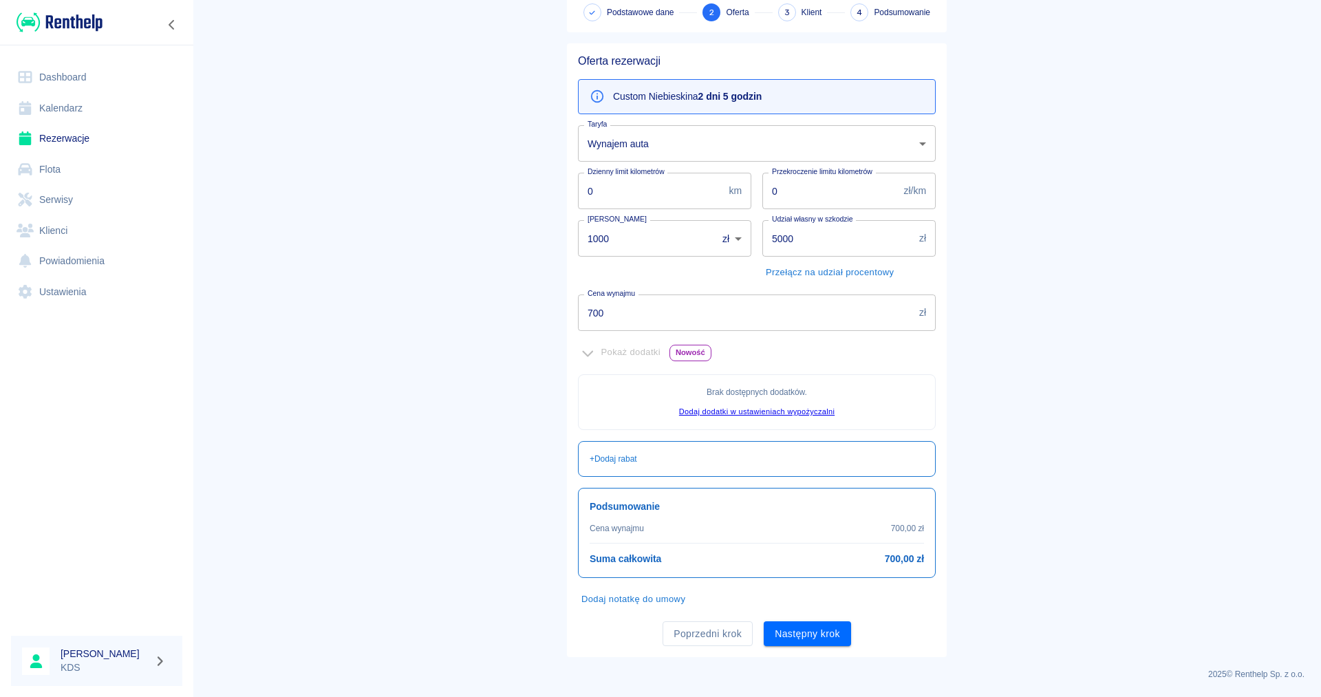
click at [786, 628] on button "Następny krok" at bounding box center [807, 633] width 87 height 25
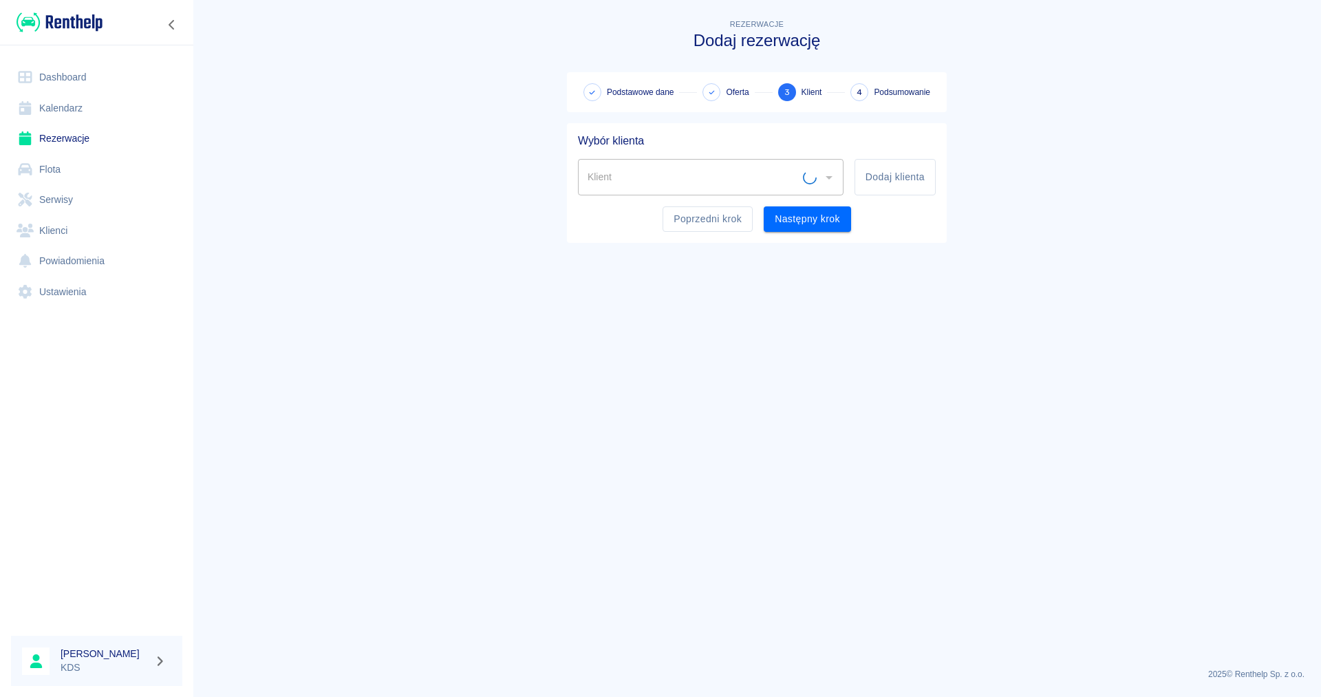
scroll to position [0, 0]
click at [889, 185] on button "Dodaj klienta" at bounding box center [894, 177] width 81 height 36
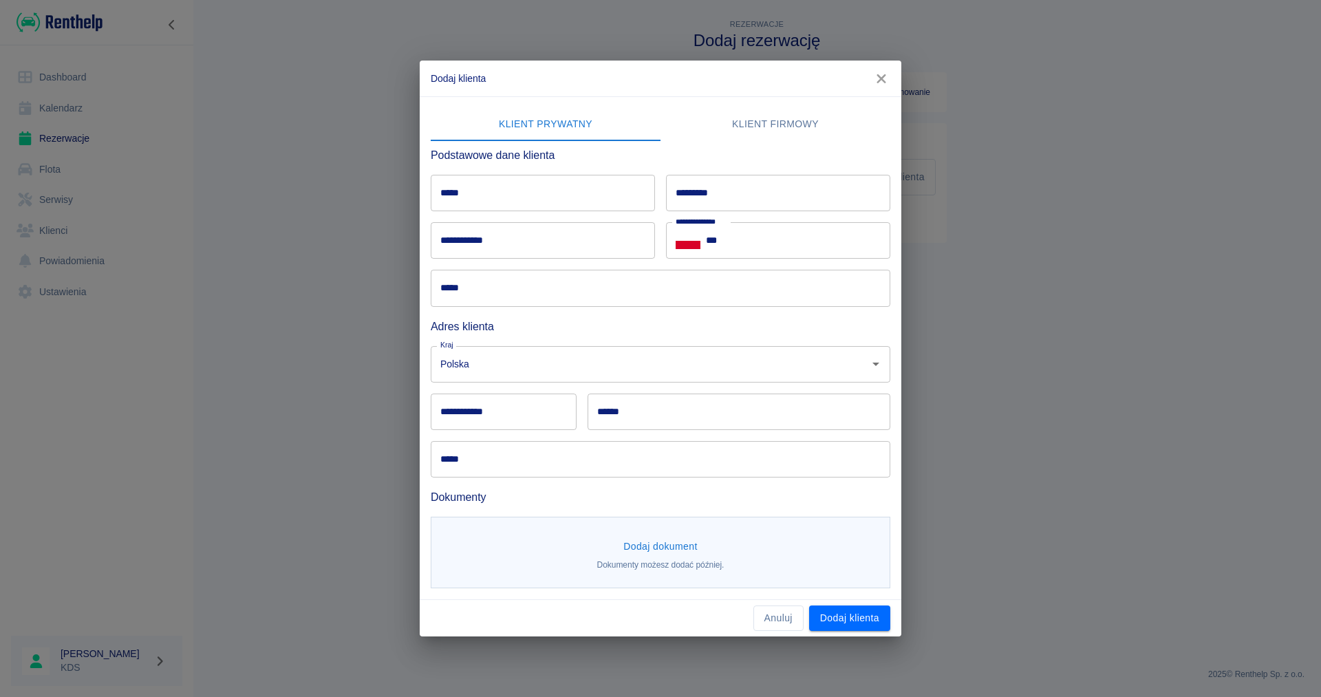
click at [806, 125] on button "Klient firmowy" at bounding box center [775, 124] width 230 height 33
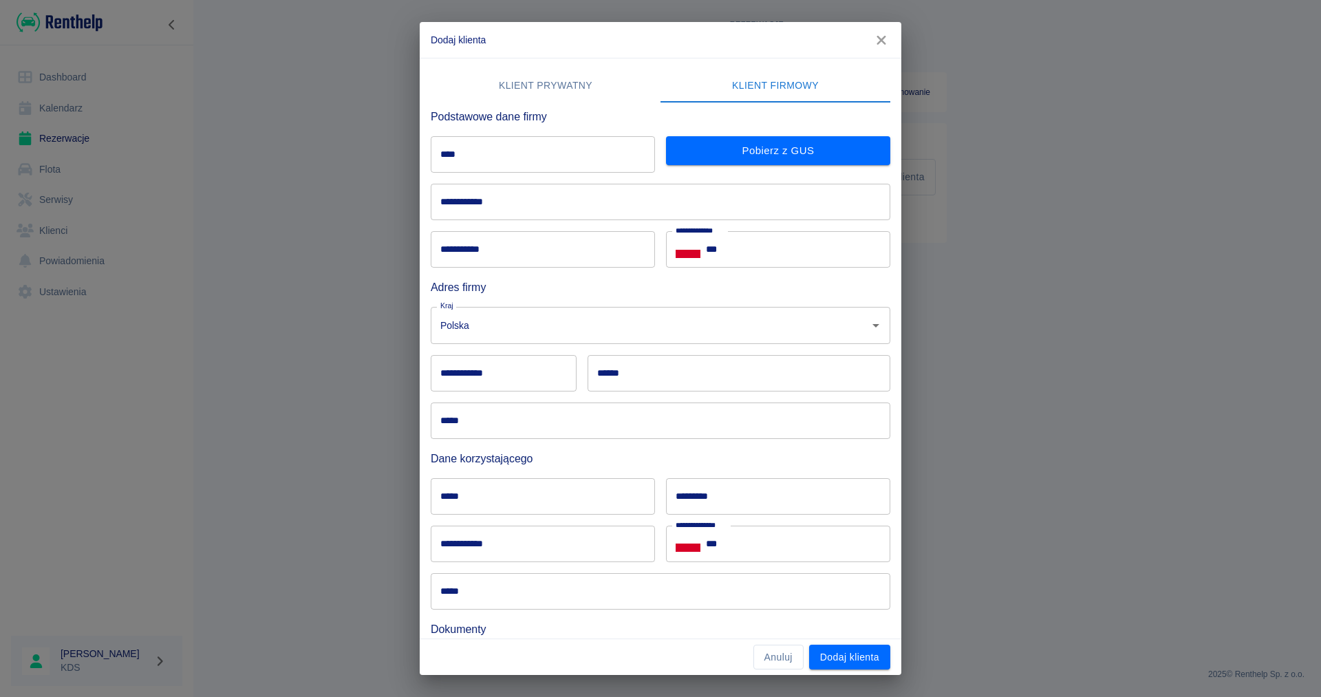
click at [497, 160] on input "****" at bounding box center [543, 154] width 224 height 36
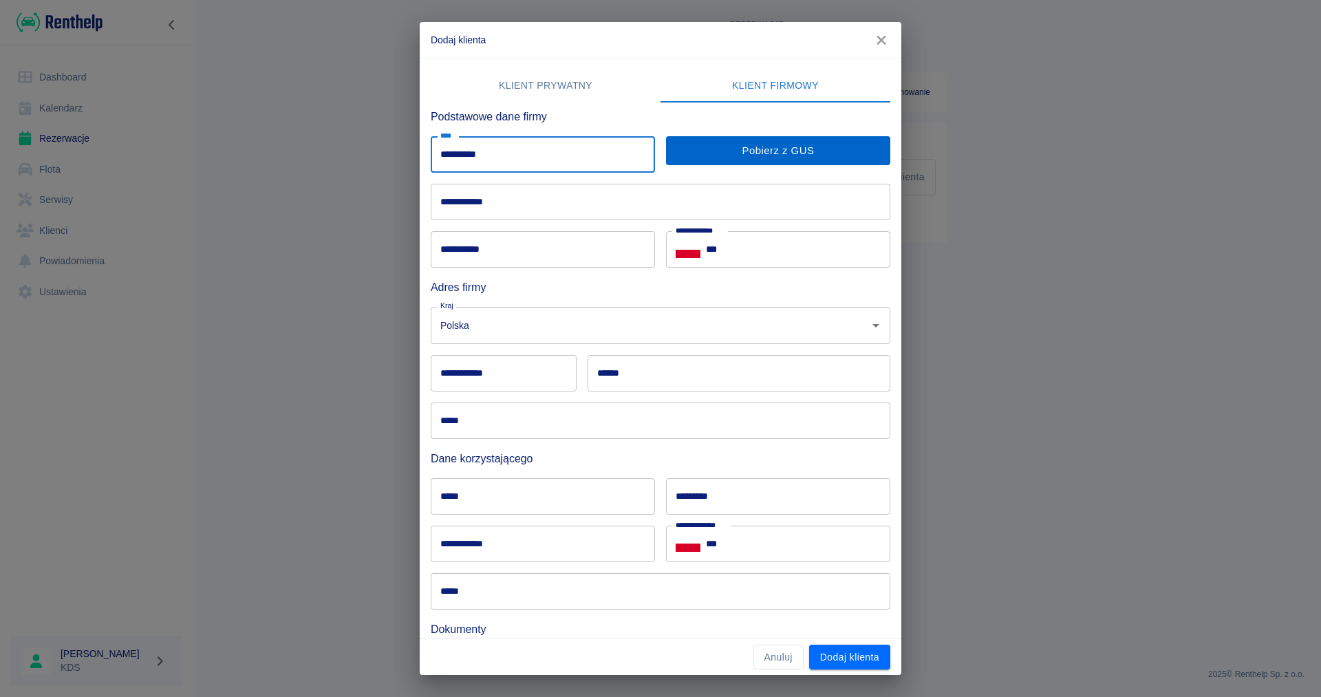
type input "**********"
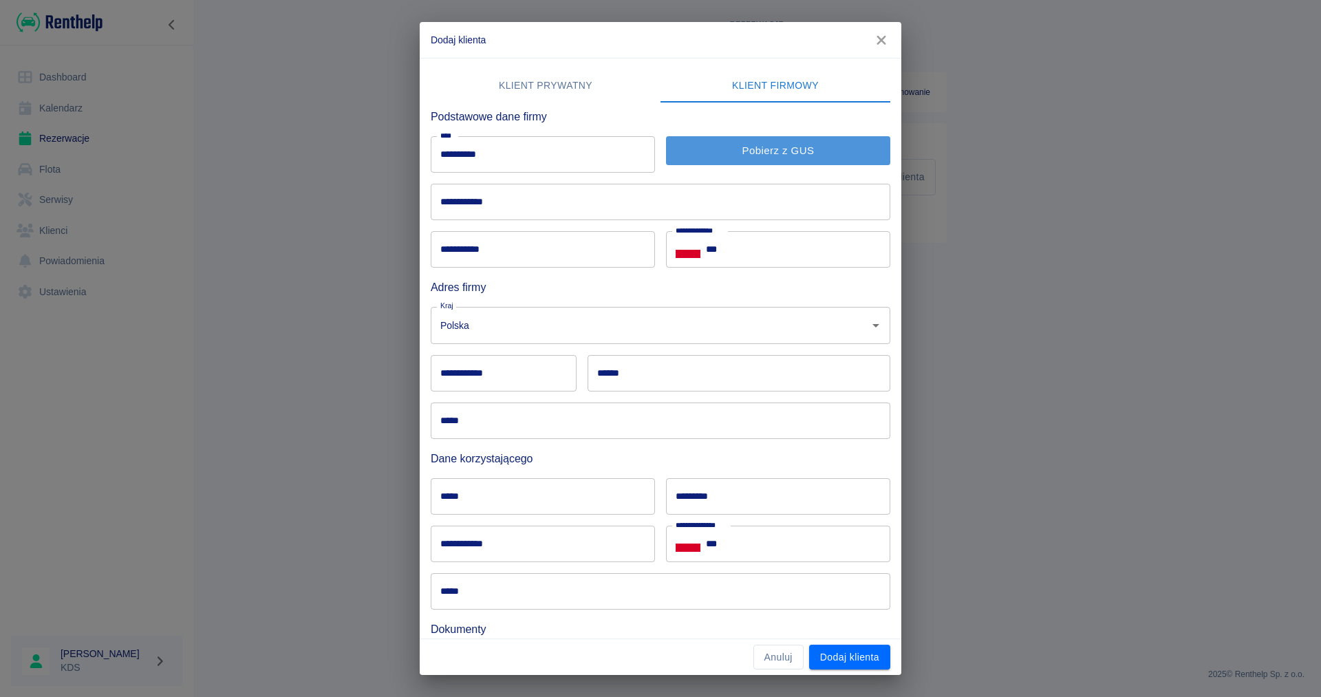
click at [706, 159] on button "Pobierz z GUS" at bounding box center [778, 150] width 224 height 29
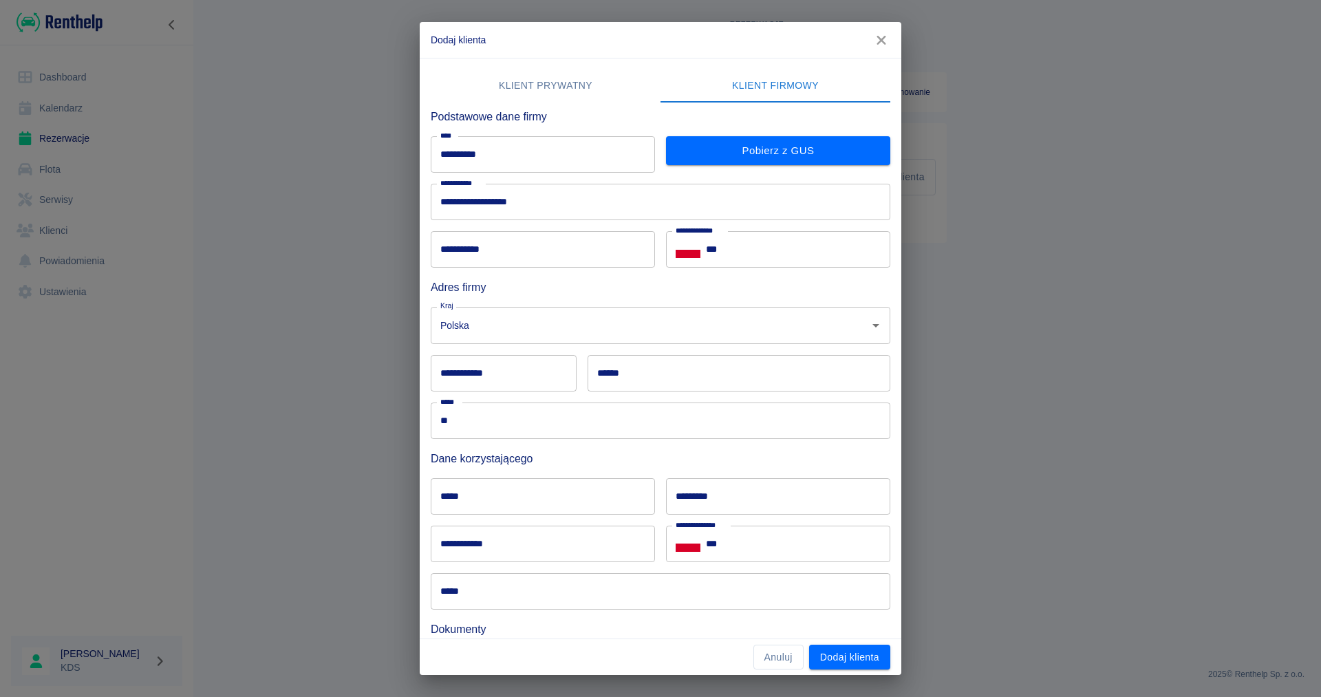
type input "**********"
click at [607, 252] on input "**********" at bounding box center [543, 249] width 224 height 36
type input "**********"
click at [748, 255] on input "***" at bounding box center [798, 249] width 184 height 36
type input "**********"
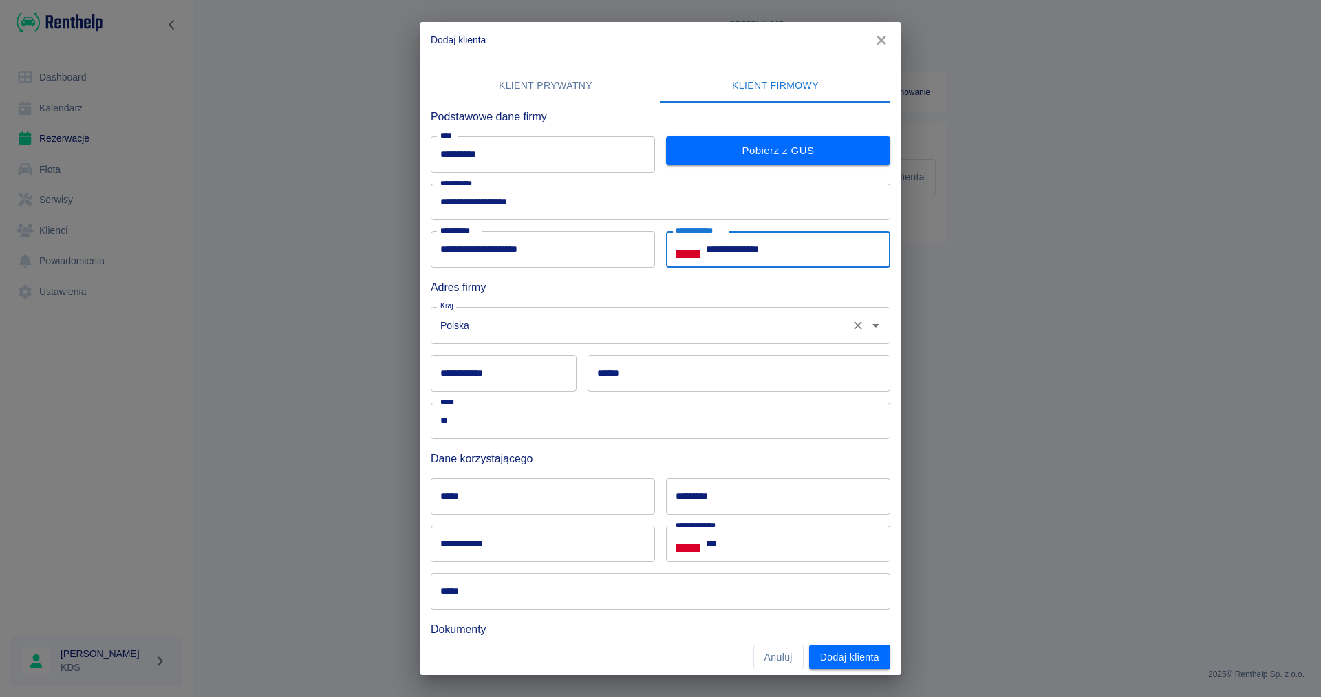
click at [676, 326] on input "Polska" at bounding box center [641, 325] width 409 height 24
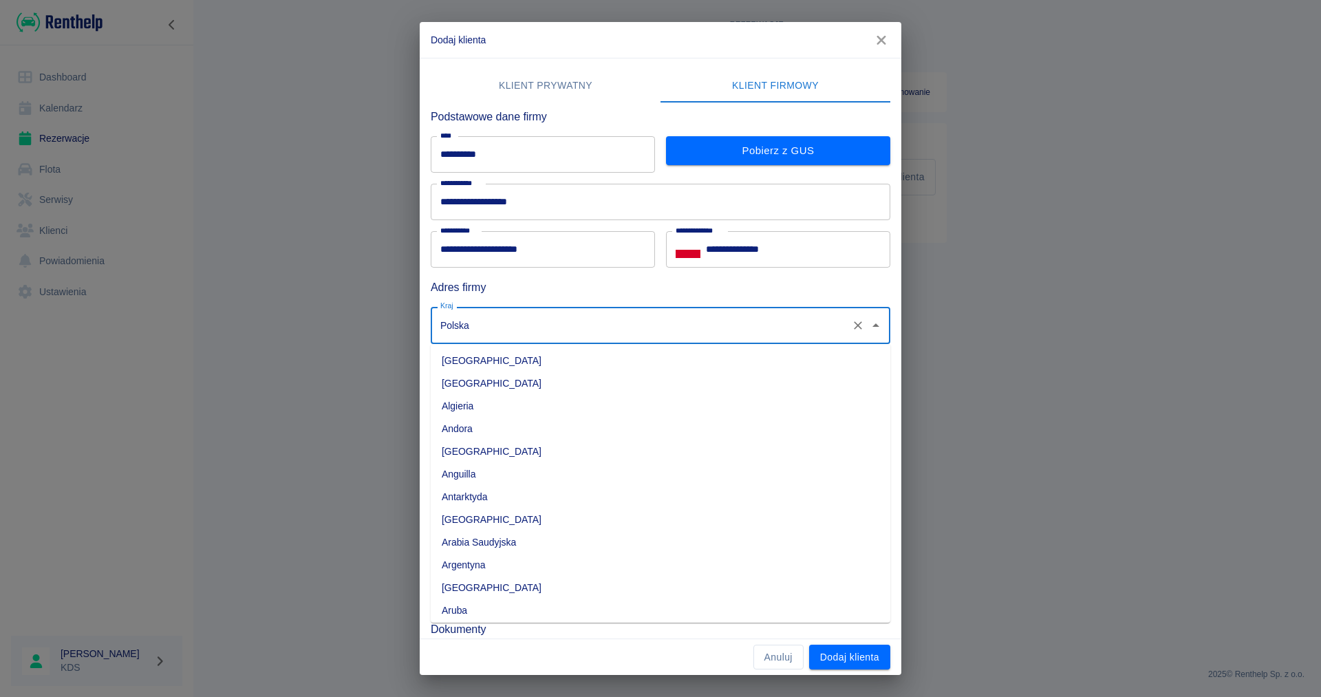
scroll to position [3495, 0]
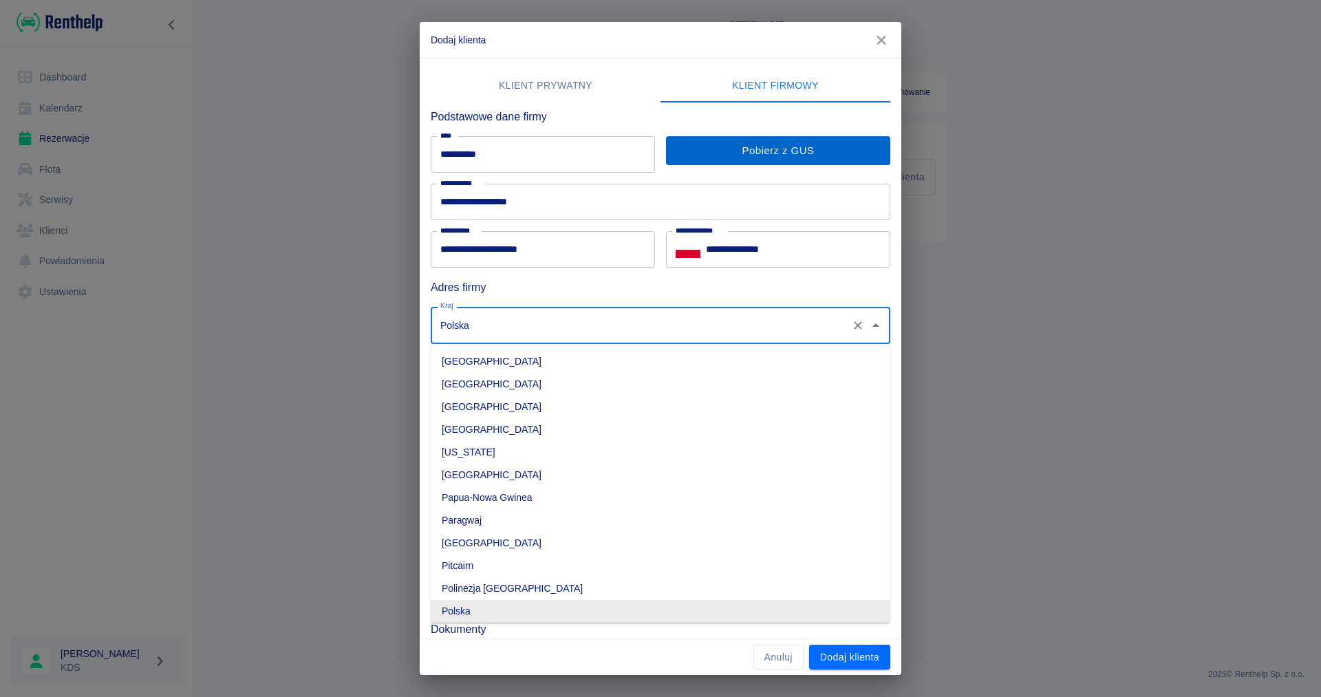
click at [753, 162] on button "Pobierz z GUS" at bounding box center [778, 150] width 224 height 29
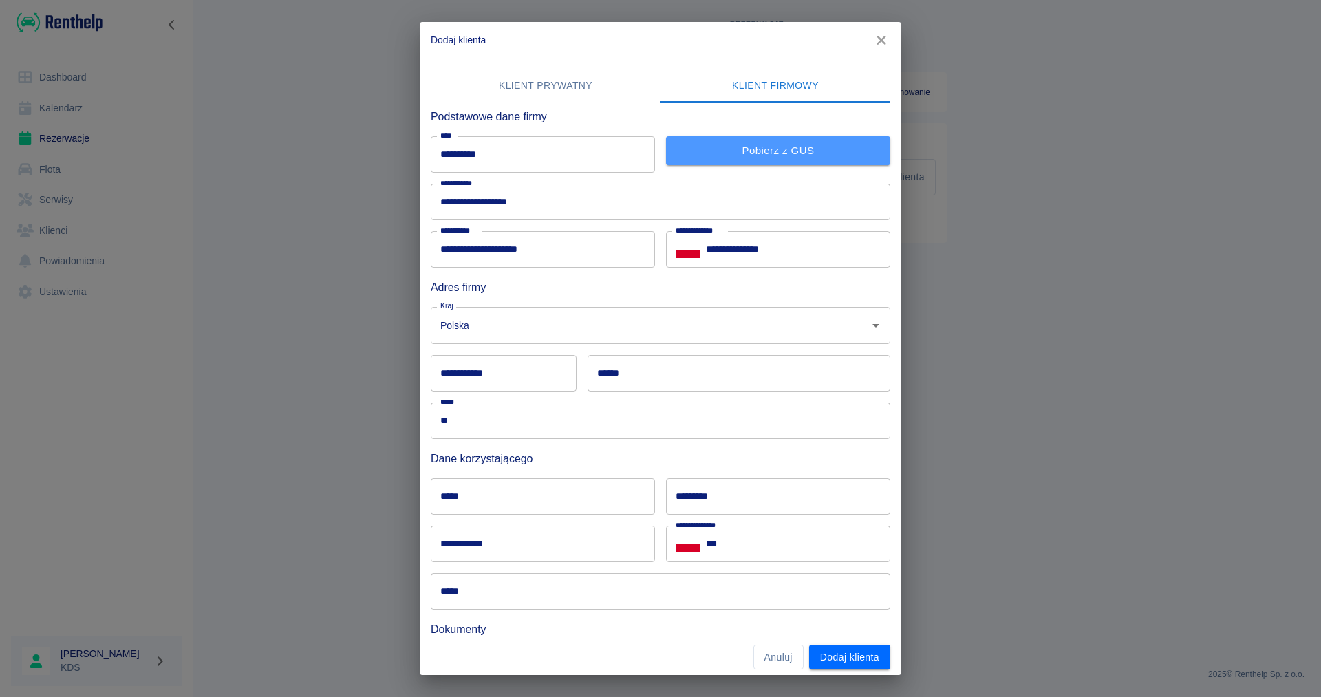
click at [753, 162] on button "Pobierz z GUS" at bounding box center [778, 150] width 224 height 29
click at [532, 374] on input "**********" at bounding box center [504, 373] width 146 height 36
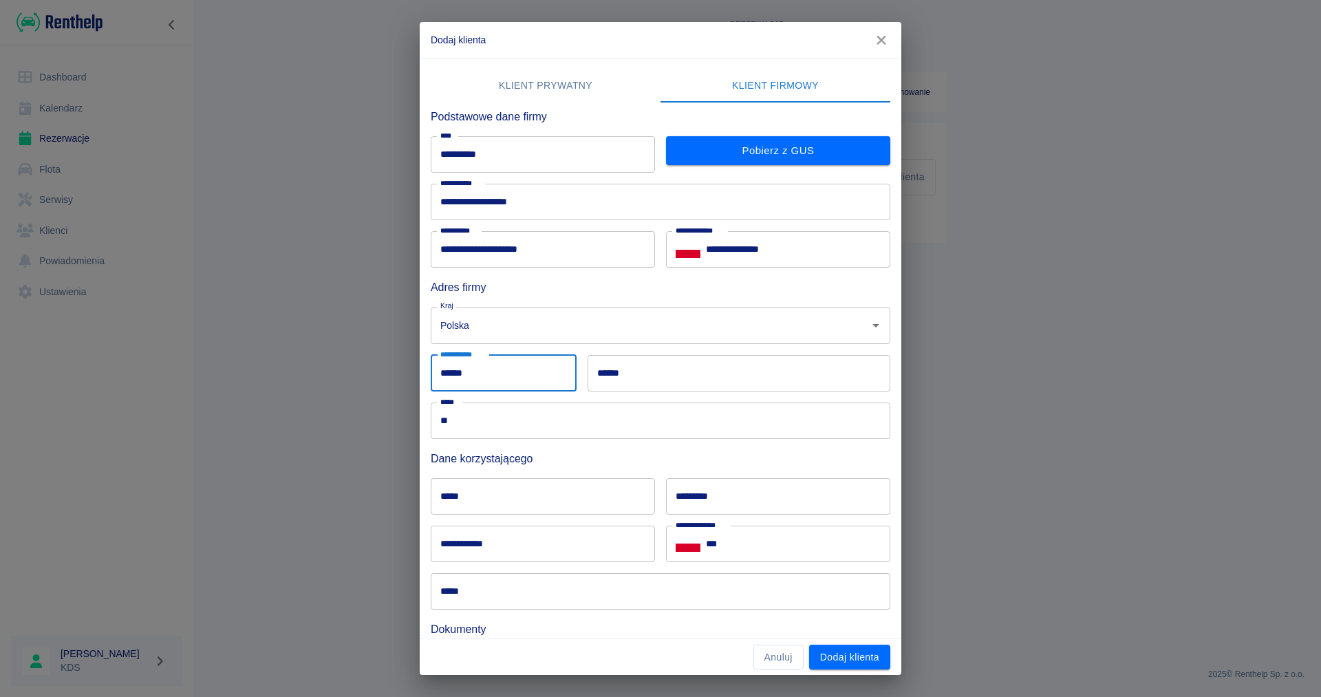
type input "******"
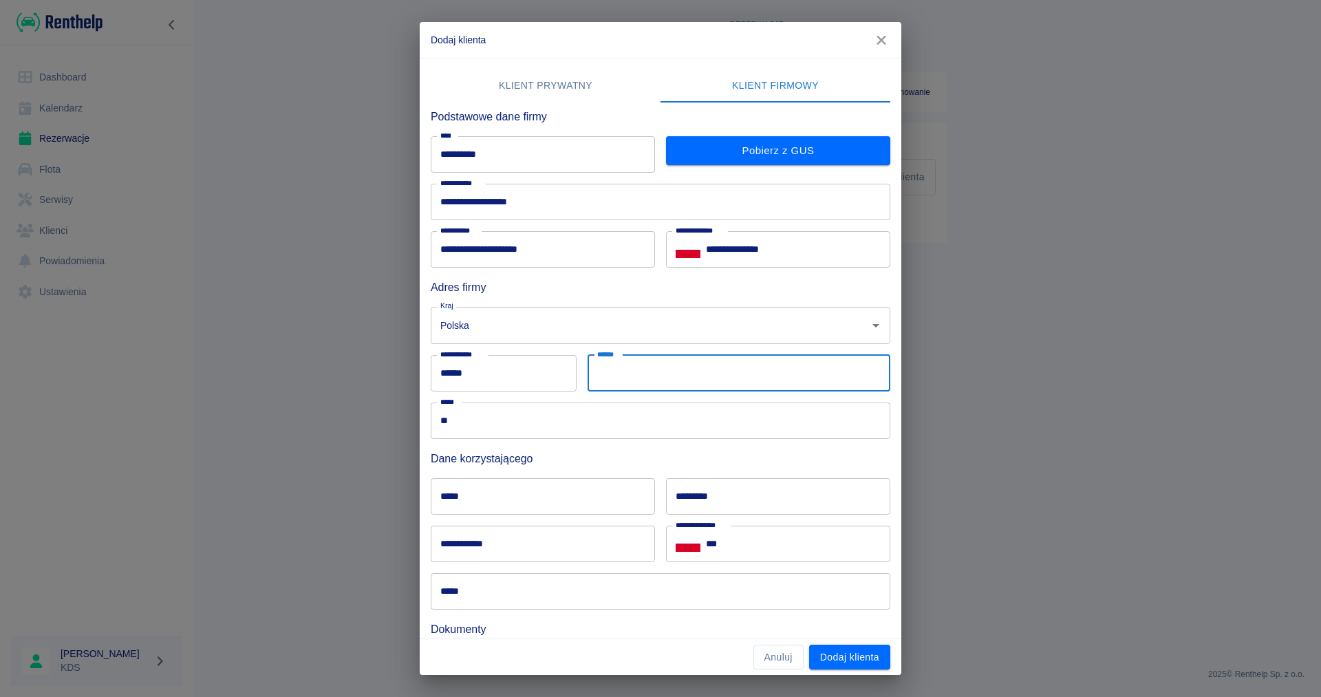
click at [645, 374] on input "******" at bounding box center [738, 373] width 303 height 36
type input "*******"
click at [551, 427] on input "*****" at bounding box center [661, 420] width 460 height 36
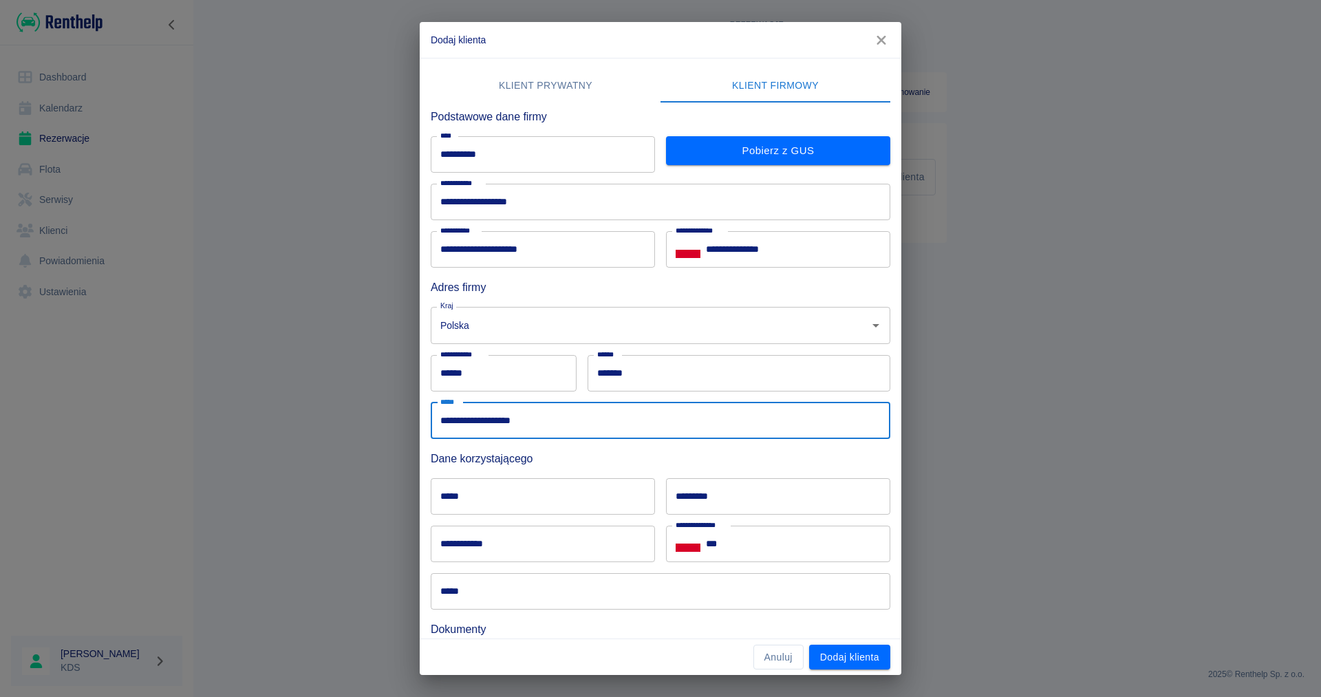
type input "**********"
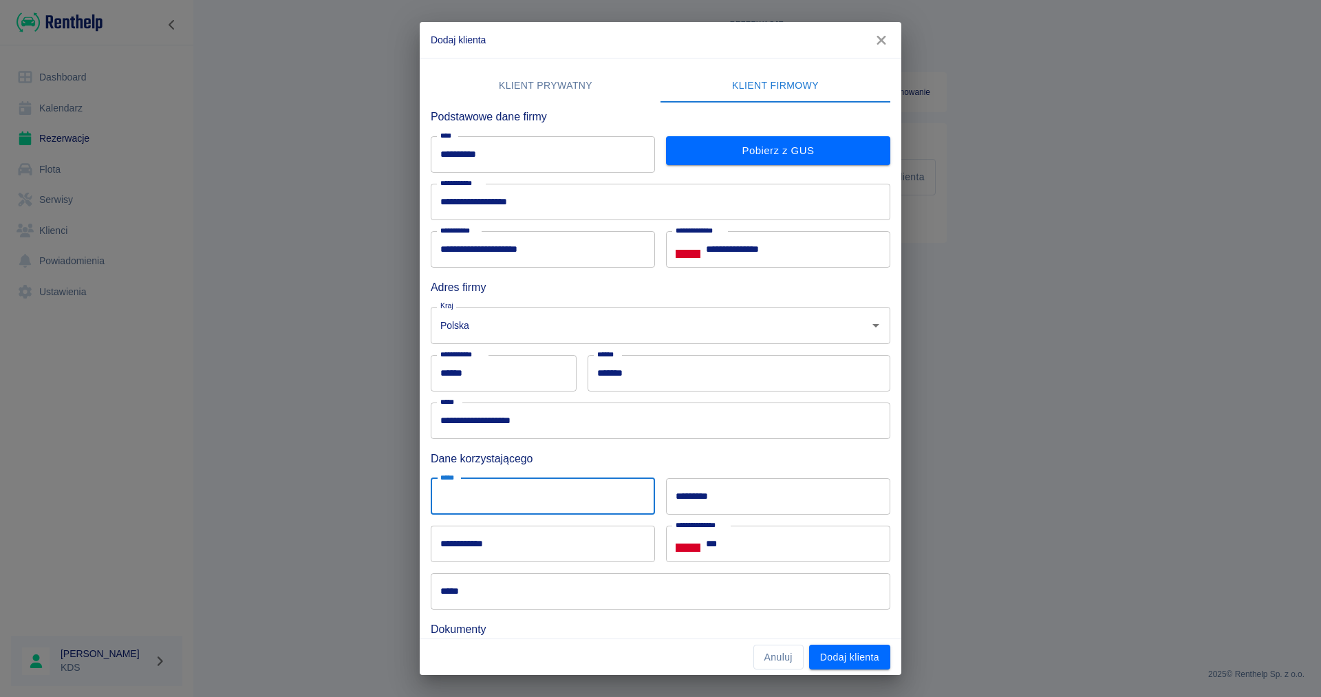
click at [533, 482] on input "*****" at bounding box center [543, 496] width 224 height 36
type input "******"
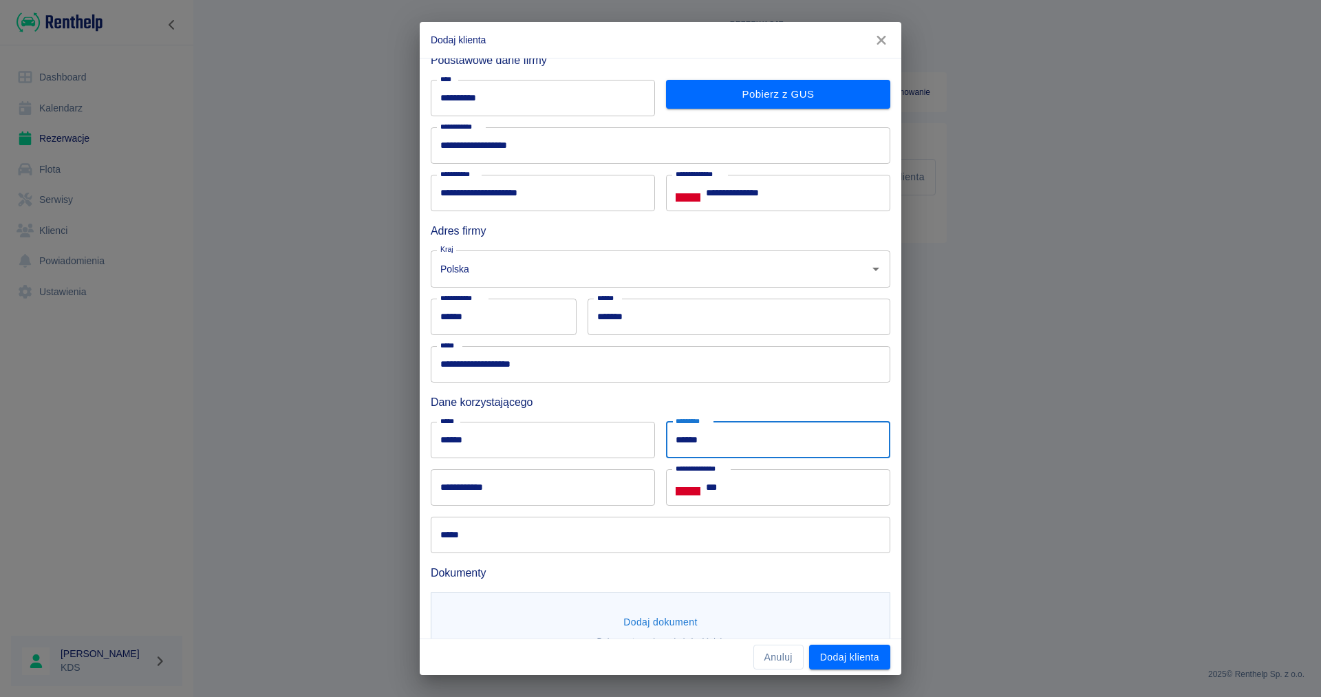
scroll to position [94, 0]
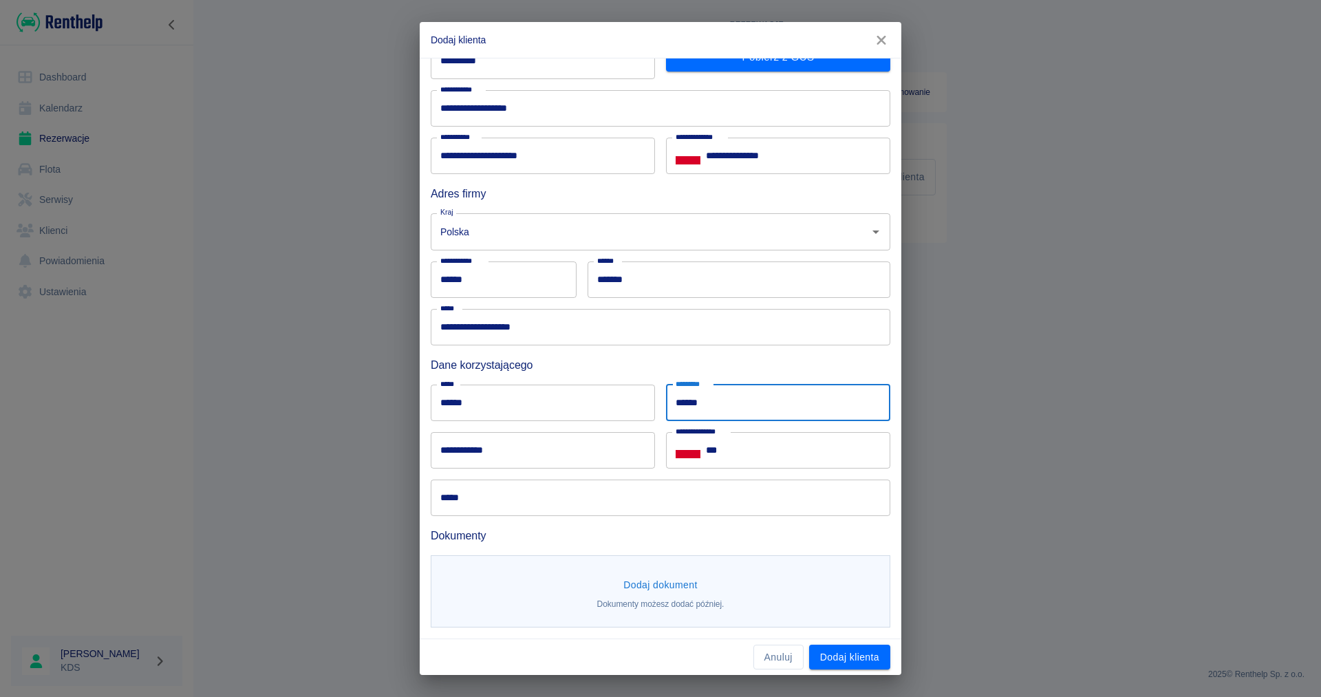
type input "******"
drag, startPoint x: 571, startPoint y: 155, endPoint x: 398, endPoint y: 158, distance: 173.4
click at [431, 158] on input "**********" at bounding box center [543, 156] width 224 height 36
click at [493, 451] on input "**********" at bounding box center [543, 450] width 224 height 36
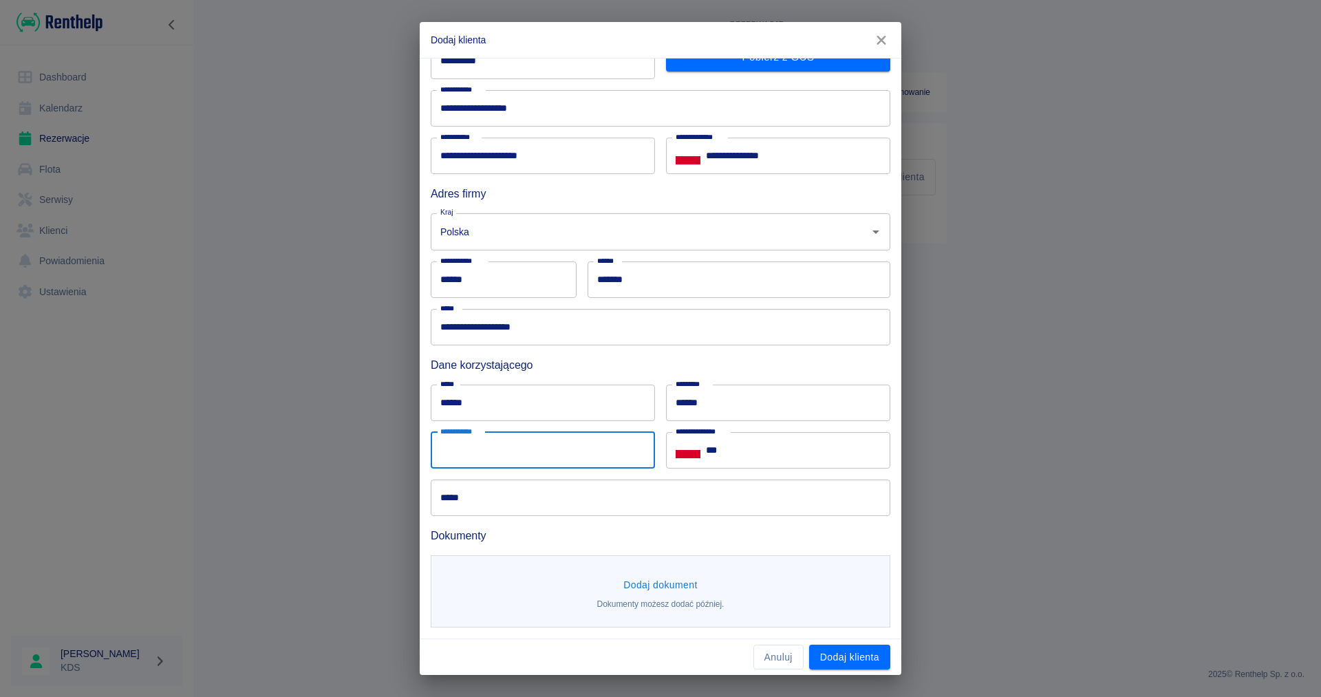
paste input "**********"
type input "**********"
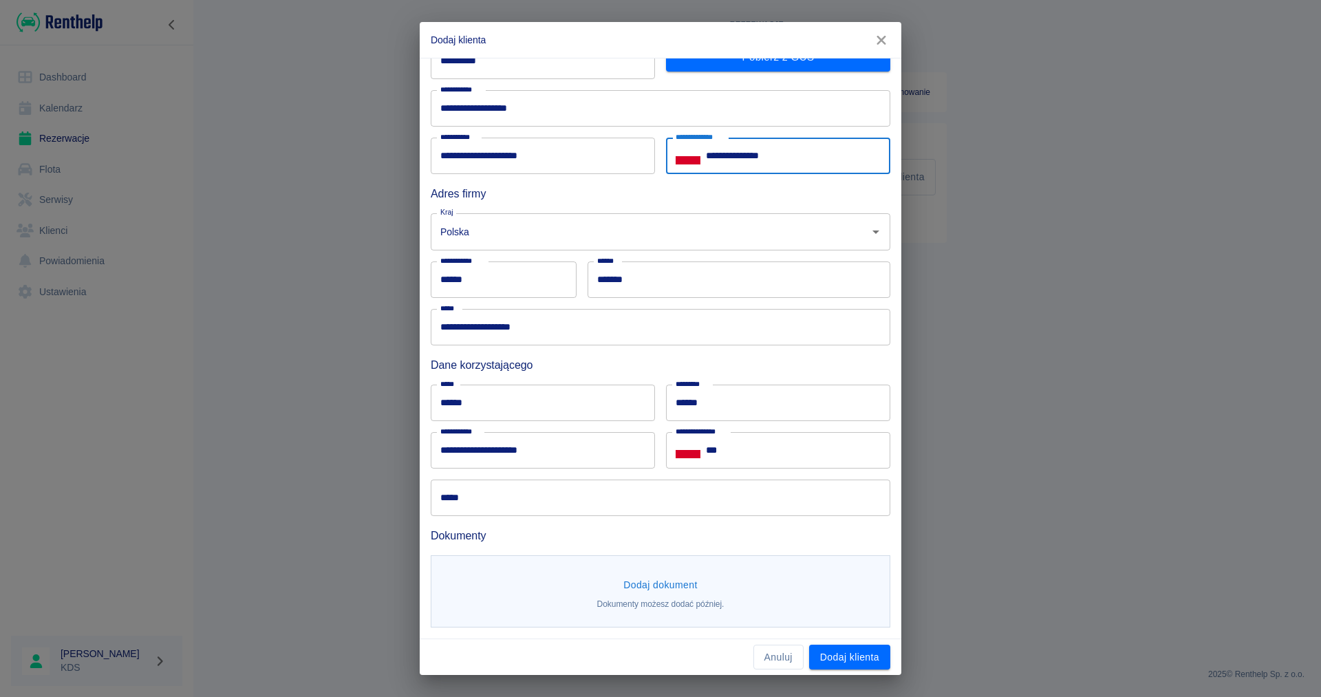
drag, startPoint x: 812, startPoint y: 154, endPoint x: 691, endPoint y: 161, distance: 121.3
click at [706, 161] on input "**********" at bounding box center [798, 156] width 184 height 36
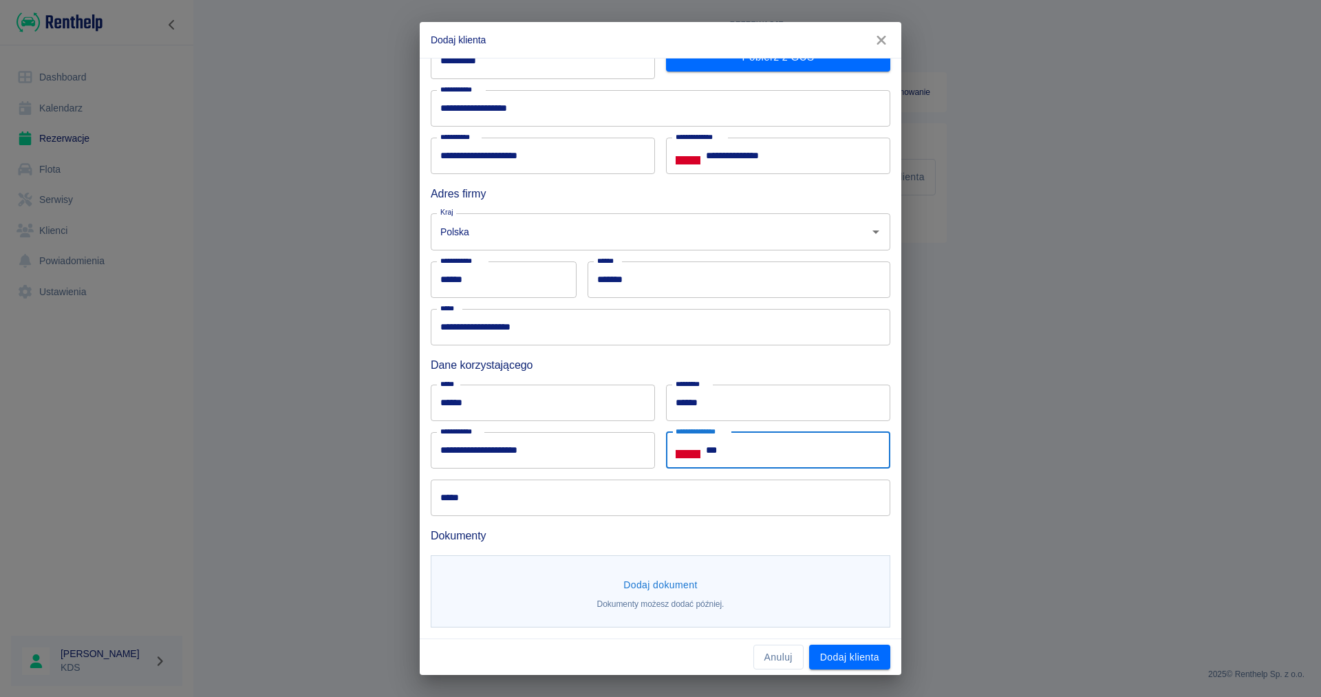
click at [740, 451] on input "***" at bounding box center [798, 450] width 184 height 36
paste input "**********"
type input "**********"
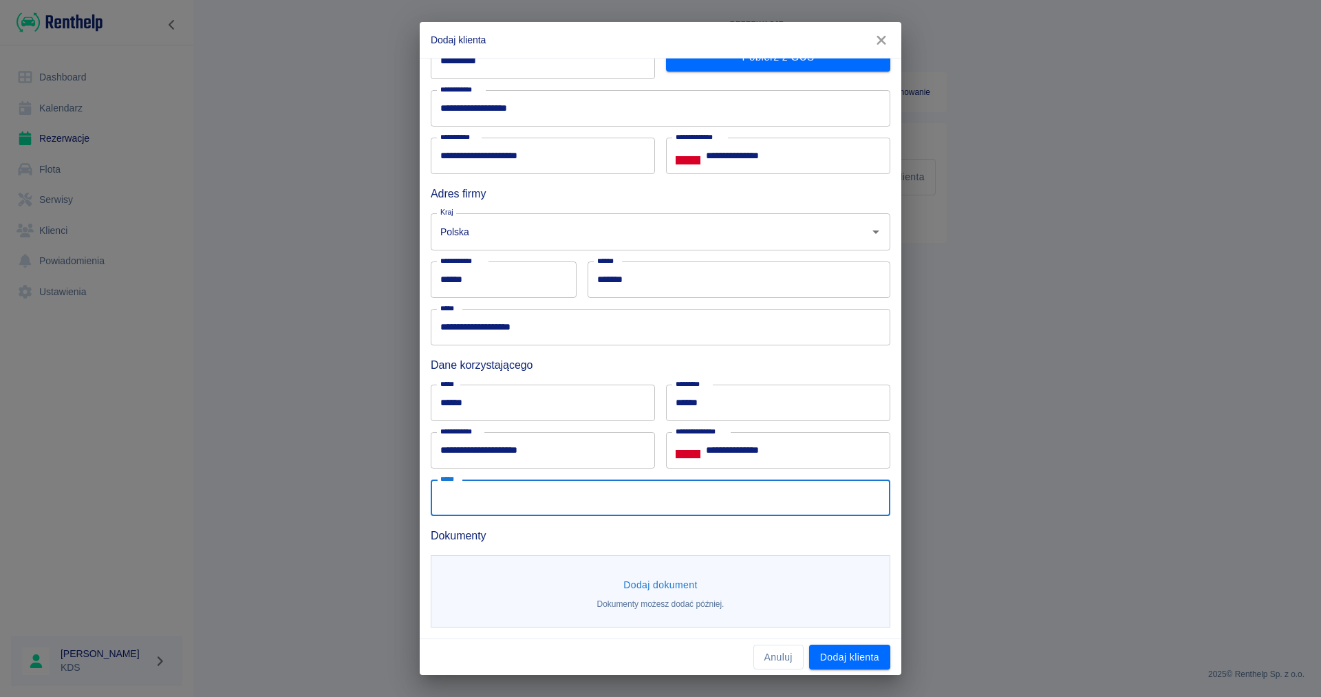
click at [585, 502] on input "*****" at bounding box center [661, 497] width 460 height 36
type input "**********"
click at [662, 579] on button "Dodaj dokument" at bounding box center [660, 584] width 85 height 25
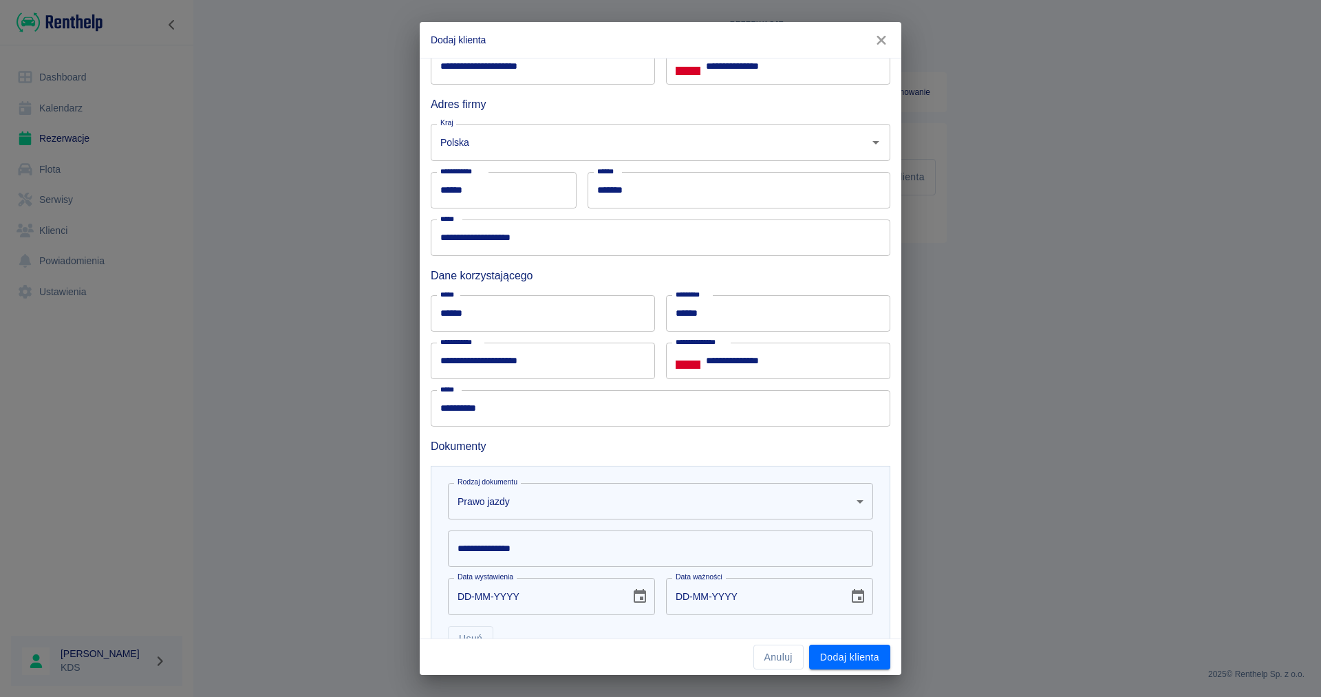
scroll to position [294, 0]
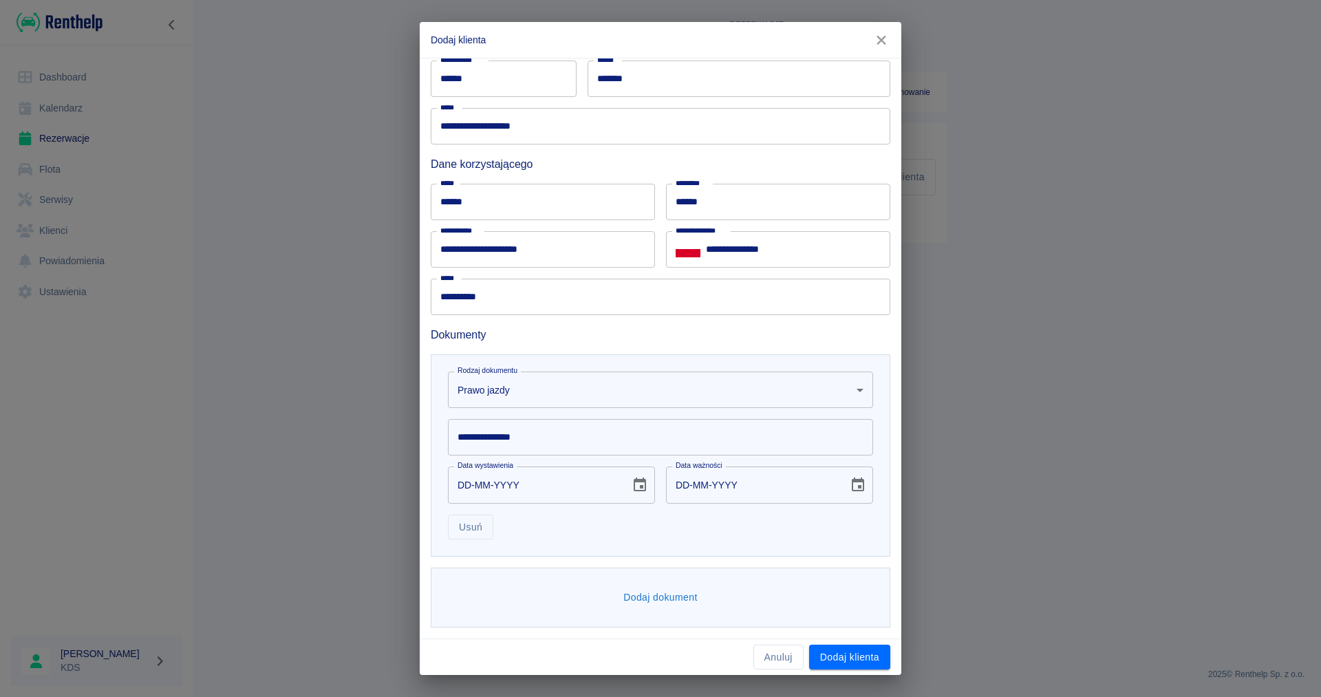
click at [867, 389] on body "**********" at bounding box center [660, 348] width 1321 height 697
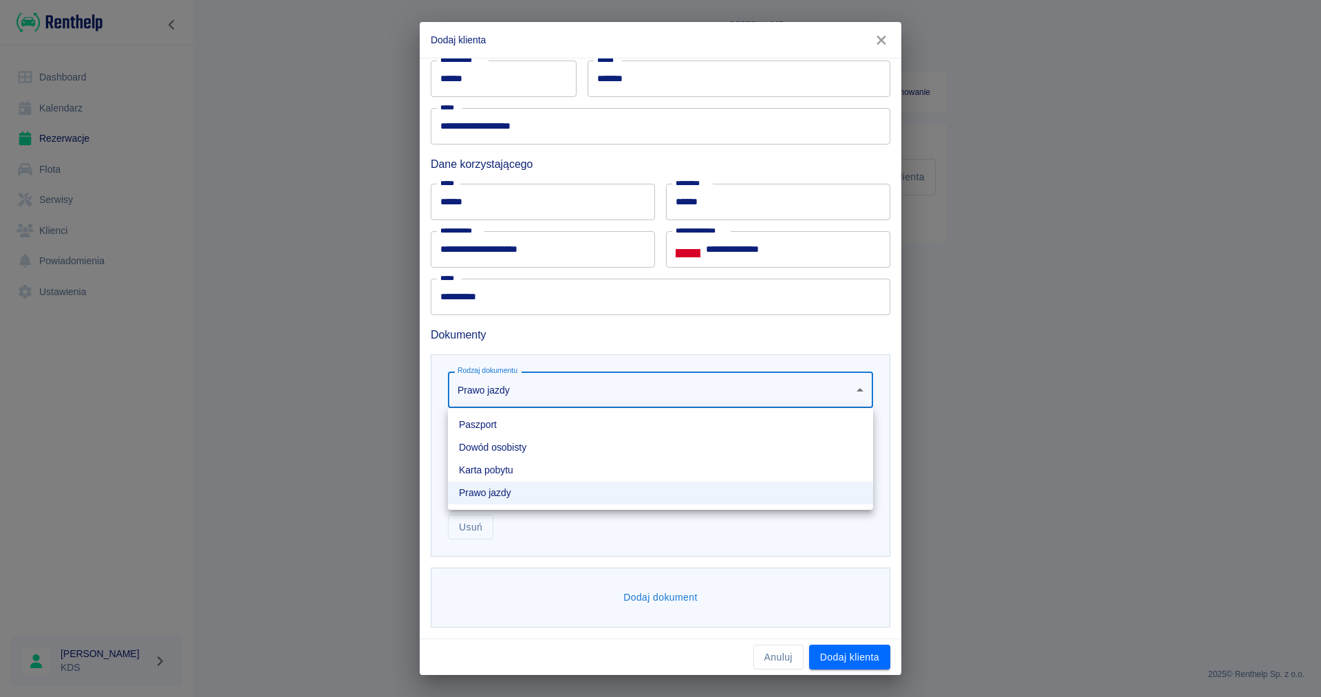
click at [547, 443] on li "Dowód osobisty" at bounding box center [660, 447] width 425 height 23
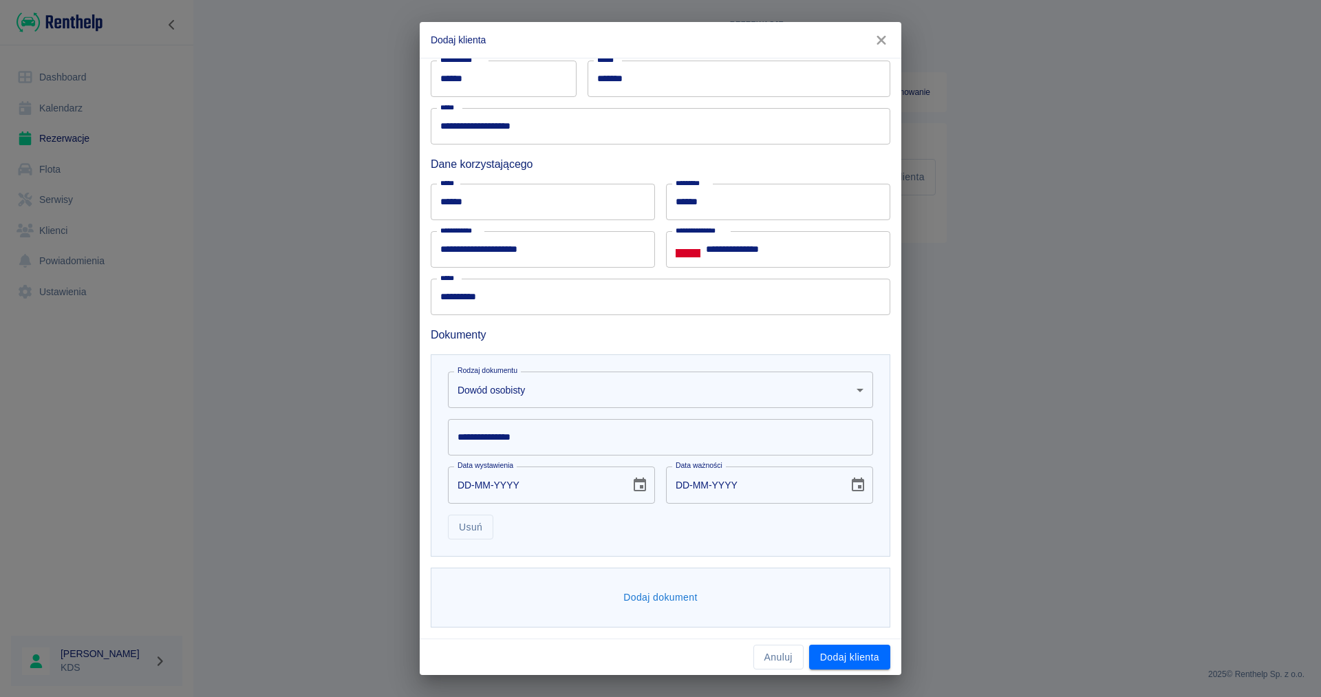
click at [547, 443] on input "**********" at bounding box center [660, 437] width 425 height 36
type input "*********"
click at [478, 489] on input "DD-MM-YYYY" at bounding box center [534, 484] width 173 height 36
click at [458, 488] on input "DD-03-0000" at bounding box center [534, 484] width 173 height 36
type input "30-07-0002"
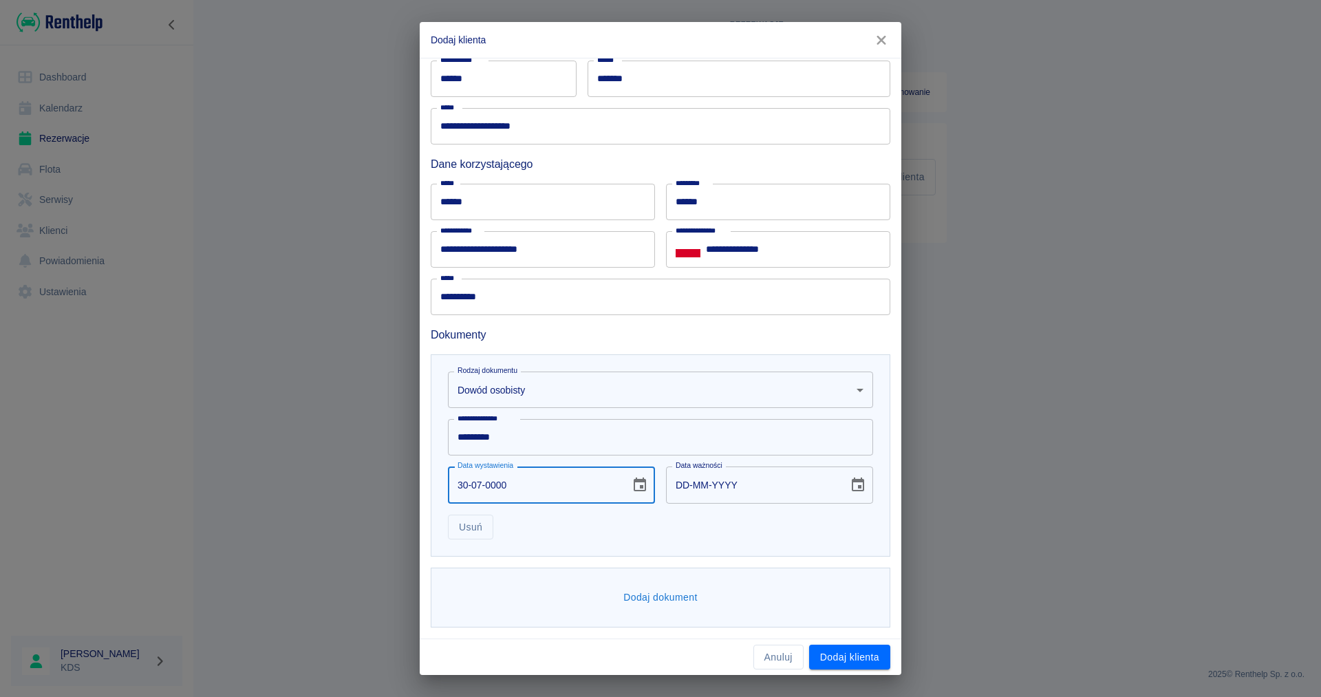
type input "30-07-0012"
type input "30-07-0020"
type input "30-07-0030"
type input "30-07-0202"
type input "30-07-0212"
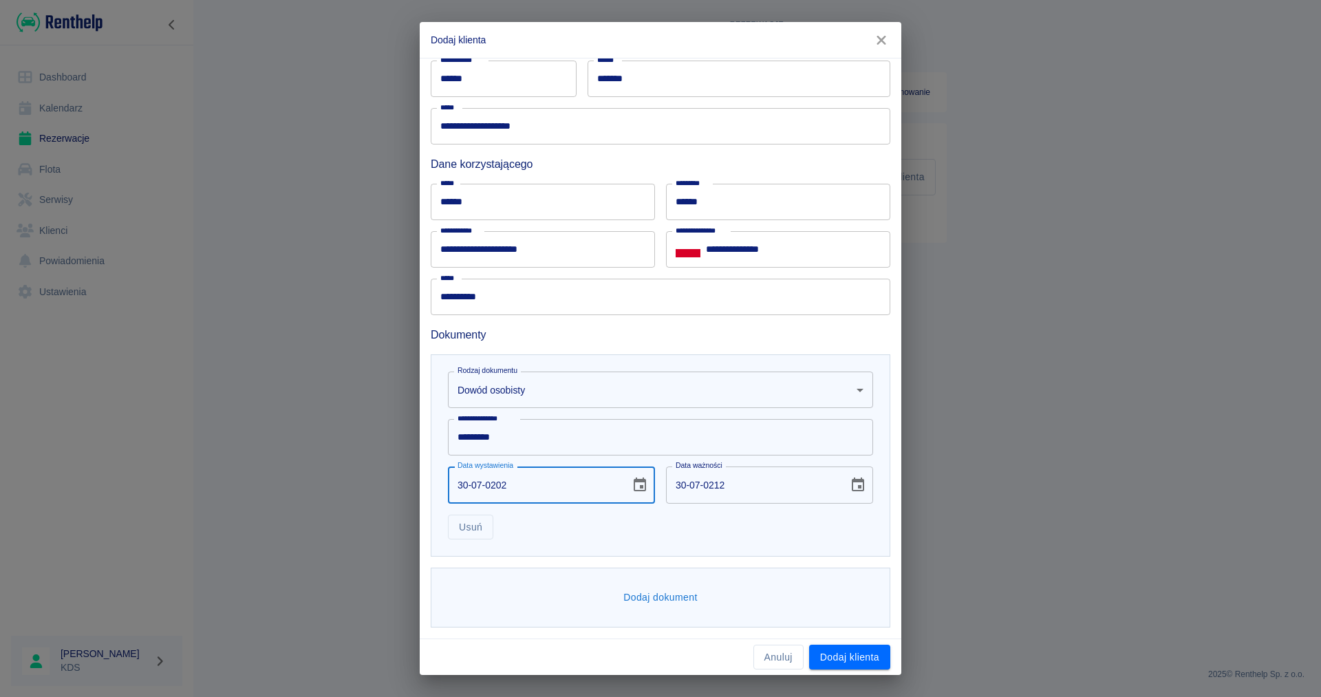
type input "30-07-2024"
type input "30-07-2034"
type input "30-07-2024"
click at [684, 598] on button "Dodaj dokument" at bounding box center [660, 597] width 85 height 25
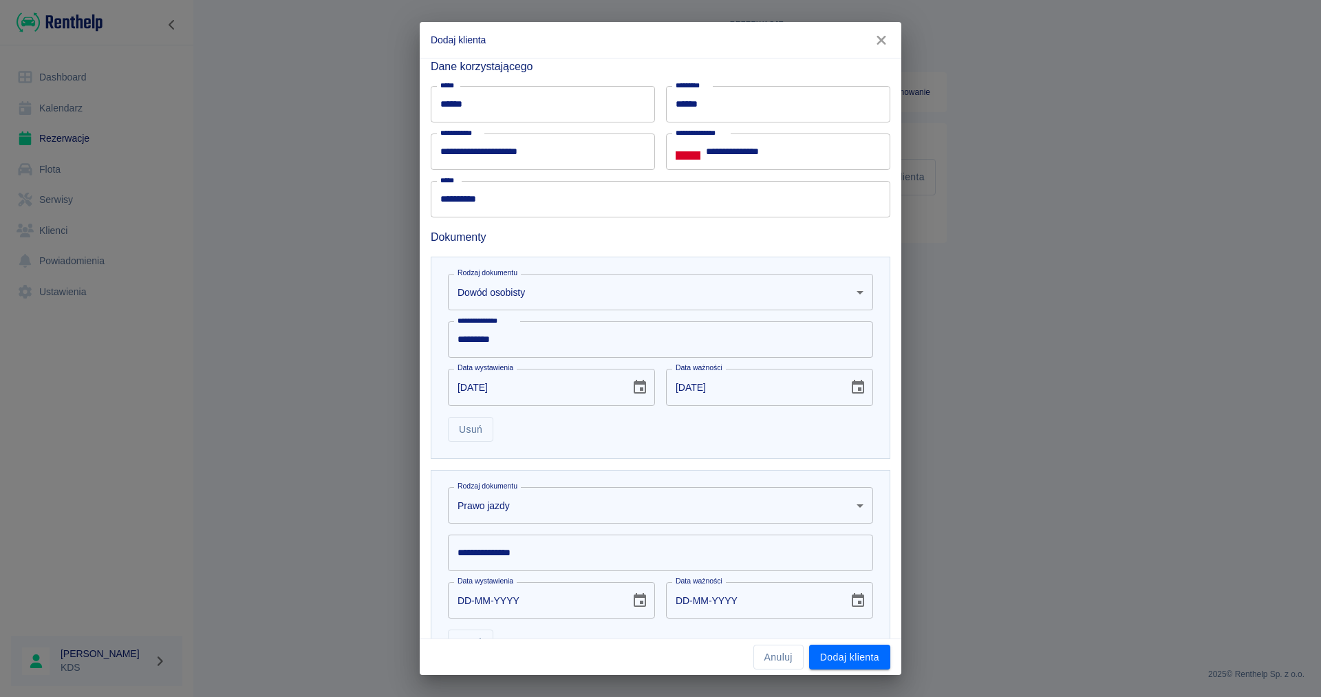
scroll to position [508, 0]
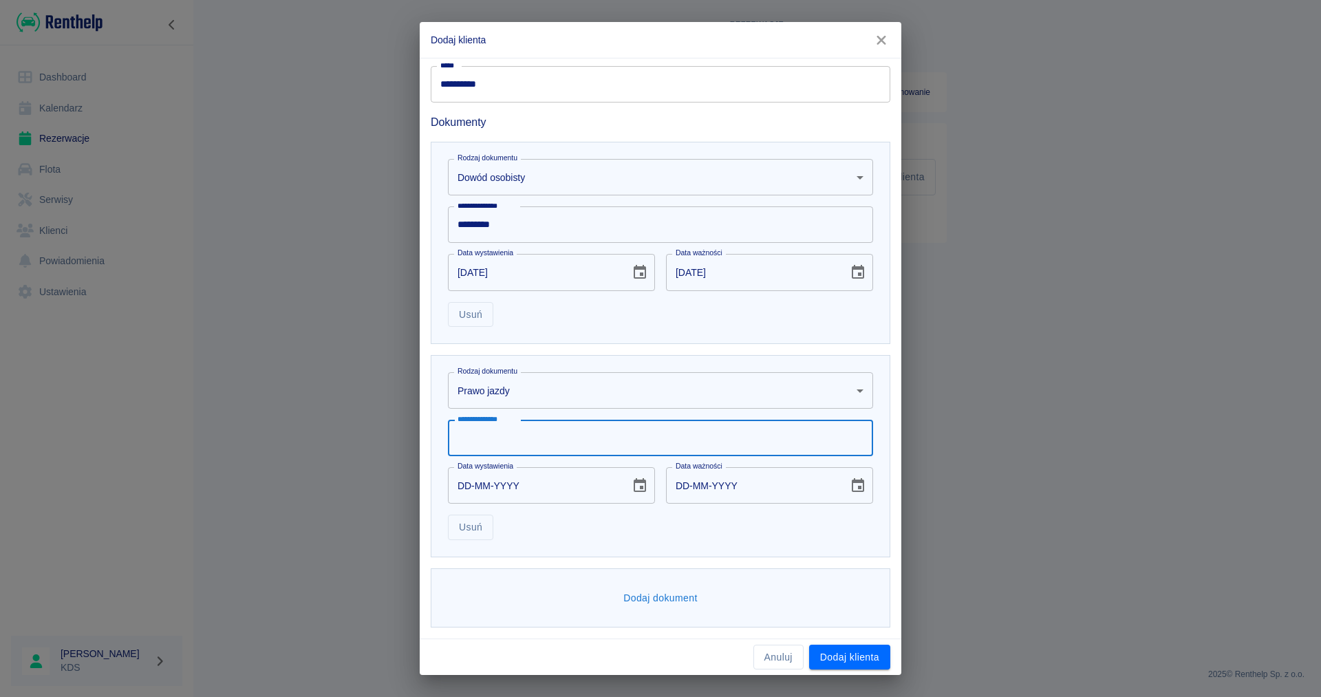
click at [674, 431] on input "**********" at bounding box center [660, 438] width 425 height 36
type input "**********"
click at [558, 488] on input "DD-MM-YYYY" at bounding box center [534, 485] width 173 height 36
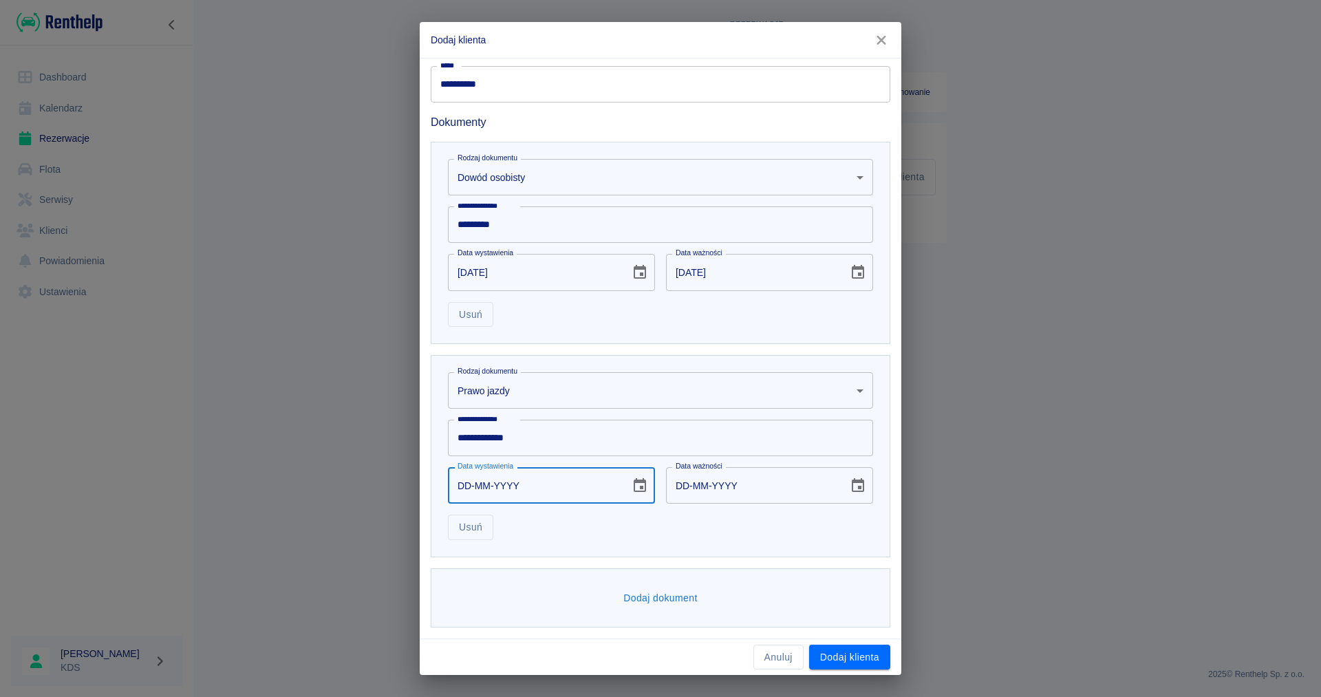
click at [463, 482] on input "DD-MM-YYYY" at bounding box center [534, 485] width 173 height 36
type input "02-08-0002"
type input "02-08-0012"
type input "02-08-0020"
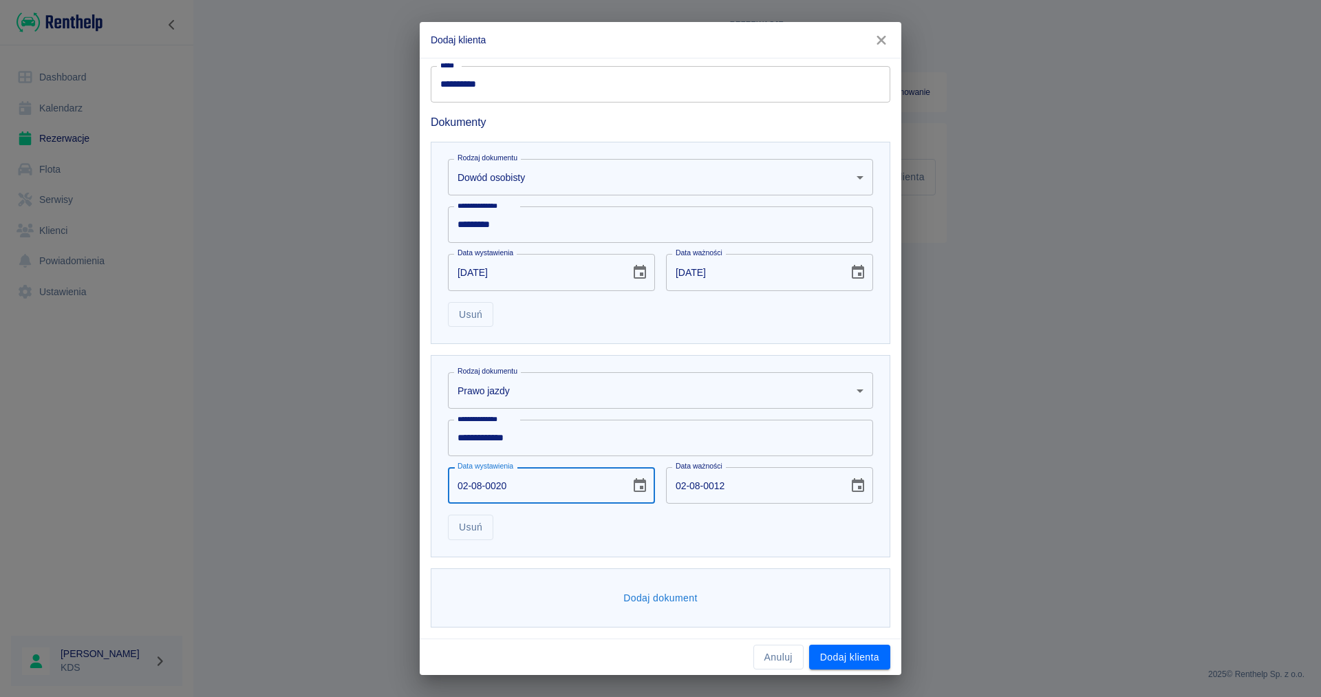
type input "02-08-0030"
type input "02-08-0201"
type input "02-08-0211"
type input "02-08-2012"
type input "02-08-2022"
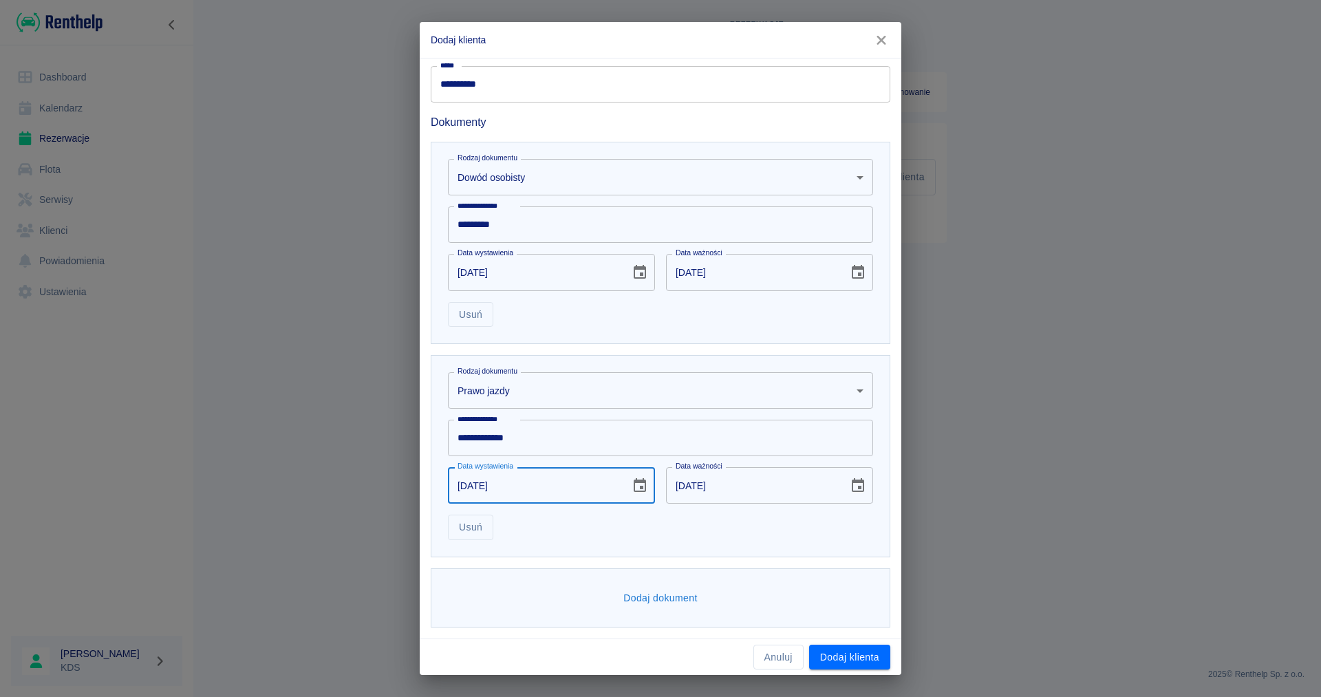
type input "02-08-2012"
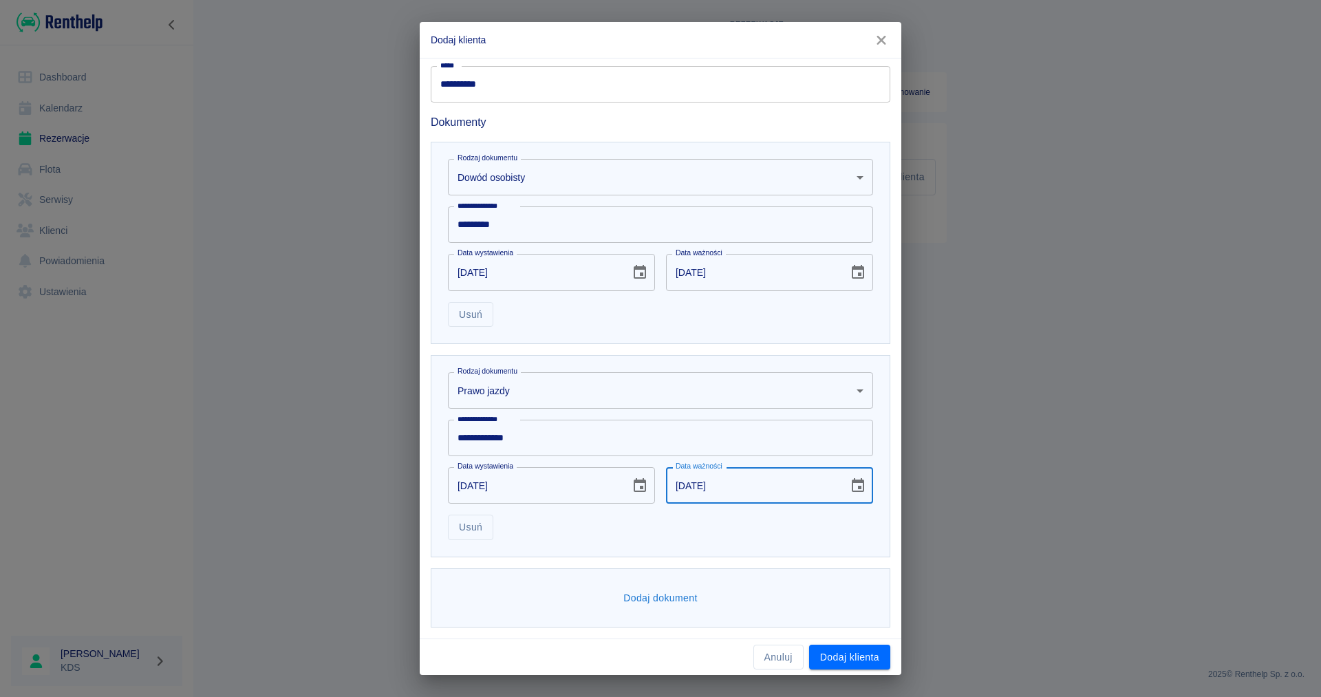
click at [778, 486] on input "02-08-2022" at bounding box center [752, 485] width 173 height 36
click at [857, 485] on icon "Choose date, selected date is 2 sie 2022" at bounding box center [858, 485] width 17 height 17
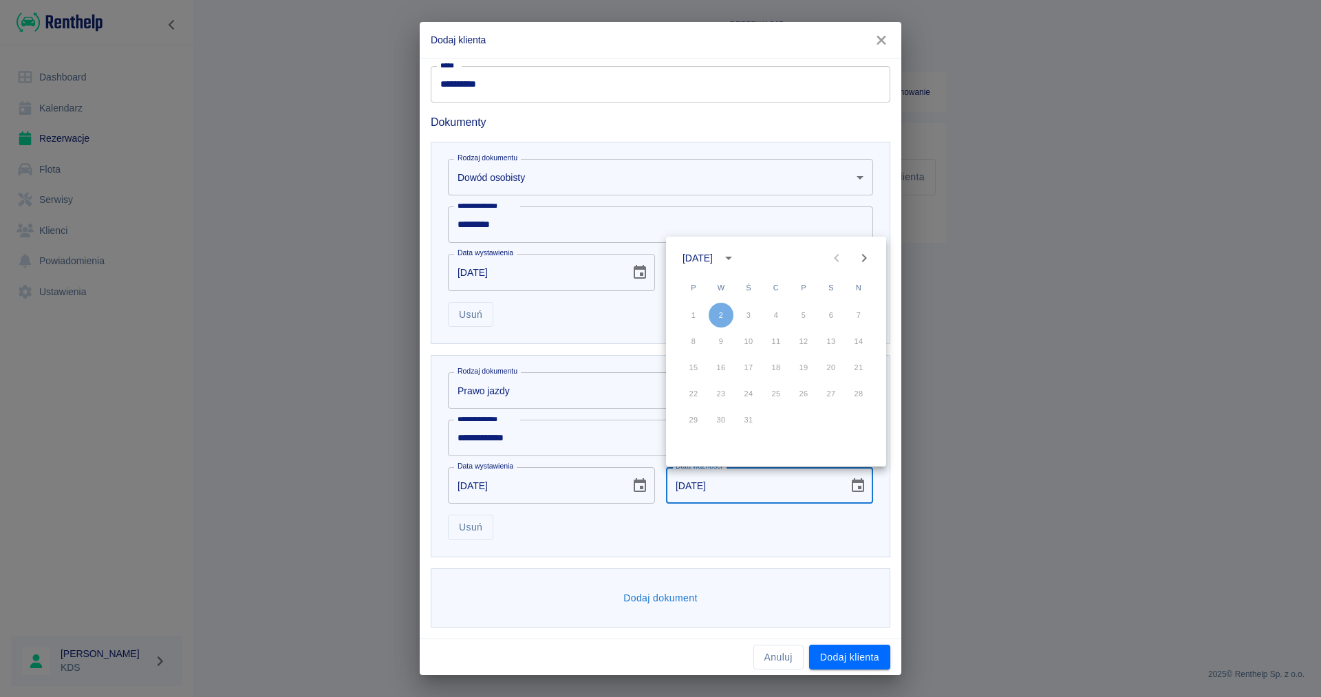
click at [867, 256] on icon "Next month" at bounding box center [864, 258] width 17 height 17
click at [737, 251] on icon "calendar view is open, switch to year view" at bounding box center [728, 258] width 17 height 17
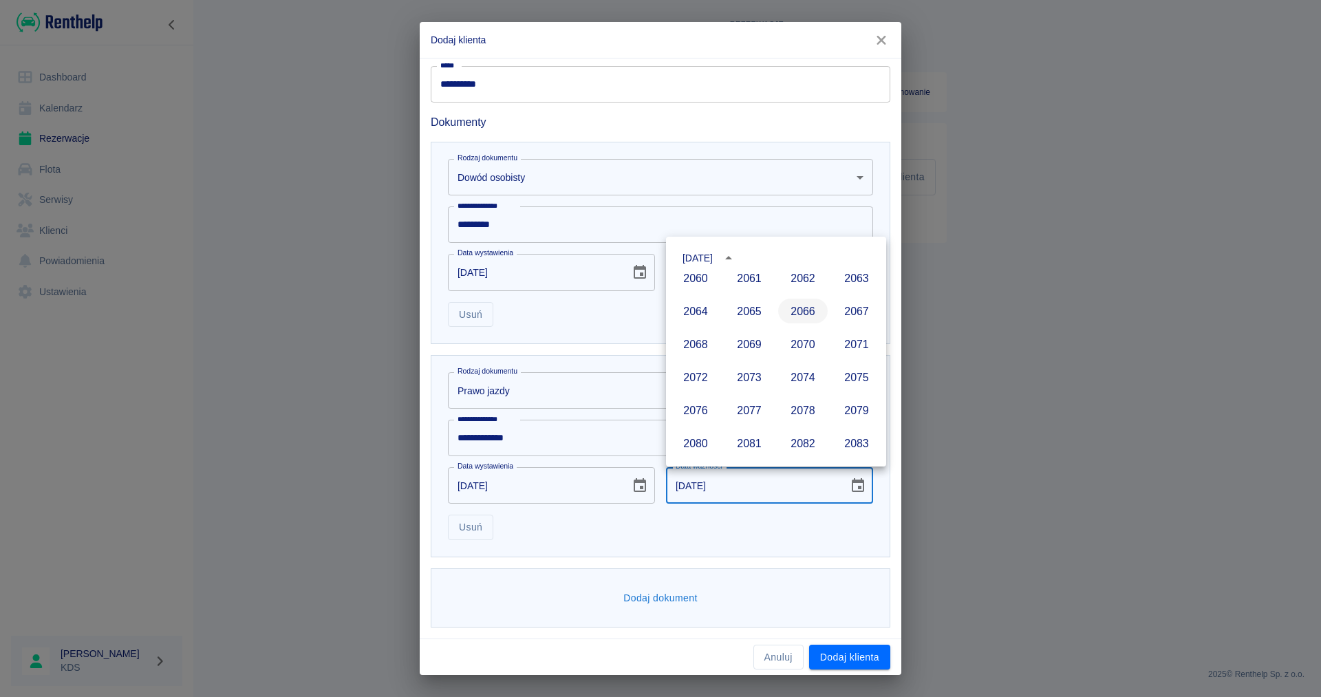
scroll to position [1052, 0]
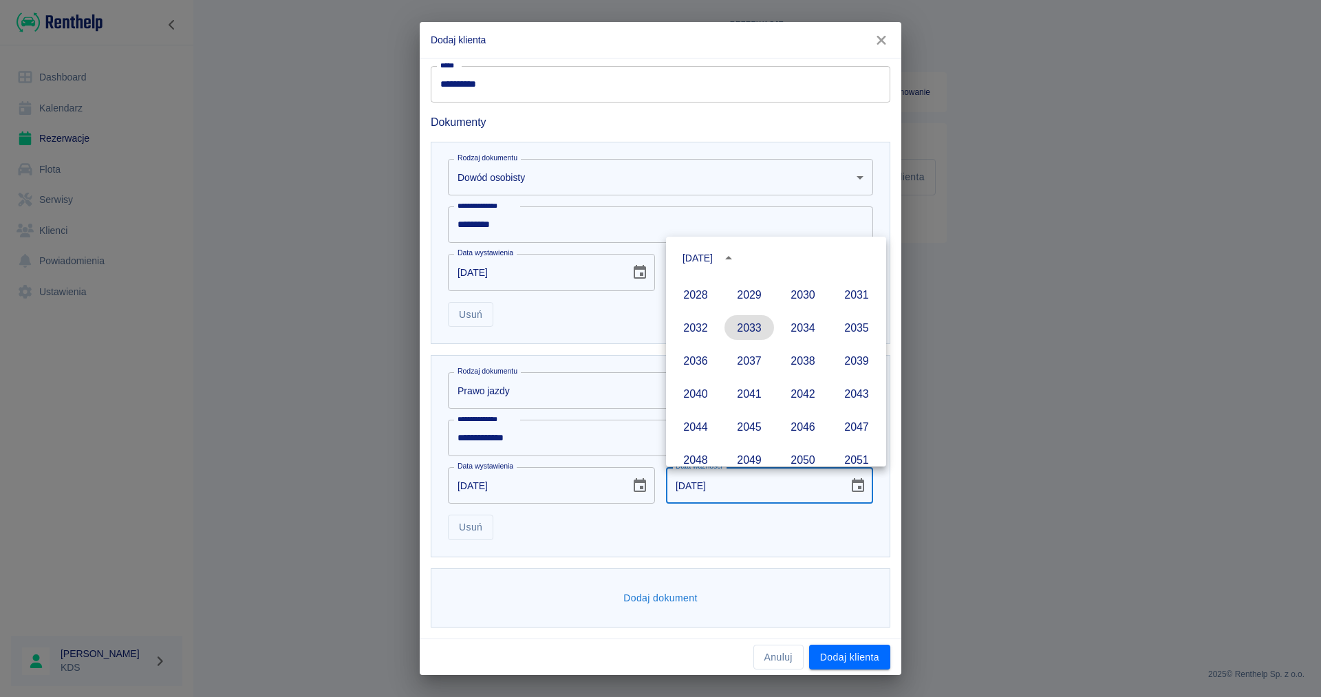
drag, startPoint x: 760, startPoint y: 330, endPoint x: 607, endPoint y: 408, distance: 171.7
click at [760, 328] on button "2033" at bounding box center [749, 327] width 50 height 25
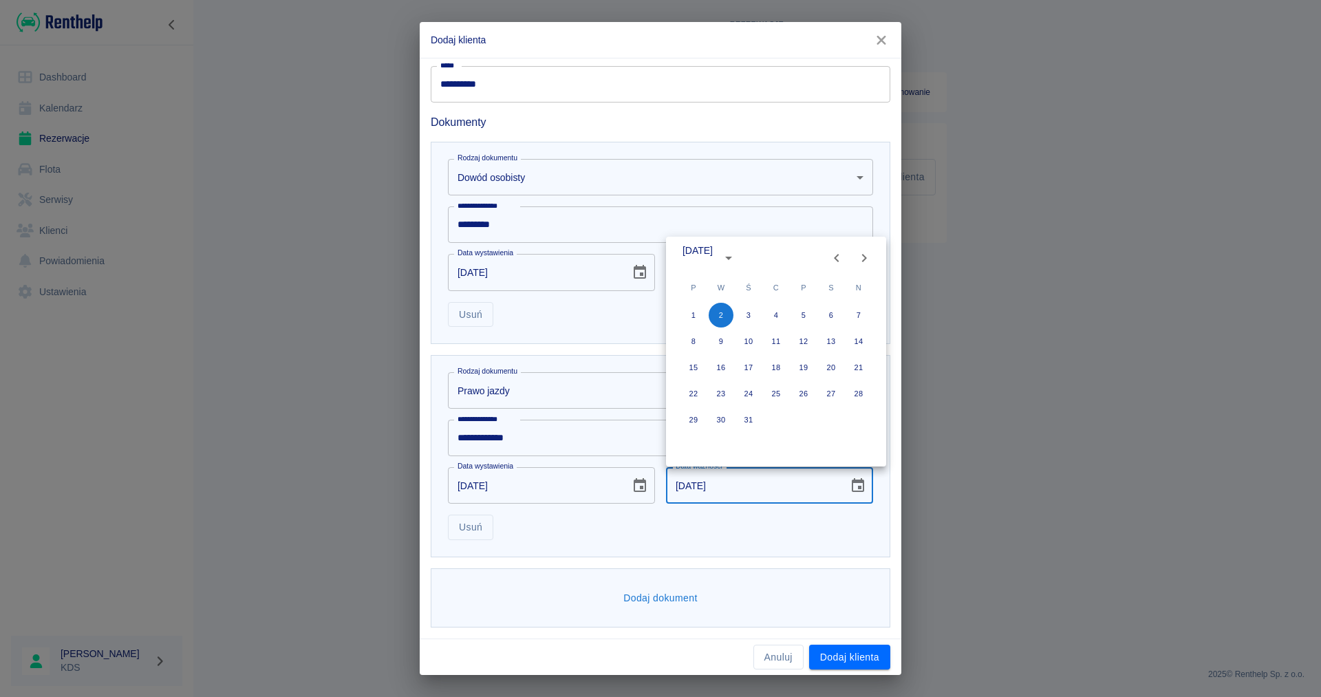
type input "02-08-2033"
click at [715, 554] on div "**********" at bounding box center [661, 456] width 460 height 202
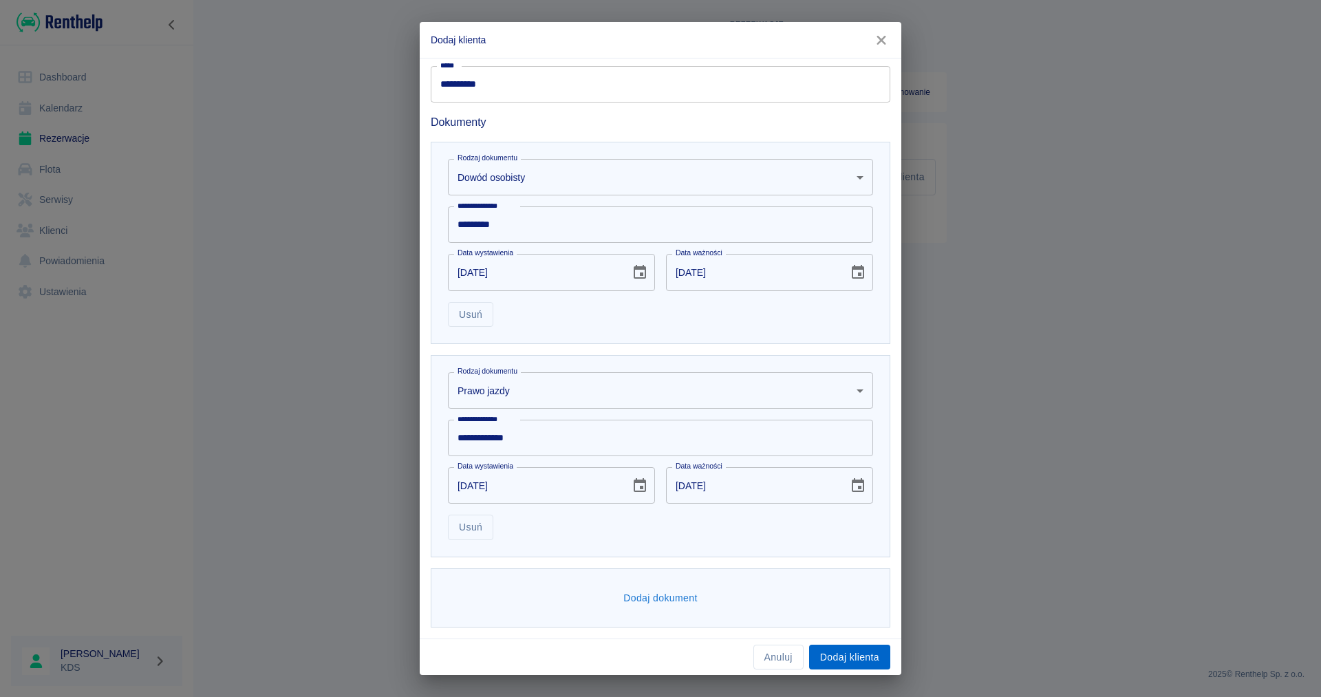
click at [832, 658] on button "Dodaj klienta" at bounding box center [849, 657] width 81 height 25
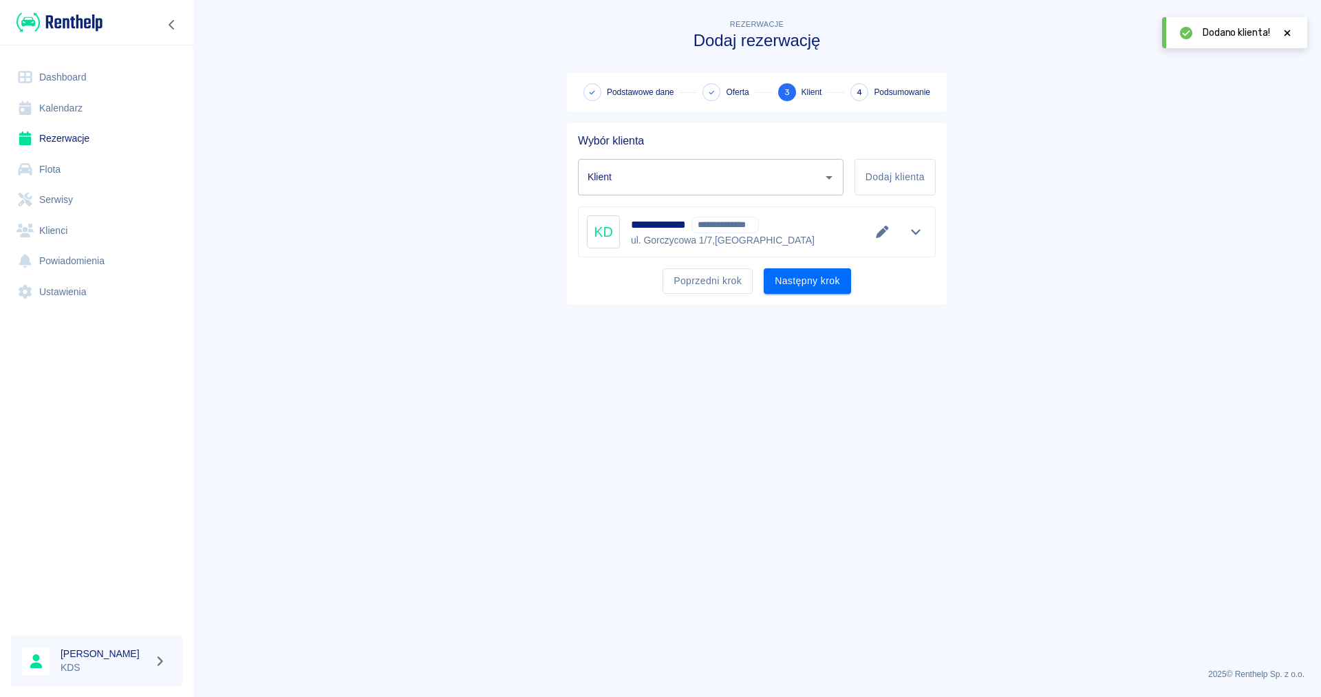
type input "Kalina Dudojć - SHARK KALINA DUDOJĆ (NIP: 8952220960) (+48486052660)"
click at [810, 281] on button "Następny krok" at bounding box center [807, 280] width 87 height 25
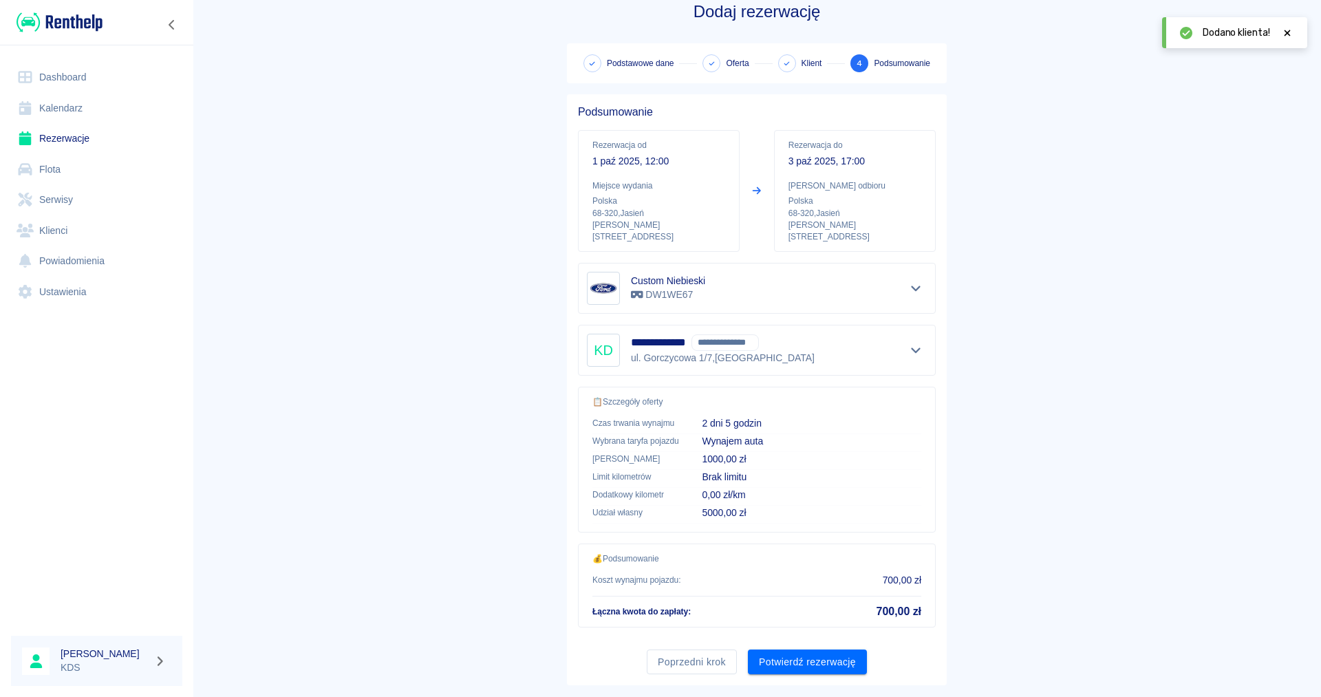
scroll to position [45, 0]
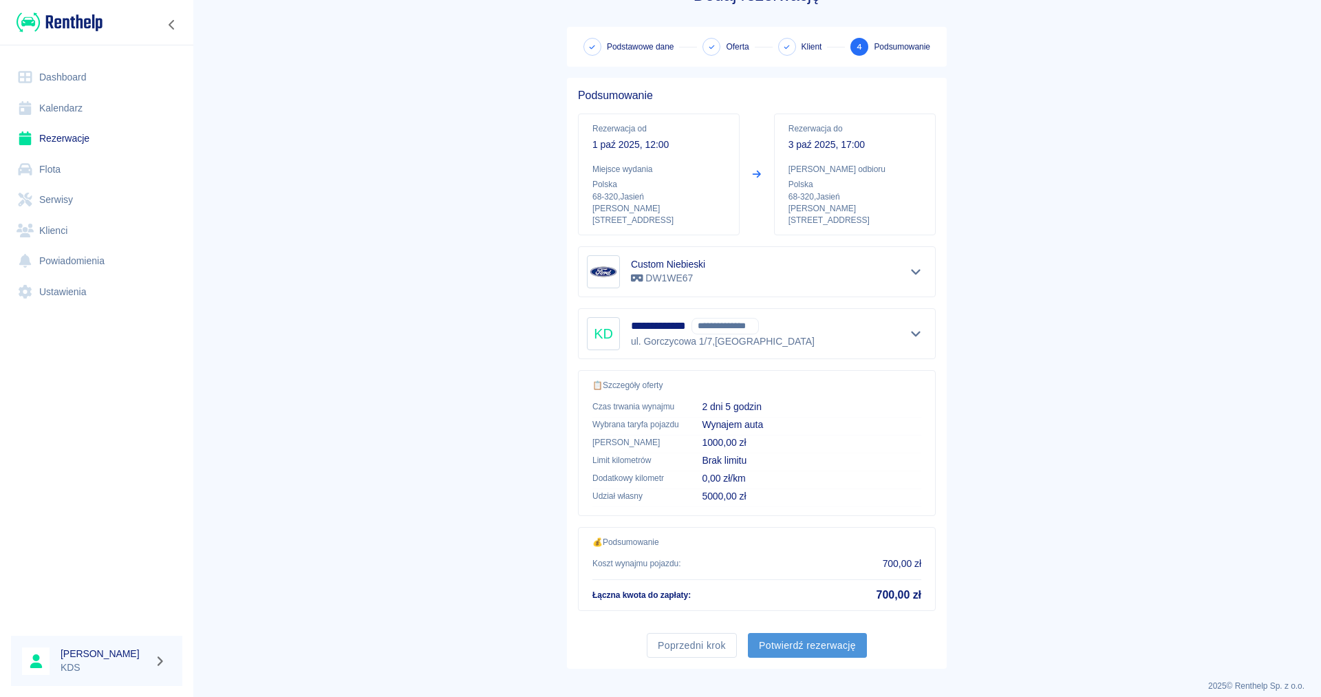
click at [821, 637] on button "Potwierdź rezerwację" at bounding box center [807, 645] width 119 height 25
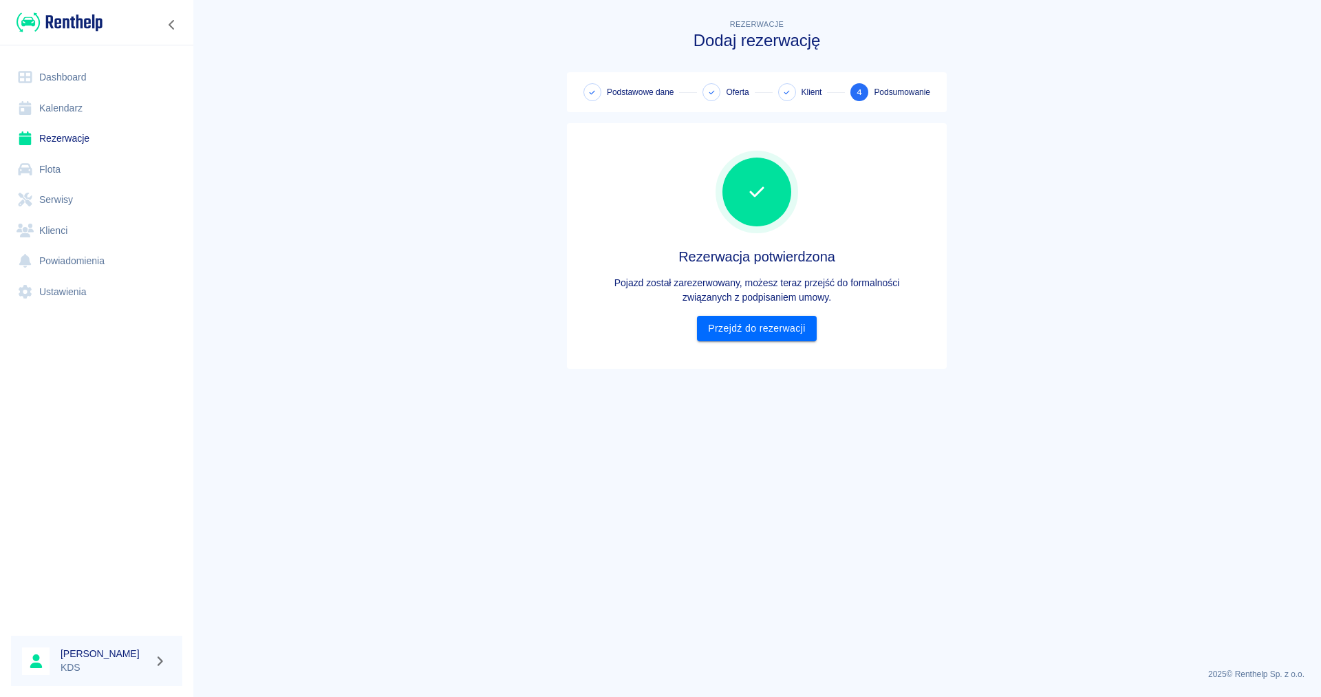
scroll to position [0, 0]
click at [752, 339] on link "Przejdź do rezerwacji" at bounding box center [756, 328] width 119 height 25
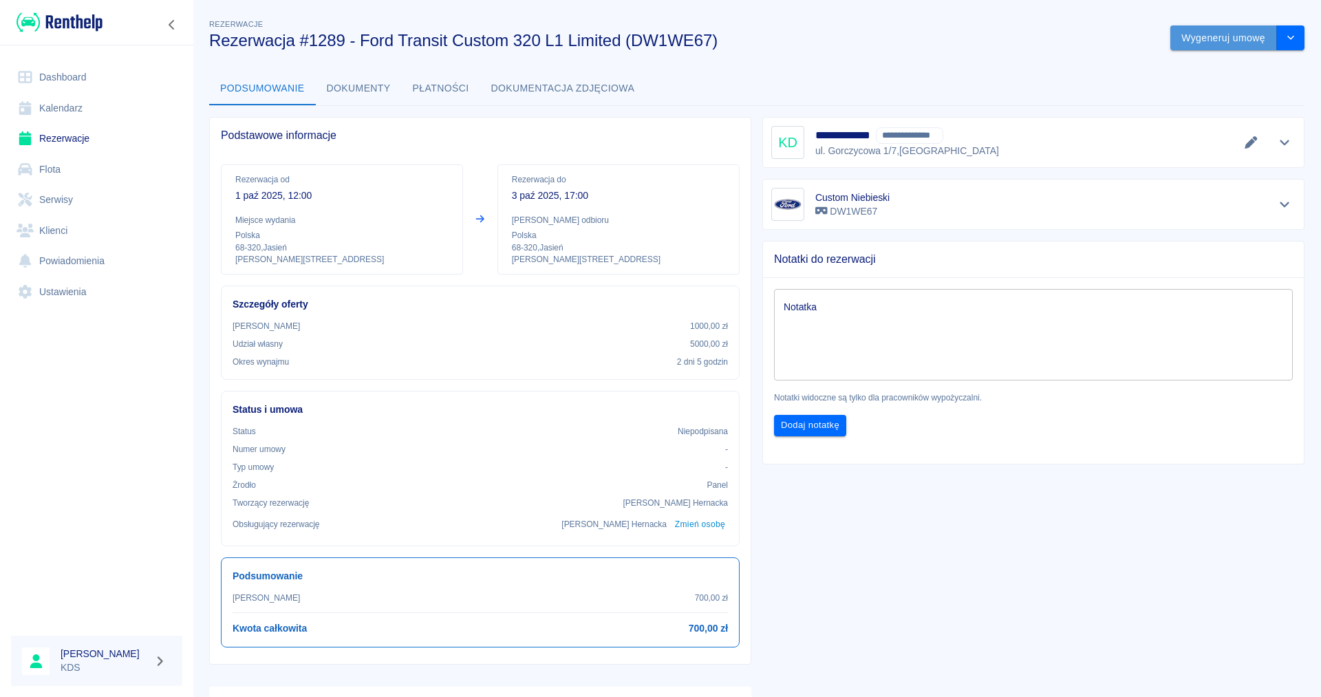
click at [1209, 41] on button "Wygeneruj umowę" at bounding box center [1223, 37] width 107 height 25
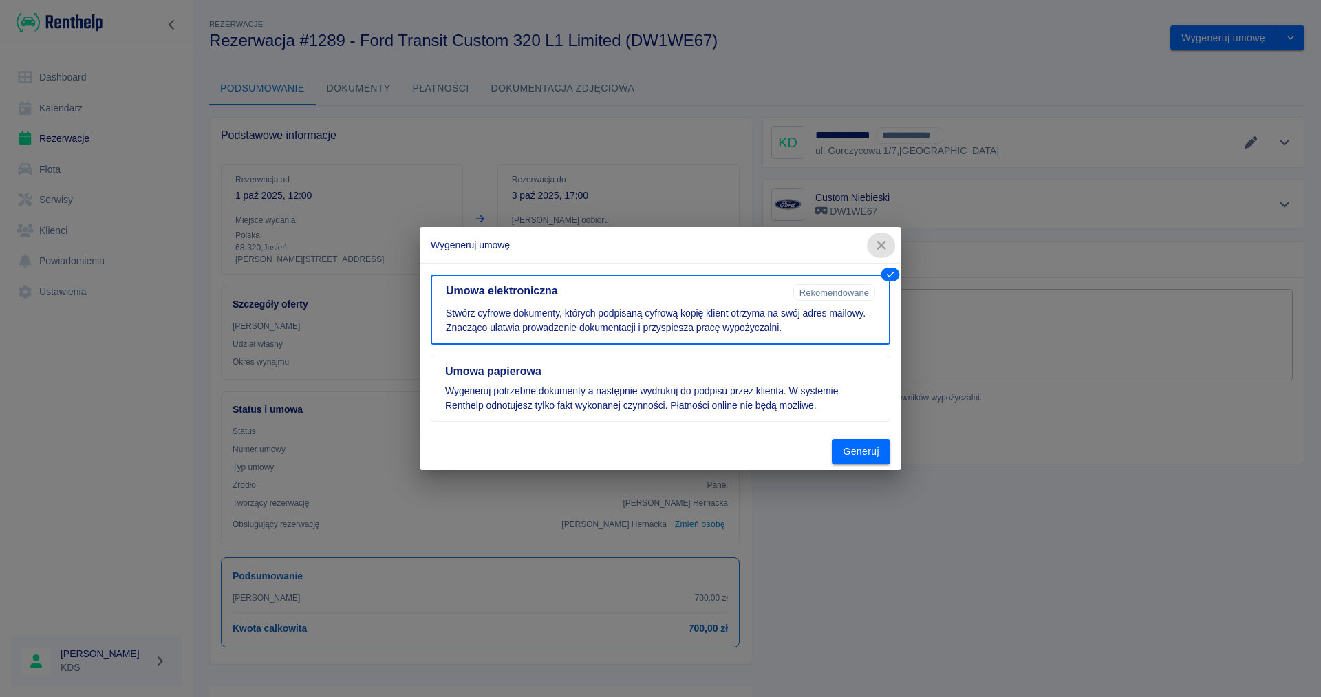
click at [881, 242] on icon "button" at bounding box center [881, 245] width 18 height 14
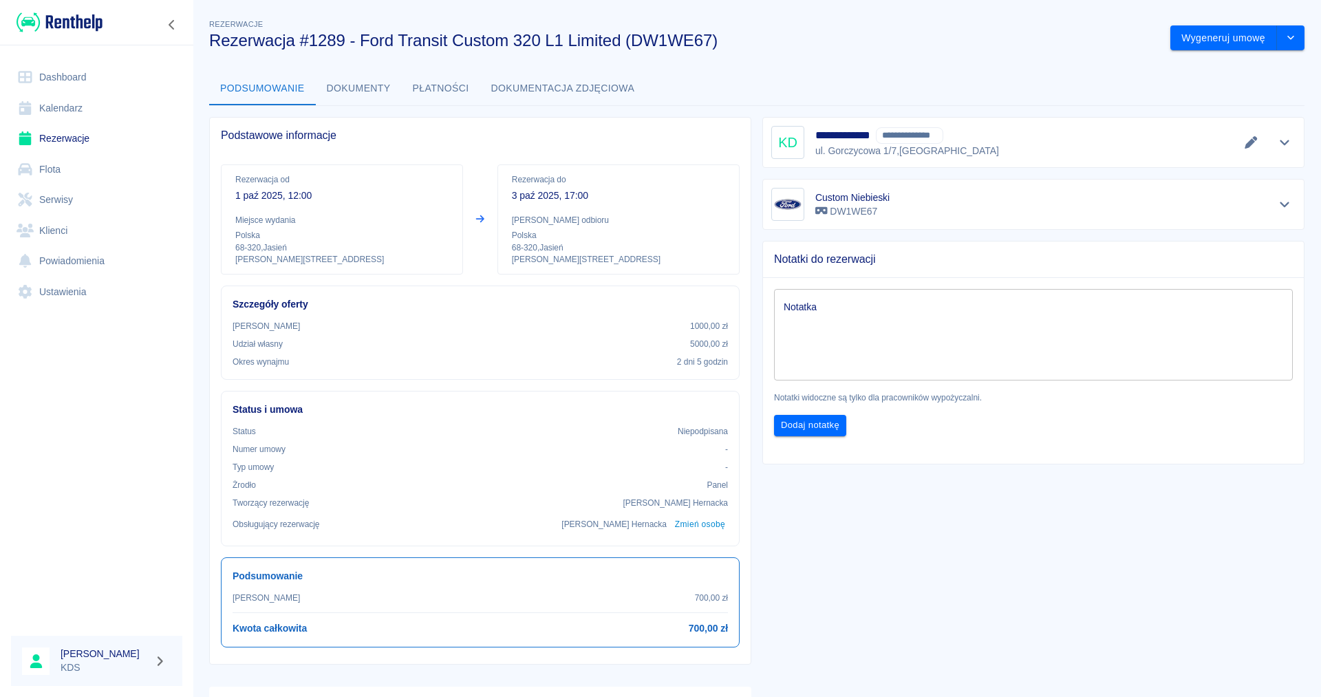
click at [59, 113] on link "Kalendarz" at bounding box center [96, 108] width 171 height 31
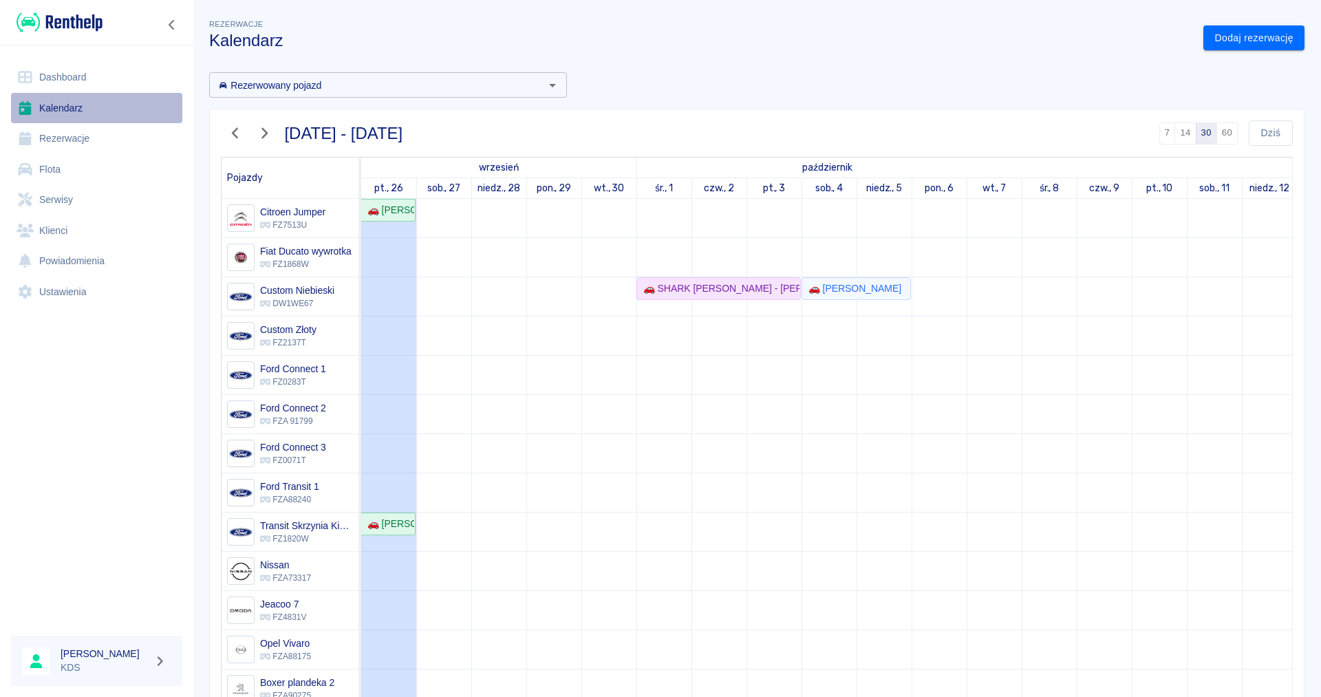
click at [63, 107] on link "Kalendarz" at bounding box center [96, 108] width 171 height 31
click at [72, 111] on link "Kalendarz" at bounding box center [96, 108] width 171 height 31
click at [734, 287] on div "🚗 SHARK KALINA DUDOJĆ - Kalina Dudojć" at bounding box center [719, 288] width 162 height 14
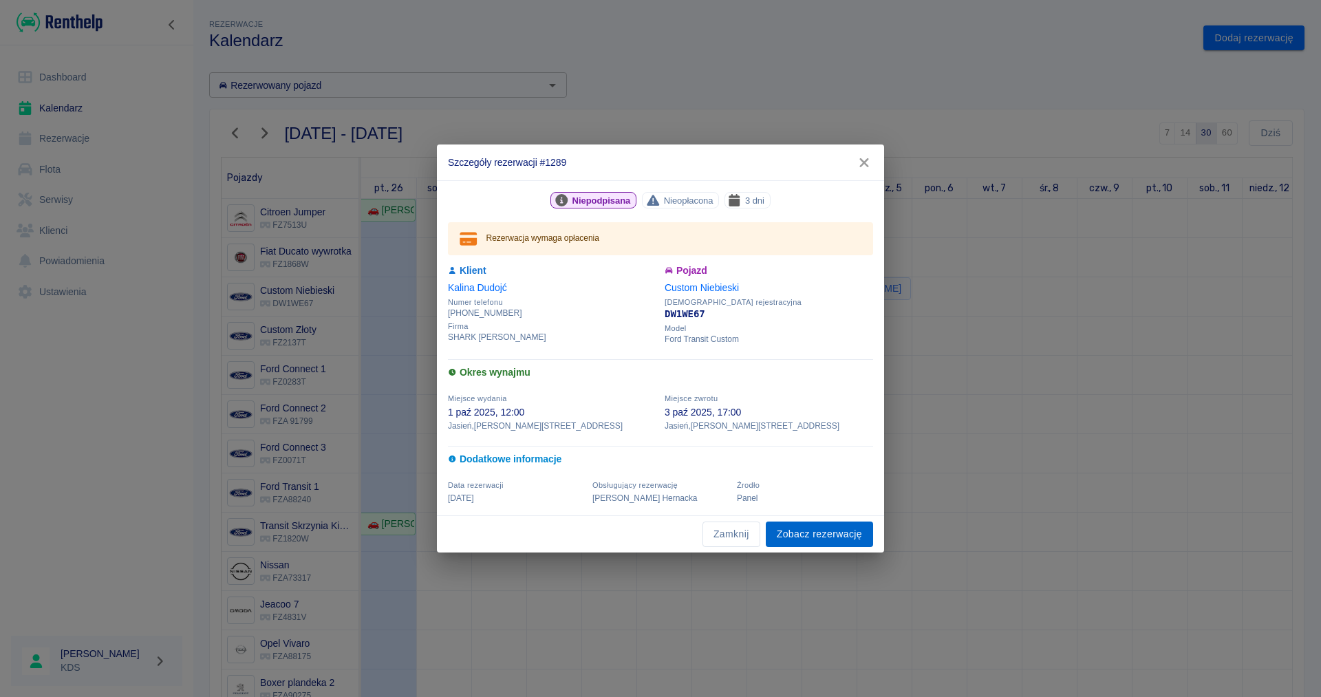
click at [827, 526] on link "Zobacz rezerwację" at bounding box center [819, 533] width 107 height 25
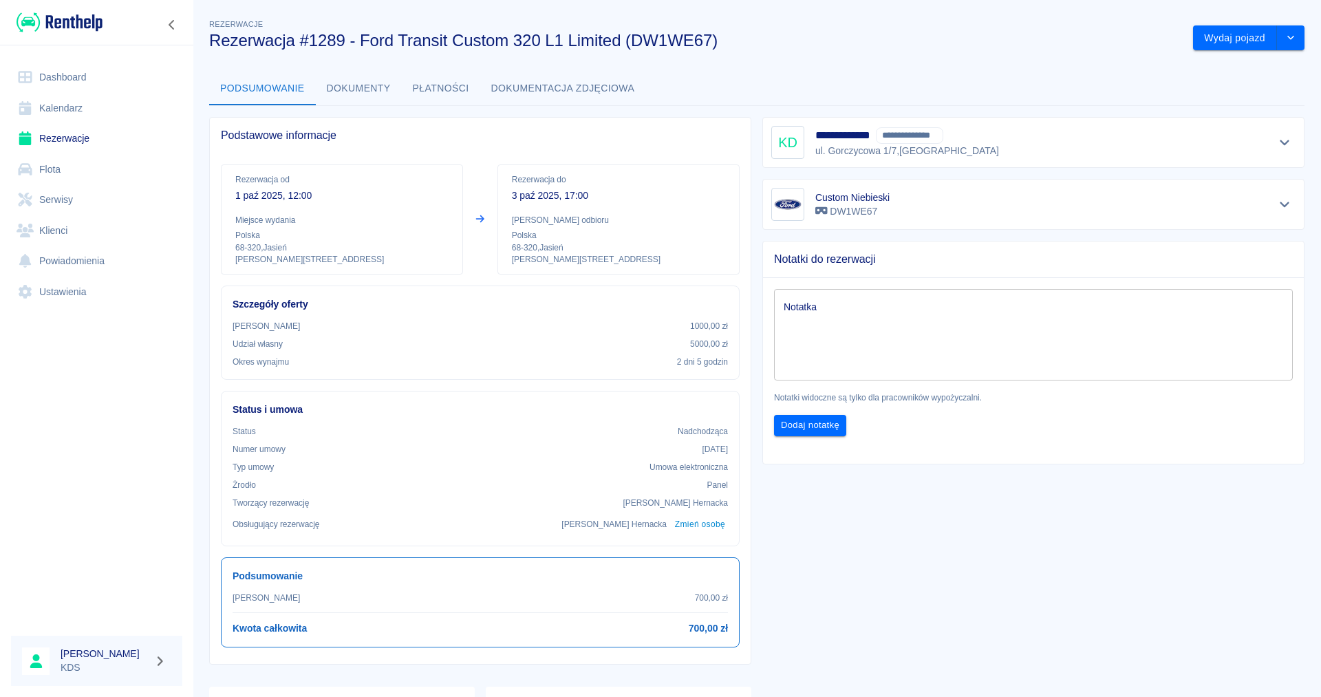
click at [76, 107] on link "Kalendarz" at bounding box center [96, 108] width 171 height 31
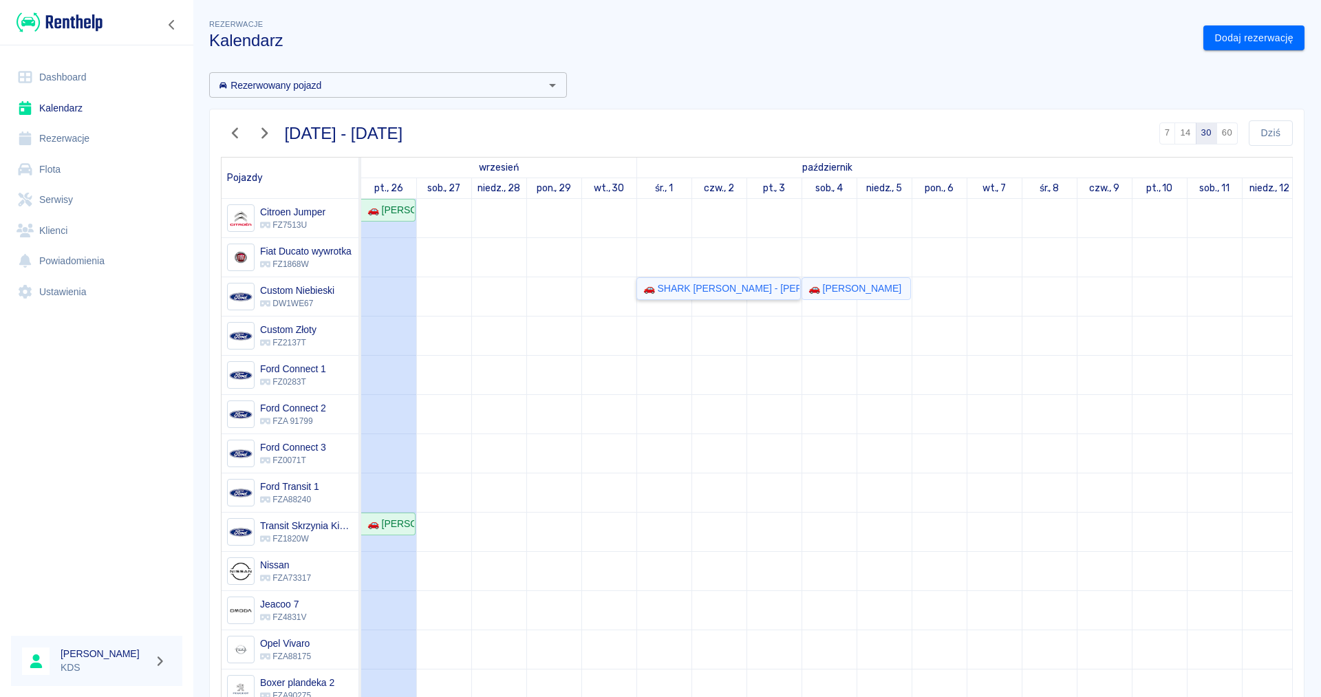
click at [735, 292] on div "🚗 SHARK KALINA DUDOJĆ - Kalina Dudojć" at bounding box center [719, 288] width 162 height 14
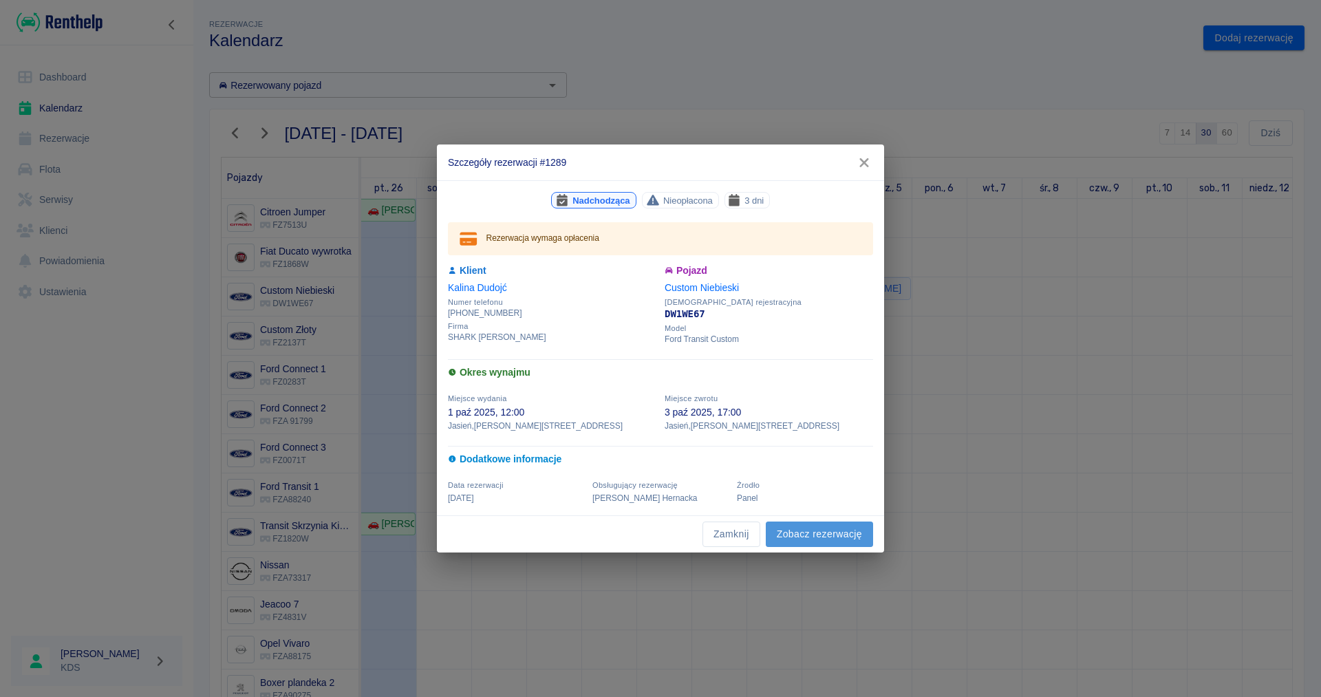
click at [834, 535] on link "Zobacz rezerwację" at bounding box center [819, 533] width 107 height 25
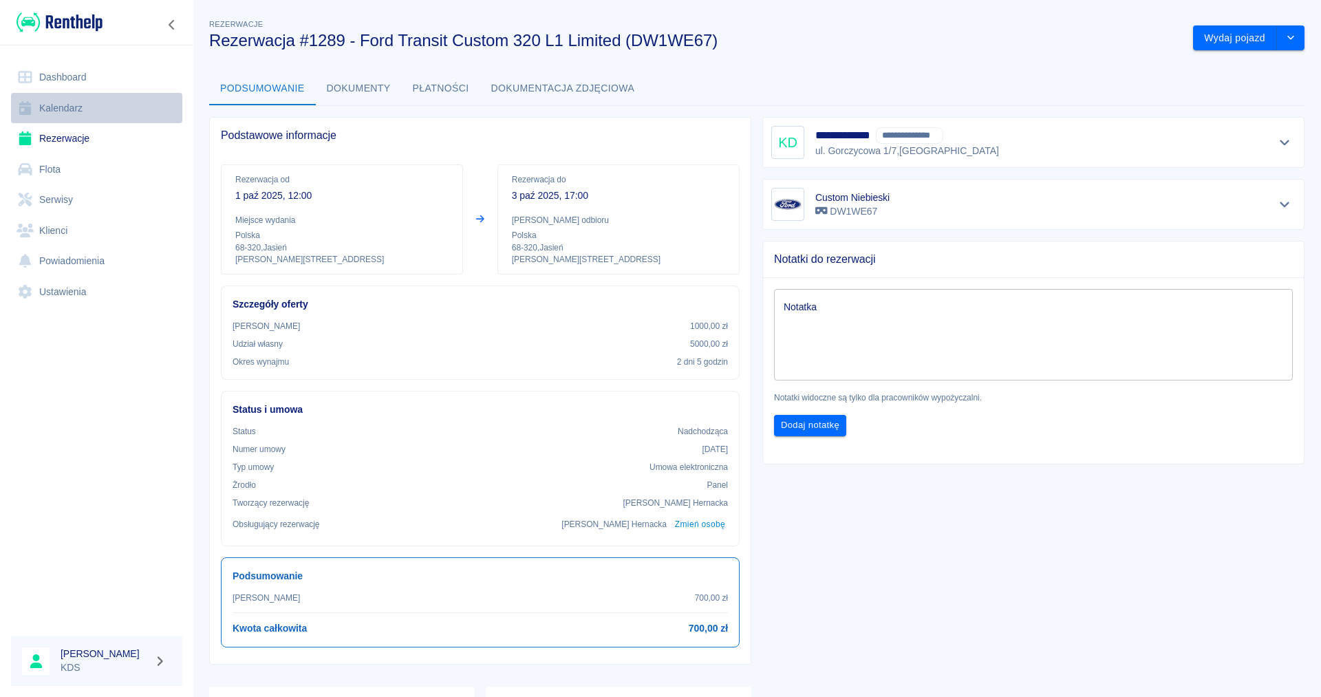
click at [57, 110] on link "Kalendarz" at bounding box center [96, 108] width 171 height 31
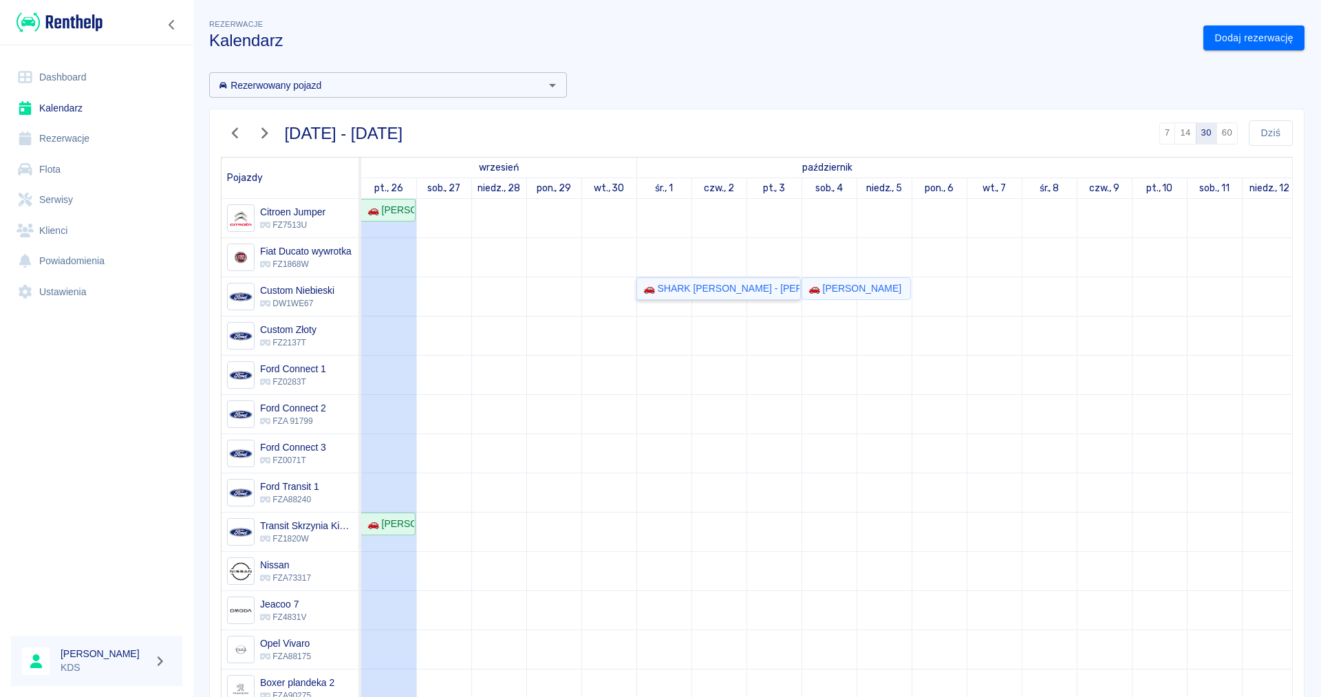
click at [715, 290] on div "🚗 SHARK KALINA DUDOJĆ - Kalina Dudojć" at bounding box center [719, 288] width 162 height 14
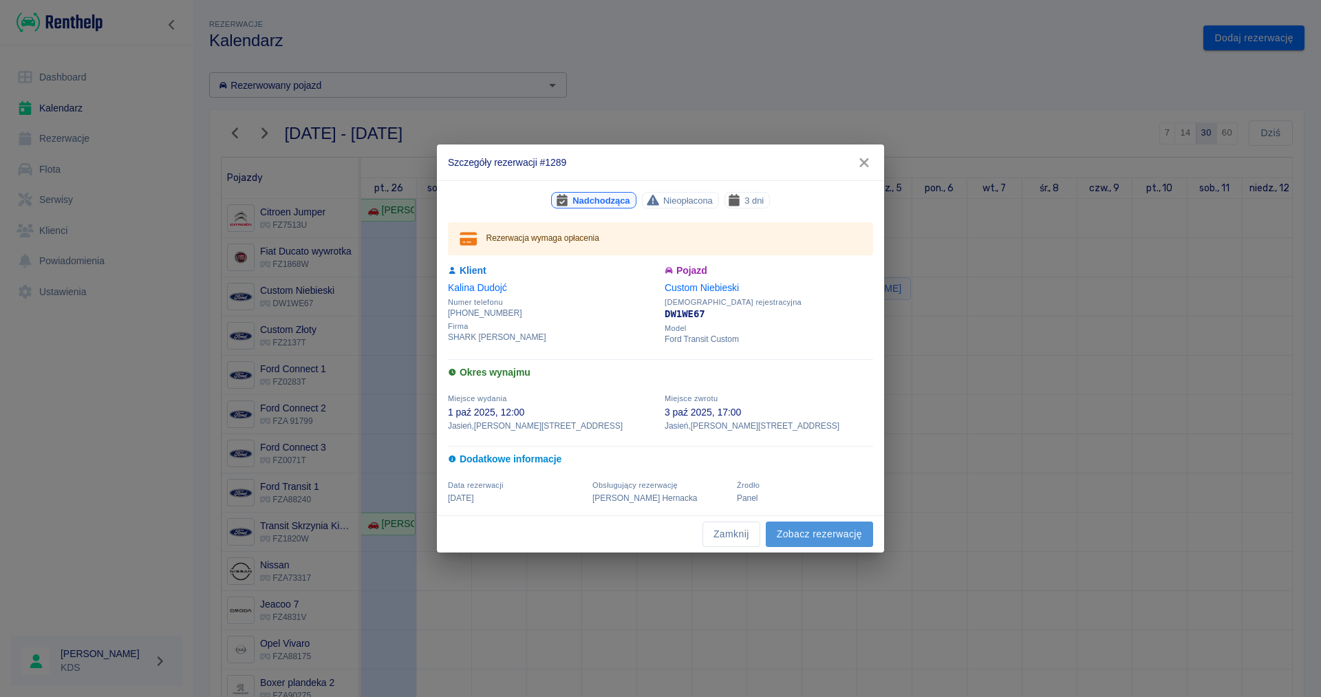
click at [789, 541] on link "Zobacz rezerwację" at bounding box center [819, 533] width 107 height 25
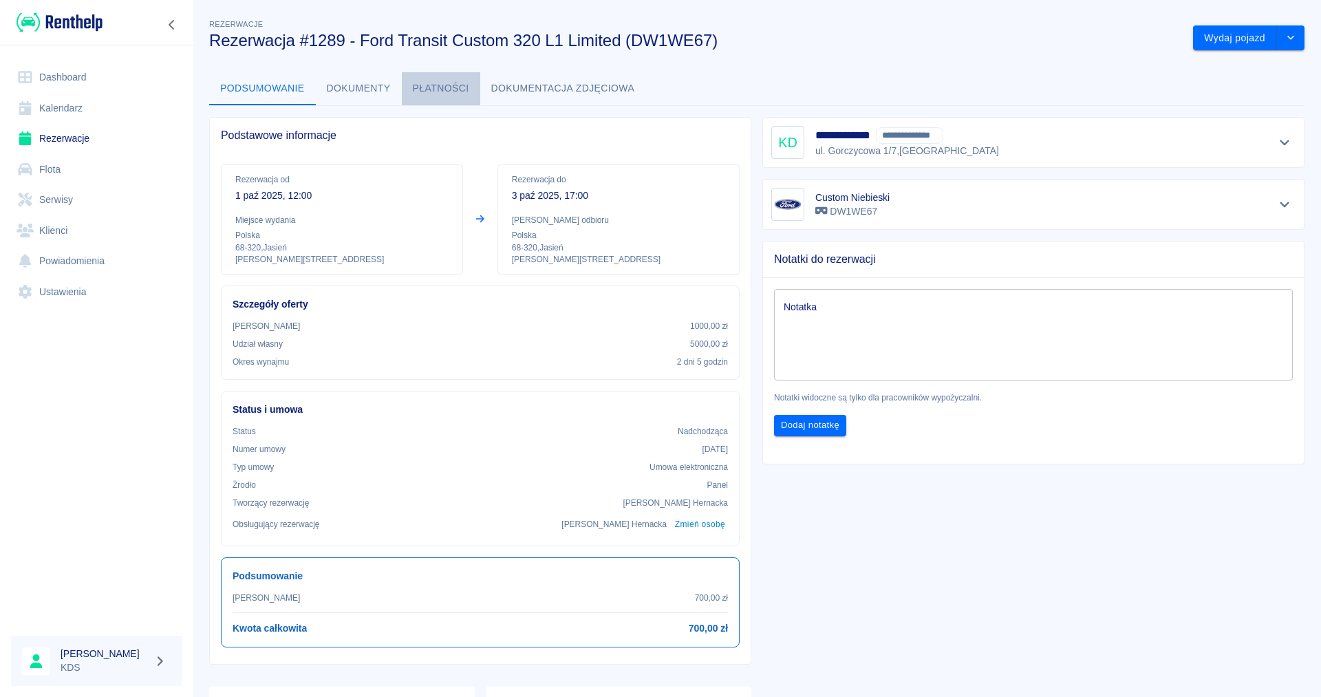
click at [430, 88] on button "Płatności" at bounding box center [441, 88] width 78 height 33
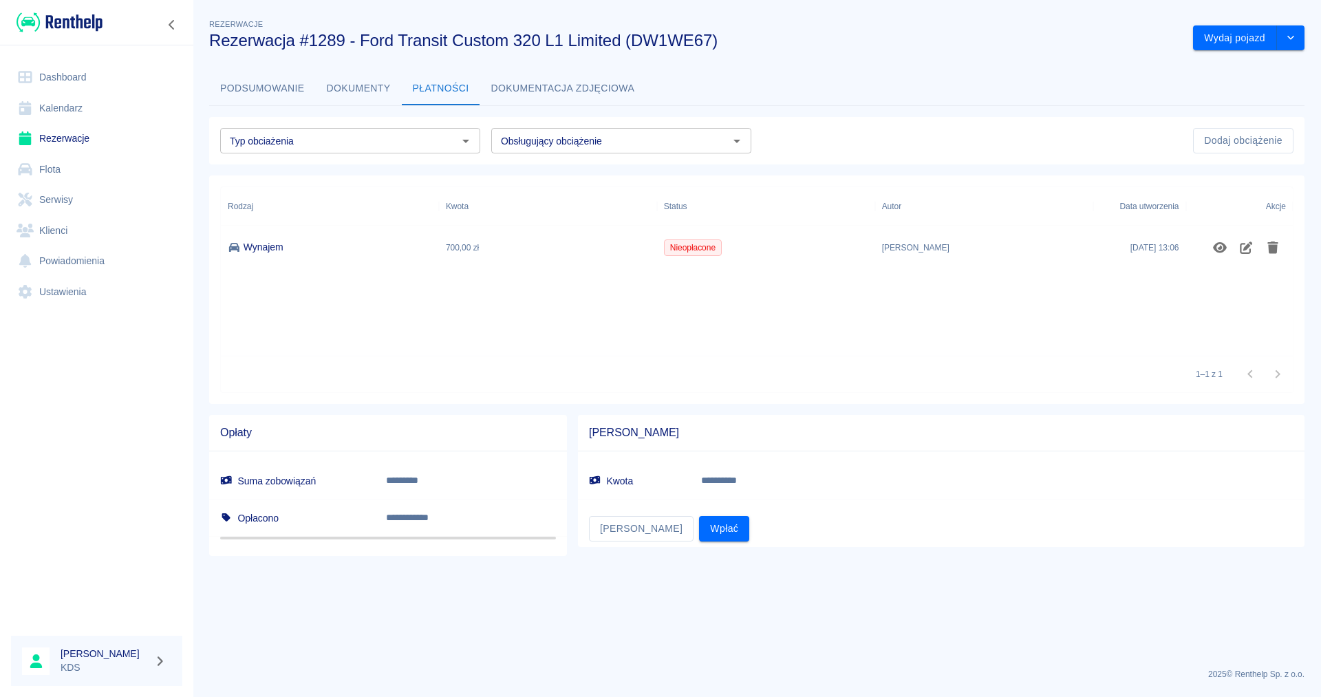
click at [54, 111] on link "Kalendarz" at bounding box center [96, 108] width 171 height 31
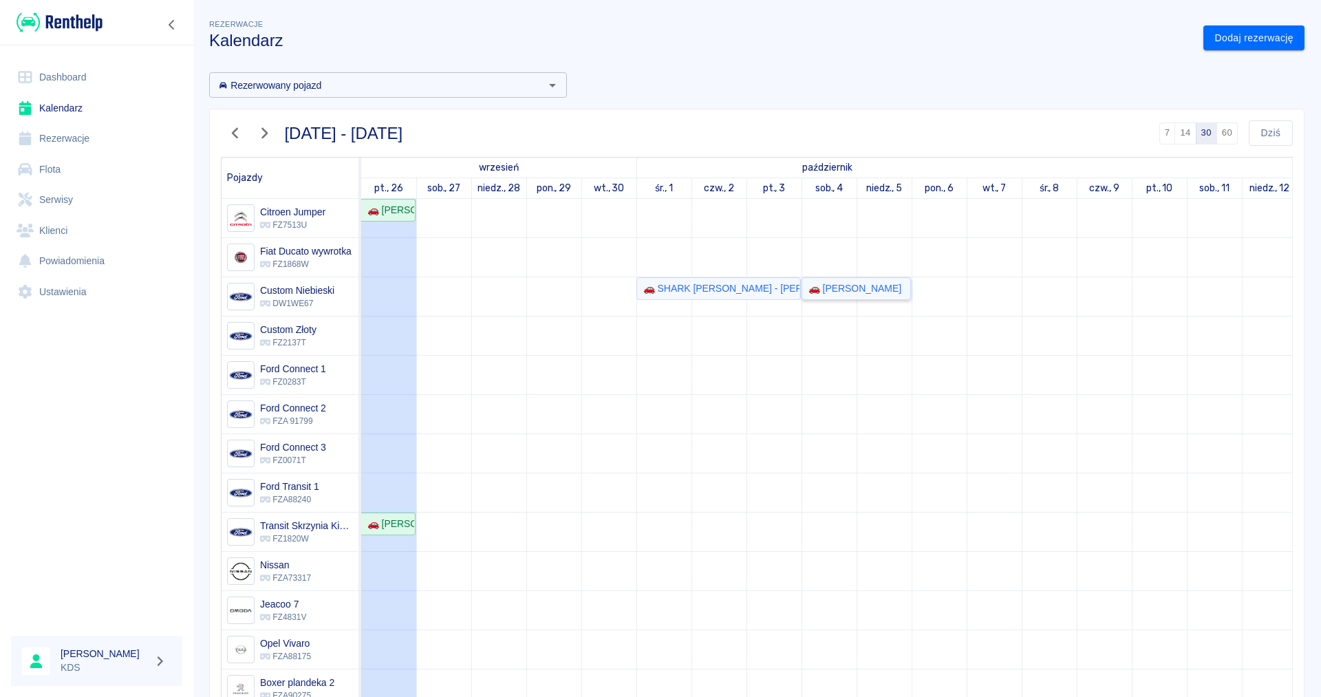
click at [832, 290] on div "🚗 Ryszard Pyziak" at bounding box center [852, 288] width 98 height 14
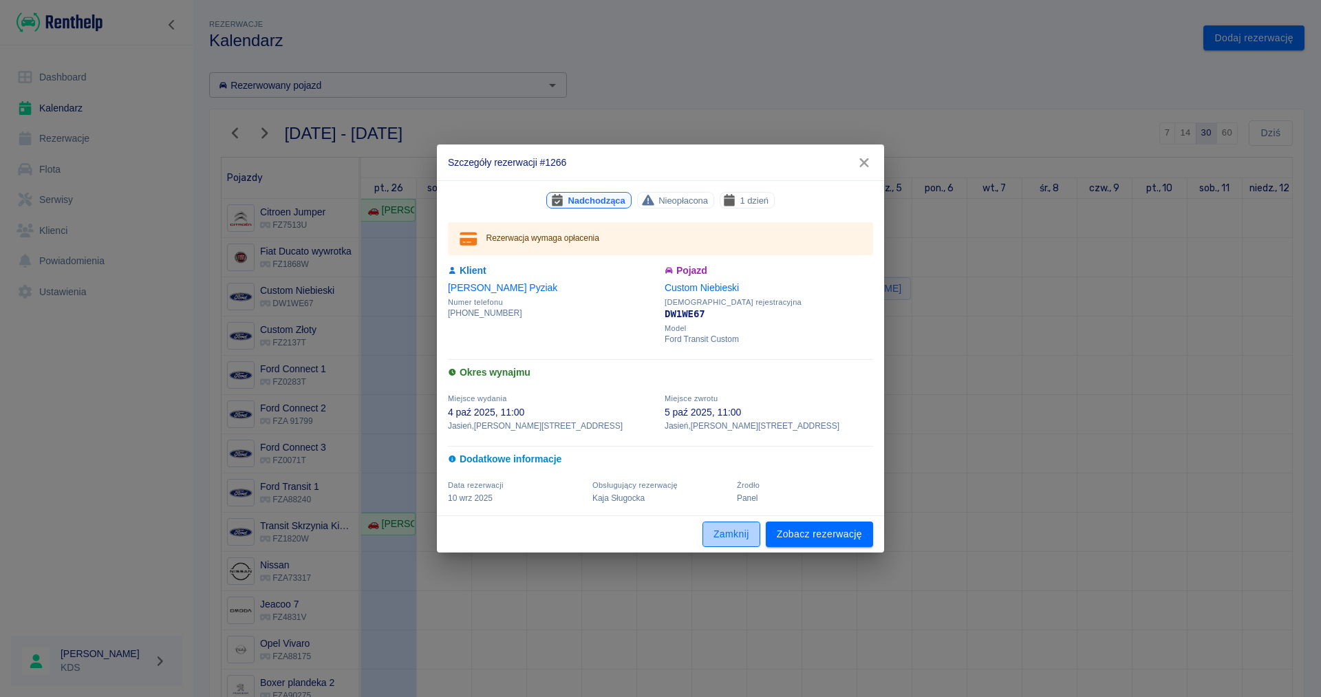
click at [745, 537] on button "Zamknij" at bounding box center [731, 533] width 58 height 25
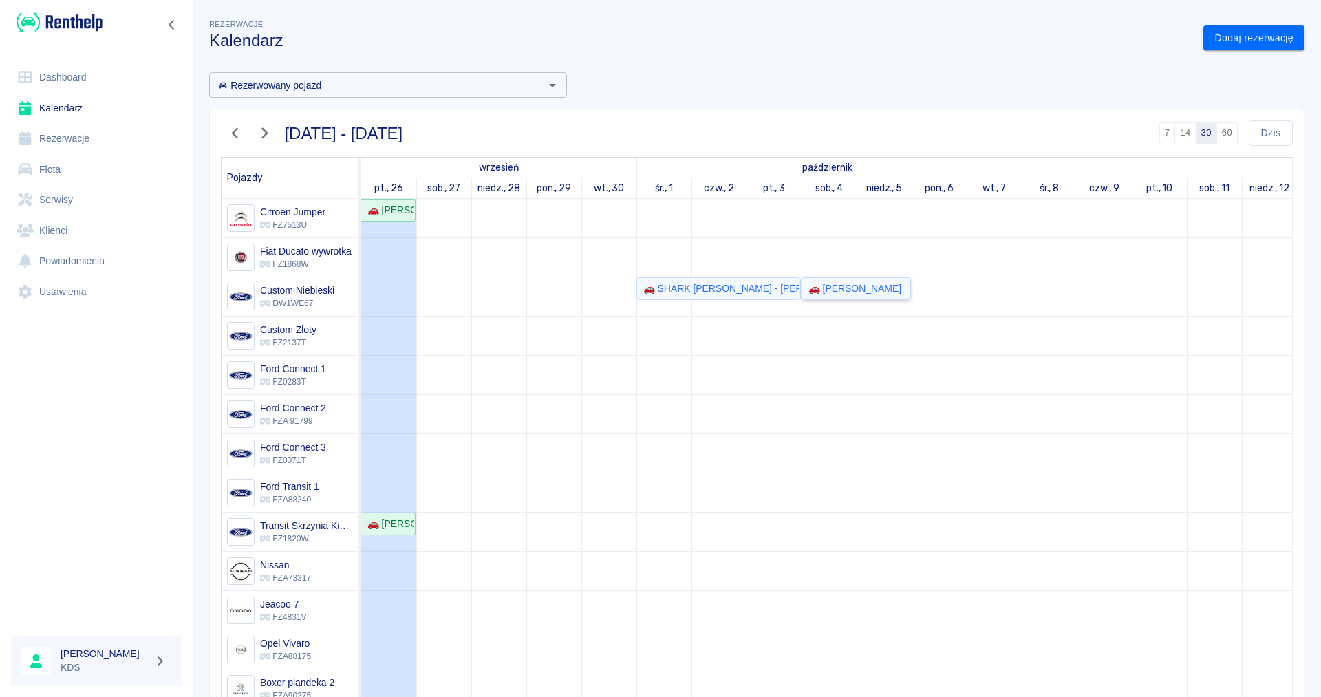
click at [831, 288] on div "🚗 Ryszard Pyziak" at bounding box center [852, 288] width 98 height 14
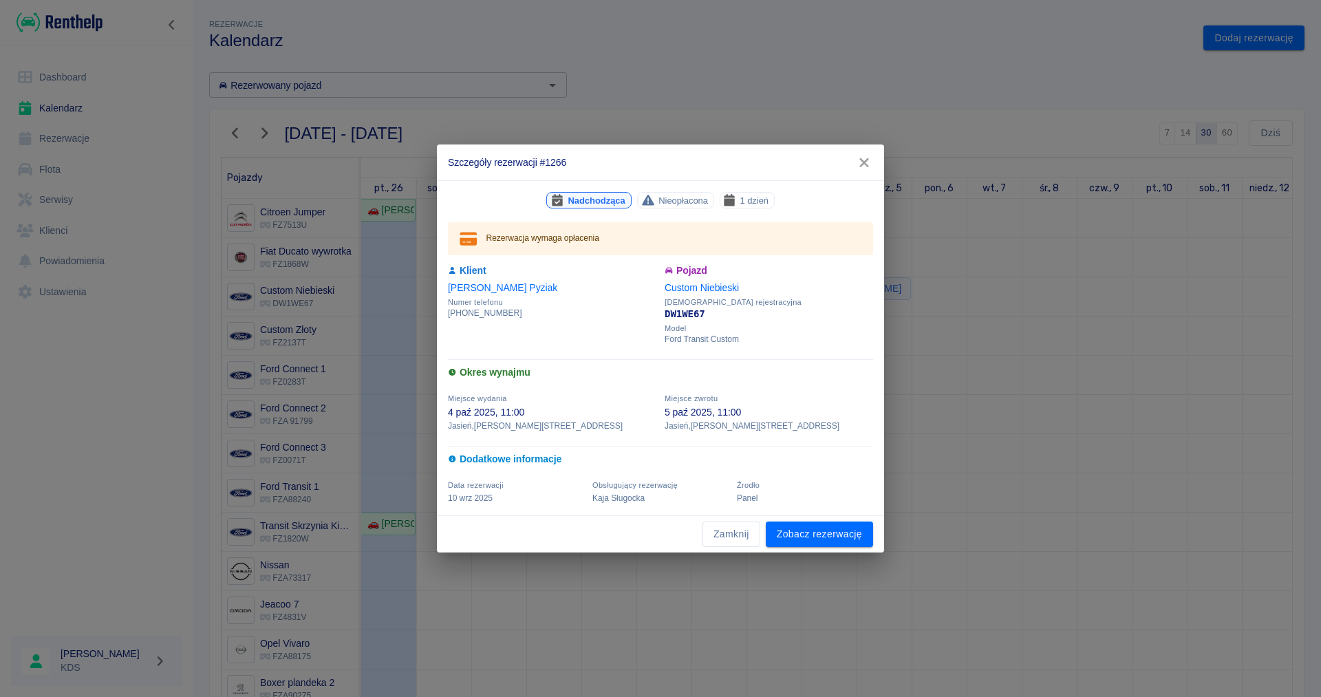
click at [867, 159] on icon "button" at bounding box center [863, 162] width 9 height 9
